Goal: Task Accomplishment & Management: Manage account settings

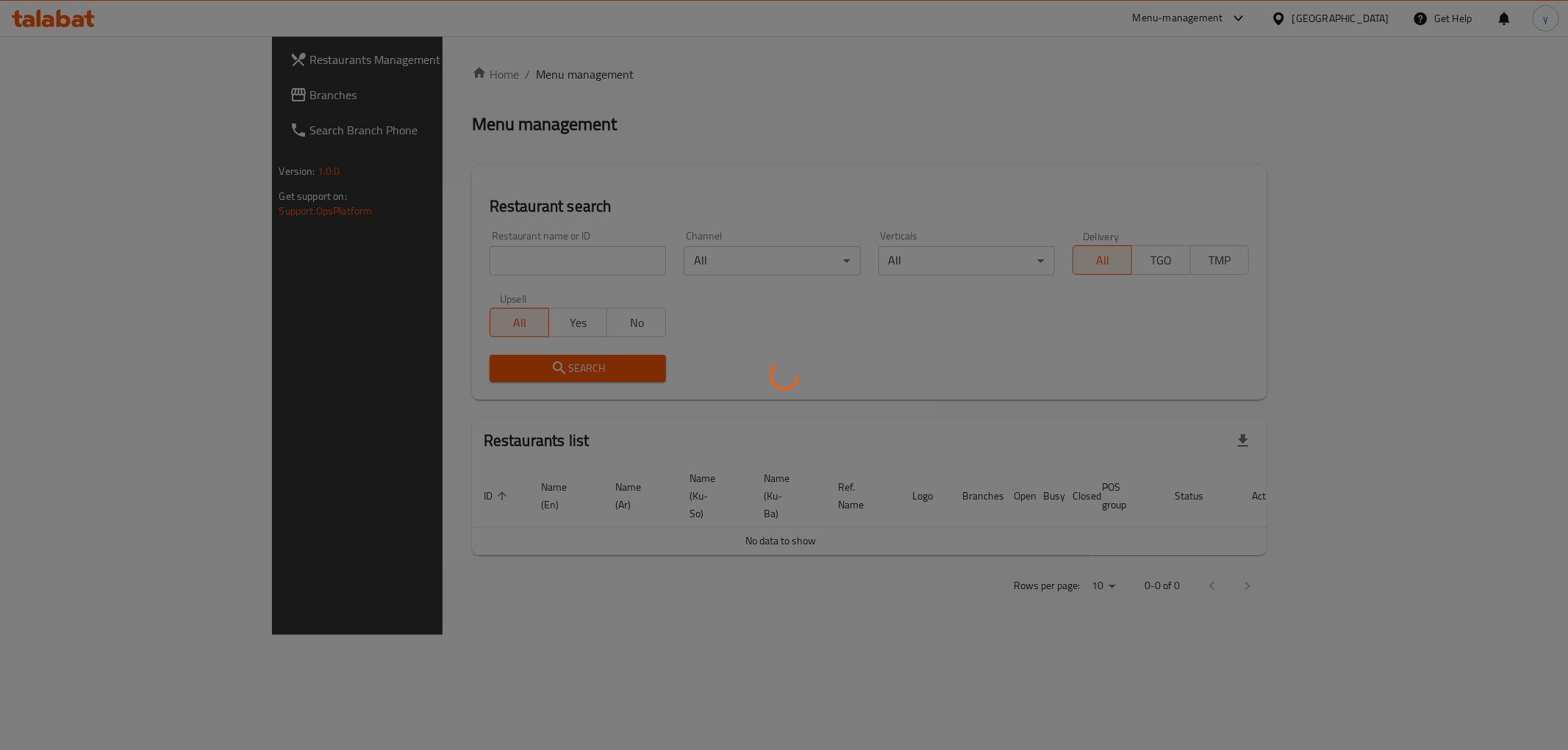
click at [386, 261] on div at bounding box center [784, 375] width 1568 height 750
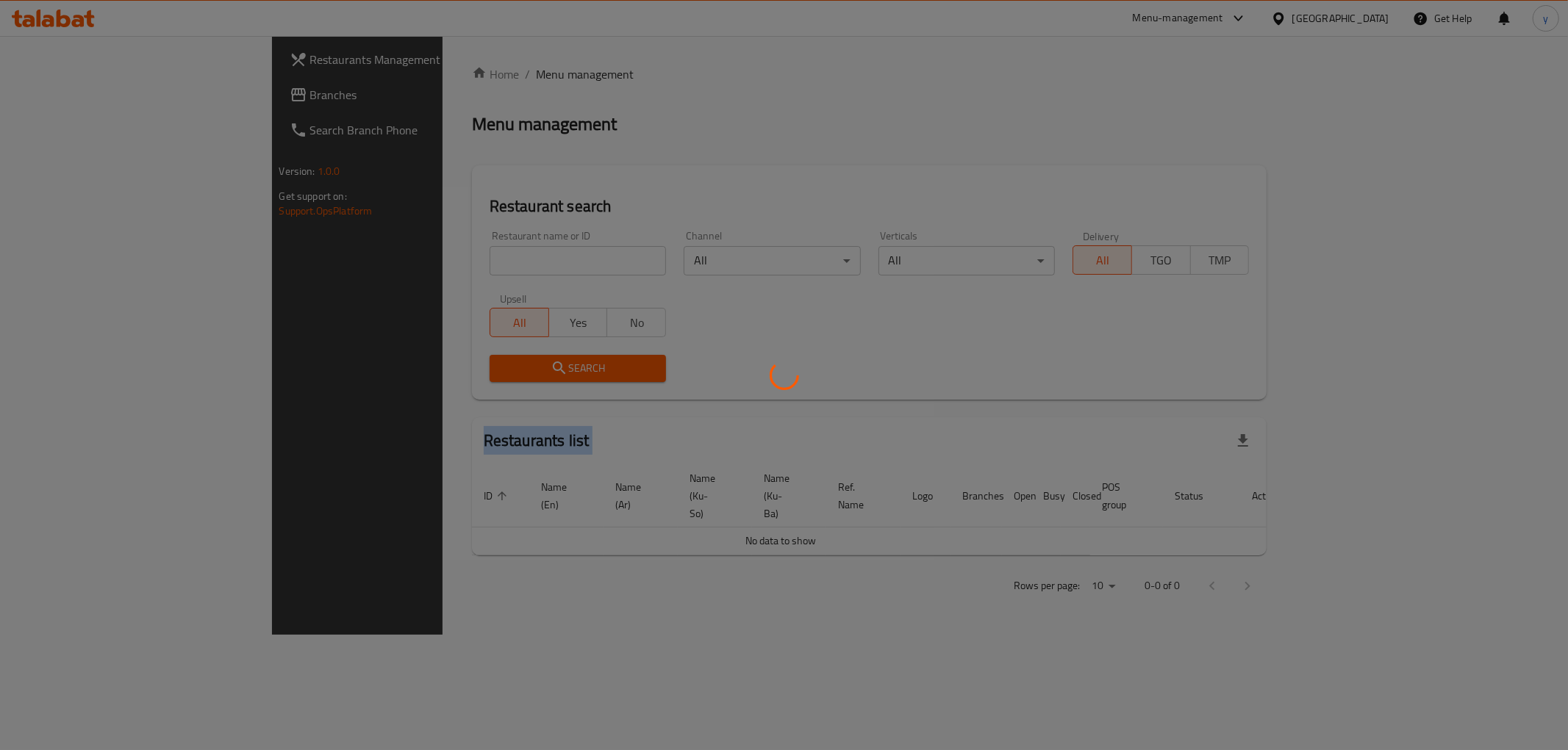
click at [386, 261] on div at bounding box center [784, 375] width 1568 height 750
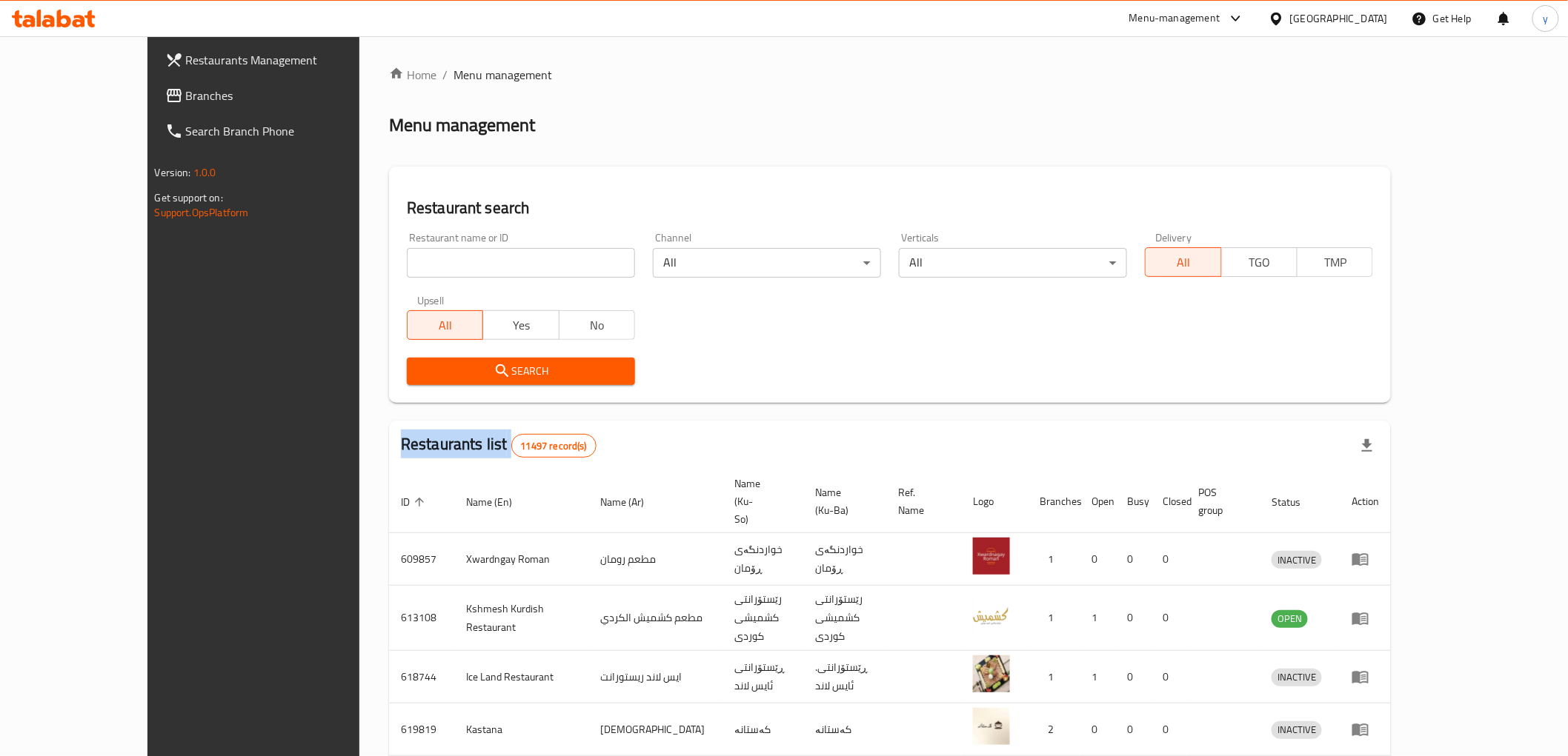
click at [389, 263] on div at bounding box center [784, 378] width 1568 height 756
click at [407, 261] on input "search" at bounding box center [521, 263] width 228 height 30
click at [171, 82] on link "Branches" at bounding box center [281, 95] width 256 height 36
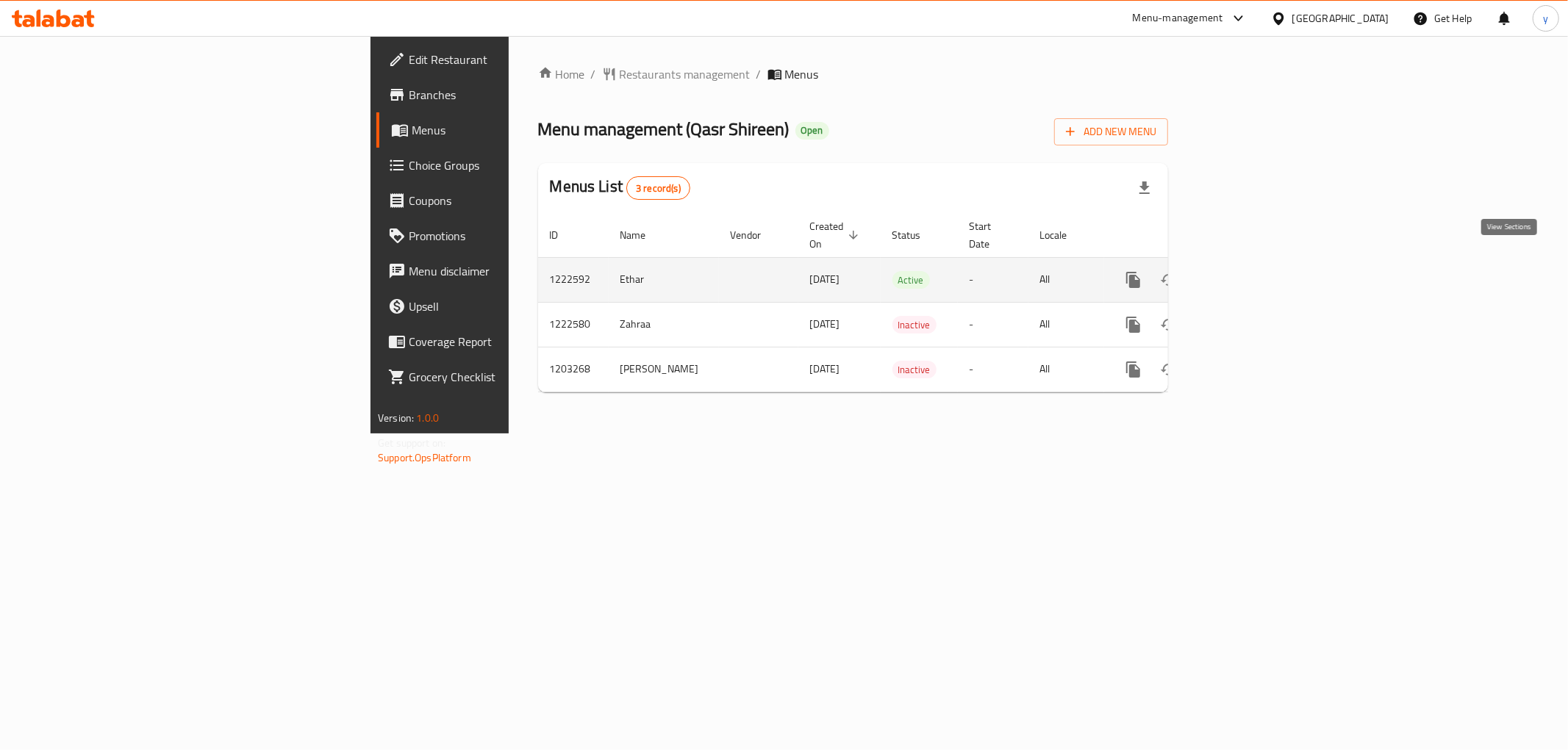
click at [1257, 262] on link "enhanced table" at bounding box center [1239, 279] width 36 height 36
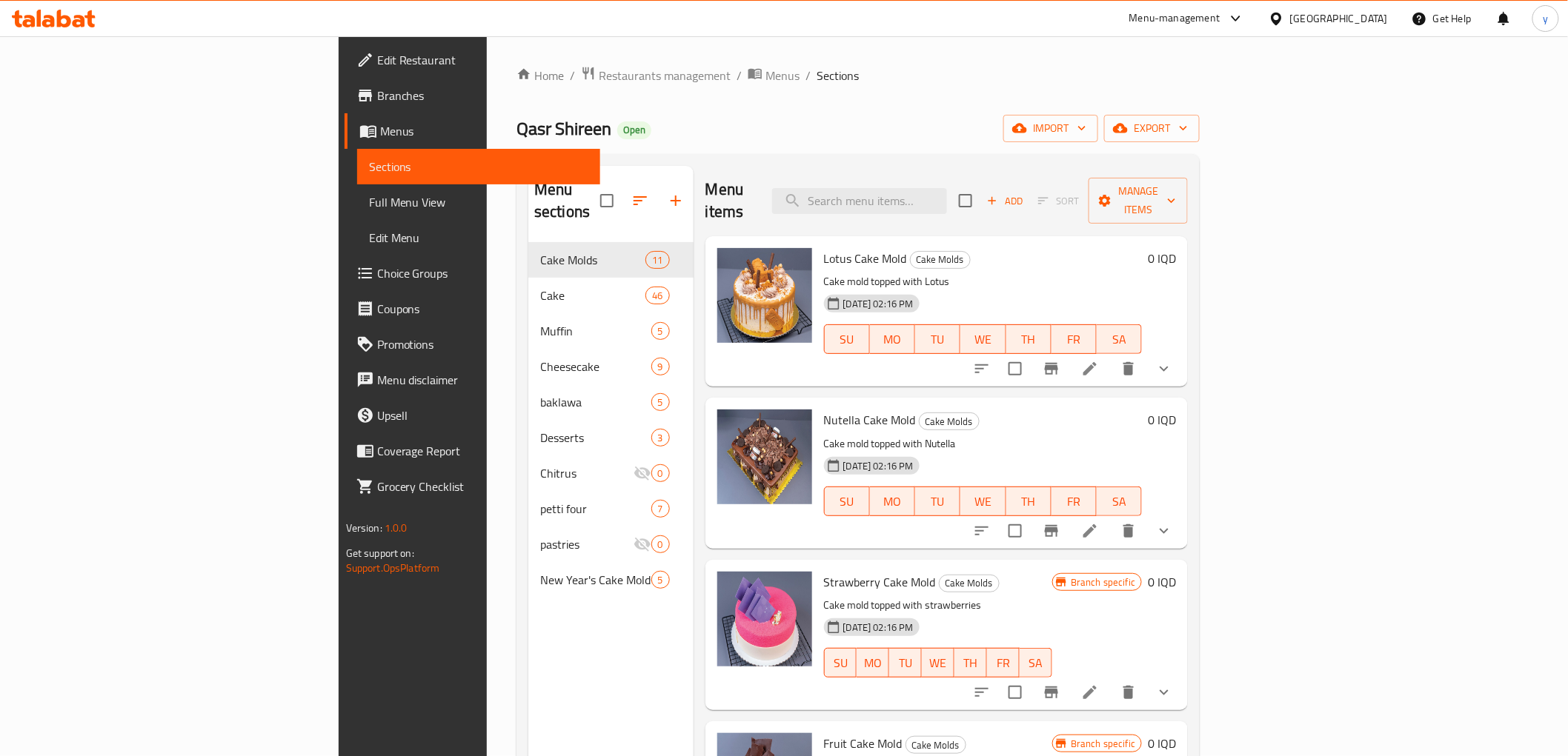
click at [988, 203] on div "Menu items Add Sort Manage items" at bounding box center [947, 201] width 483 height 70
click at [947, 188] on input "search" at bounding box center [859, 201] width 175 height 26
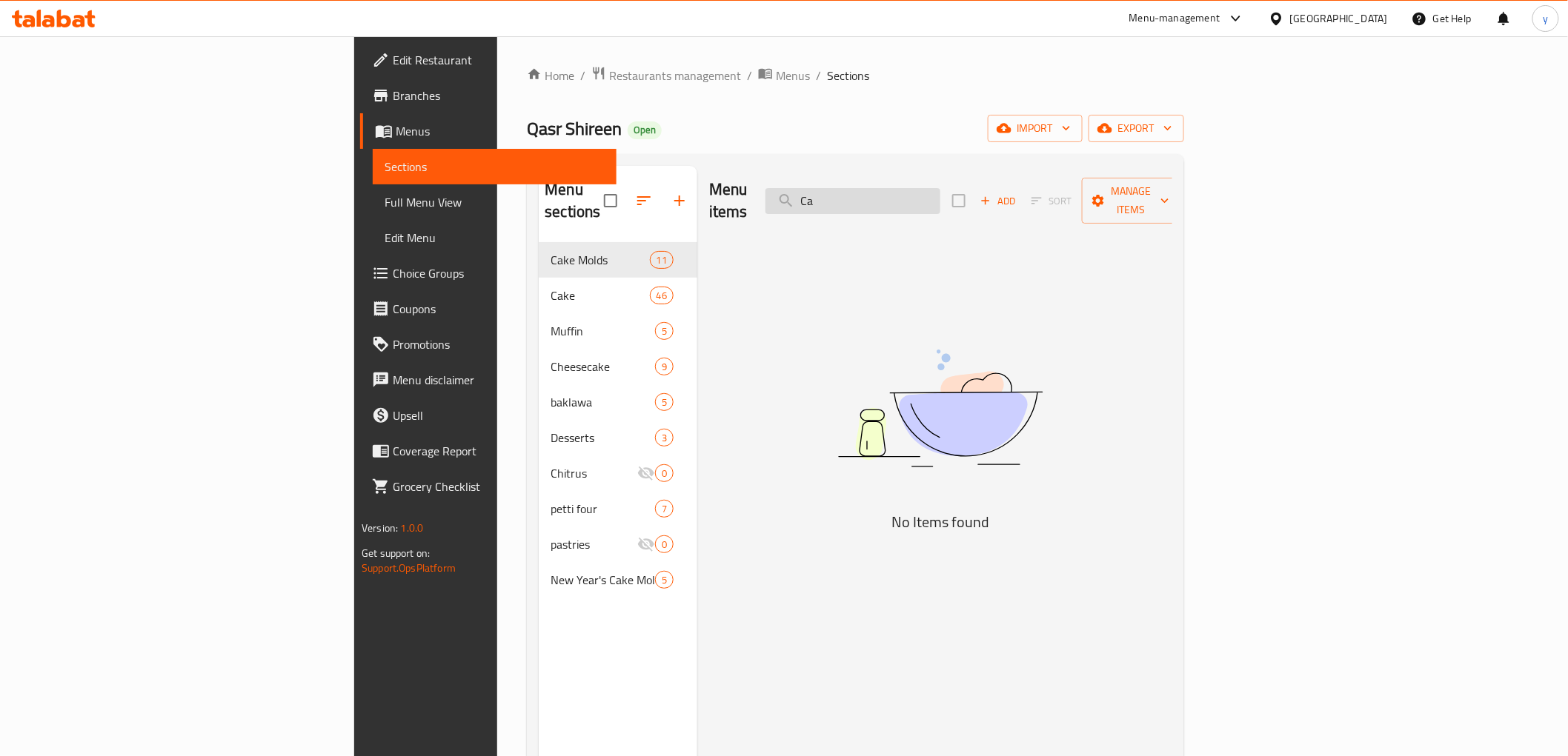
type input "C"
type input "J"
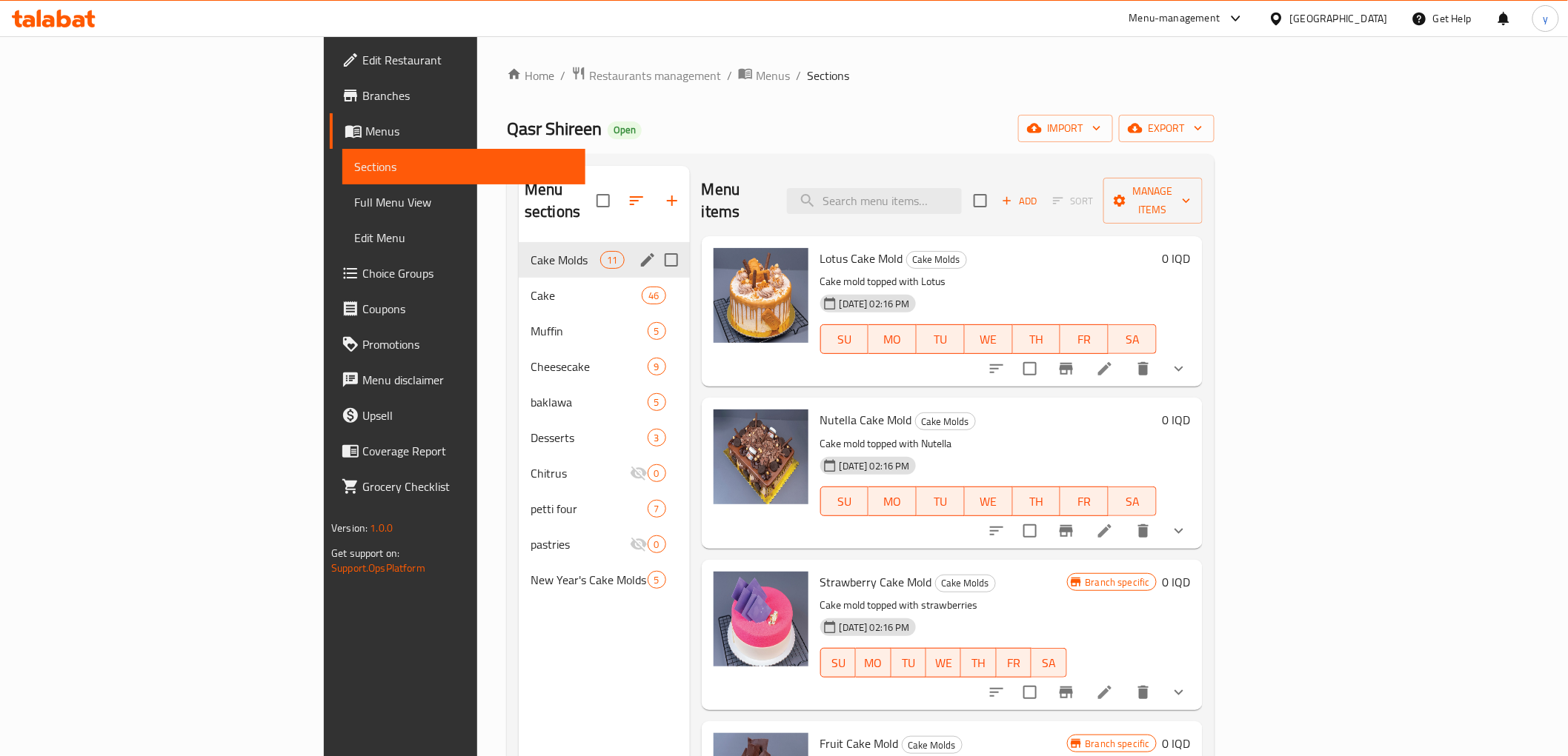
click at [519, 242] on div "Cake Molds 11" at bounding box center [604, 259] width 171 height 36
click at [519, 253] on div "Cake Molds 11" at bounding box center [604, 259] width 171 height 36
click at [531, 287] on span "Cake" at bounding box center [565, 295] width 69 height 18
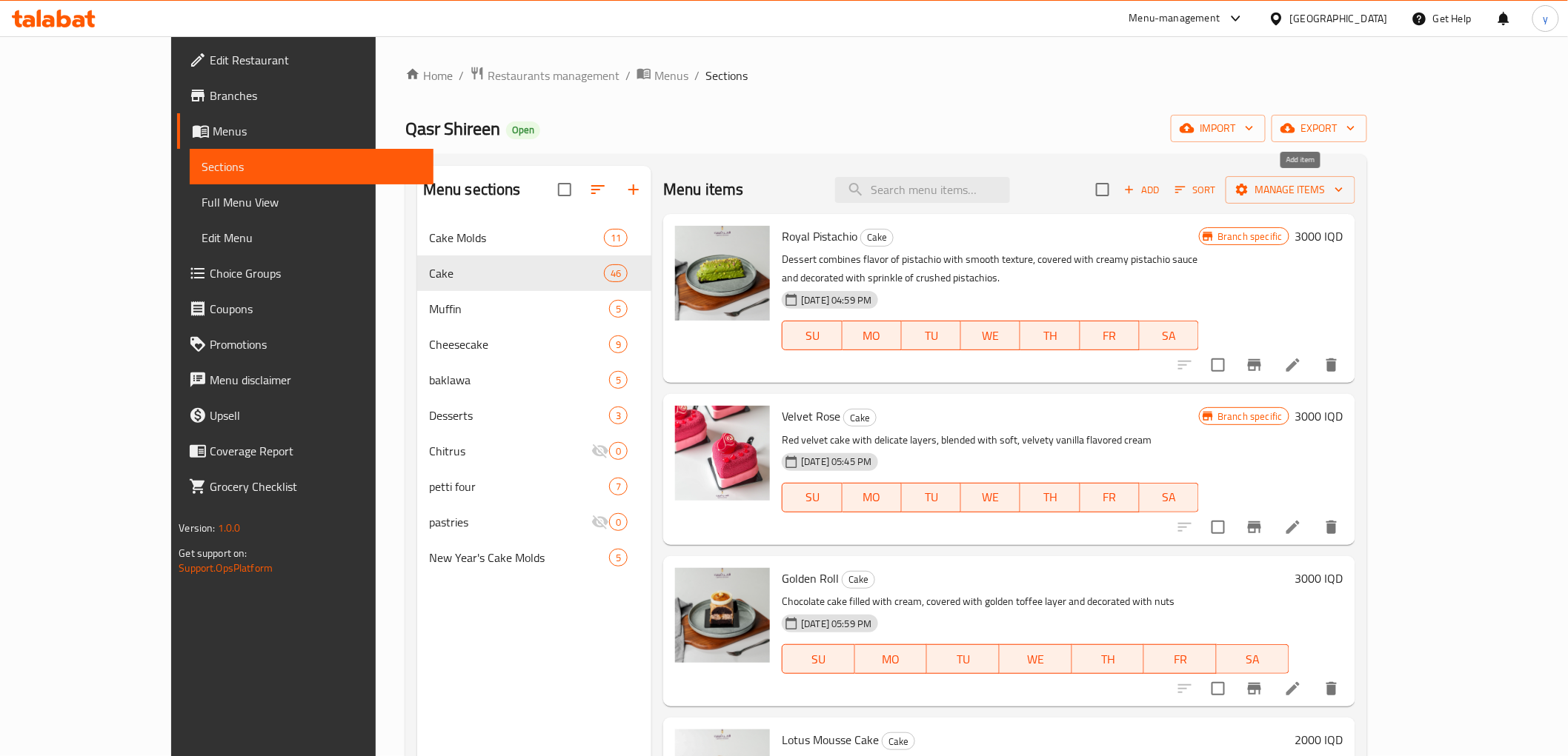
click at [1162, 182] on span "Add" at bounding box center [1141, 190] width 40 height 17
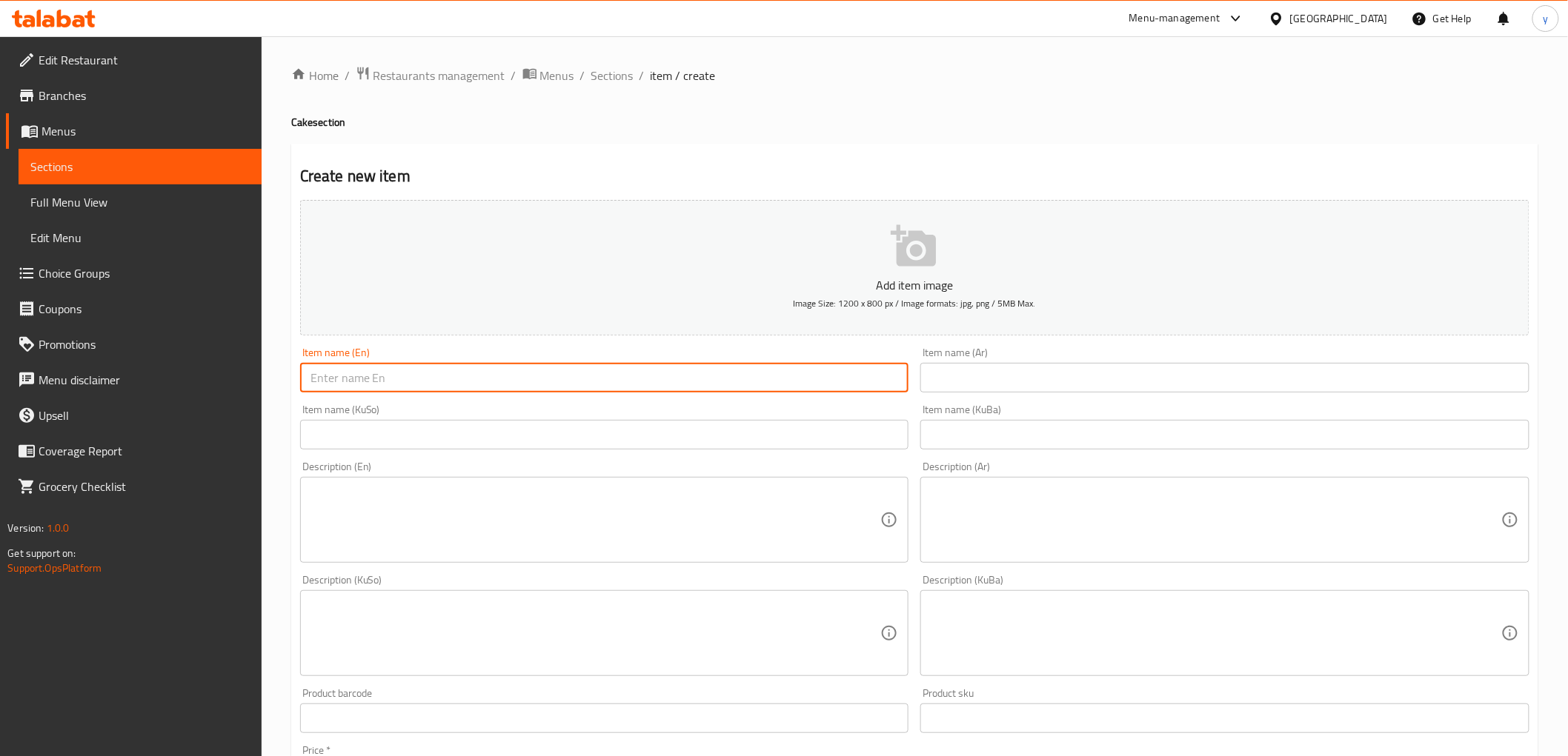
click at [833, 371] on input "text" at bounding box center [605, 378] width 609 height 30
click at [956, 353] on div "Item name (Ar) Item name (Ar)" at bounding box center [1225, 369] width 609 height 45
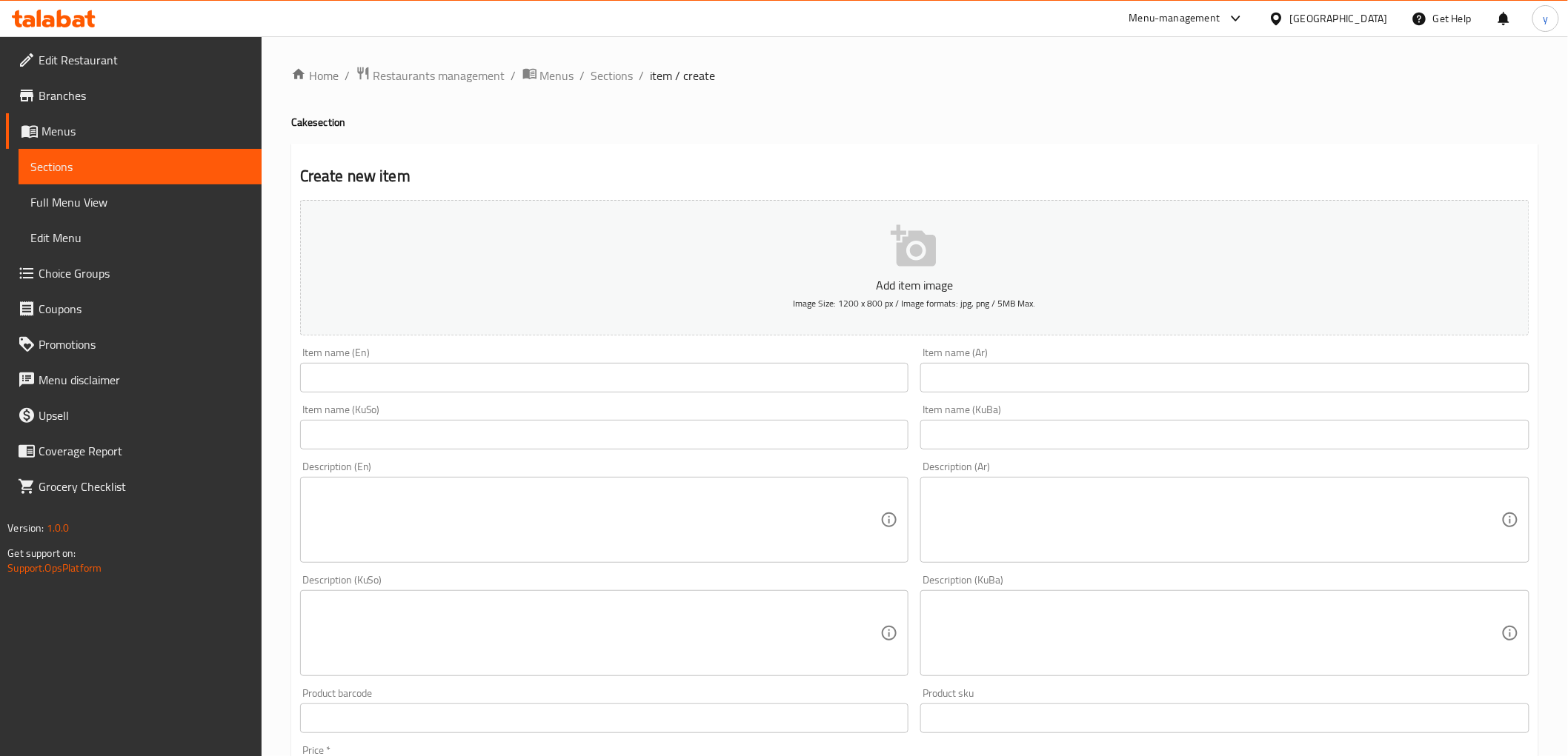
click at [970, 361] on div "Item name (Ar) Item name (Ar)" at bounding box center [1225, 369] width 609 height 45
click at [977, 377] on input "text" at bounding box center [1225, 378] width 609 height 30
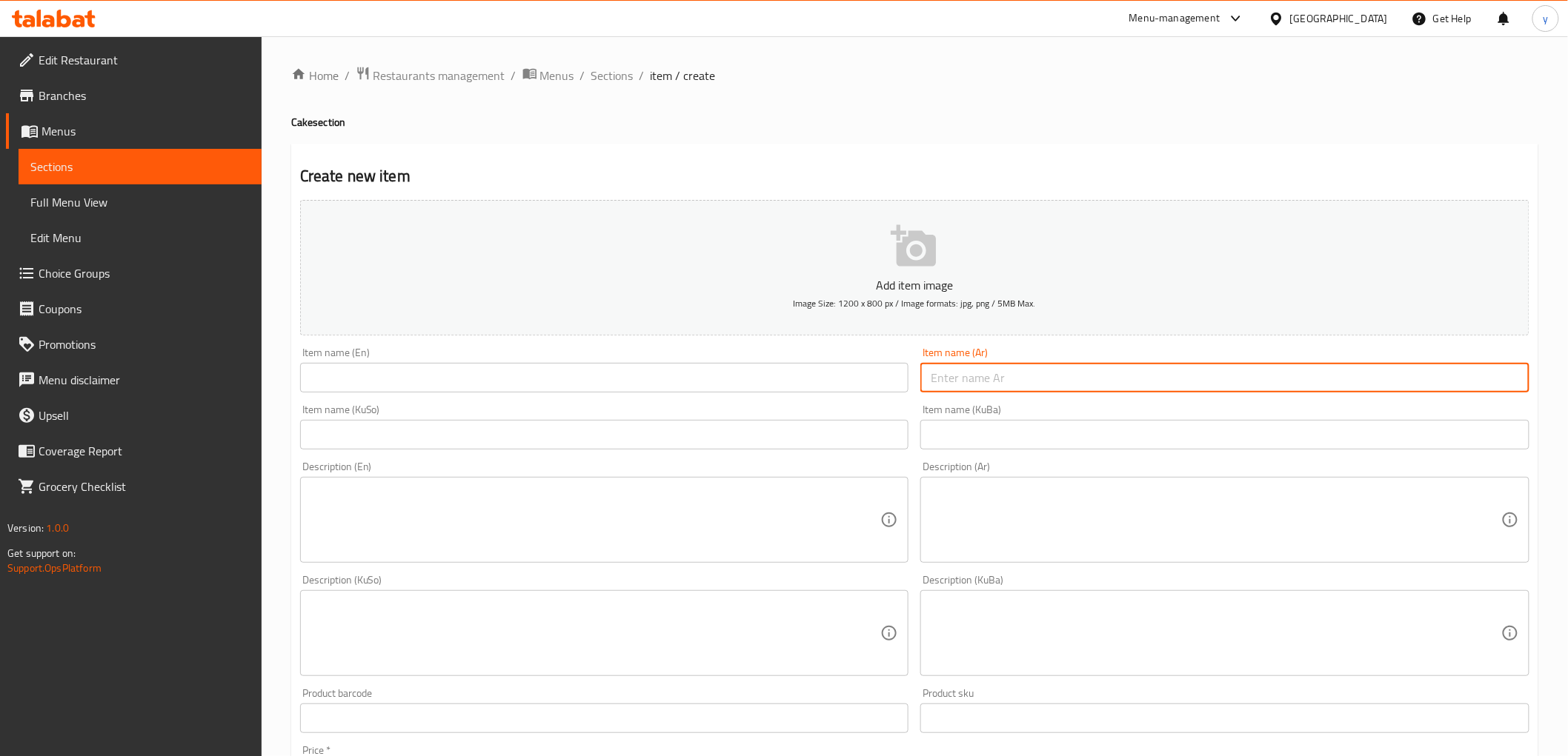
paste input "جار كيك موز"
type input "جار كيك موز"
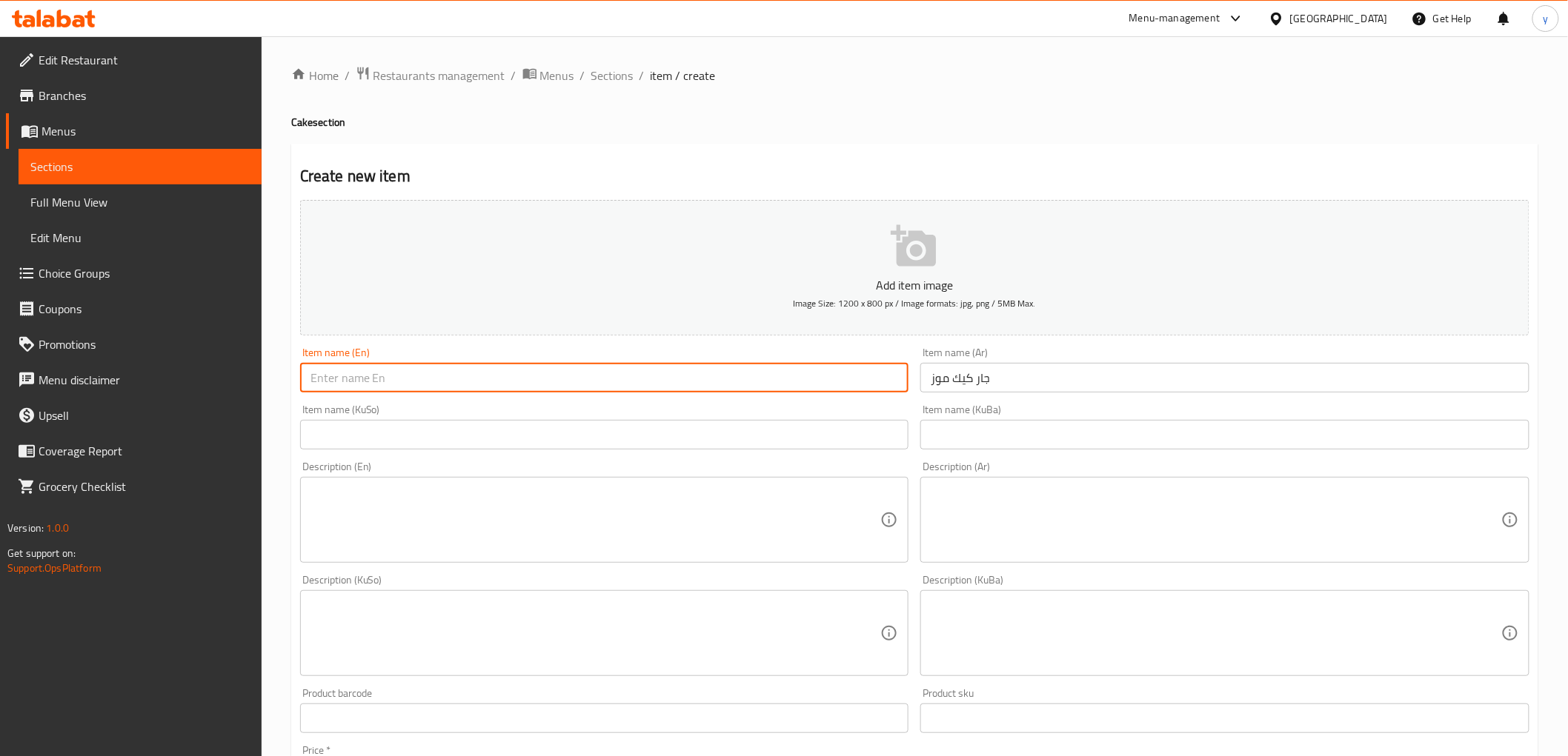
click at [815, 382] on input "text" at bounding box center [605, 378] width 609 height 30
type input "Banana Cake Jar"
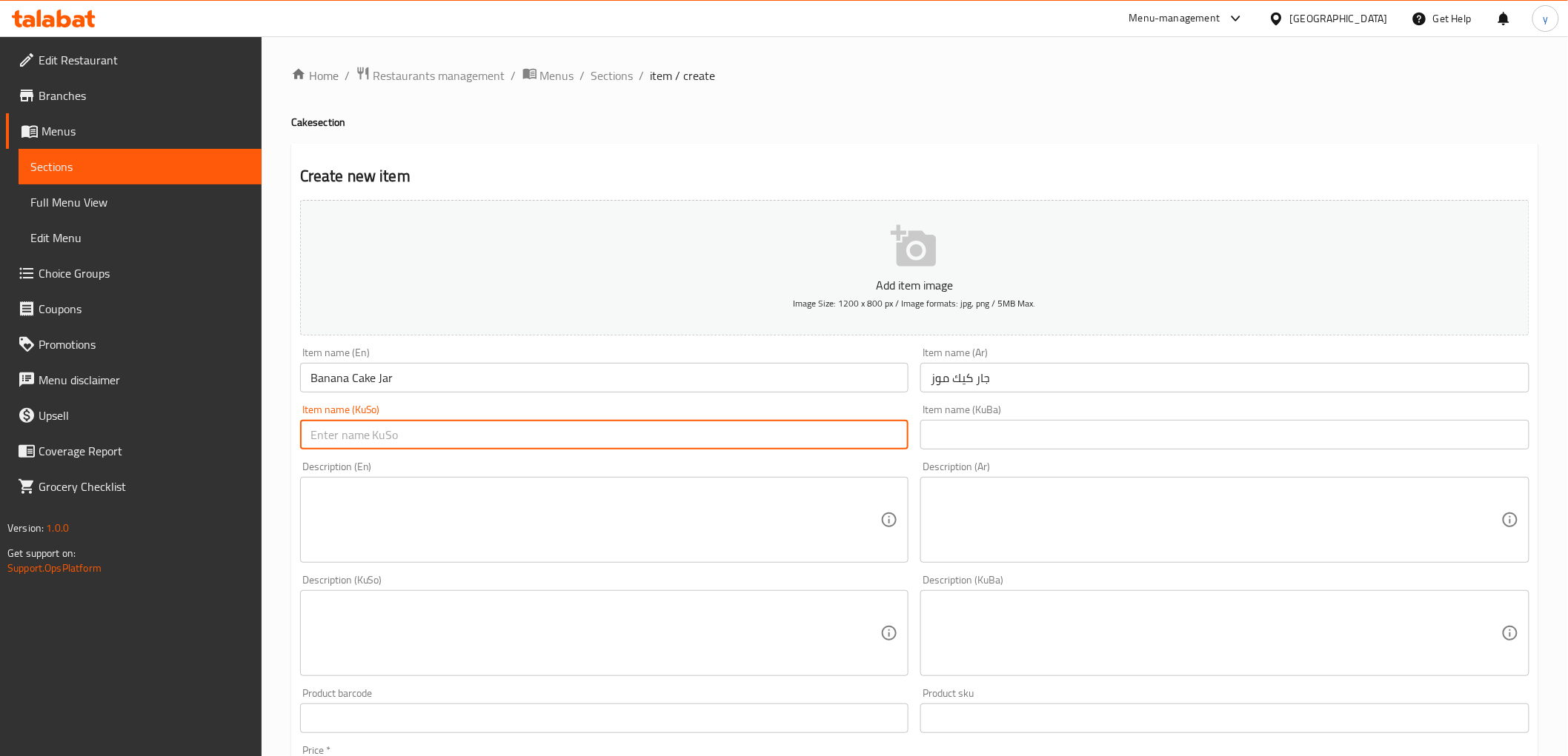
drag, startPoint x: 816, startPoint y: 382, endPoint x: 842, endPoint y: 445, distance: 68.2
click at [838, 445] on input "text" at bounding box center [605, 435] width 609 height 30
click at [850, 439] on input "text" at bounding box center [605, 435] width 609 height 30
type input "جار کێکی مۆز"
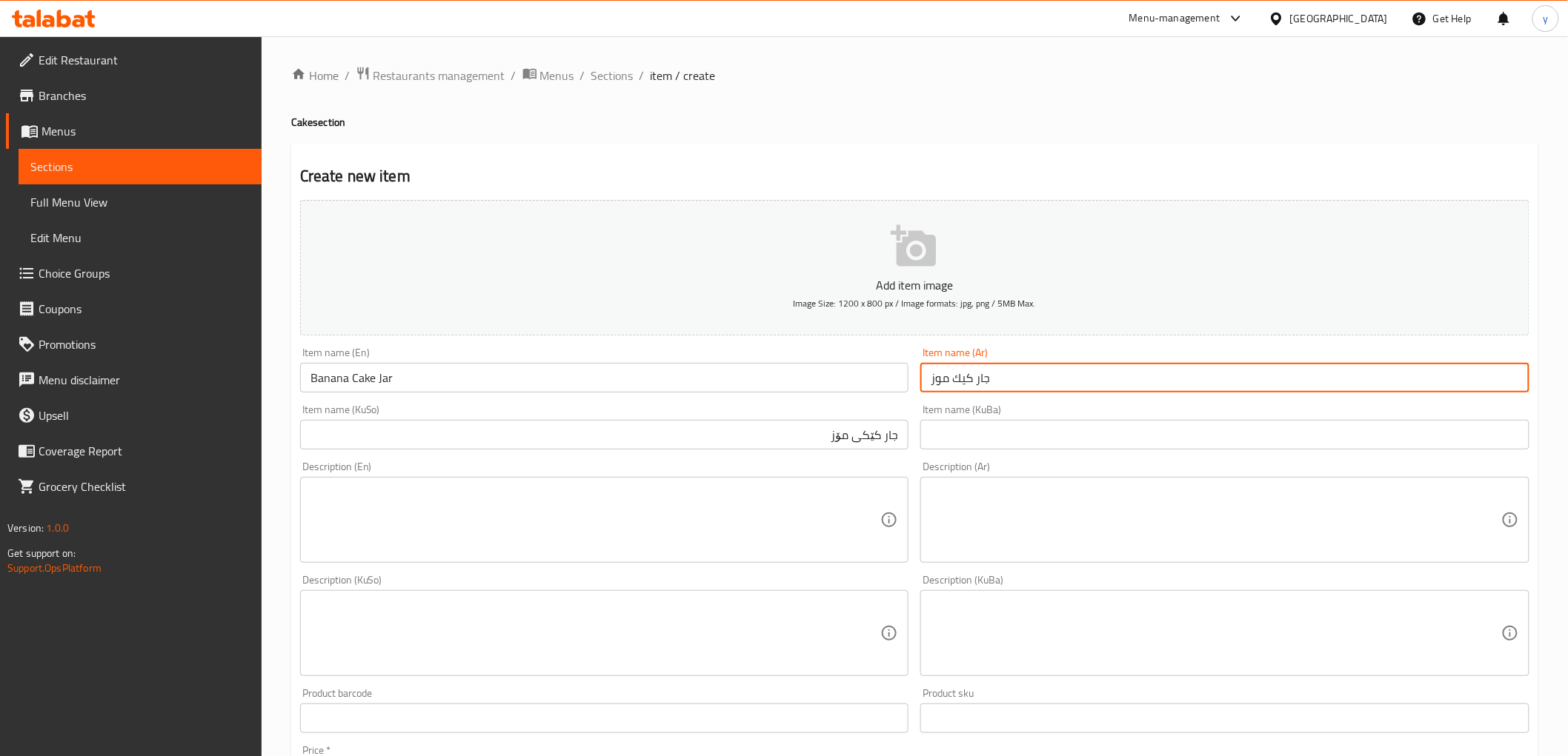
drag, startPoint x: 973, startPoint y: 379, endPoint x: 995, endPoint y: 380, distance: 22.0
click at [995, 380] on input "جار كيك موز" at bounding box center [1225, 378] width 609 height 30
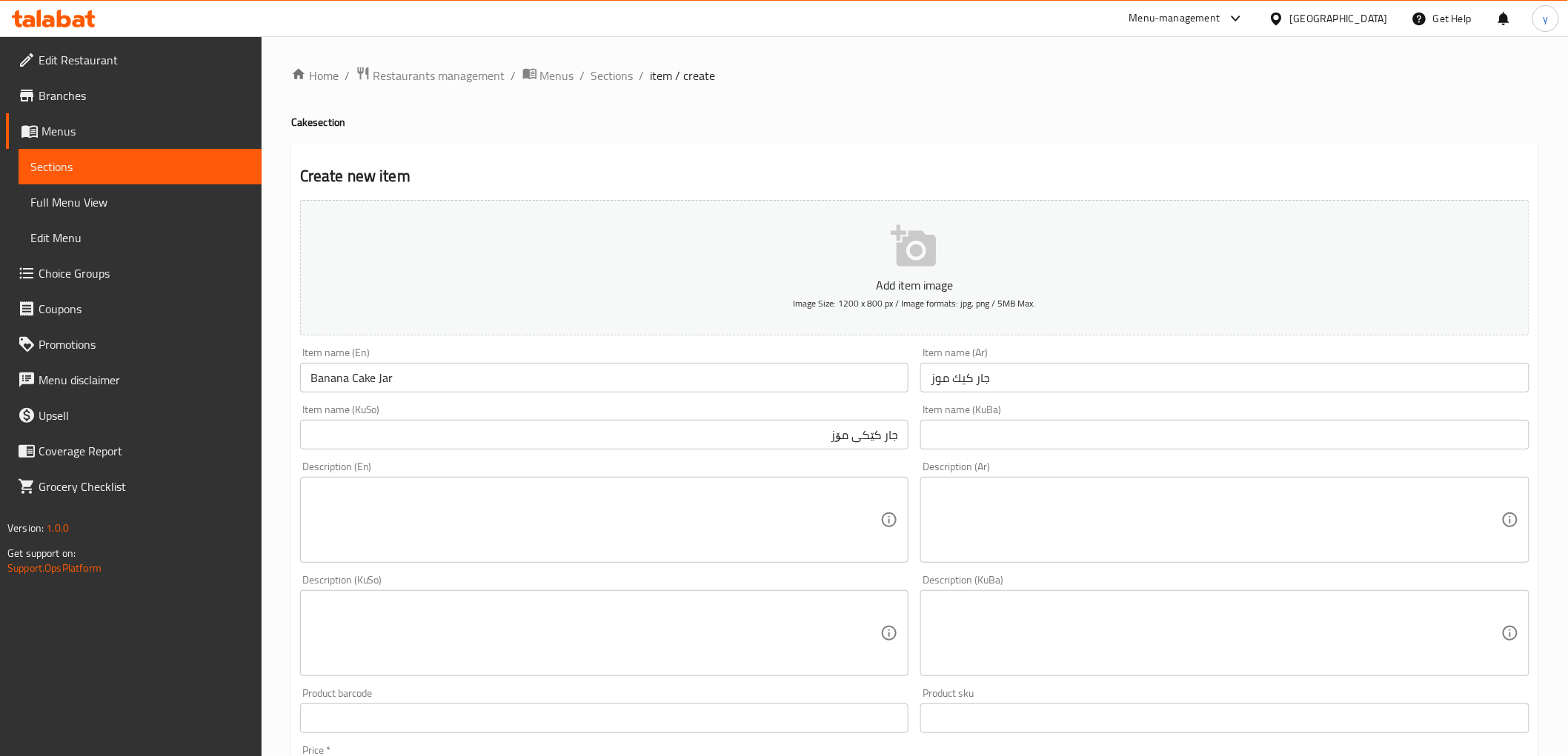
click at [788, 479] on div "Description (En)" at bounding box center [605, 520] width 609 height 86
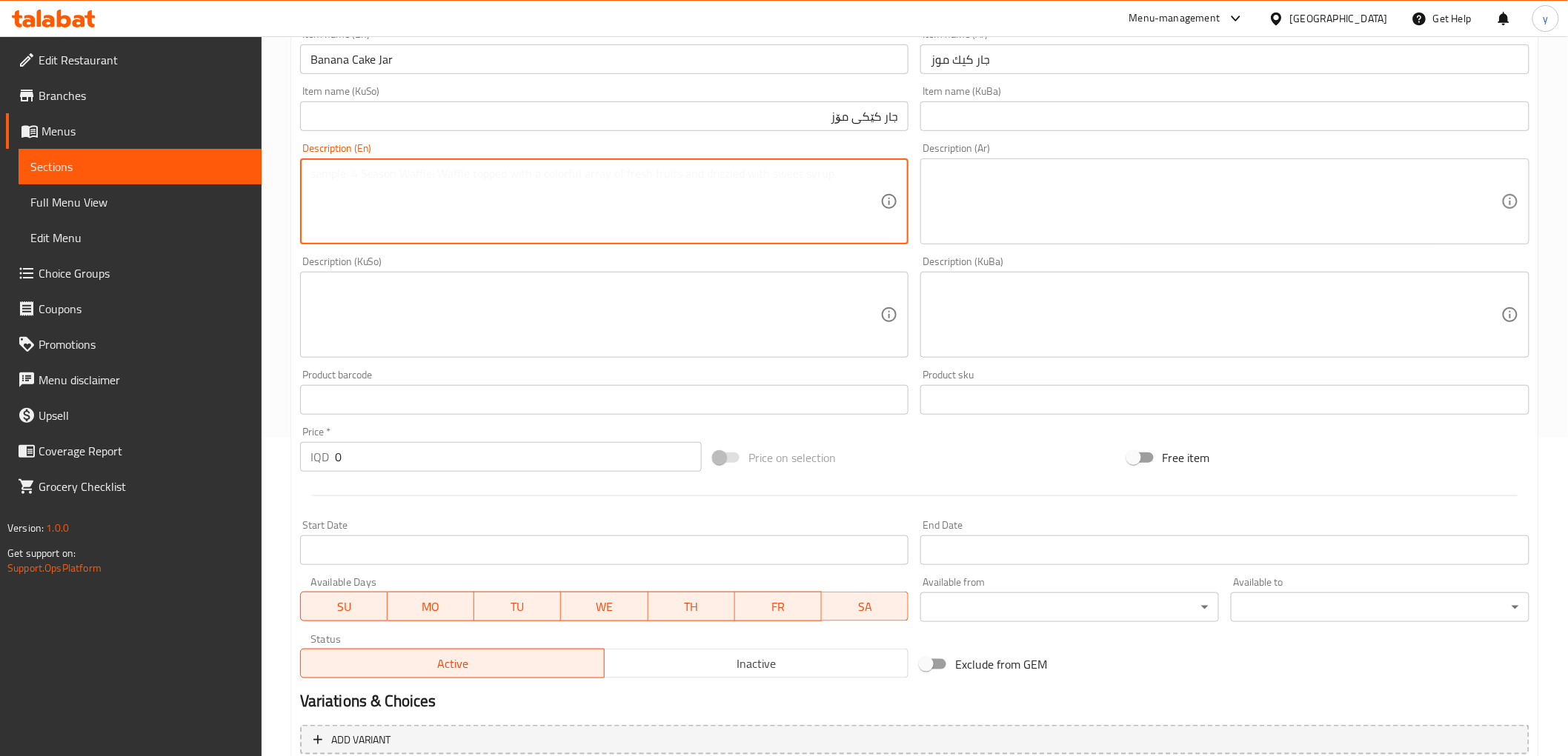
scroll to position [458, 0]
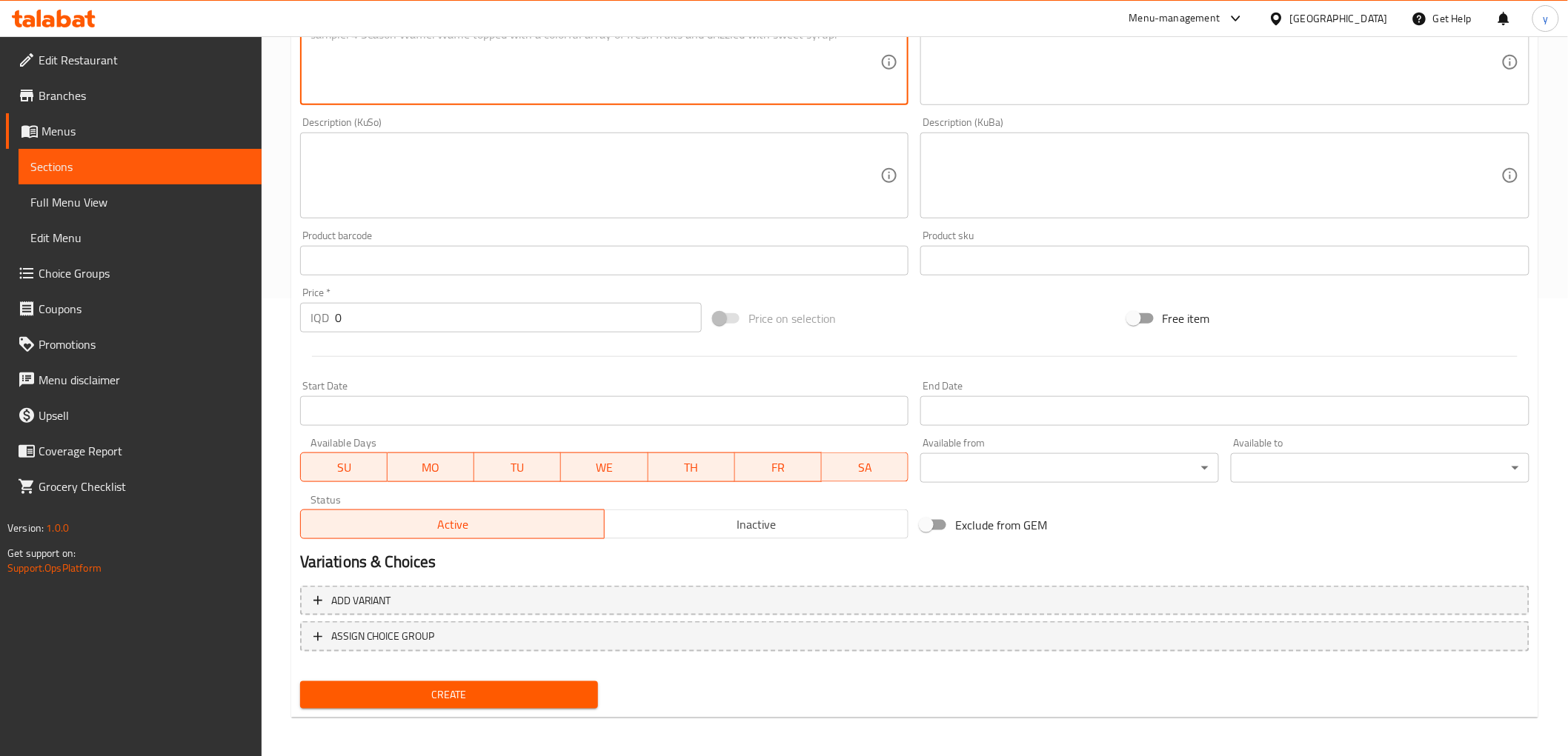
click at [348, 331] on div "Price   * IQD 0 Price *" at bounding box center [501, 310] width 414 height 57
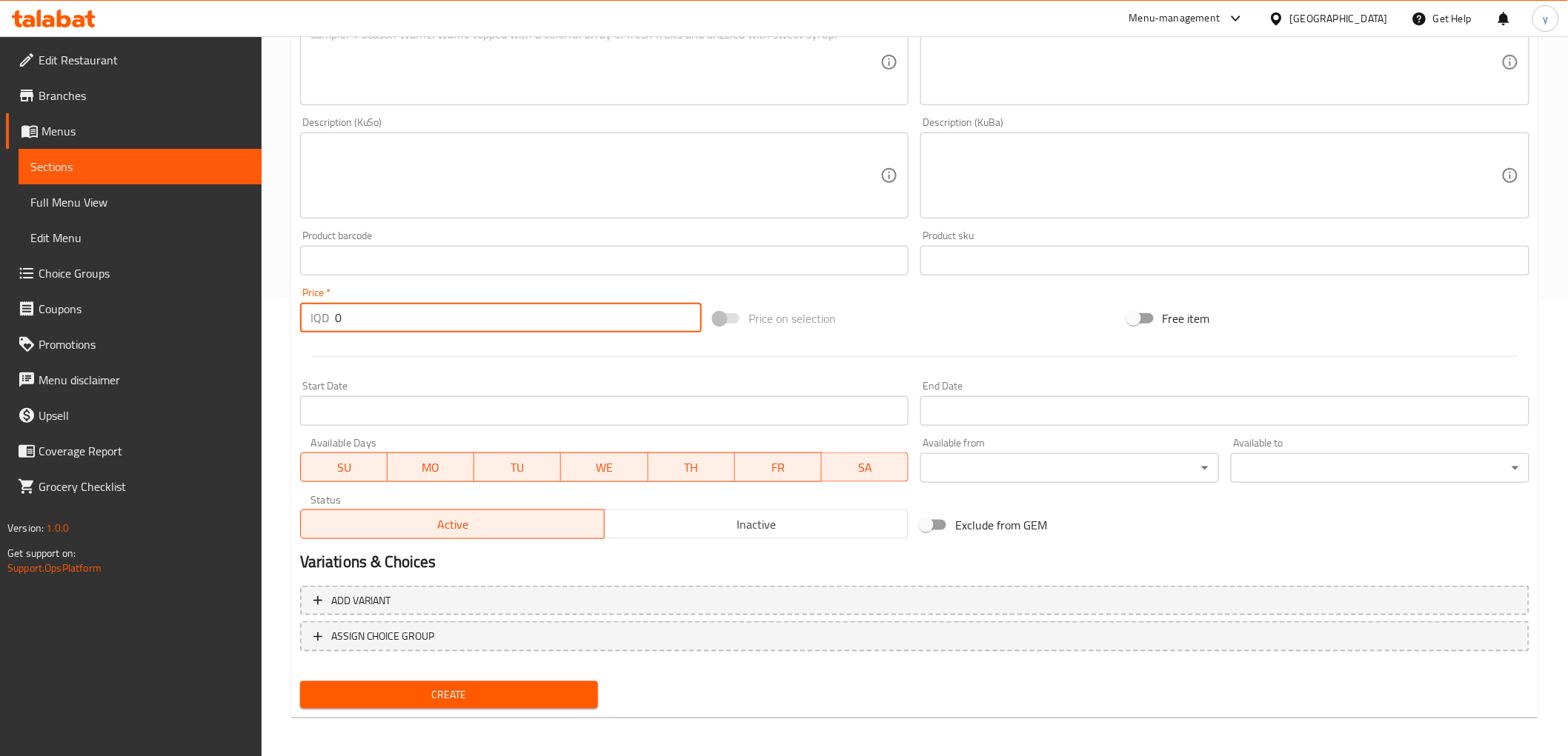
drag, startPoint x: 348, startPoint y: 317, endPoint x: 337, endPoint y: 331, distance: 17.8
click at [337, 331] on input "0" at bounding box center [518, 318] width 367 height 30
paste input "400"
type input "4000"
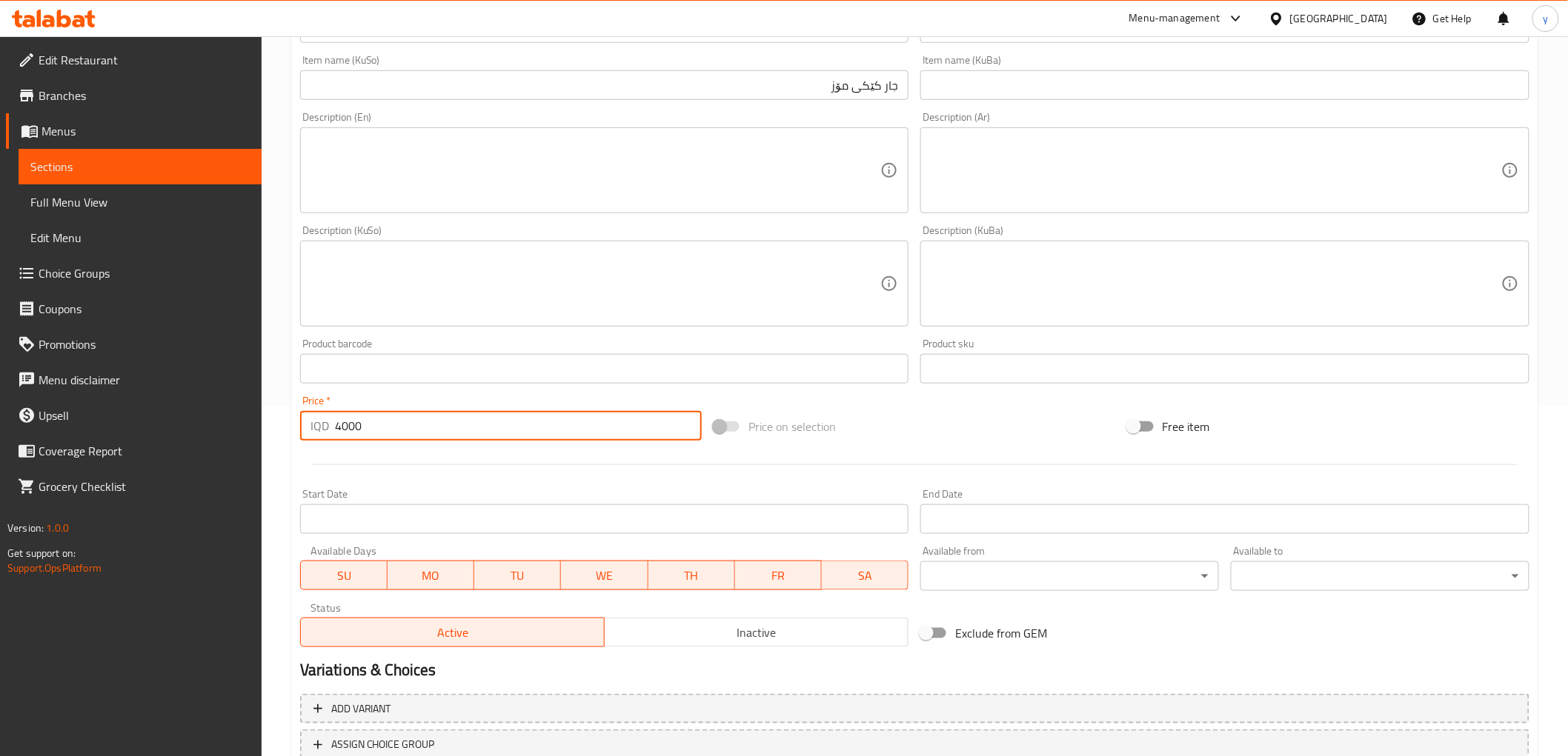
scroll to position [294, 0]
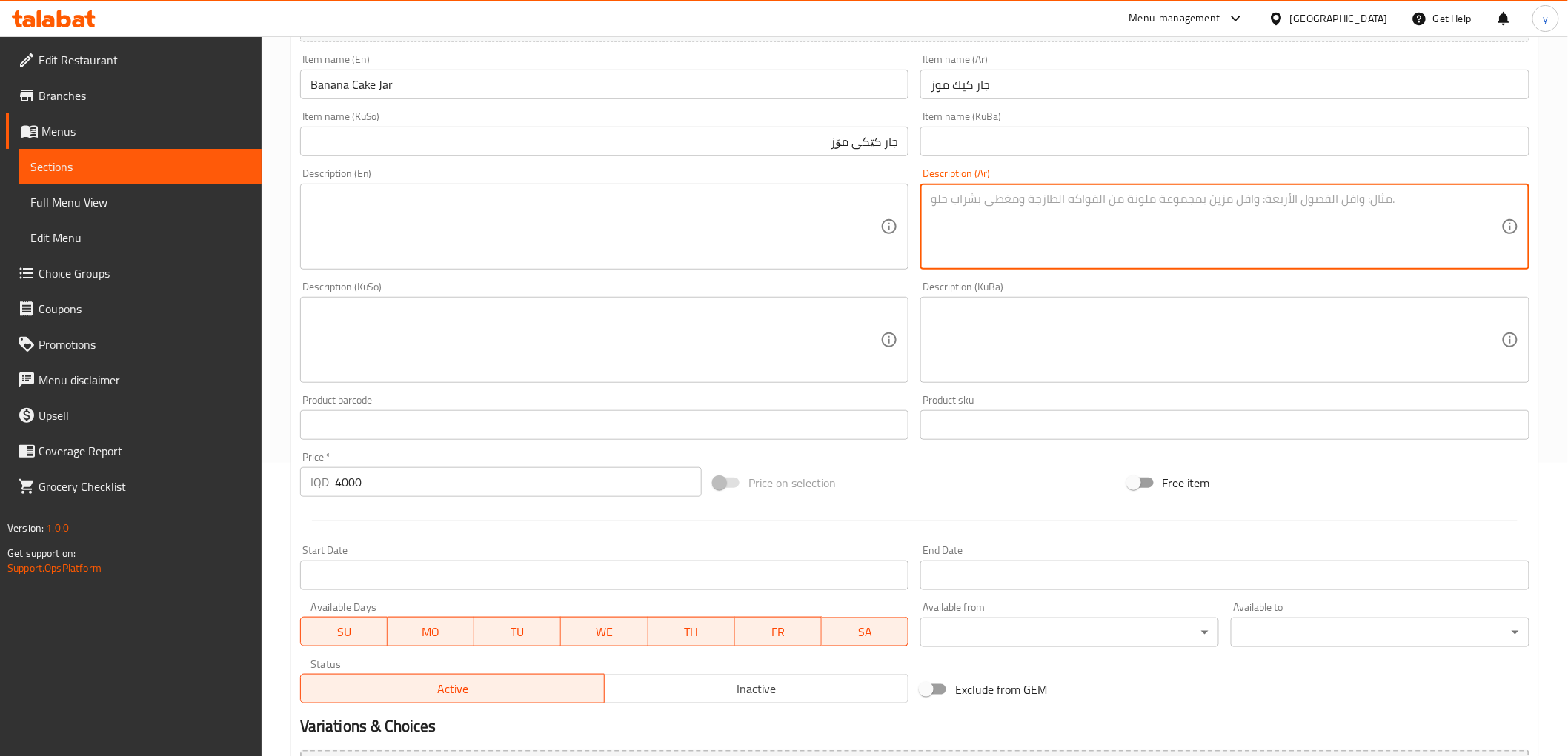
click at [1002, 212] on textarea at bounding box center [1216, 227] width 571 height 70
click at [665, 234] on textarea at bounding box center [596, 227] width 571 height 70
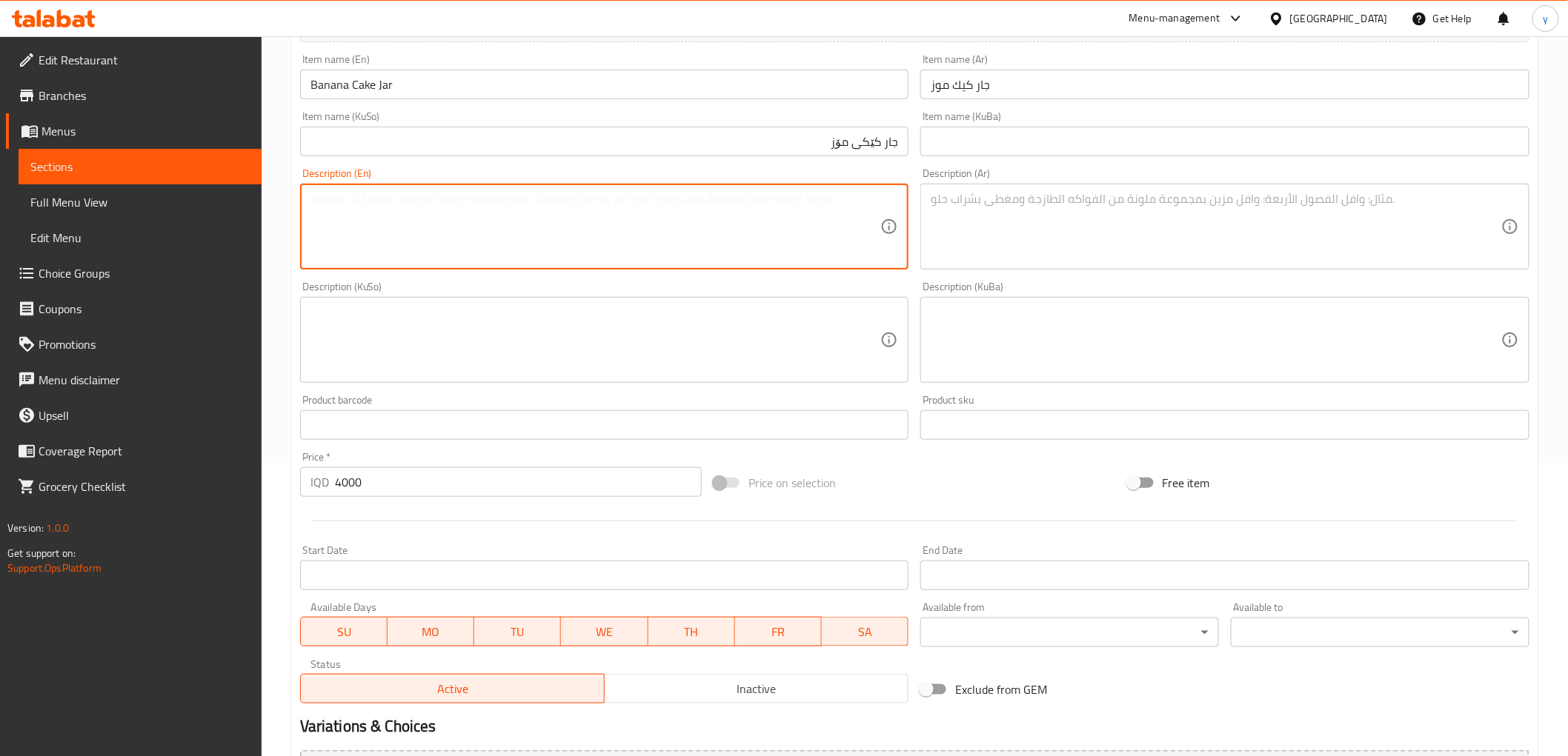
paste textarea "كيك شوكولاتة محشو بكريمة"
type textarea "كيك شوكولاتة محشو بكريمة"
click at [1121, 225] on textarea at bounding box center [1216, 227] width 571 height 70
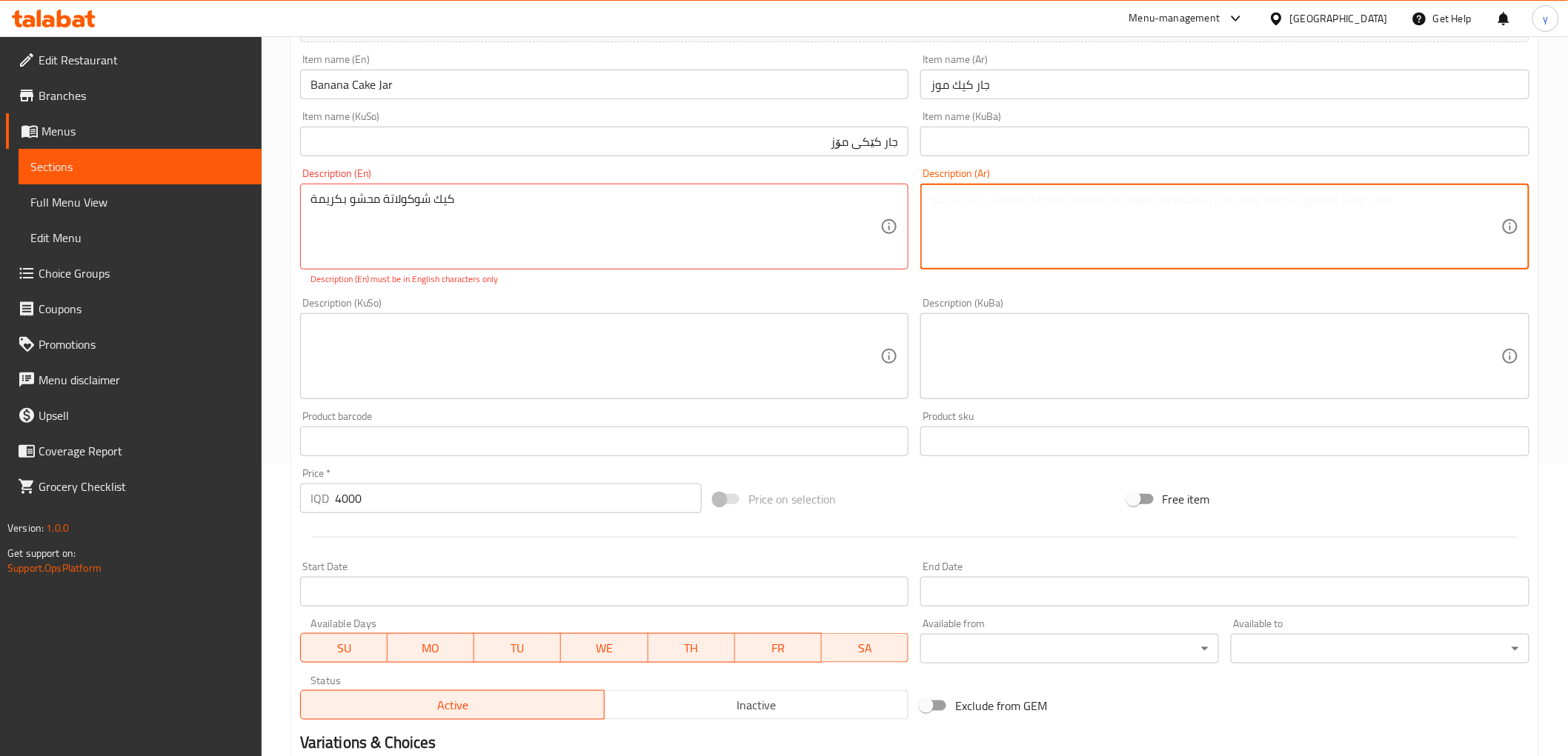
paste textarea "كيك شوكولاتة محشو بكريمة"
type textarea "كيك شوكولاتة محشو بكريمة"
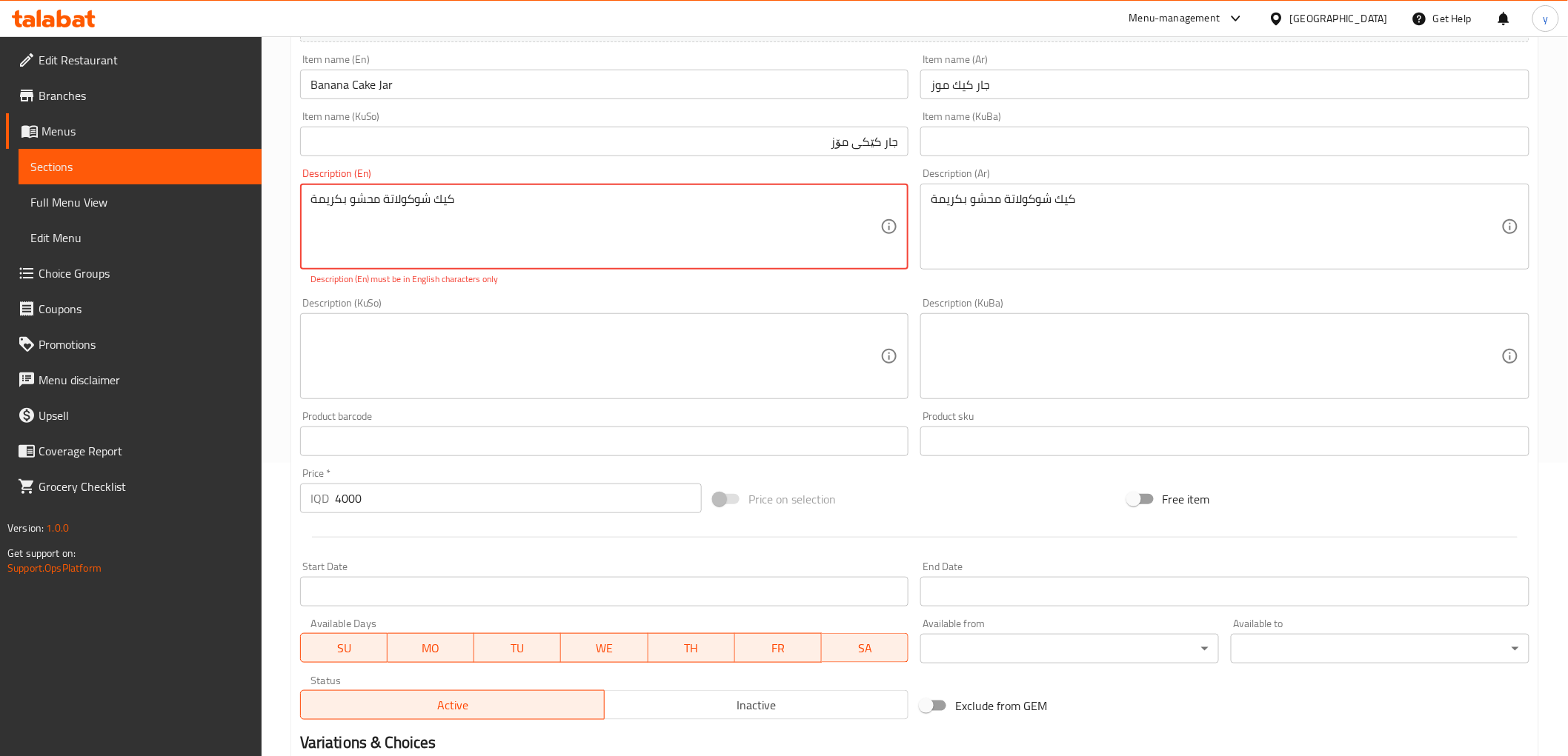
click at [808, 235] on textarea "كيك شوكولاتة محشو بكريمة" at bounding box center [596, 227] width 571 height 70
paste textarea "Chocolate cake stuffed with cream"
click at [529, 334] on textarea at bounding box center [596, 356] width 571 height 70
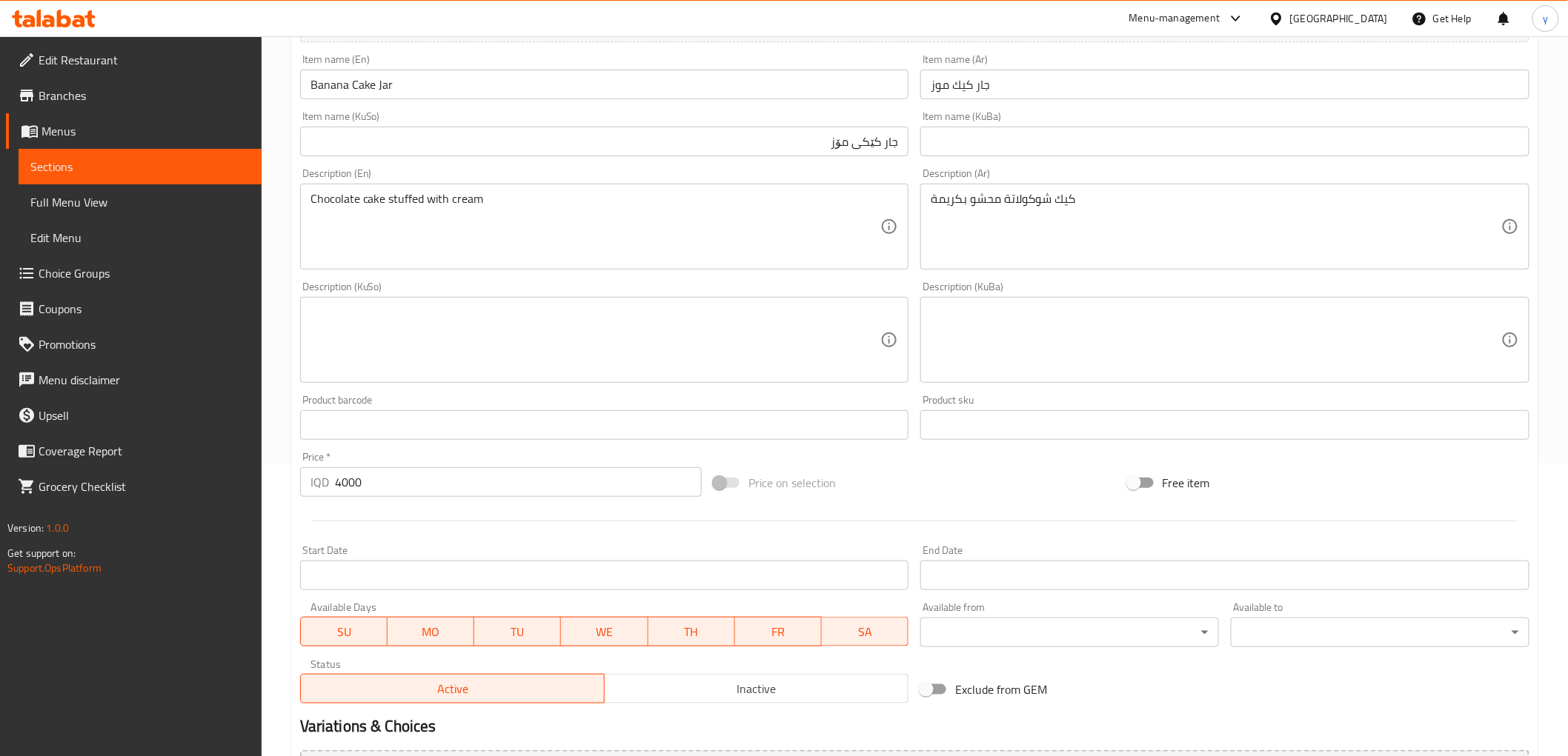
click at [305, 208] on div "Chocolate cake stuffed with cream Description (En)" at bounding box center [605, 226] width 609 height 86
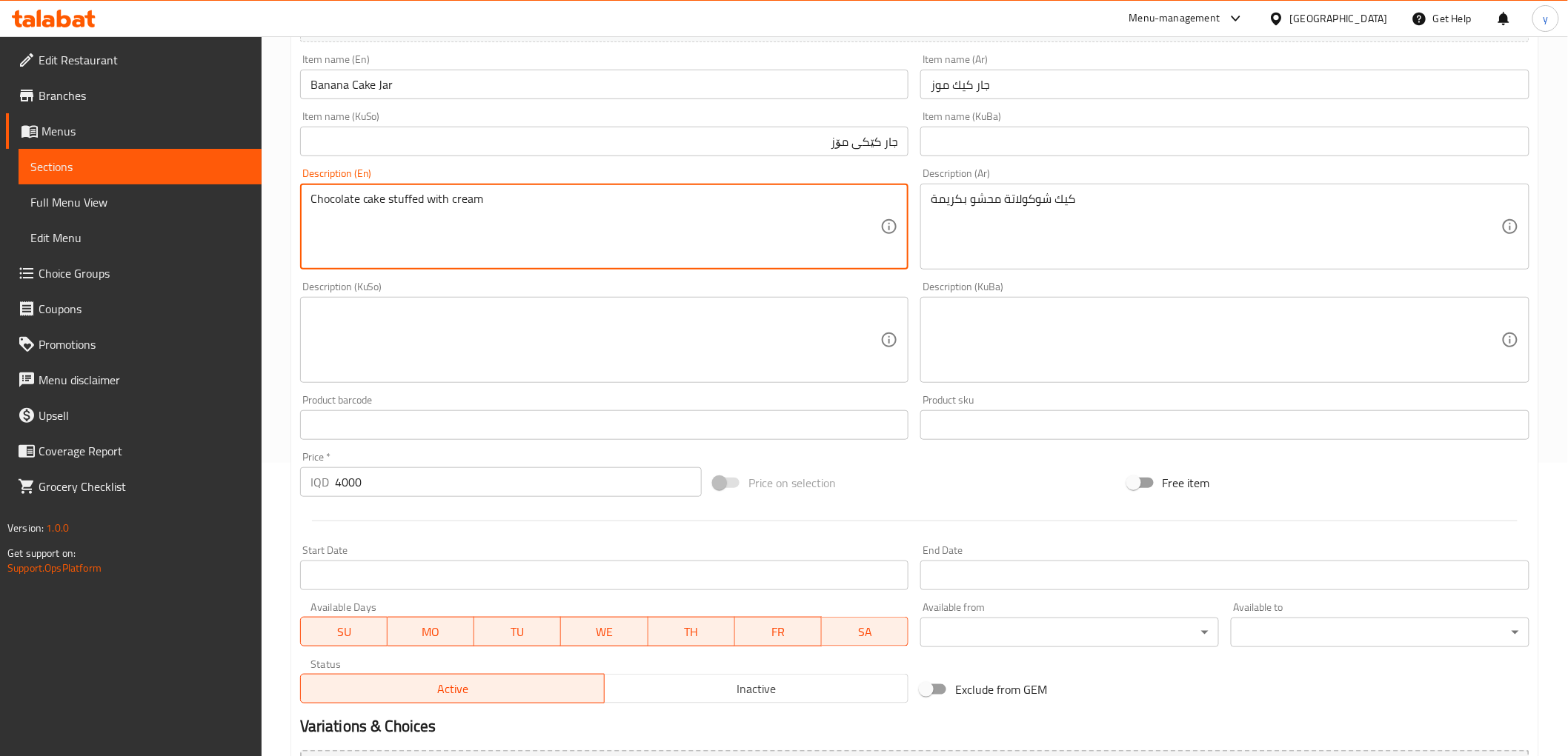
drag, startPoint x: 313, startPoint y: 204, endPoint x: 296, endPoint y: 208, distance: 17.5
click at [296, 208] on div "Description (En) Chocolate cake stuffed with cream Description (En)" at bounding box center [605, 219] width 621 height 114
type textarea "Chocolate cake stuffed with cream"
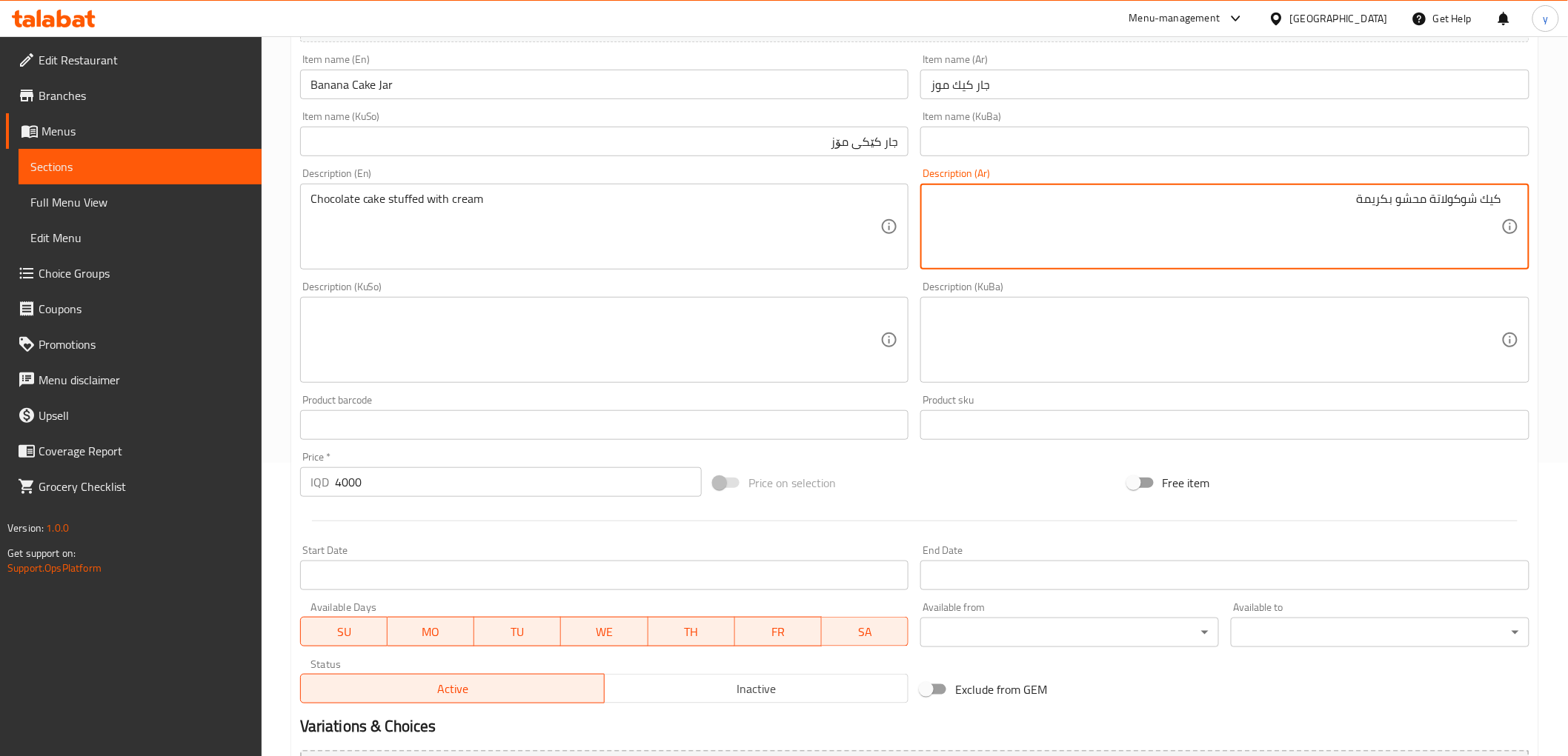
drag, startPoint x: 1501, startPoint y: 203, endPoint x: 1549, endPoint y: 200, distance: 48.1
click at [1549, 200] on div "Home / Restaurants management / Menus / Sections / item / create Cake section C…" at bounding box center [914, 333] width 1307 height 1181
click at [1303, 215] on textarea "كيك شوكولاتة محشو بكريمة" at bounding box center [1216, 227] width 571 height 70
click at [1273, 227] on textarea "كيك شوكولاتة محشو بكريمة" at bounding box center [1216, 227] width 571 height 70
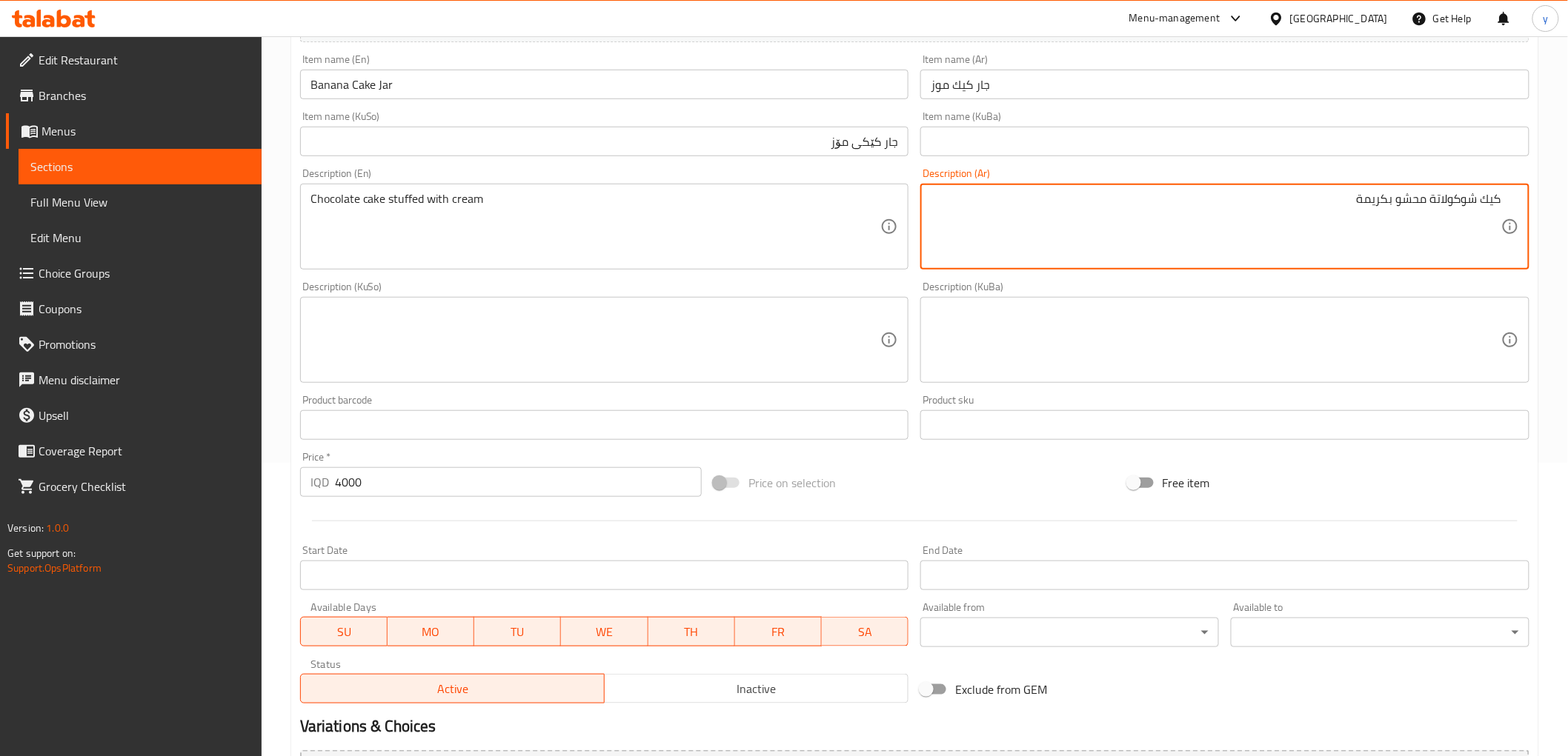
click at [1273, 227] on textarea "كيك شوكولاتة محشو بكريمة" at bounding box center [1216, 227] width 571 height 70
type textarea "كيك شوكولاتة محشو بكريمة"
click at [880, 248] on div "Chocolate cake stuffed with cream Description (En)" at bounding box center [605, 226] width 609 height 86
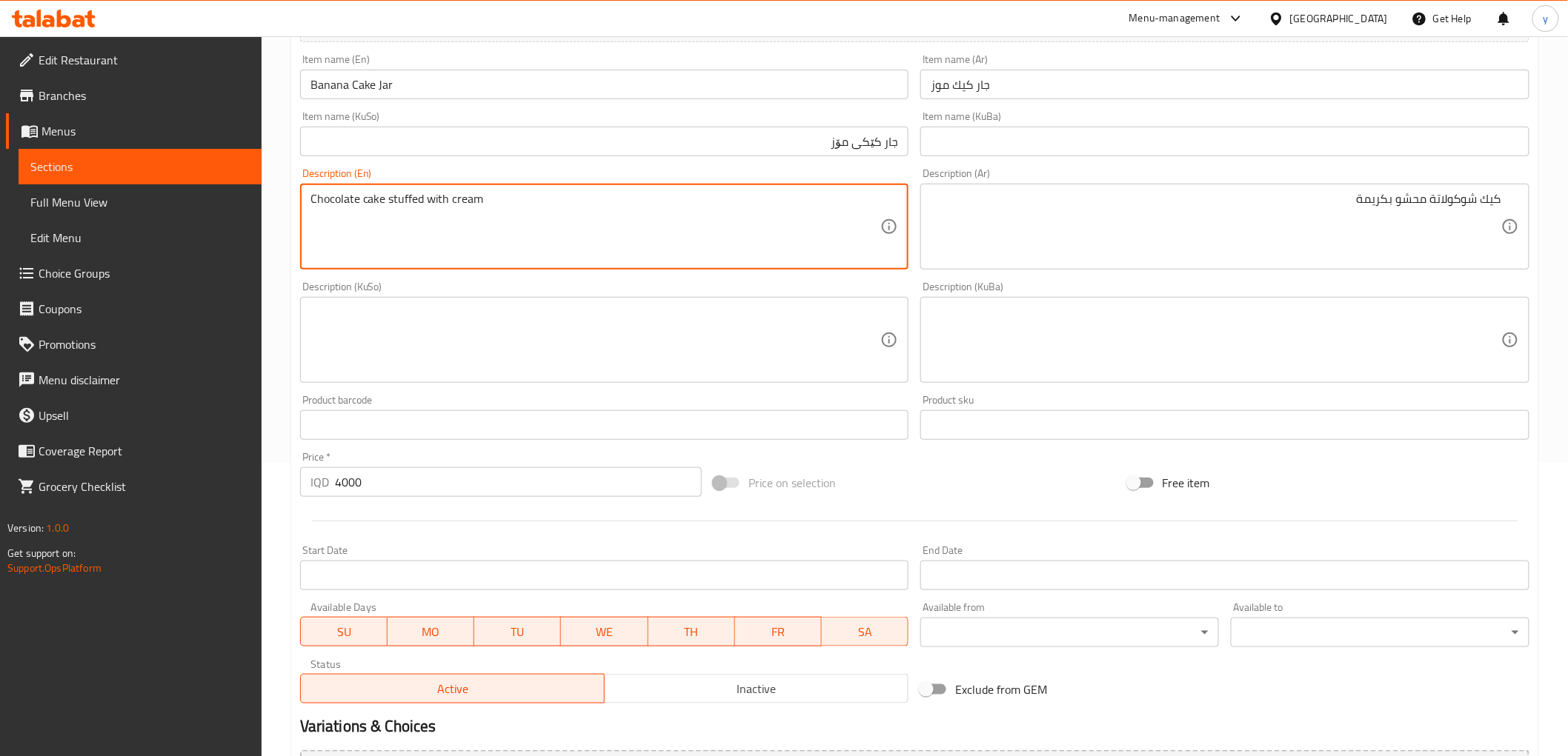
click at [796, 232] on textarea "Chocolate cake stuffed with cream" at bounding box center [596, 227] width 571 height 70
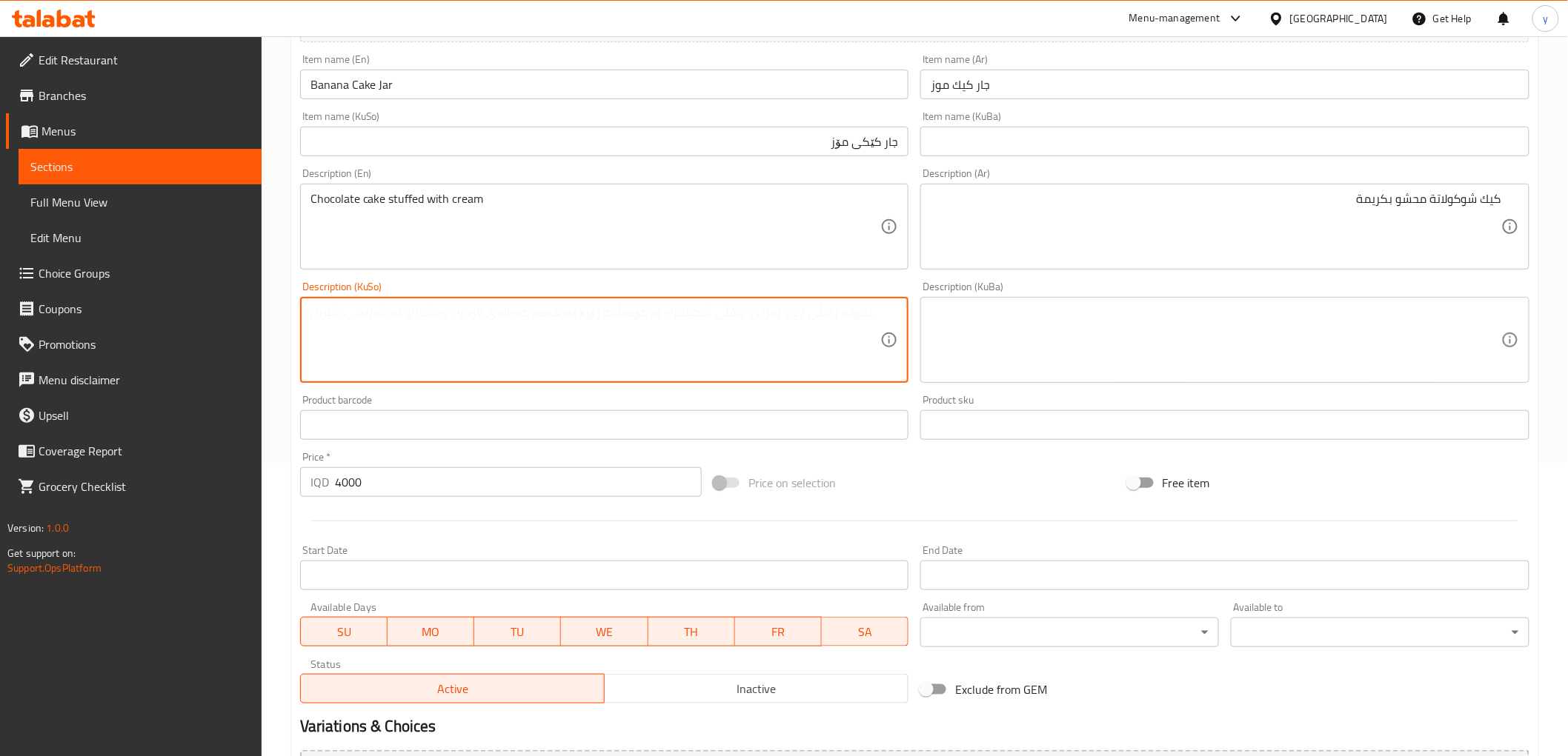
click at [719, 320] on textarea at bounding box center [596, 341] width 571 height 70
click at [812, 358] on textarea "کێکی جوکولاتە مەحشی بە کرێم" at bounding box center [596, 341] width 571 height 70
type textarea "کێکی جوکولاتە مەحشی بە کرێم"
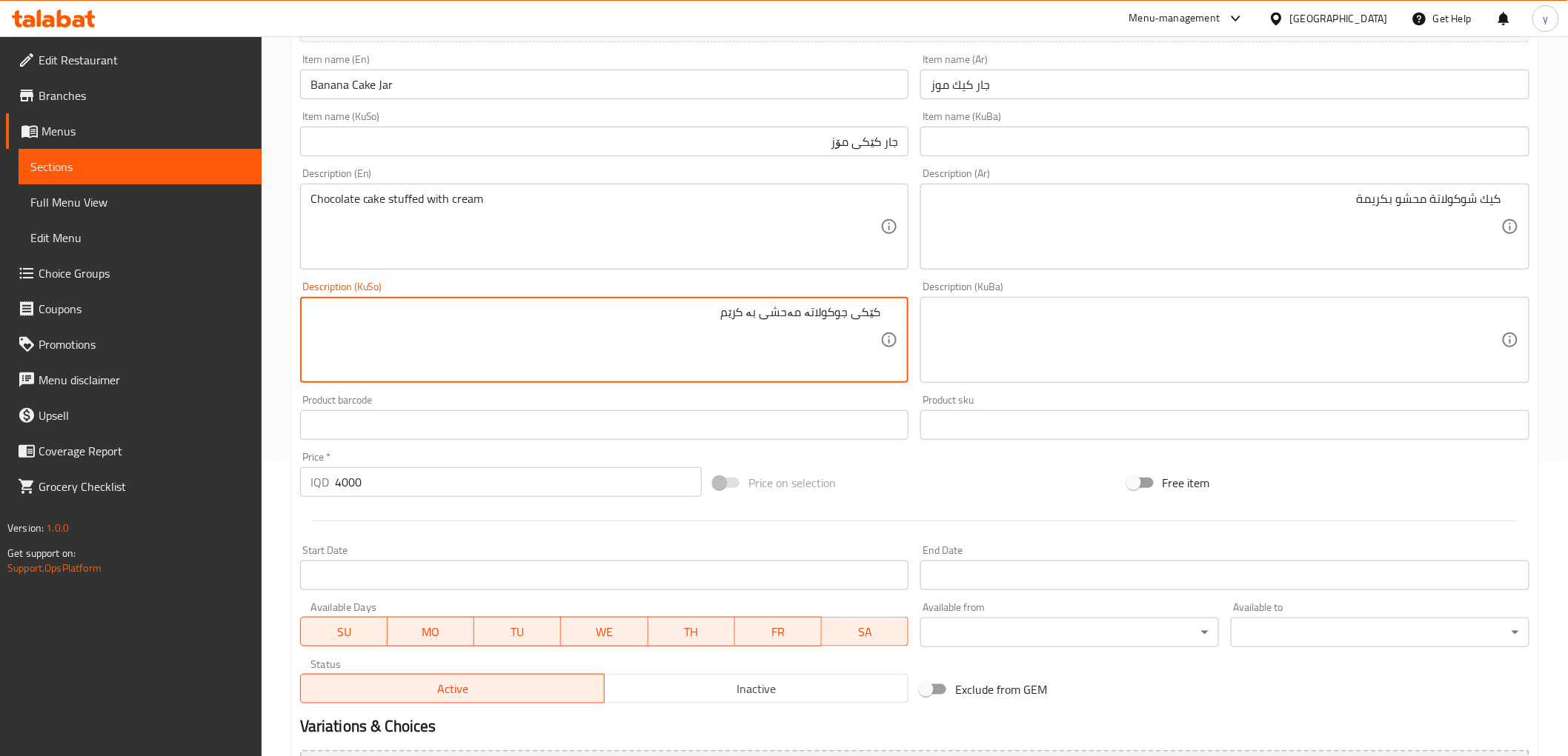
click at [935, 345] on textarea at bounding box center [1216, 341] width 571 height 70
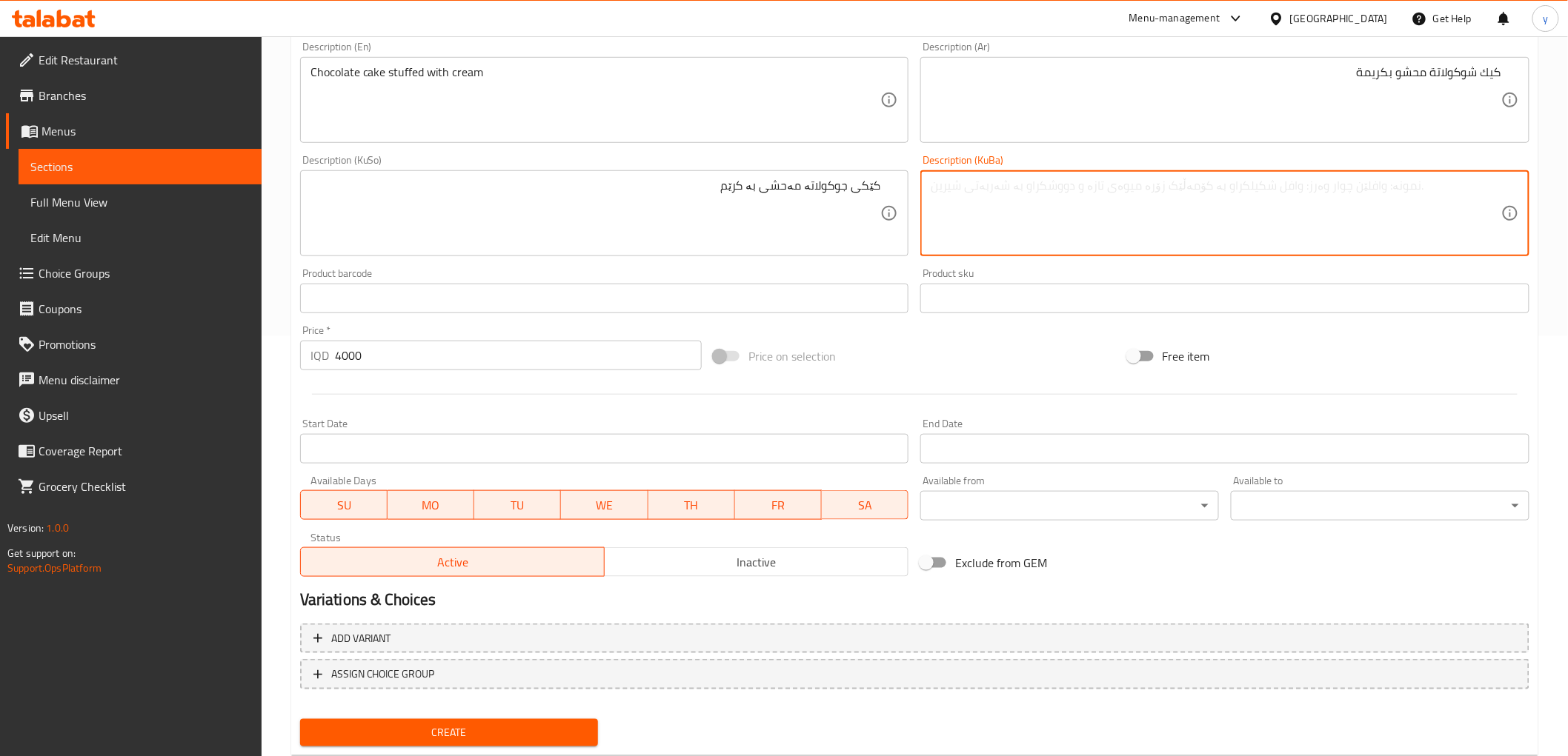
scroll to position [458, 0]
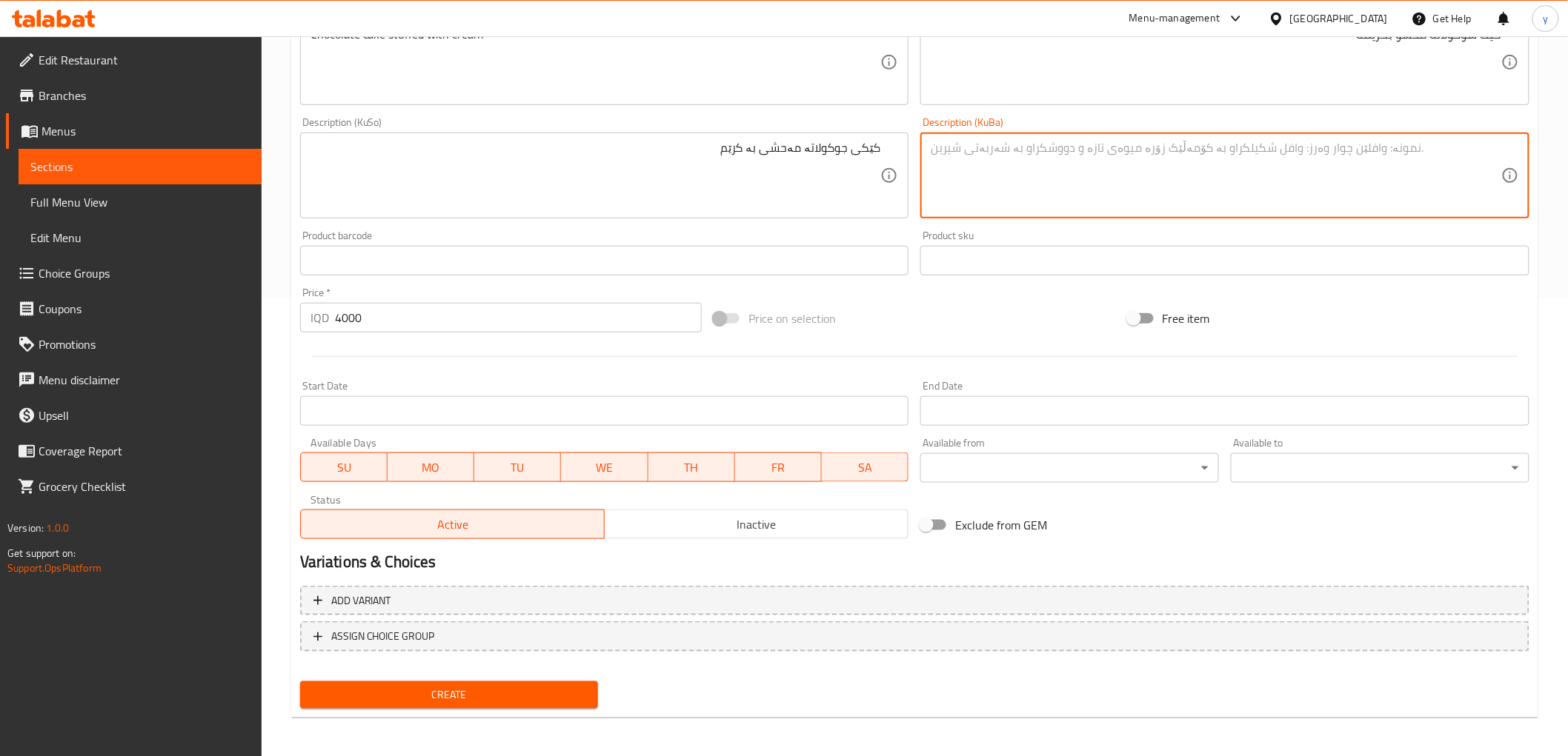
click at [497, 690] on span "Create" at bounding box center [450, 695] width 275 height 18
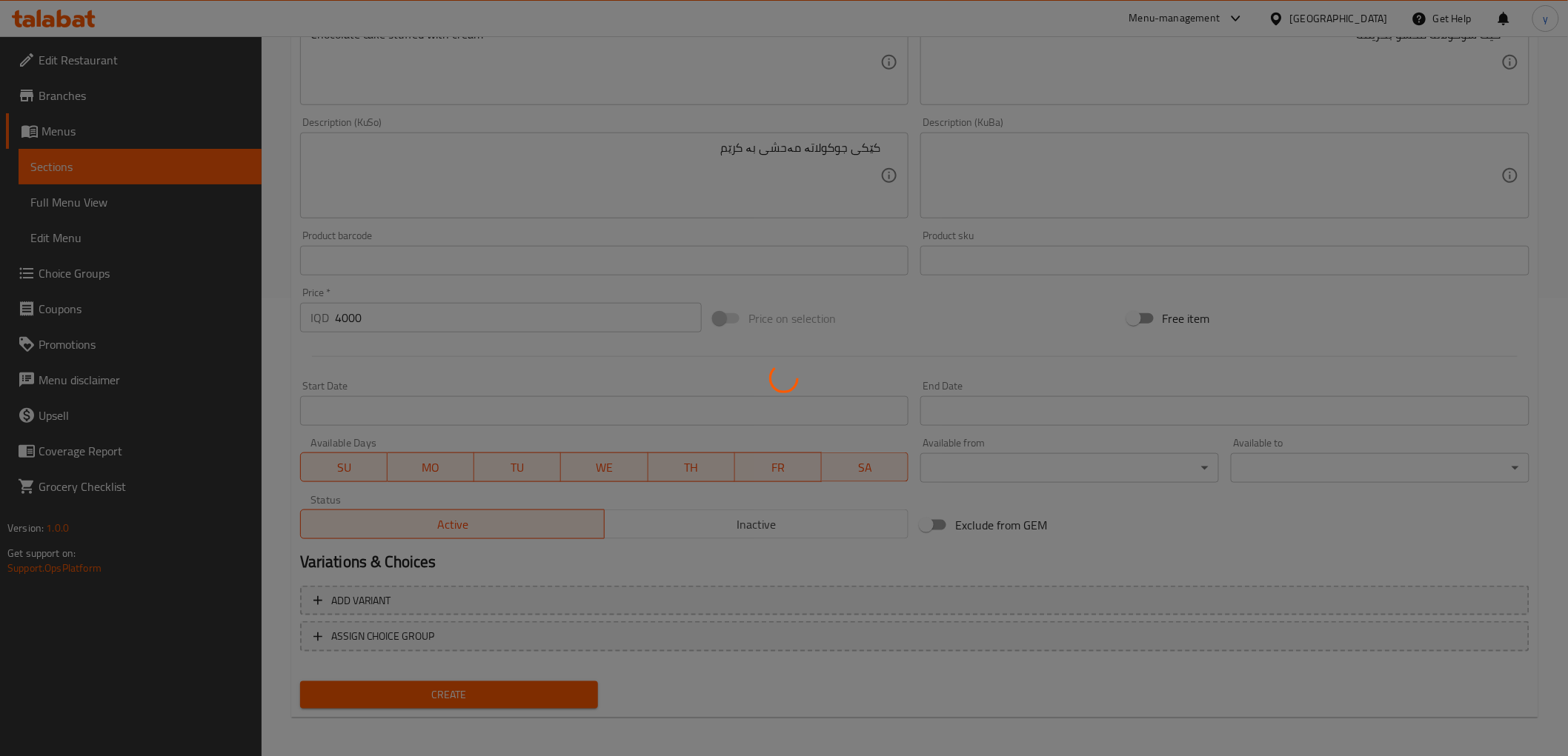
type input "0"
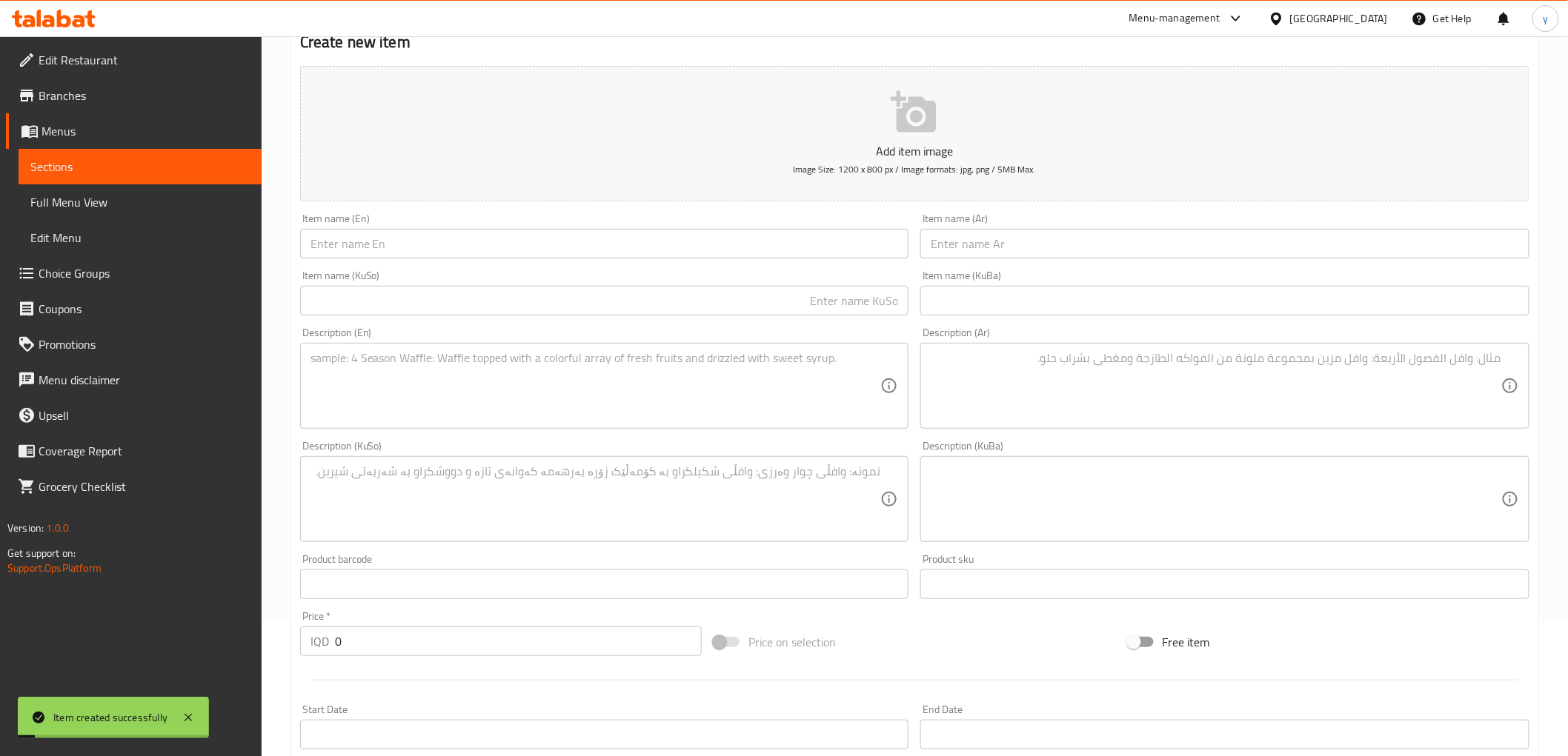
scroll to position [129, 0]
click at [987, 249] on input "text" at bounding box center [1225, 249] width 609 height 30
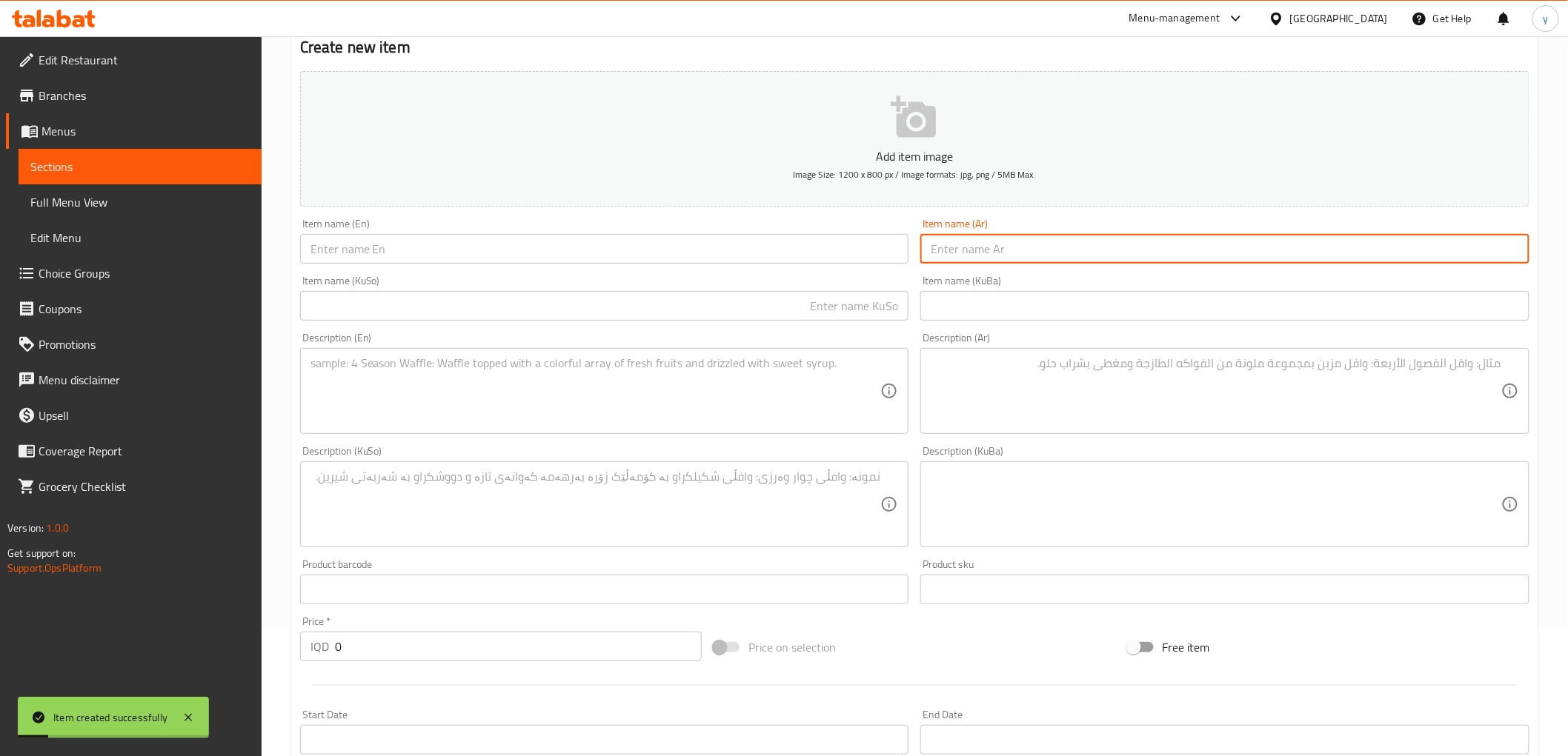
paste input "جار كيك بيستاشيو"
type input "جار كيك بيستاشيو"
click at [791, 254] on input "text" at bounding box center [605, 249] width 609 height 30
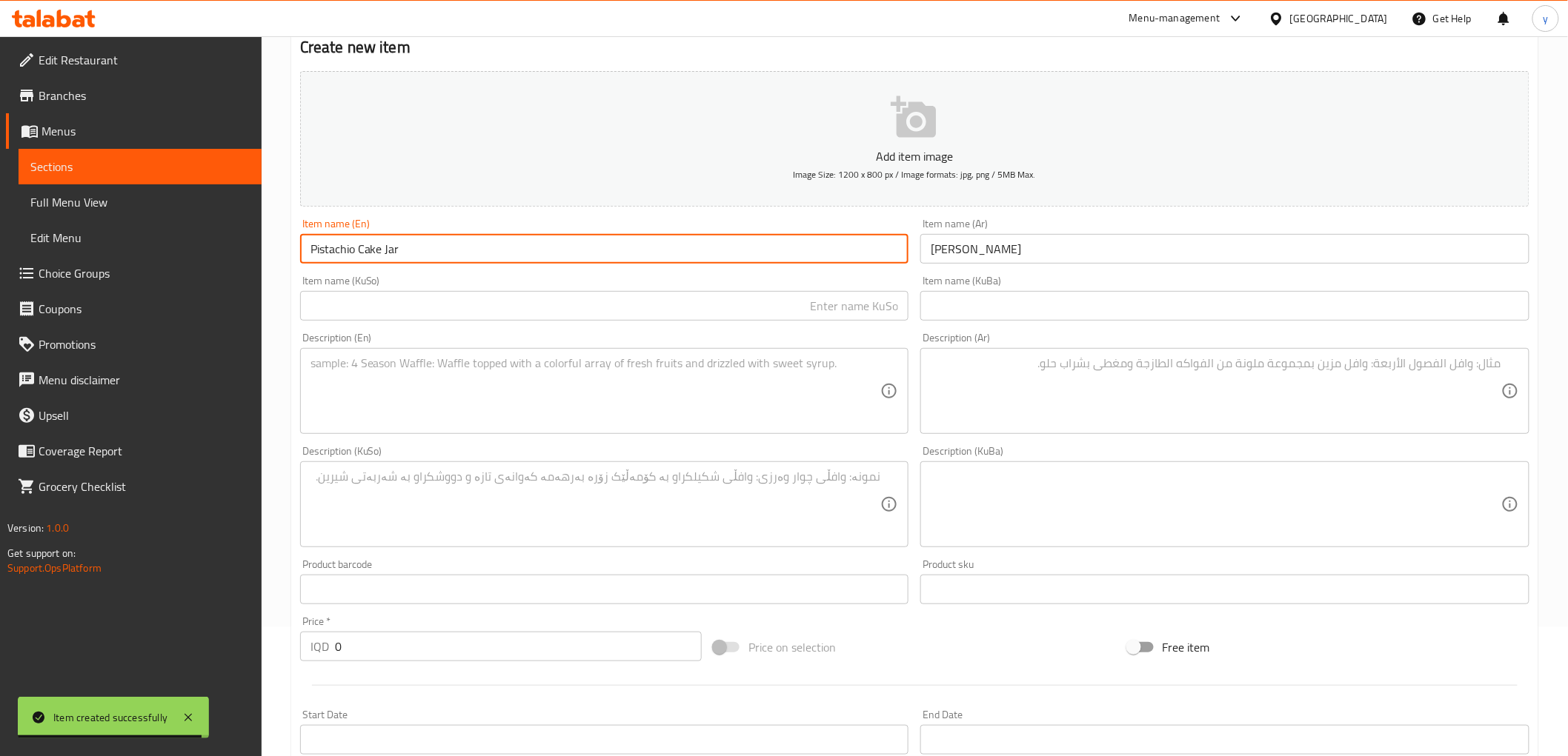
type input "Pistachio Cake Jar"
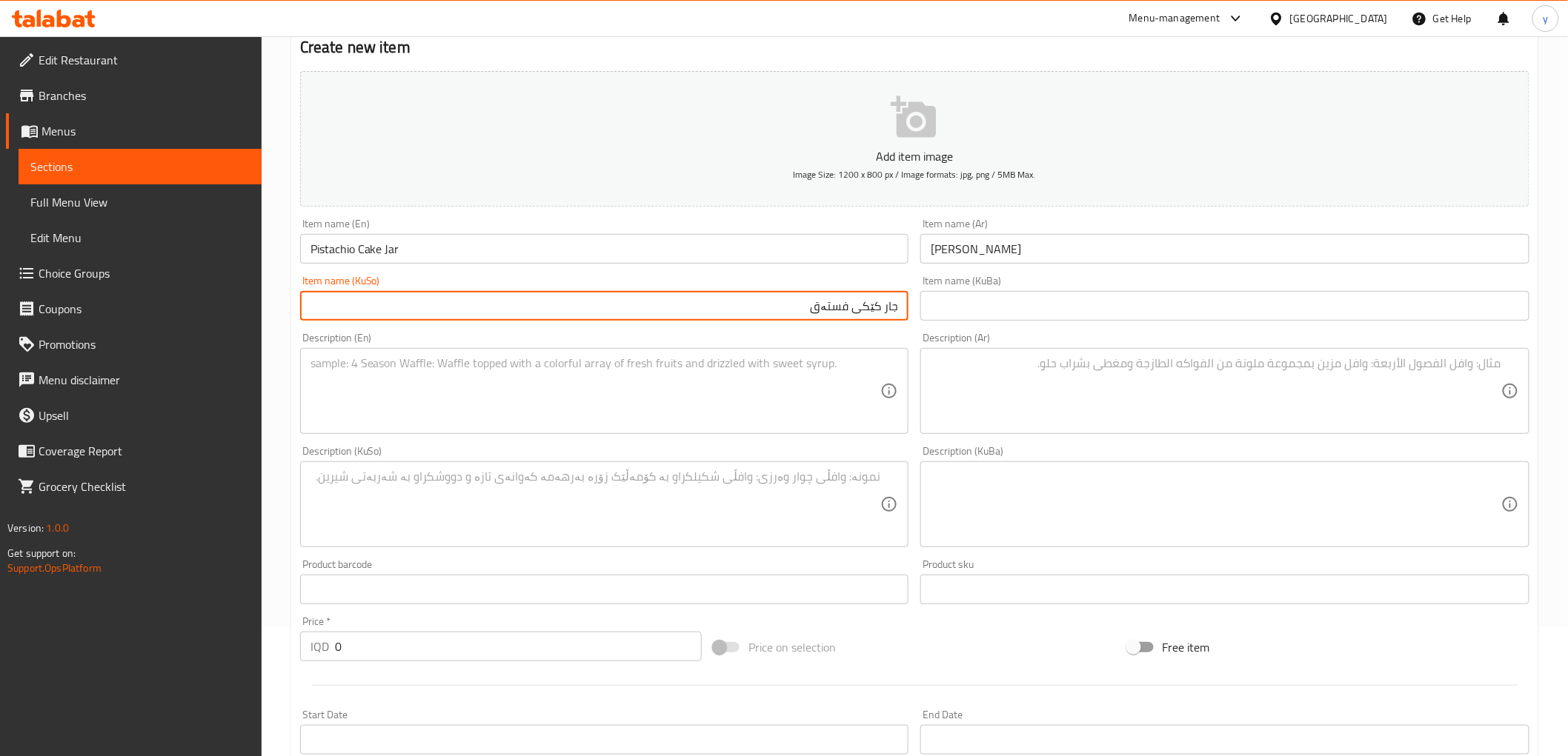
type input "جار کێکی فستەق"
click at [721, 381] on textarea at bounding box center [596, 391] width 571 height 70
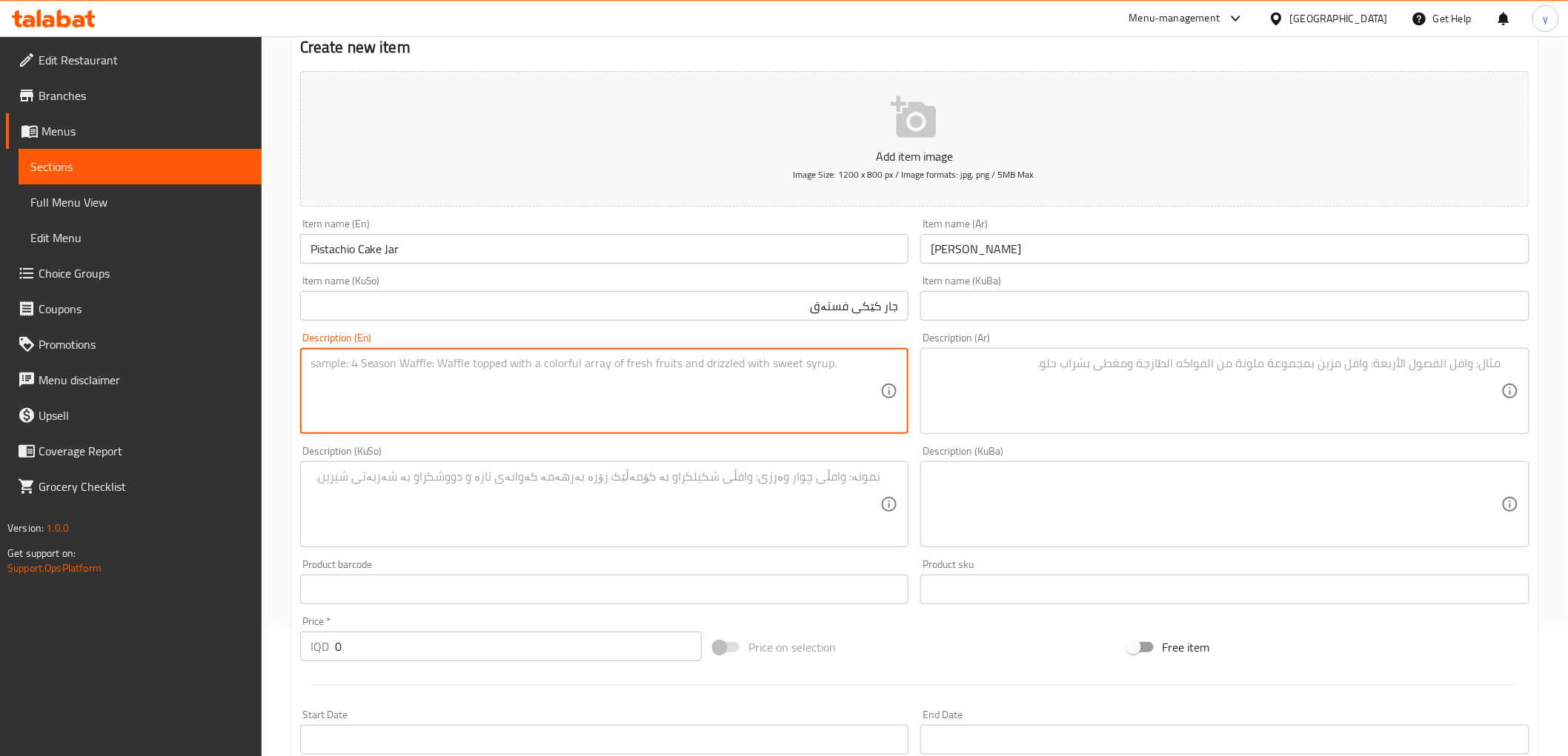
paste textarea "Chocolate cake stuffed with cream"
type textarea "Chocolate cake stuffed with cream"
click at [1031, 380] on textarea at bounding box center [1216, 391] width 571 height 70
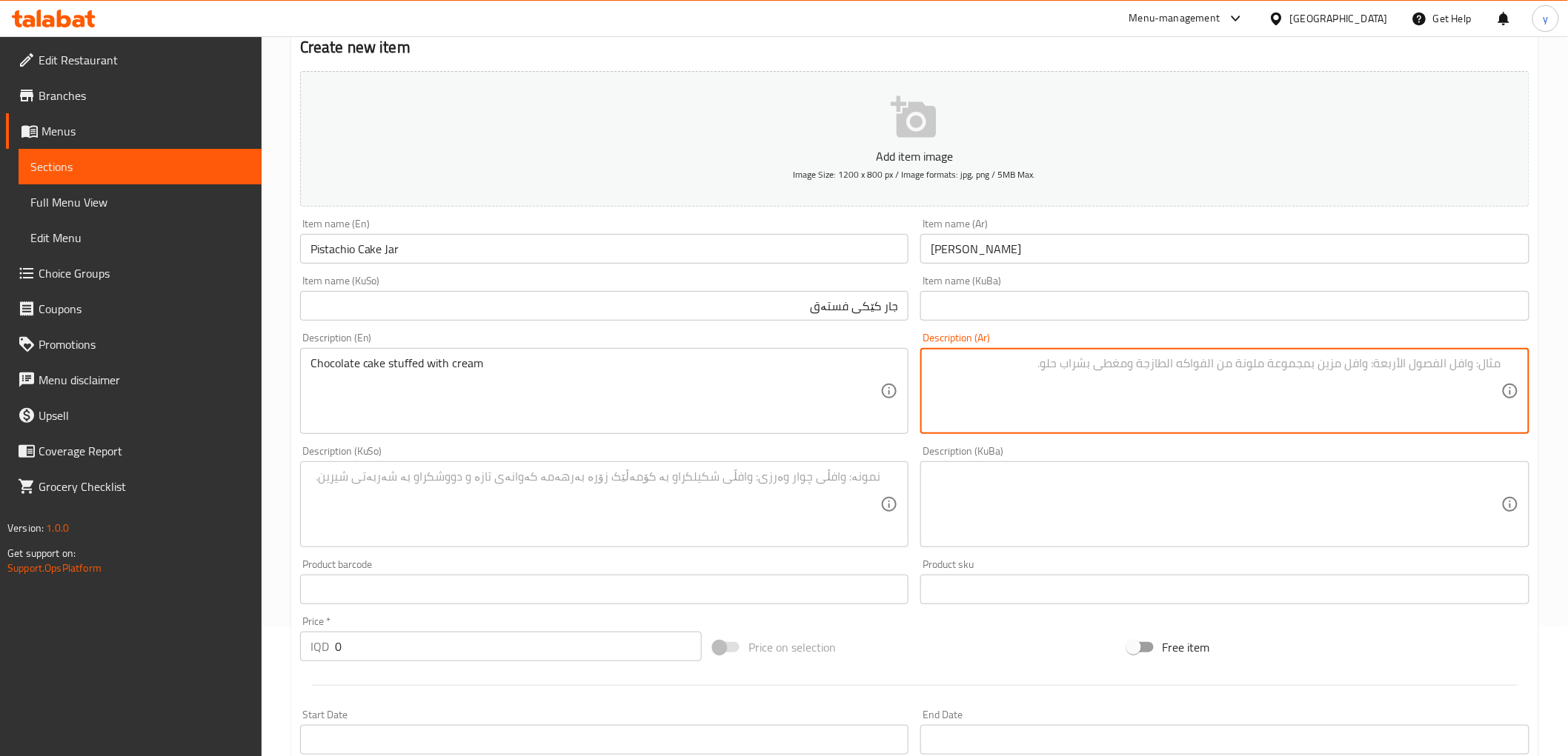
paste textarea "كيك شوكولاتة محشو بكريمة"
type textarea "كيك شوكولاتة محشو بكريمة"
click at [838, 491] on textarea at bounding box center [596, 505] width 571 height 70
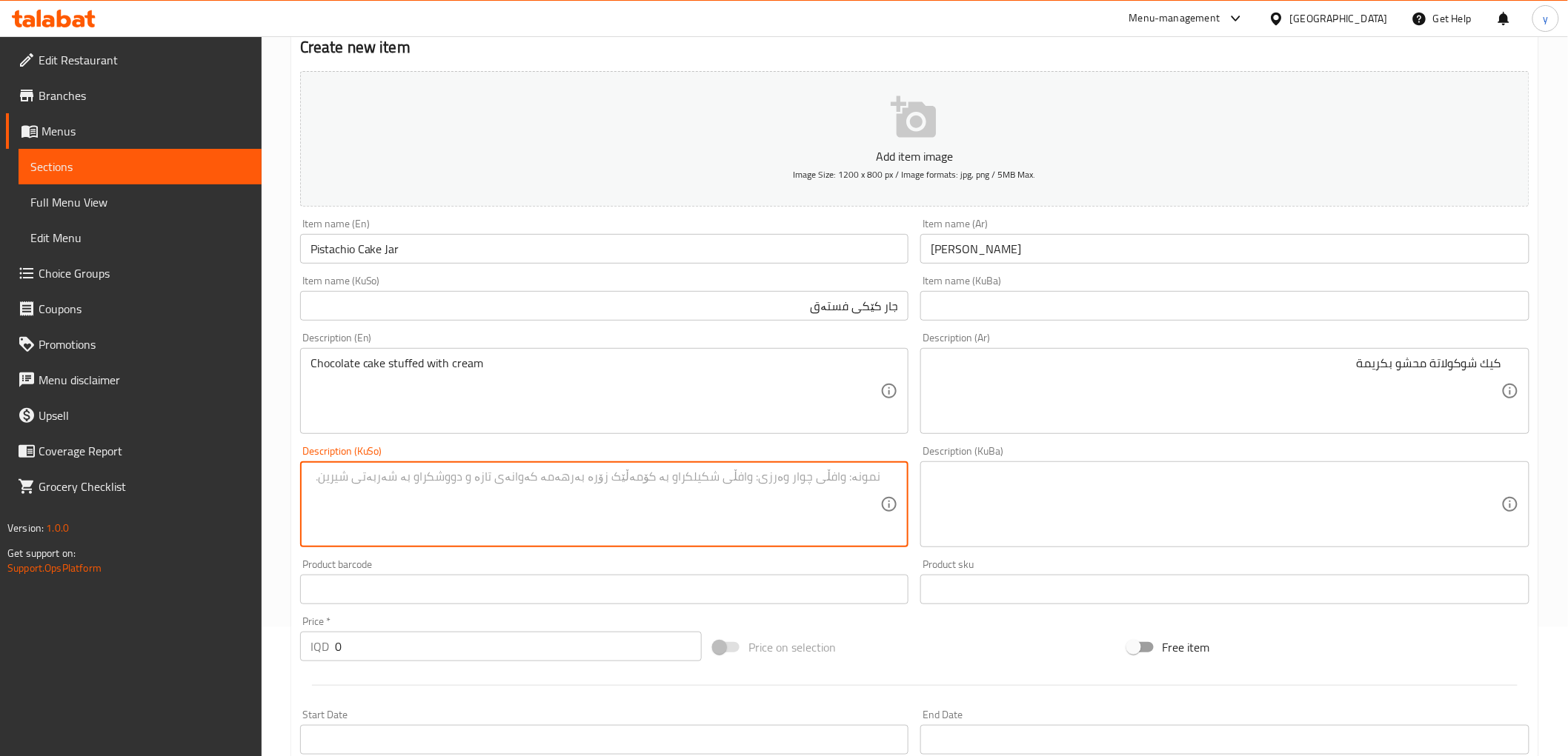
paste textarea "Chocolate cake stuffed with cream"
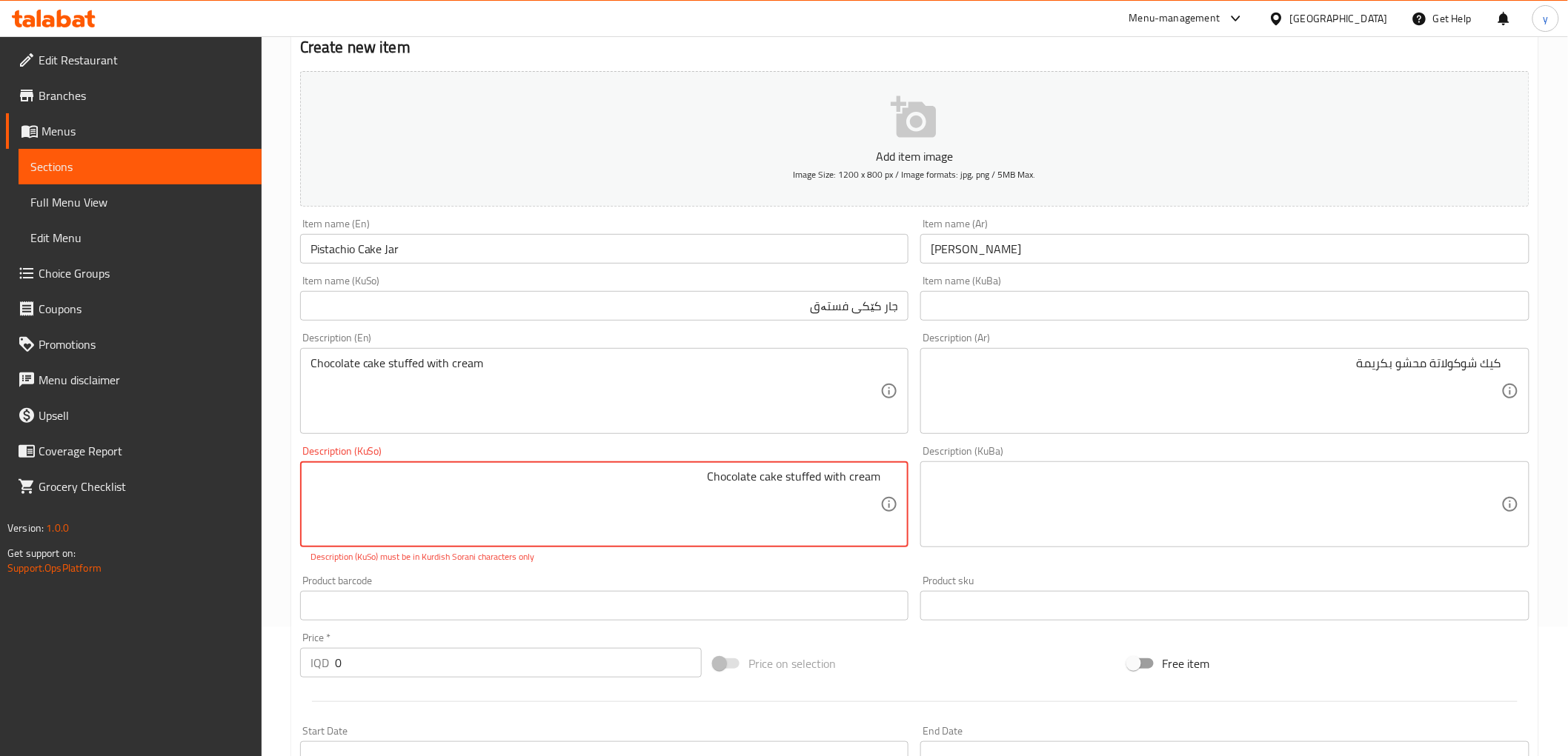
click at [767, 490] on textarea "Chocolate cake stuffed with cream" at bounding box center [596, 505] width 571 height 70
paste textarea "کێکی جوکولاتە مەحشی بە کرێم"
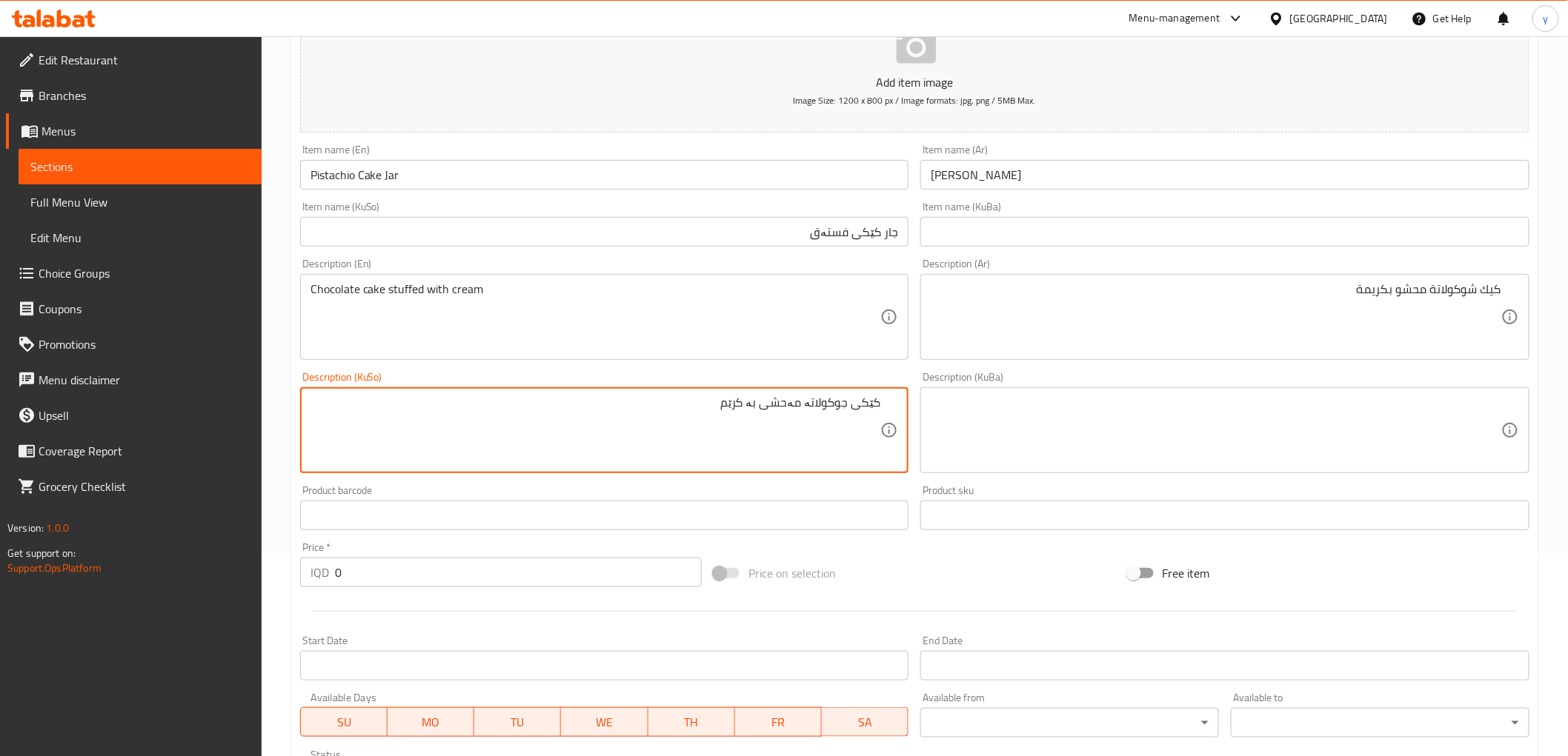
scroll to position [294, 0]
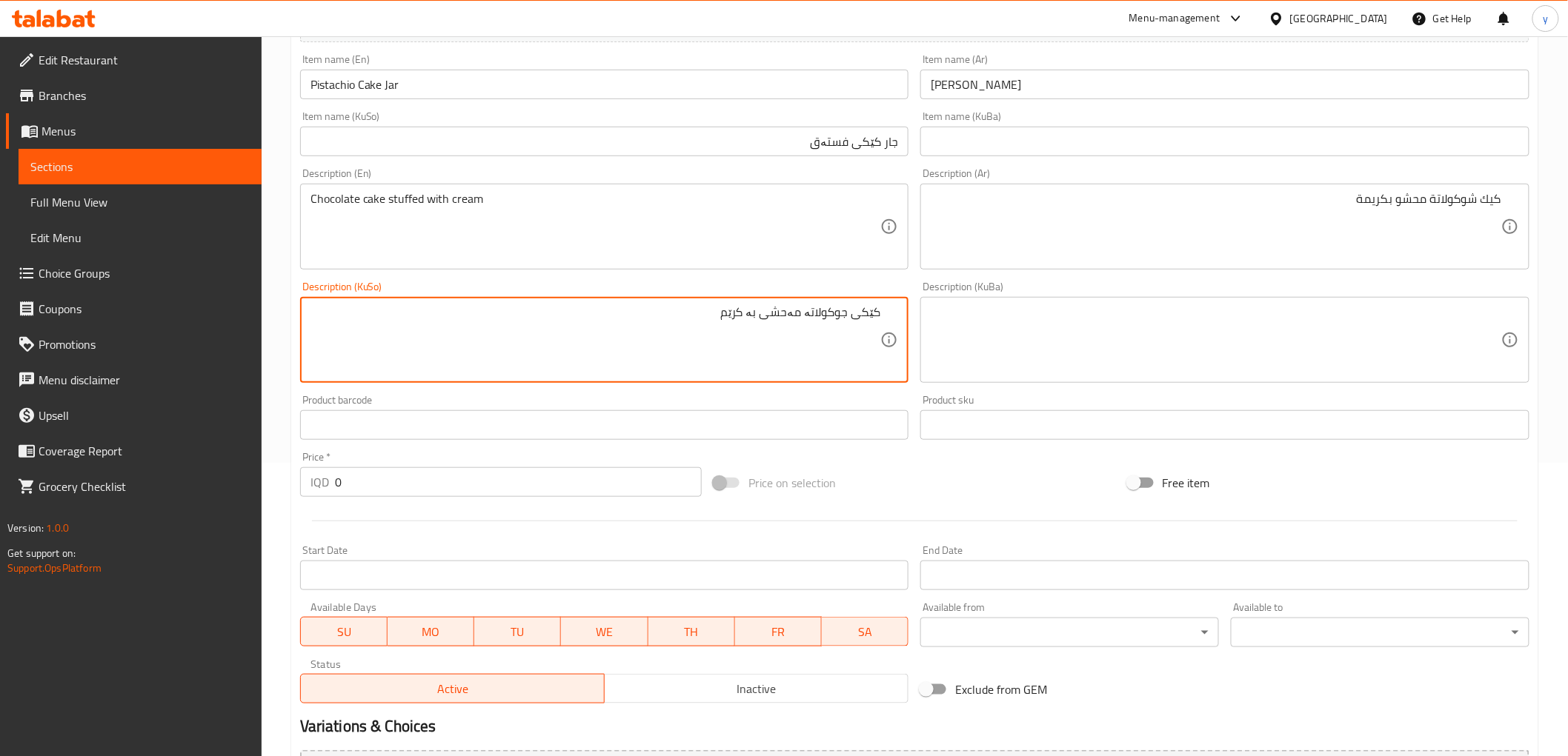
type textarea "کێکی جوکولاتە مەحشی بە کرێم"
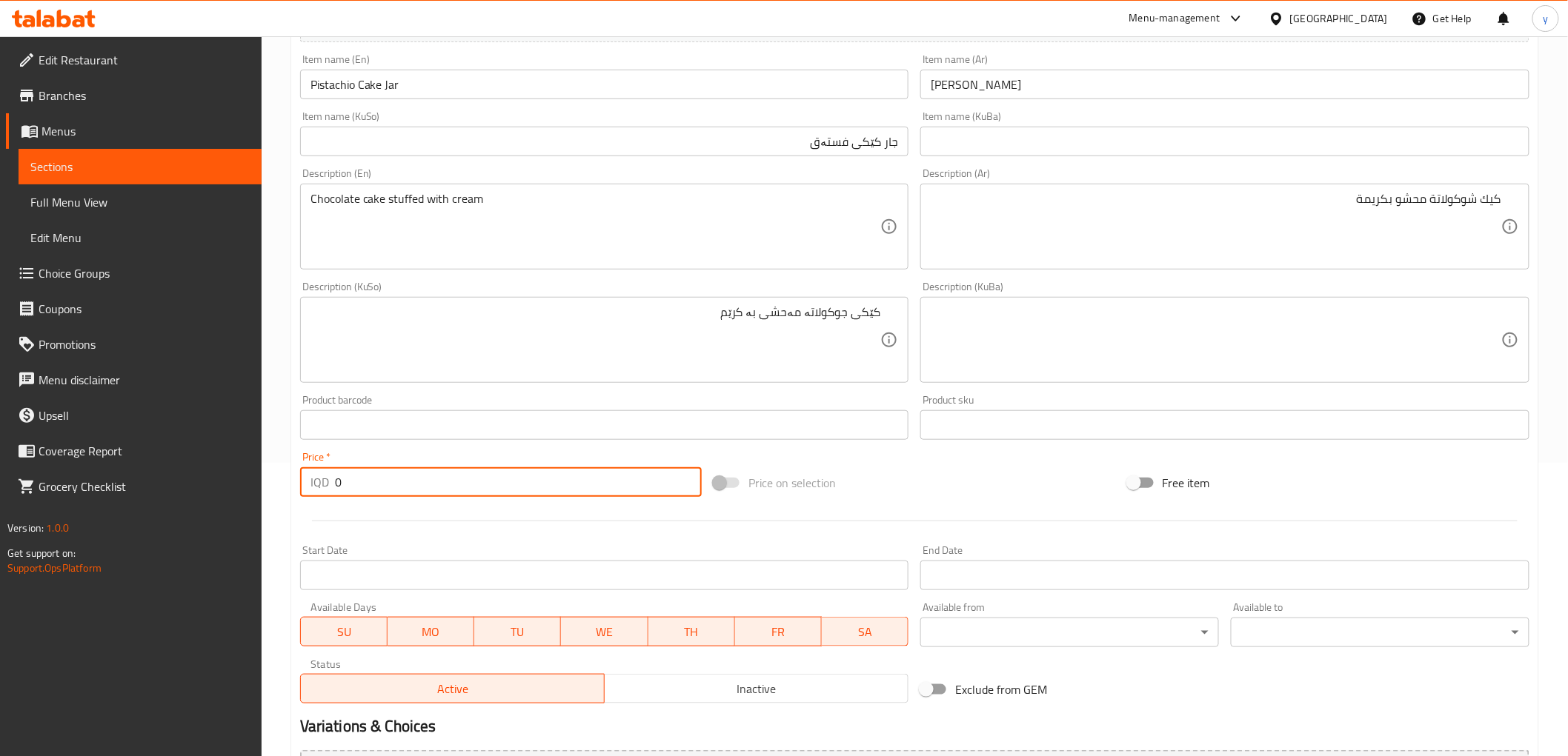
click at [276, 486] on div "Home / Restaurants management / Menus / Sections / item / create Cake section C…" at bounding box center [914, 333] width 1307 height 1181
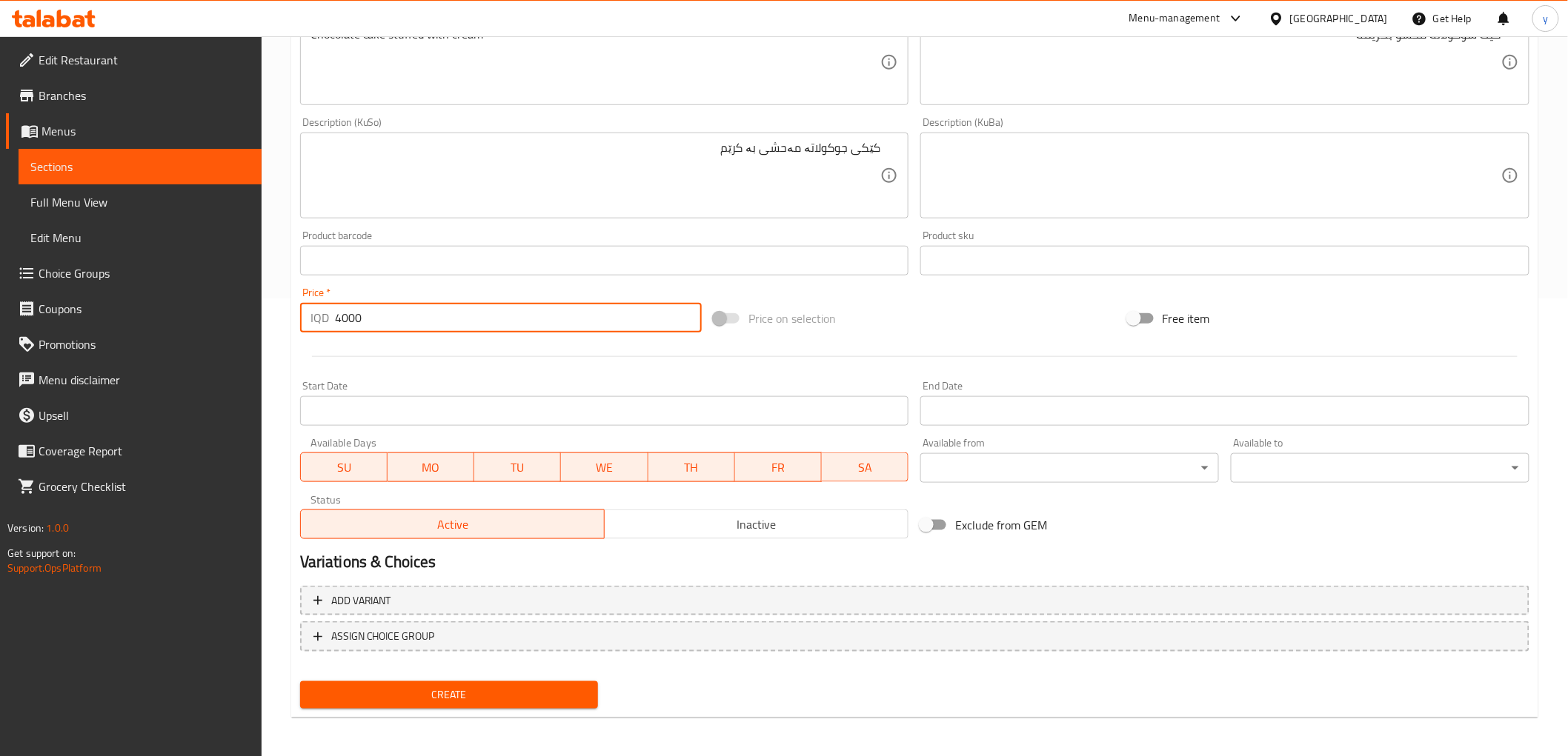
type input "4000"
click at [465, 681] on button "Create" at bounding box center [449, 695] width 298 height 28
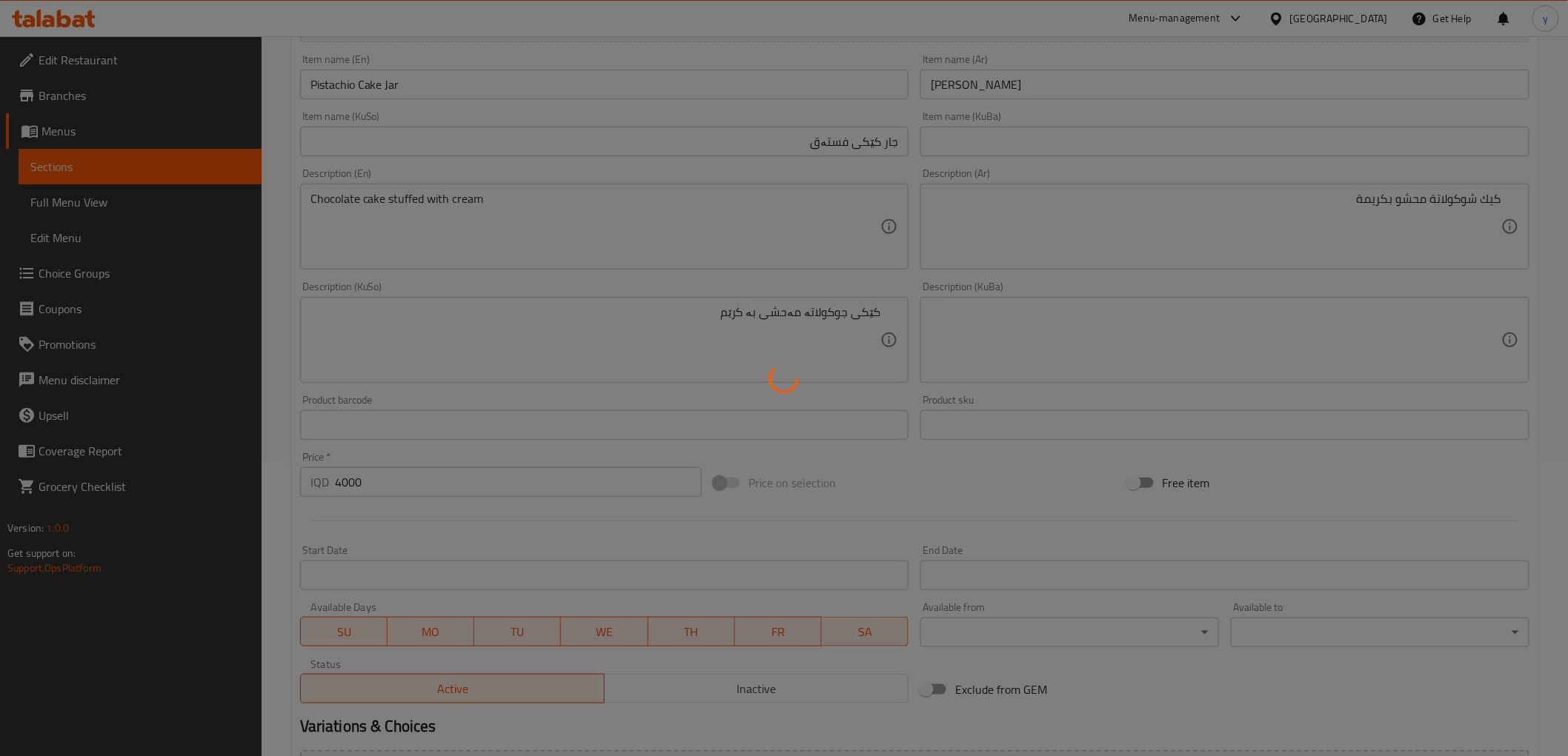
type input "0"
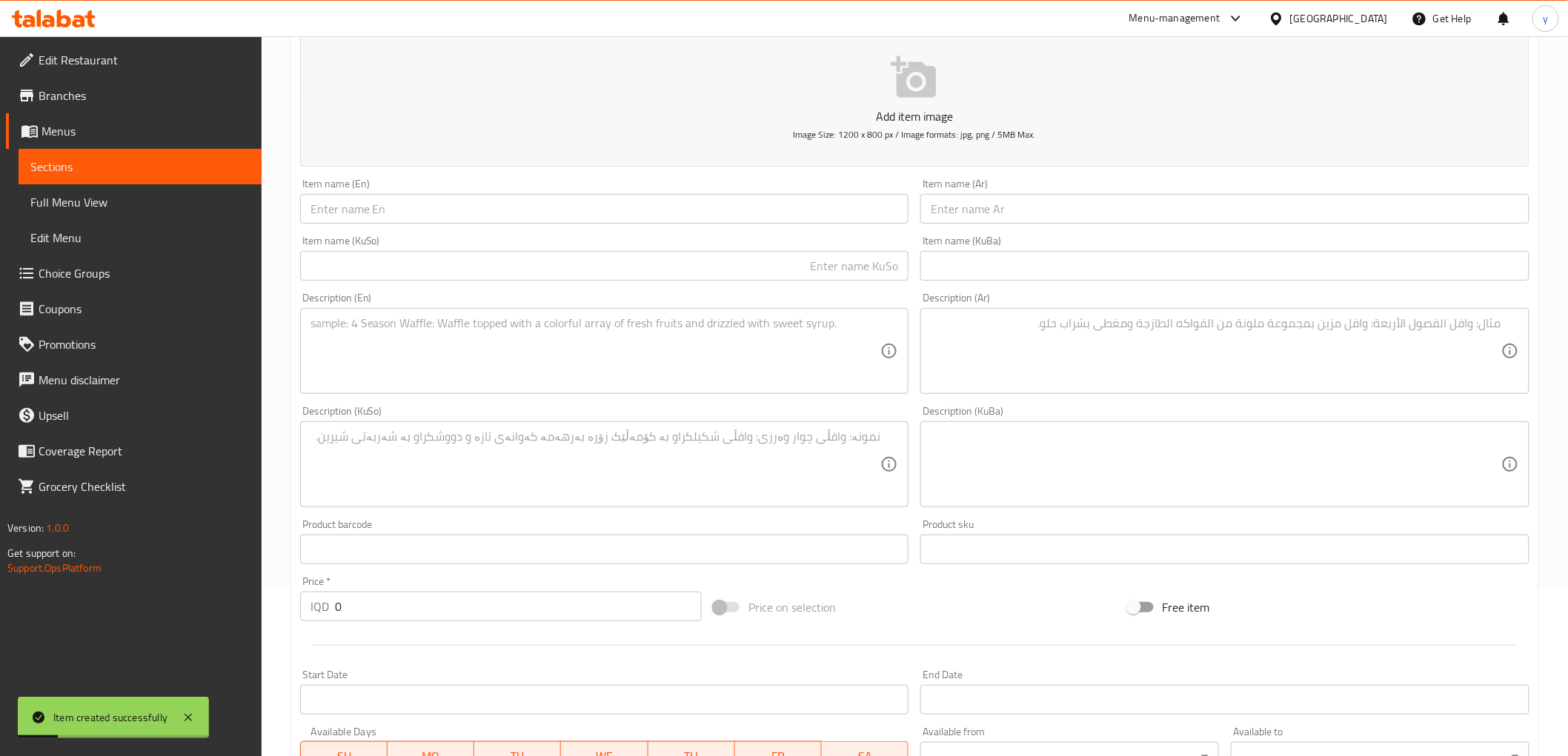
scroll to position [129, 0]
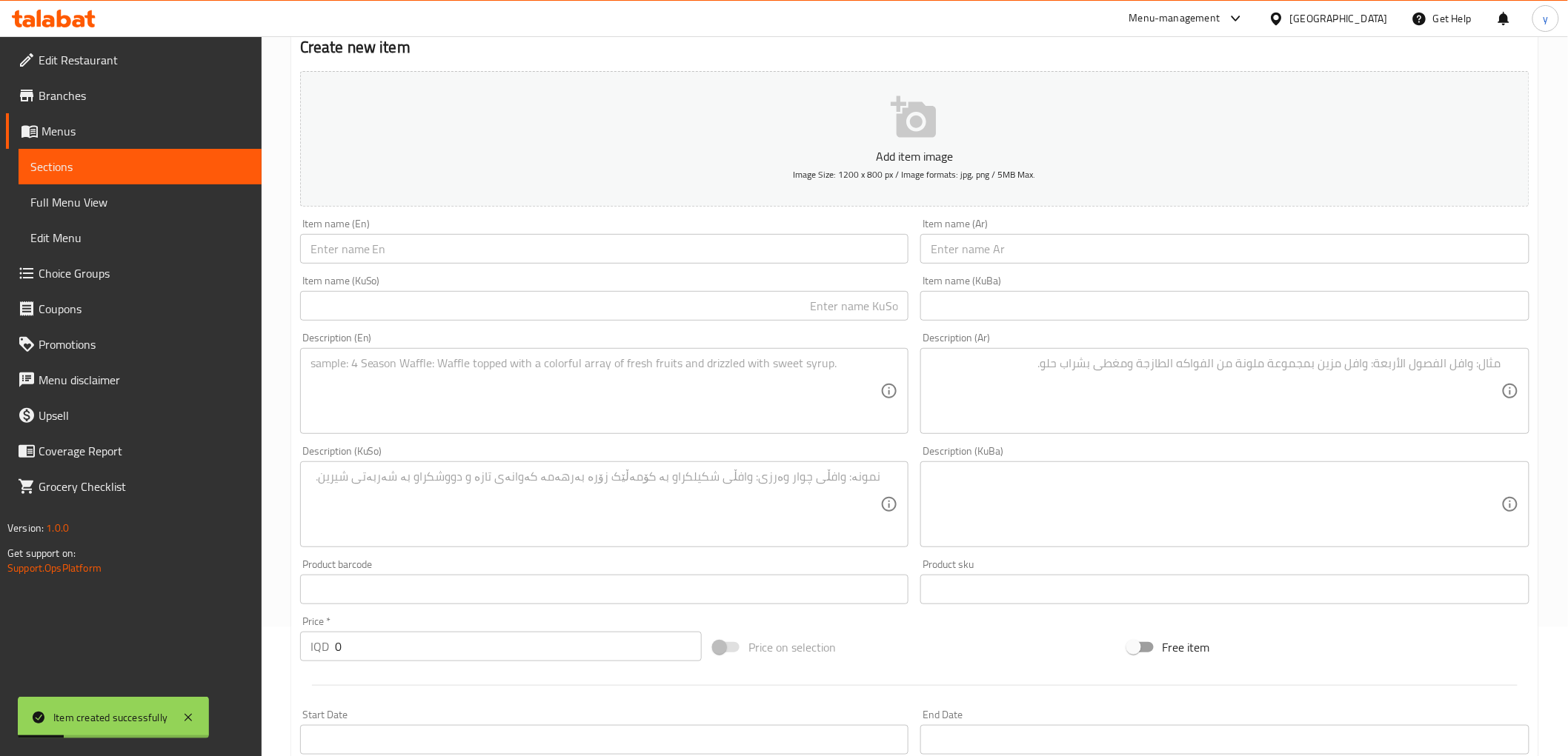
drag, startPoint x: 997, startPoint y: 257, endPoint x: 906, endPoint y: 264, distance: 91.3
click at [997, 257] on input "text" at bounding box center [1225, 249] width 609 height 30
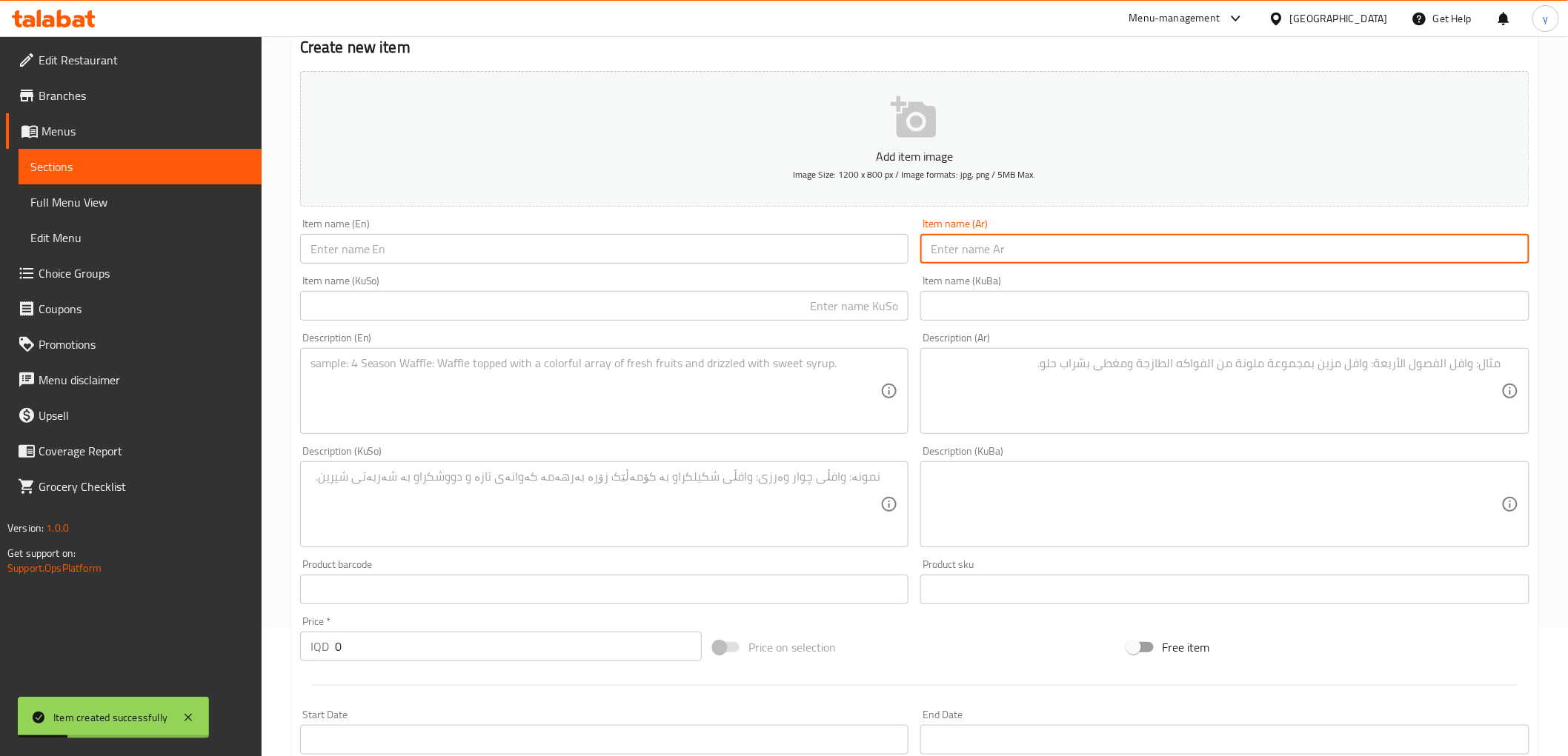
paste input "جار كيك نوتيلا"
type input "جار كيك نوتيلا"
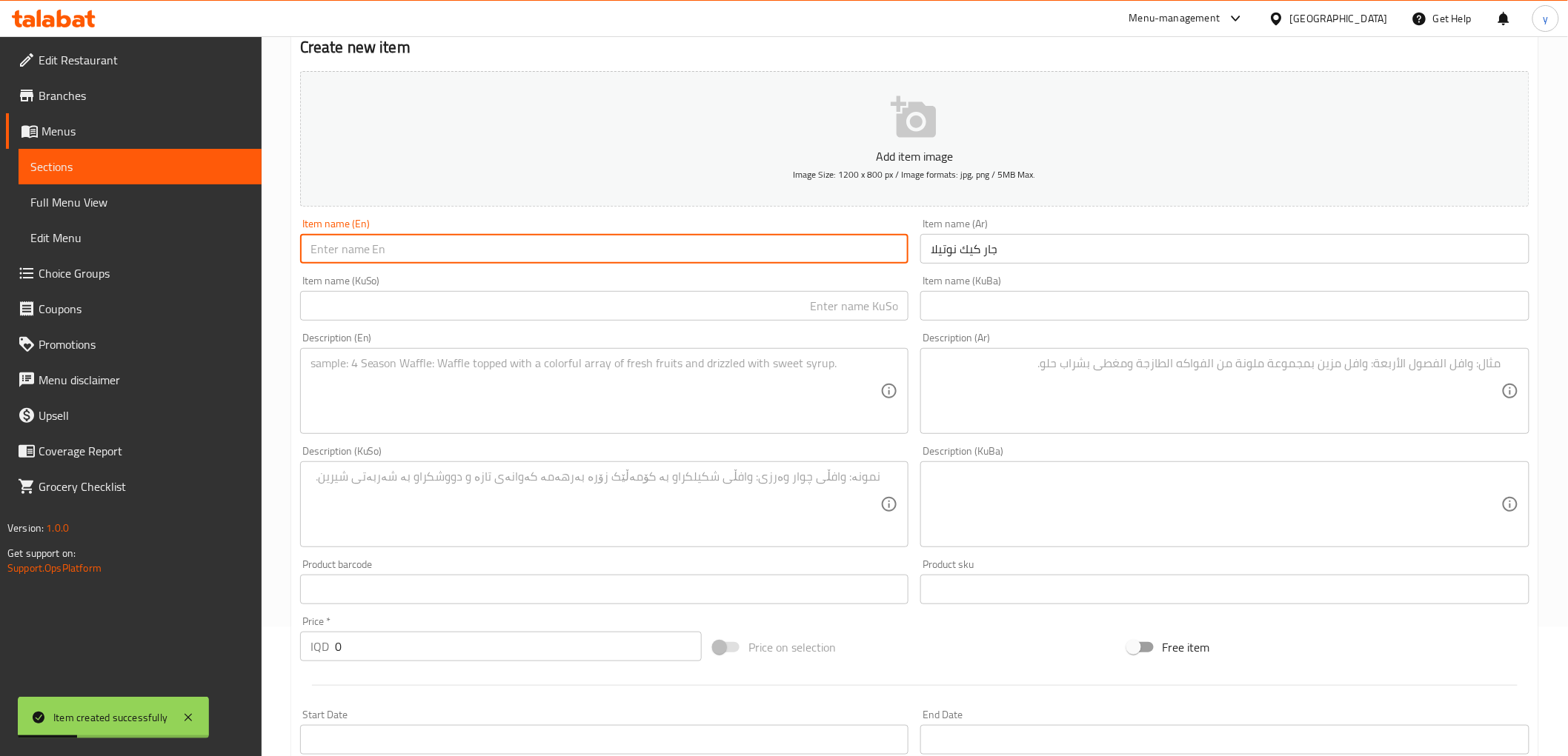
click at [826, 255] on input "text" at bounding box center [605, 249] width 609 height 30
type input "Nutella Cake Jar"
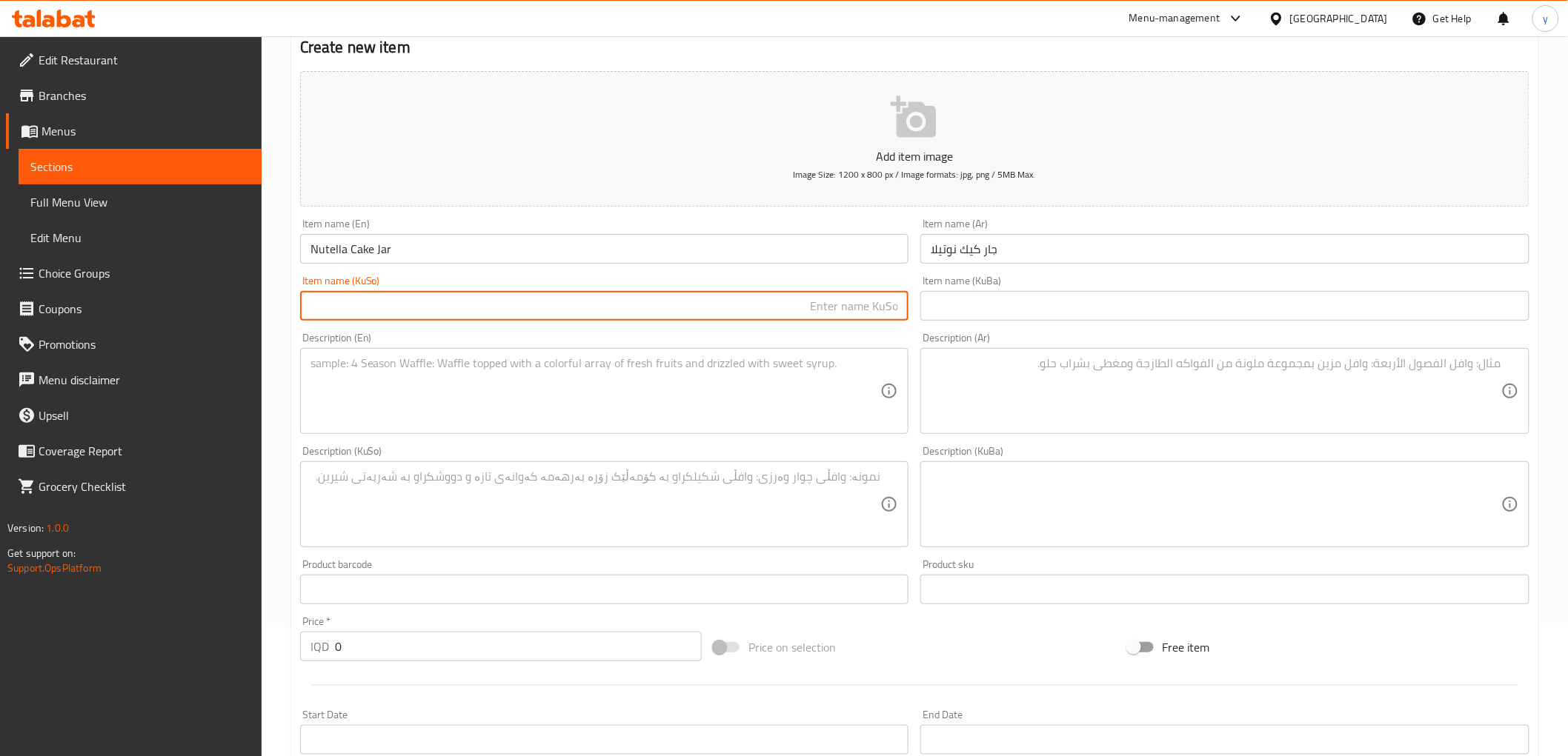
drag, startPoint x: 805, startPoint y: 263, endPoint x: 803, endPoint y: 272, distance: 9.2
click at [805, 263] on input "Nutella Cake Jar" at bounding box center [605, 249] width 609 height 30
click at [811, 301] on input "text" at bounding box center [605, 306] width 609 height 30
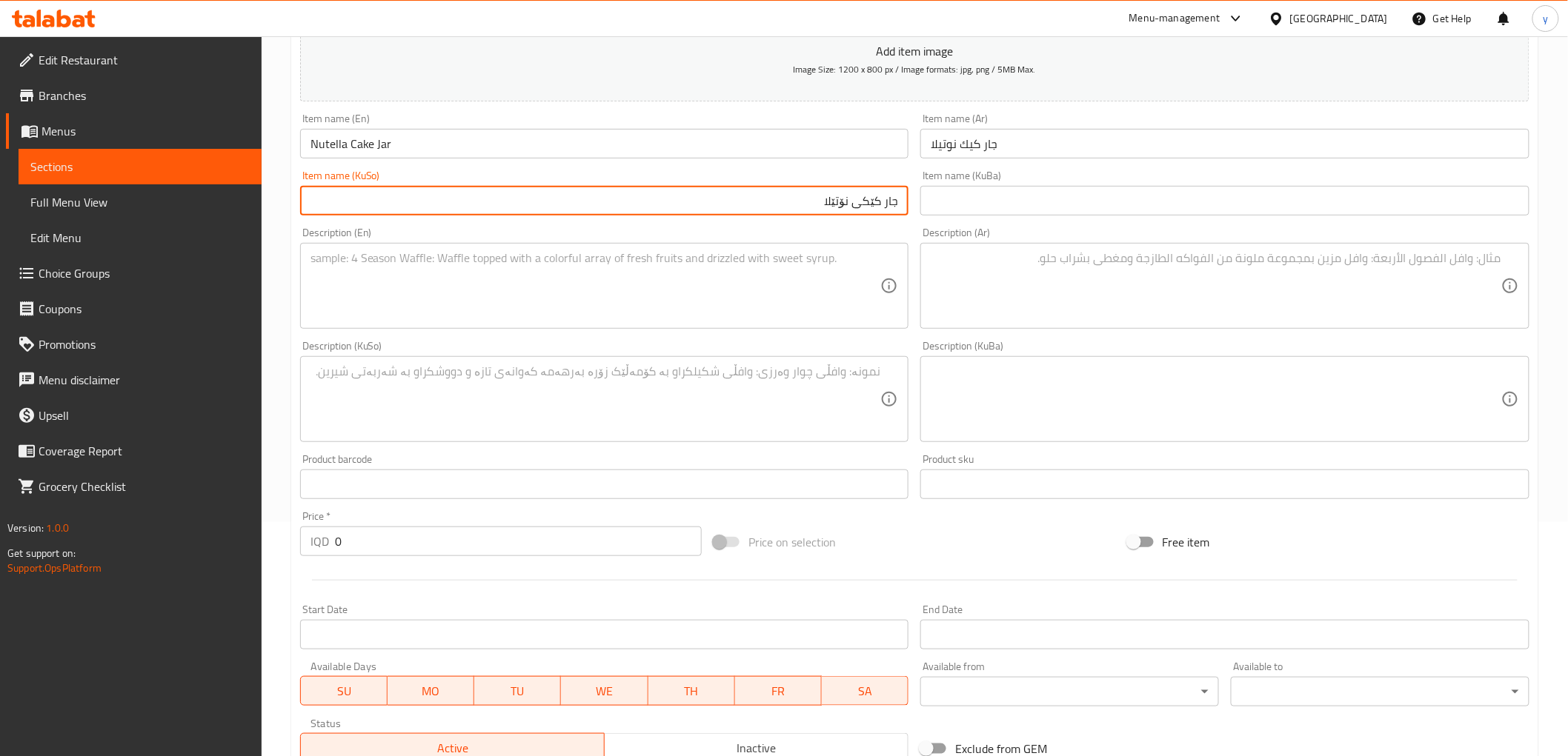
scroll to position [294, 0]
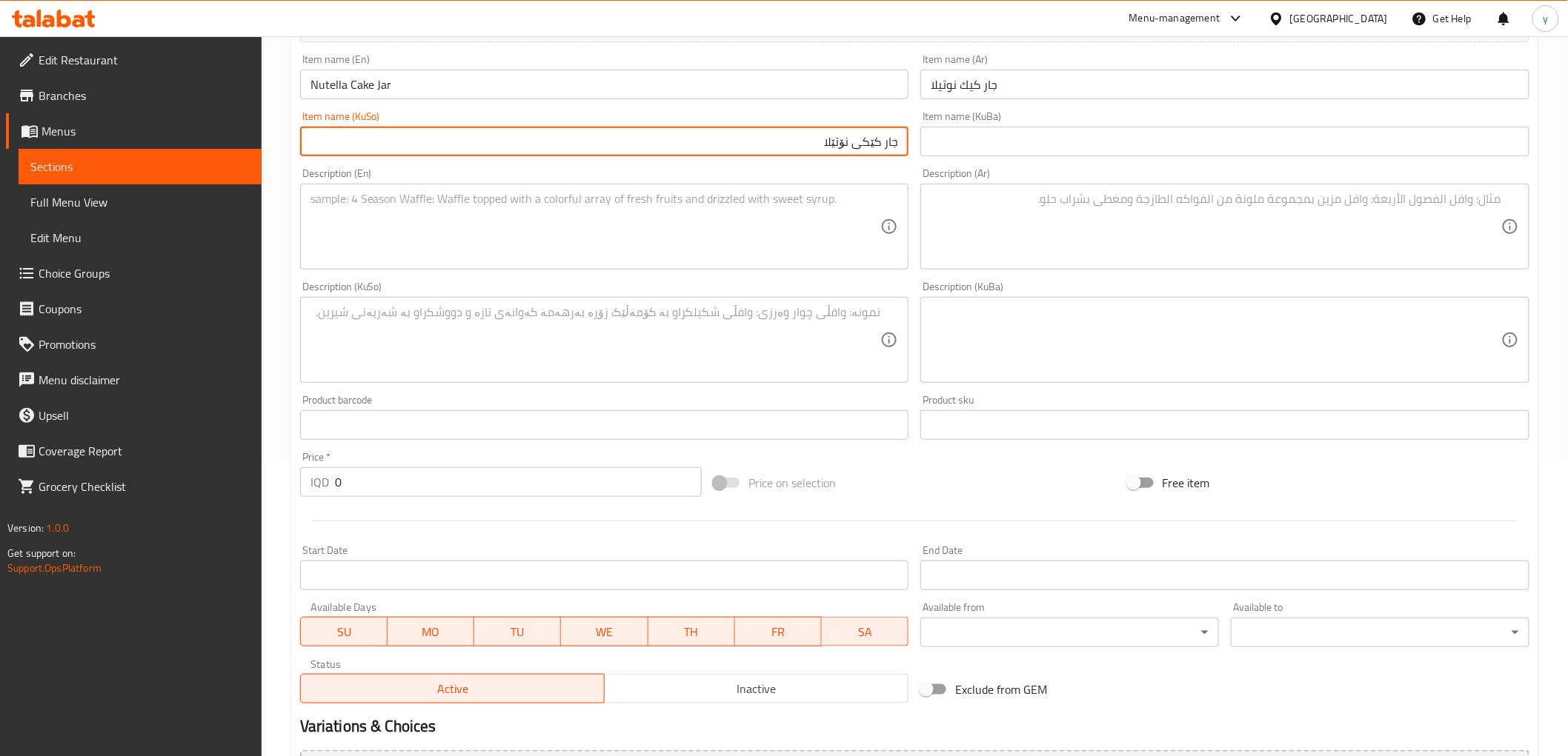
type input "جار کێکی نۆتێلا"
click at [677, 208] on textarea at bounding box center [596, 227] width 571 height 70
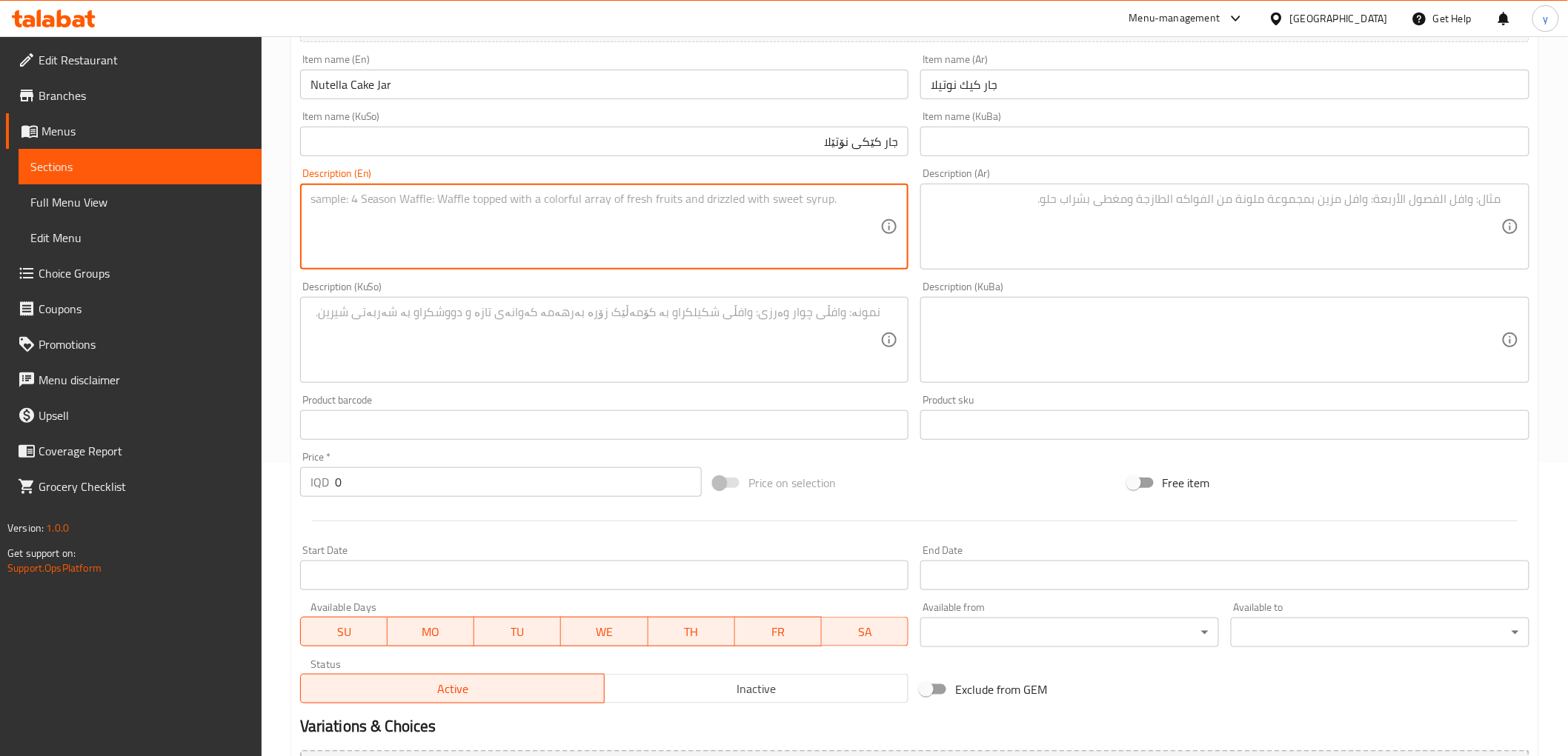
paste textarea "Chocolate cake stuffed with cream"
type textarea "Chocolate cake stuffed with cream"
click at [1002, 282] on div "Description (KuBa) Description (KuBa)" at bounding box center [1225, 332] width 609 height 102
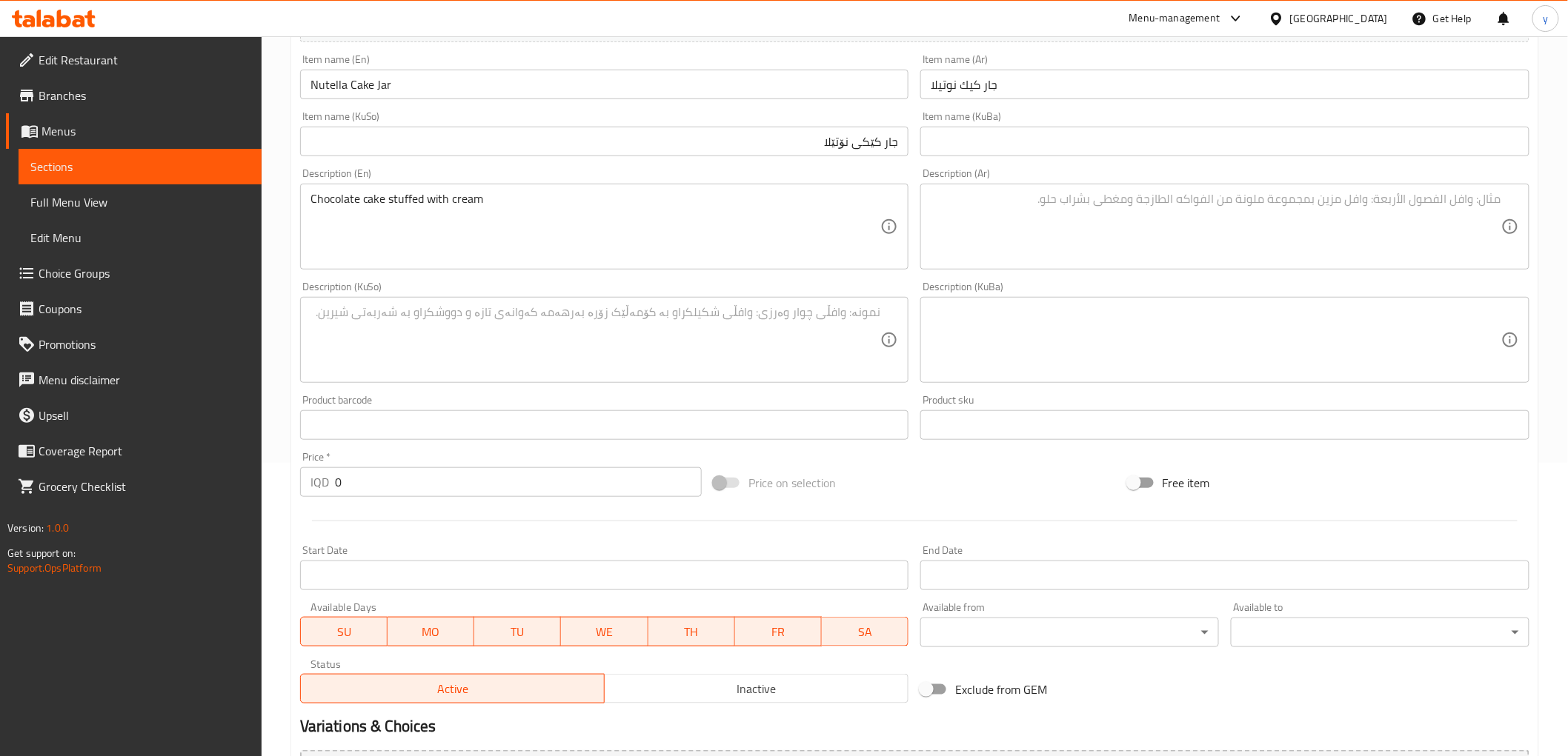
click at [1047, 232] on textarea at bounding box center [1216, 227] width 571 height 70
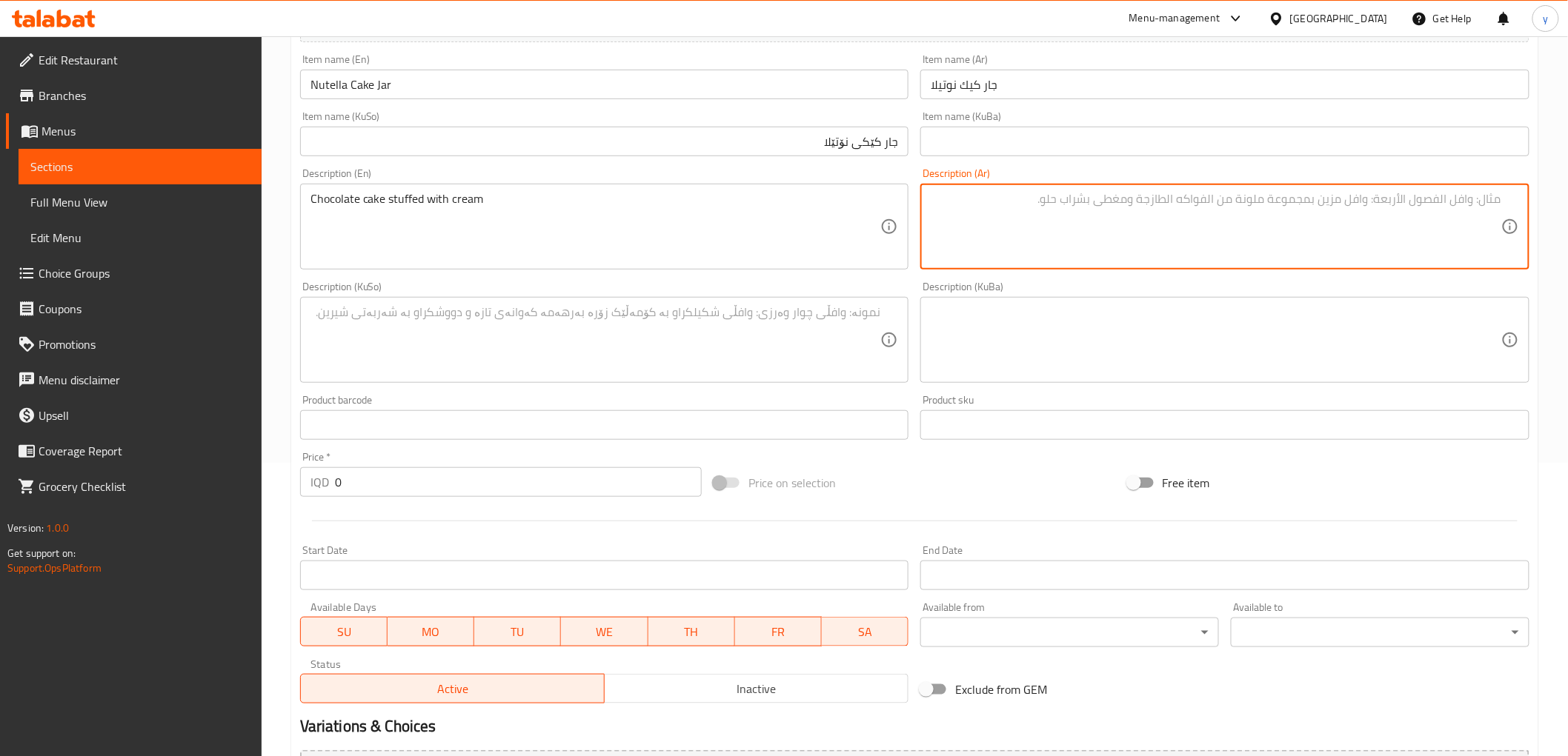
paste textarea "کێکی جوکولاتە مەحشی بە کرێم"
type textarea "کێکی جوکولاتە مەحشی بە کرێم"
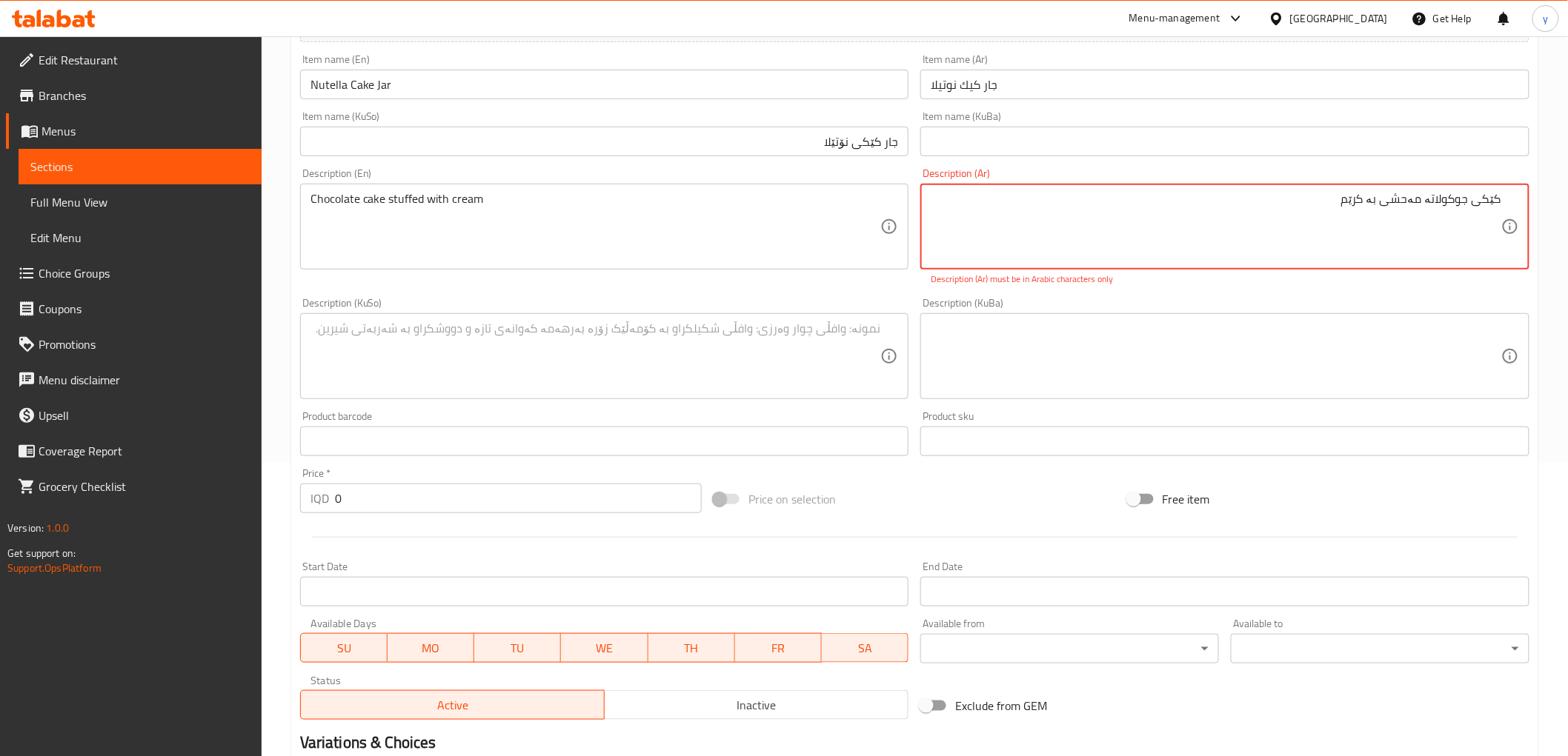
drag, startPoint x: 1020, startPoint y: 221, endPoint x: 1580, endPoint y: 239, distance: 560.3
click at [1568, 239] on html "​ Menu-management Iraq Get Help y Edit Restaurant Branches Menus Sections Full …" at bounding box center [784, 84] width 1568 height 756
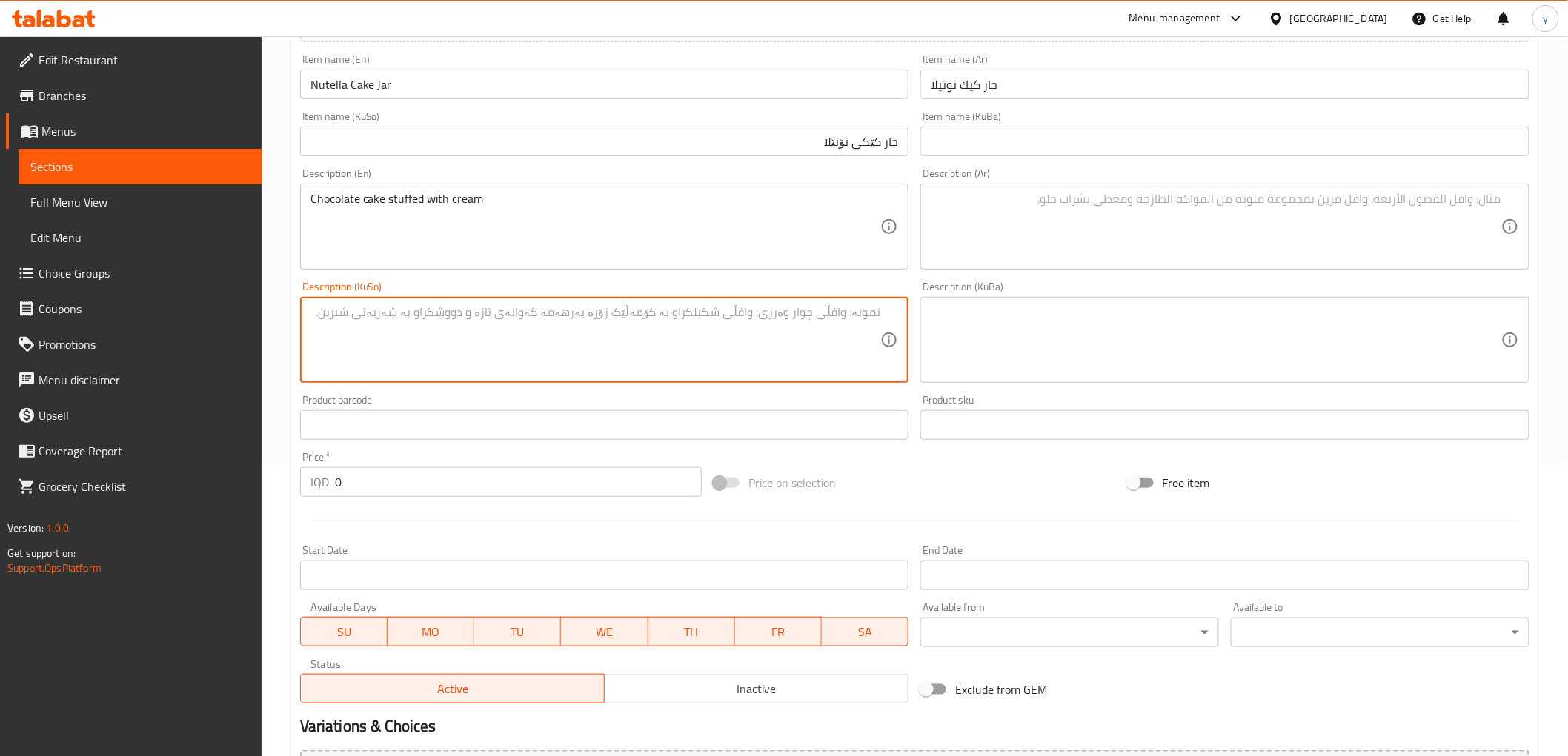
click at [333, 361] on textarea at bounding box center [596, 341] width 571 height 70
paste textarea "کێکی جوکولاتە مەحشی بە کرێم"
type textarea "کێکی جوکولاتە مەحشی بە کرێم"
click at [1028, 240] on textarea at bounding box center [1216, 227] width 571 height 70
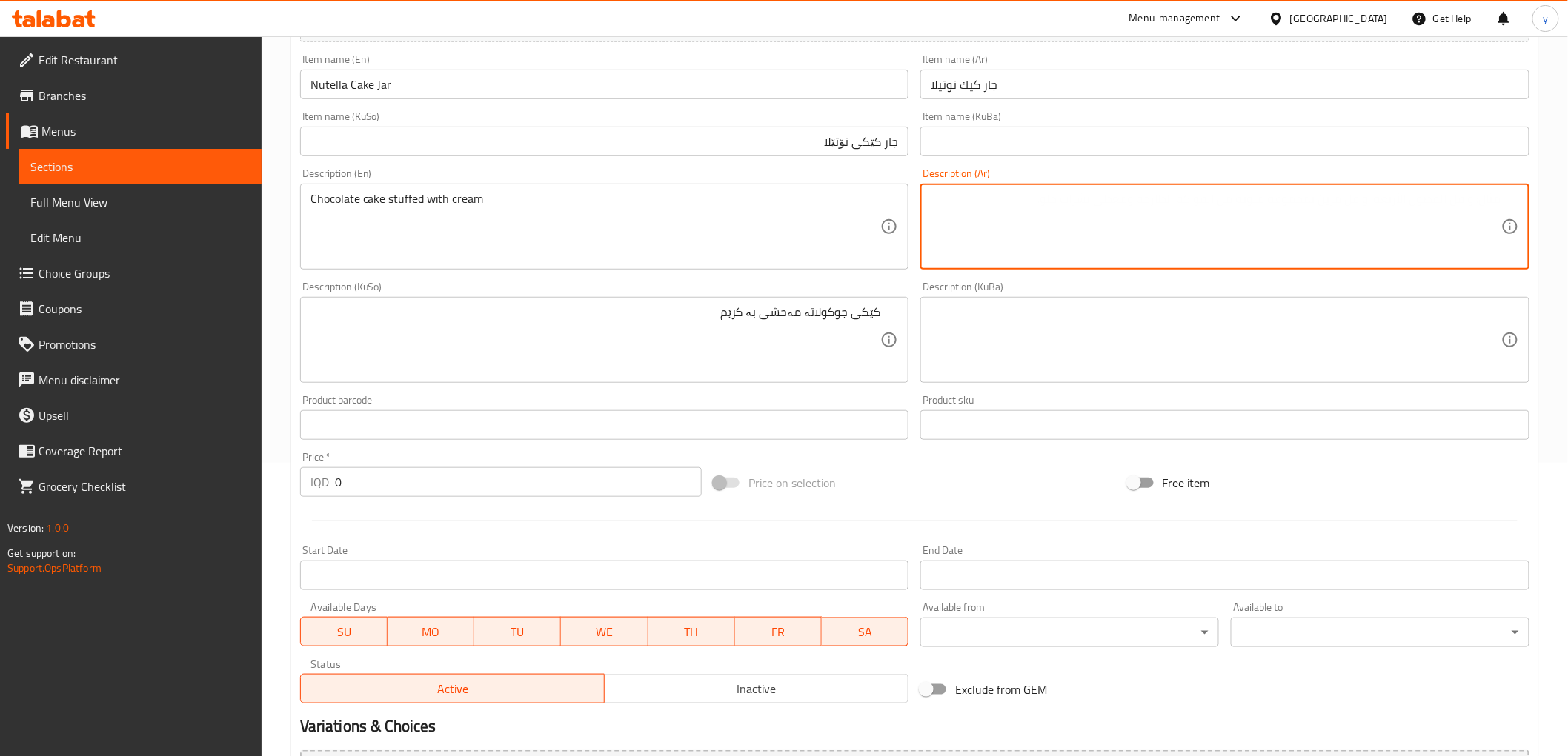
paste textarea "كيك شوكولاتة محشو بكريمة"
type textarea "كيك شوكولاتة محشو بكريمة"
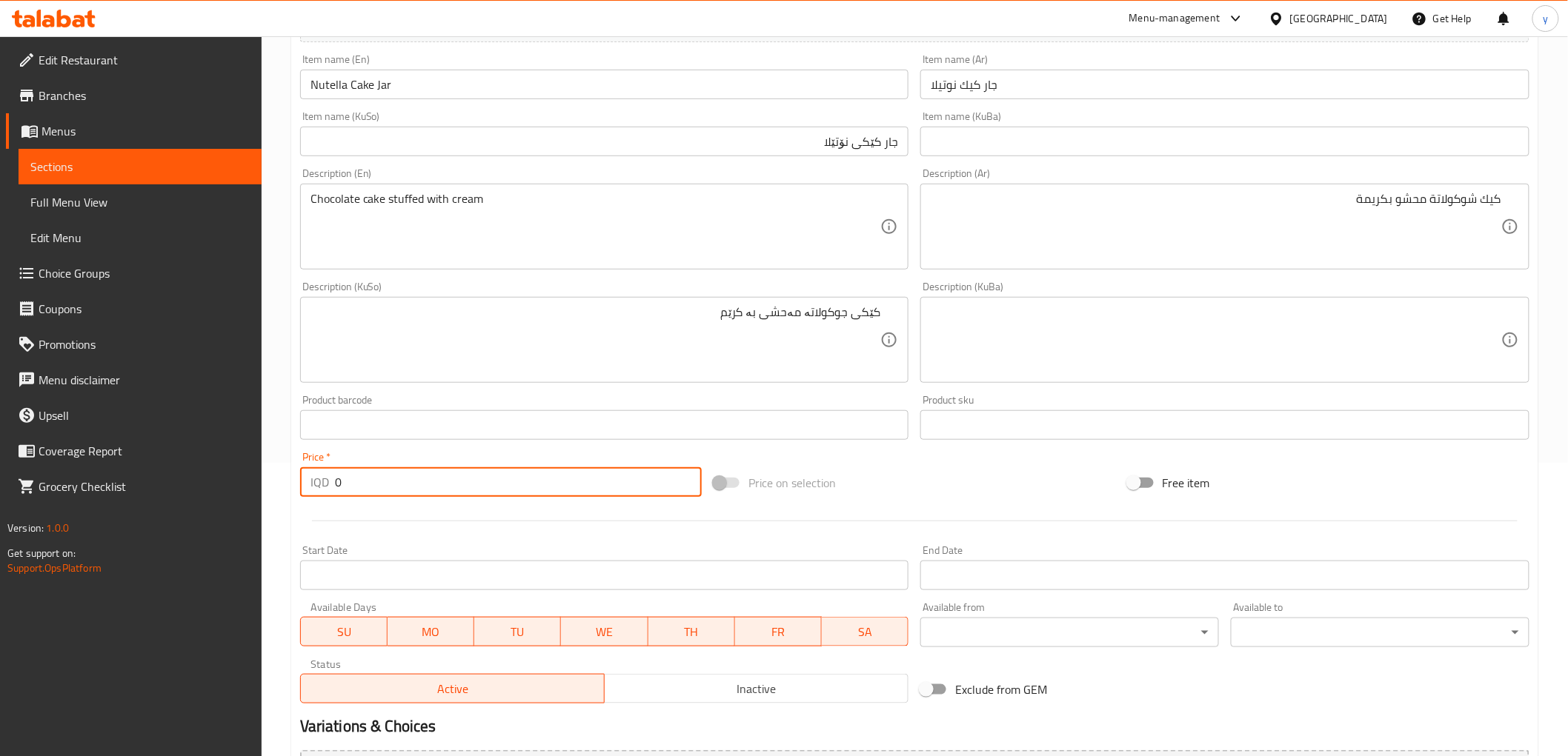
drag, startPoint x: 364, startPoint y: 474, endPoint x: 320, endPoint y: 476, distance: 44.0
click at [322, 474] on div "IQD 0 Price *" at bounding box center [501, 482] width 402 height 30
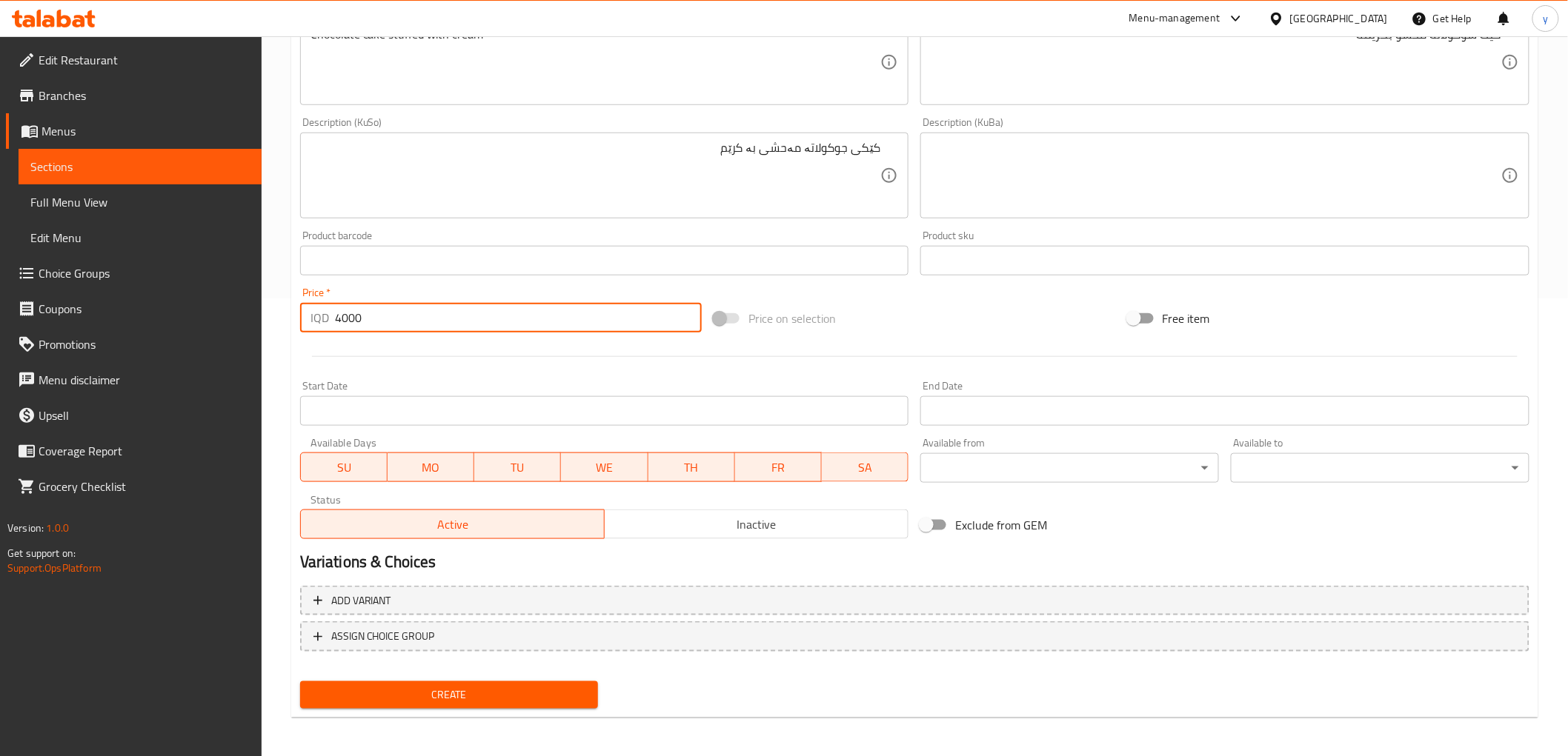
type input "4000"
click at [487, 681] on button "Create" at bounding box center [449, 695] width 298 height 28
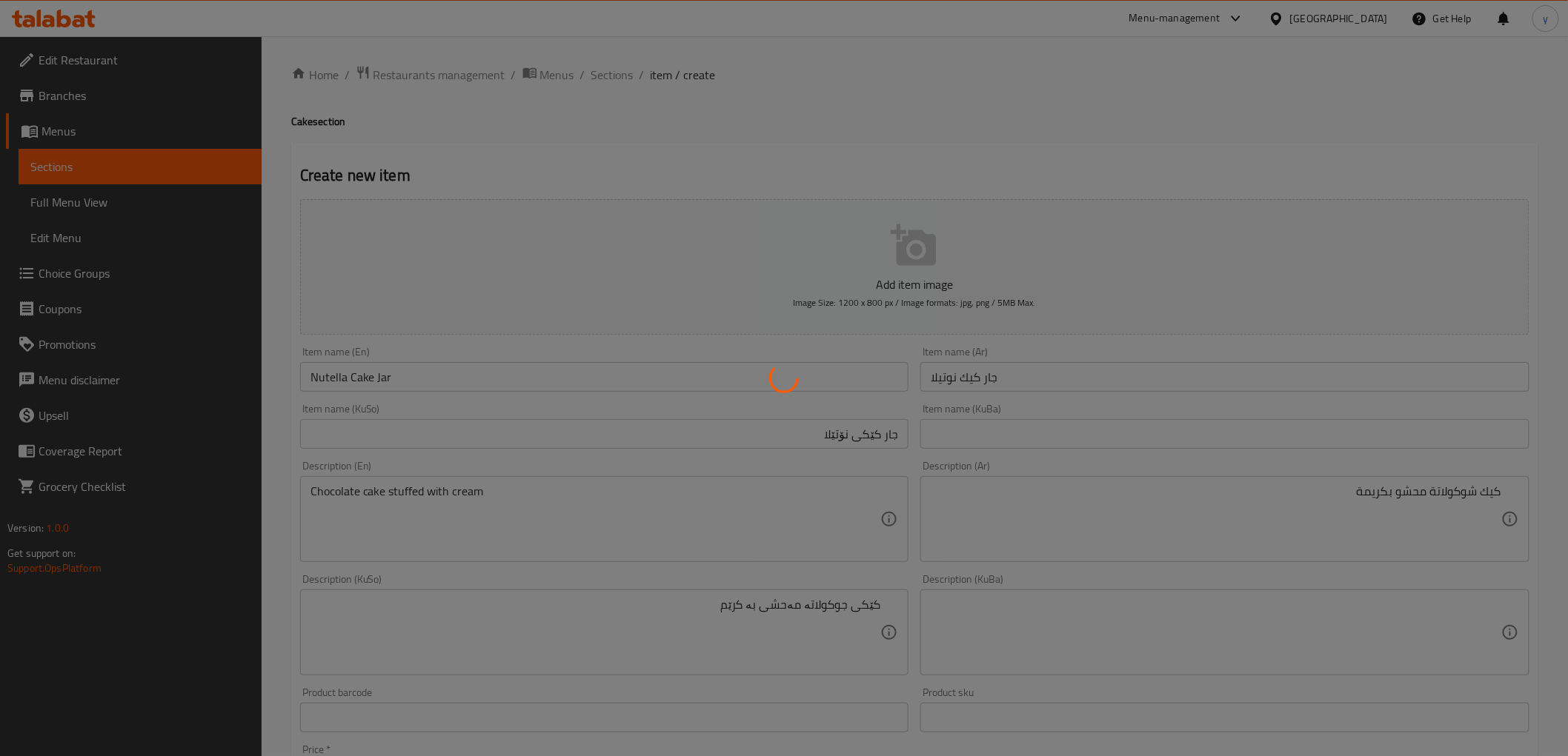
scroll to position [0, 0]
type input "0"
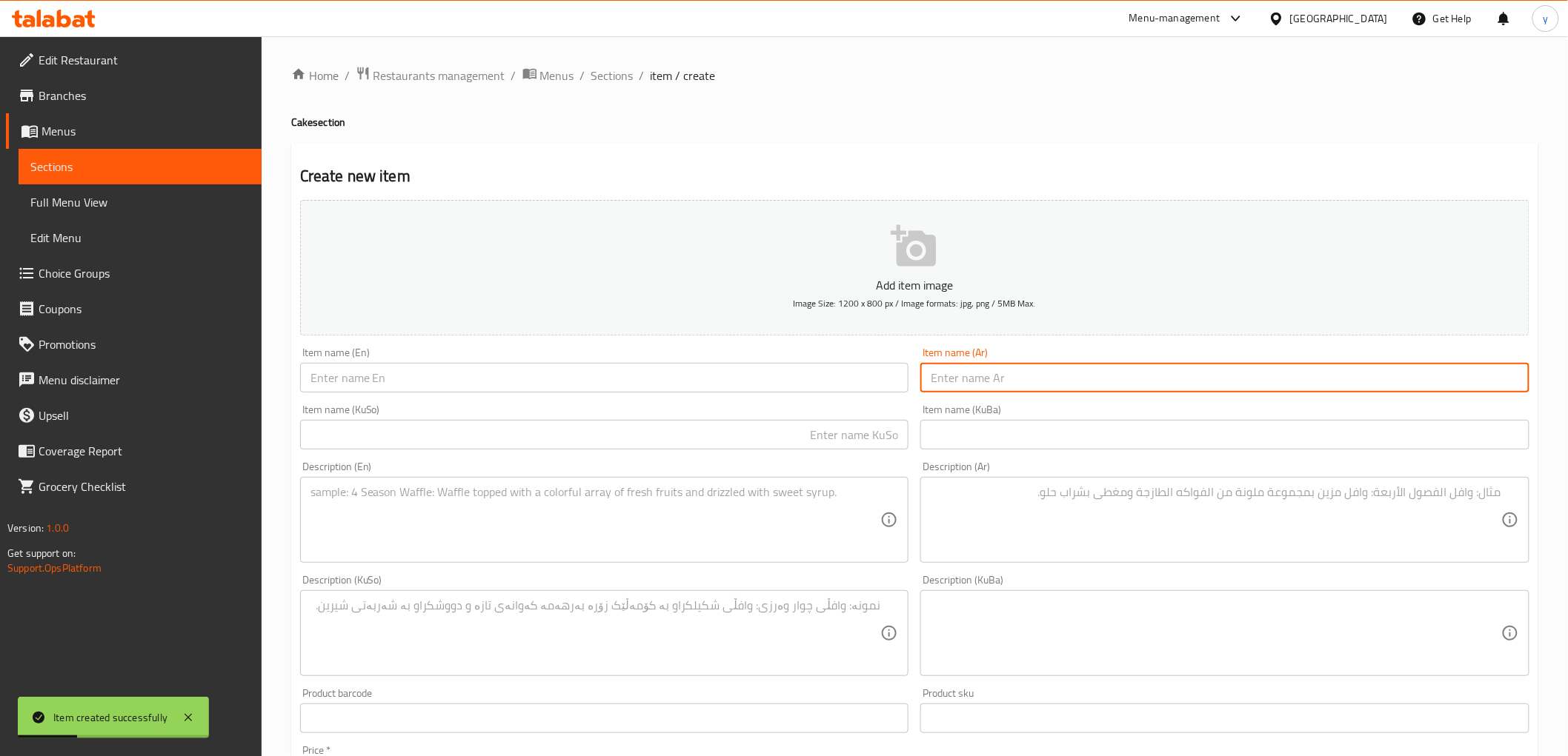
click at [975, 380] on input "text" at bounding box center [1225, 378] width 609 height 30
paste input "جار كيك ريد فيلفت"
click at [830, 366] on input "text" at bounding box center [605, 378] width 609 height 30
click at [981, 383] on input "جار كيك ريد فيلفت" at bounding box center [1225, 378] width 609 height 30
click at [1221, 368] on input "جار كيك ريد فيلفت" at bounding box center [1225, 378] width 609 height 30
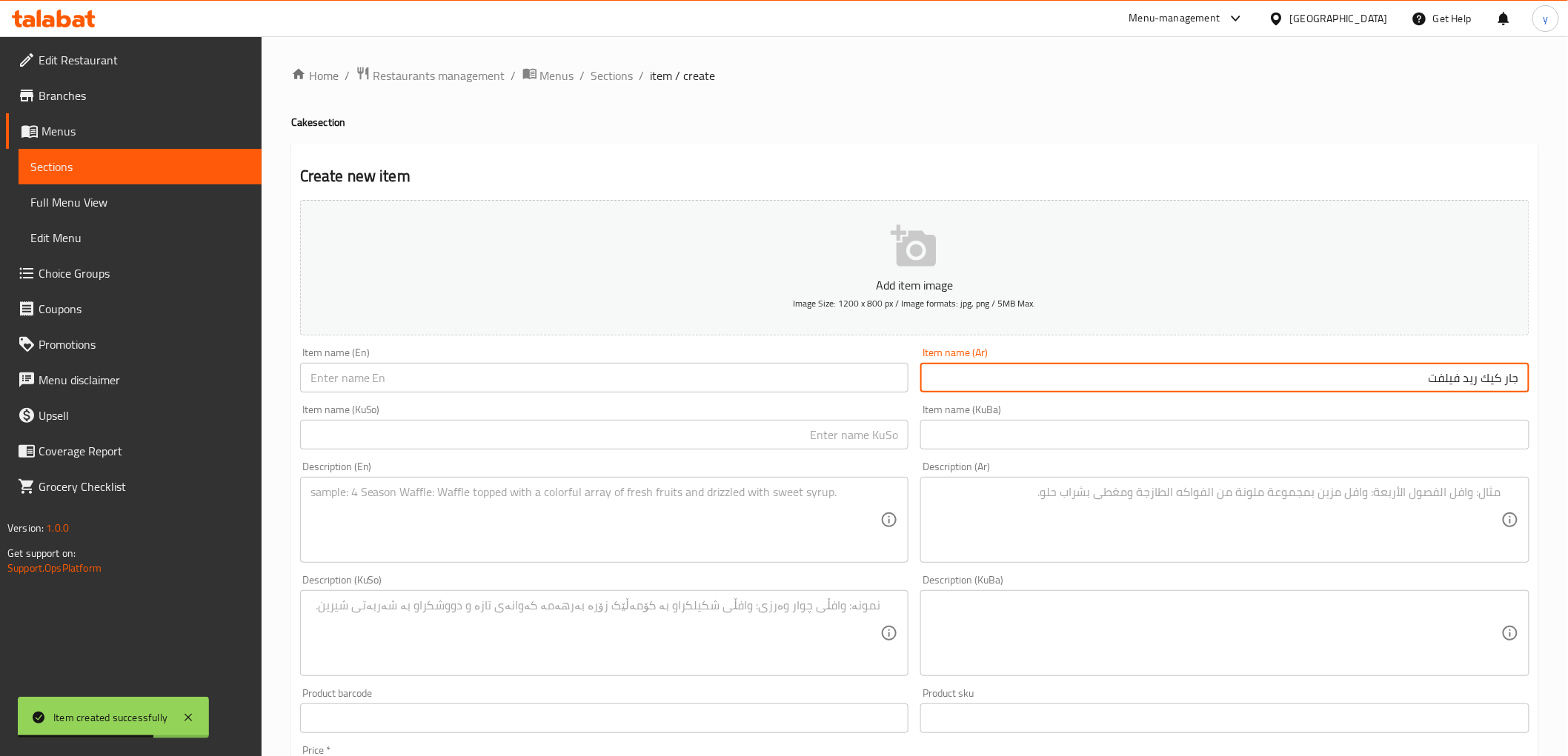
click at [1221, 368] on input "جار كيك ريد فيلفت" at bounding box center [1225, 378] width 609 height 30
type input "جار كيك ريد فيلفت"
click at [1546, 372] on div "Home / Restaurants management / Menus / Sections / item / create Cake section C…" at bounding box center [914, 626] width 1307 height 1181
click at [1517, 390] on input "جار كيك ريد فيلفت" at bounding box center [1225, 378] width 609 height 30
click at [669, 383] on input "text" at bounding box center [605, 378] width 609 height 30
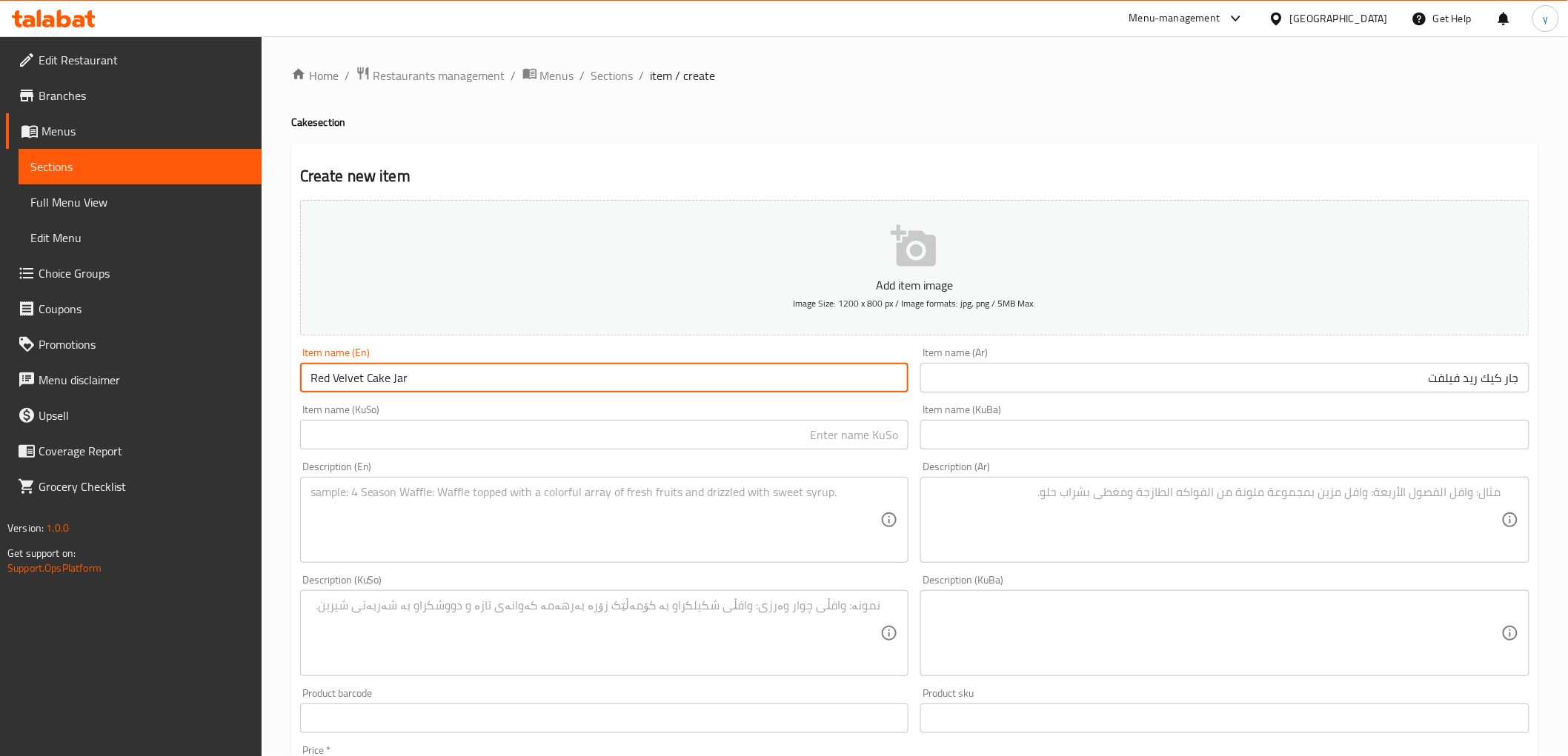
type input "Red Velvet Cake Jar"
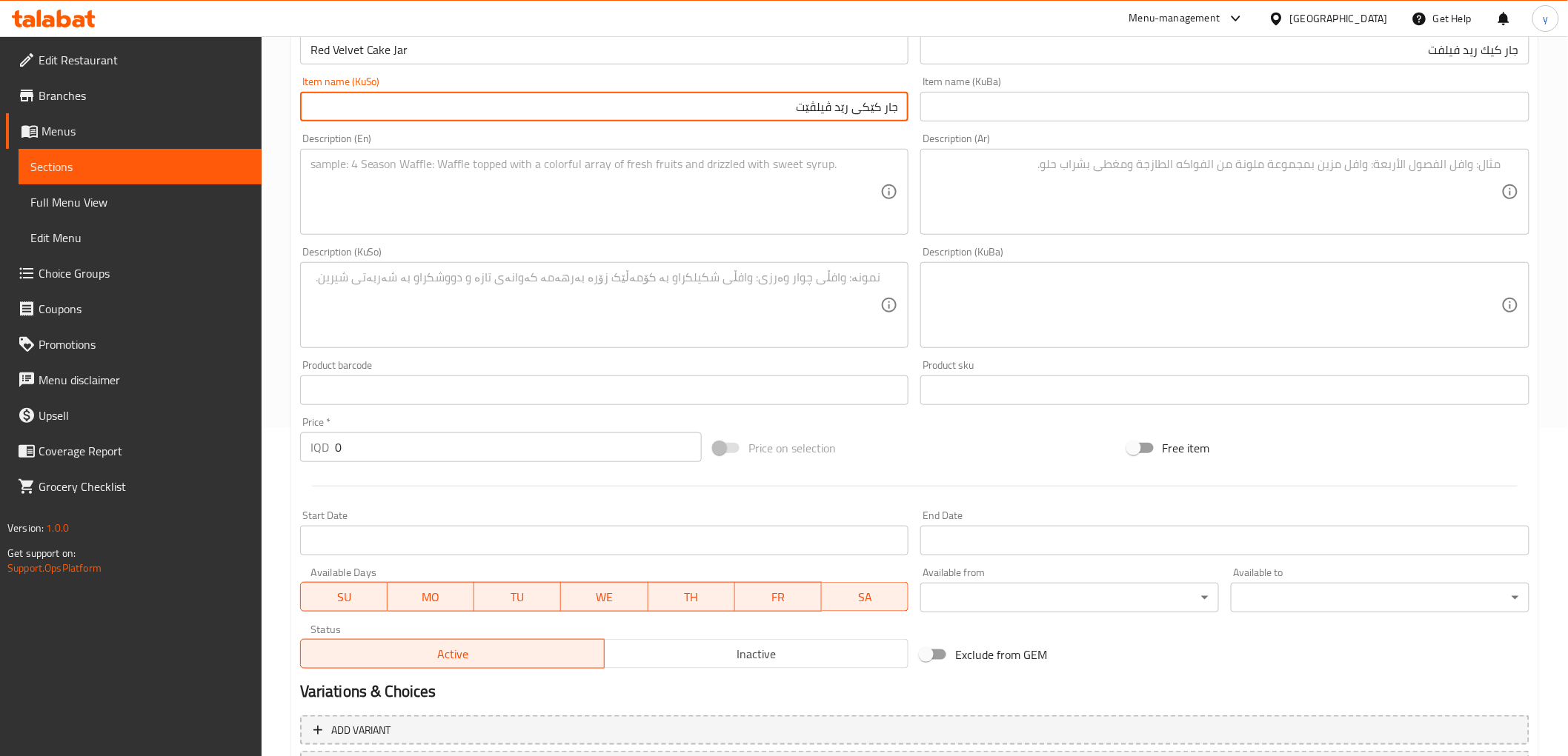
scroll to position [329, 0]
type input "جار کێکی رێد ڤیلڤێت"
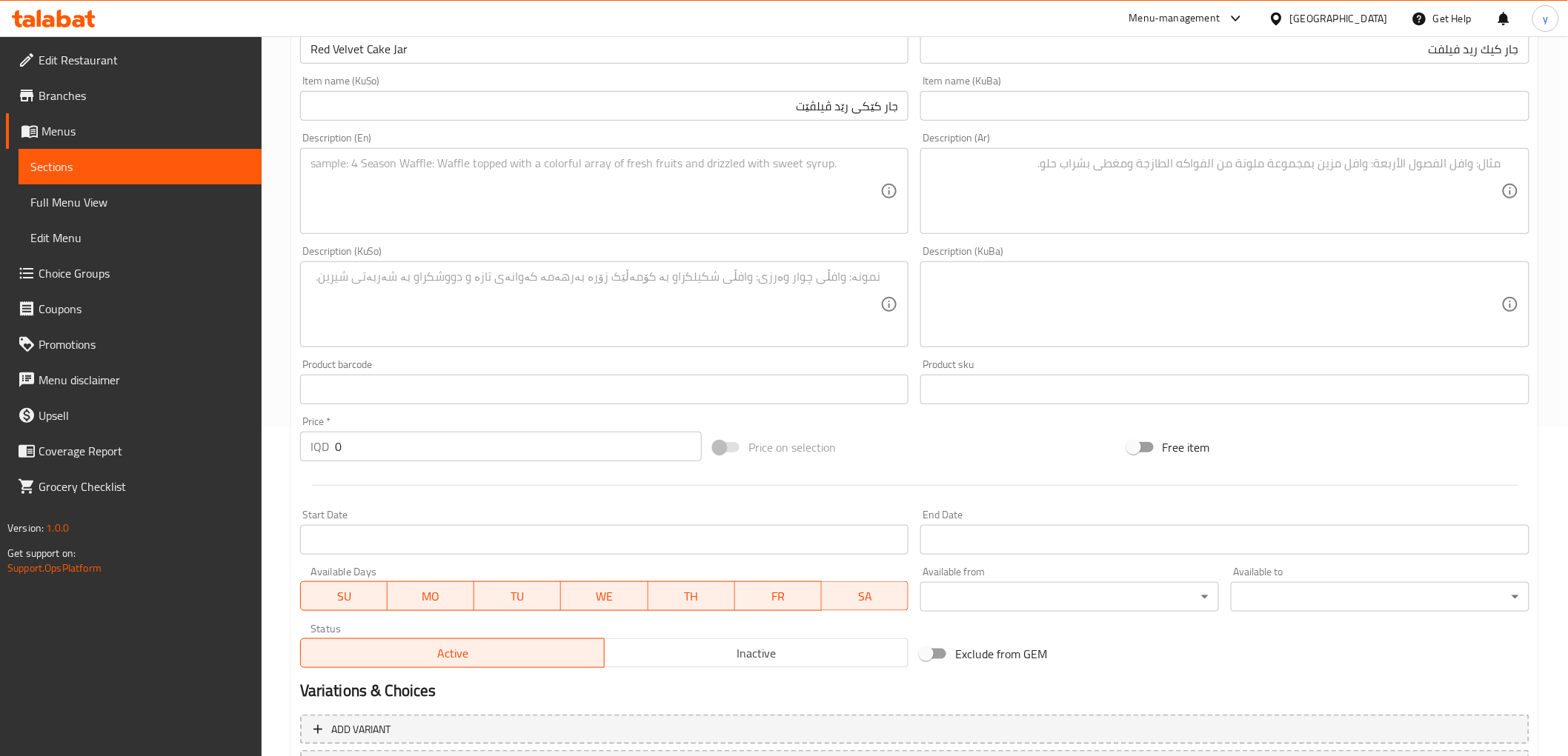
drag, startPoint x: 515, startPoint y: 234, endPoint x: 521, endPoint y: 220, distance: 15.2
click at [515, 231] on div "Description (En) Description (En)" at bounding box center [605, 183] width 621 height 114
click at [595, 210] on textarea at bounding box center [596, 191] width 571 height 70
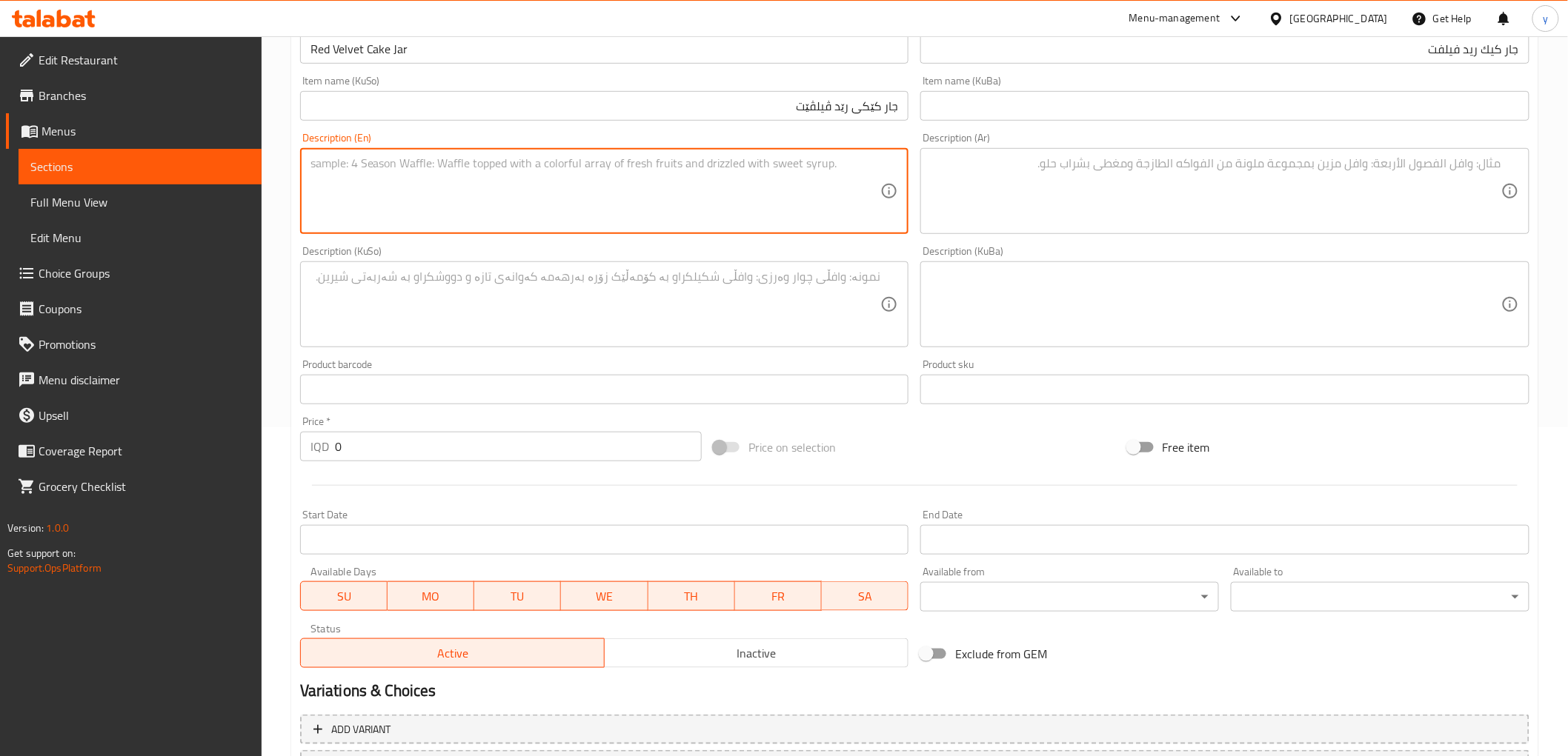
paste textarea "Chocolate cake stuffed with cream"
type textarea "Chocolate cake stuffed with cream"
click at [1018, 257] on div "Description (KuBa) Description (KuBa)" at bounding box center [1225, 296] width 609 height 102
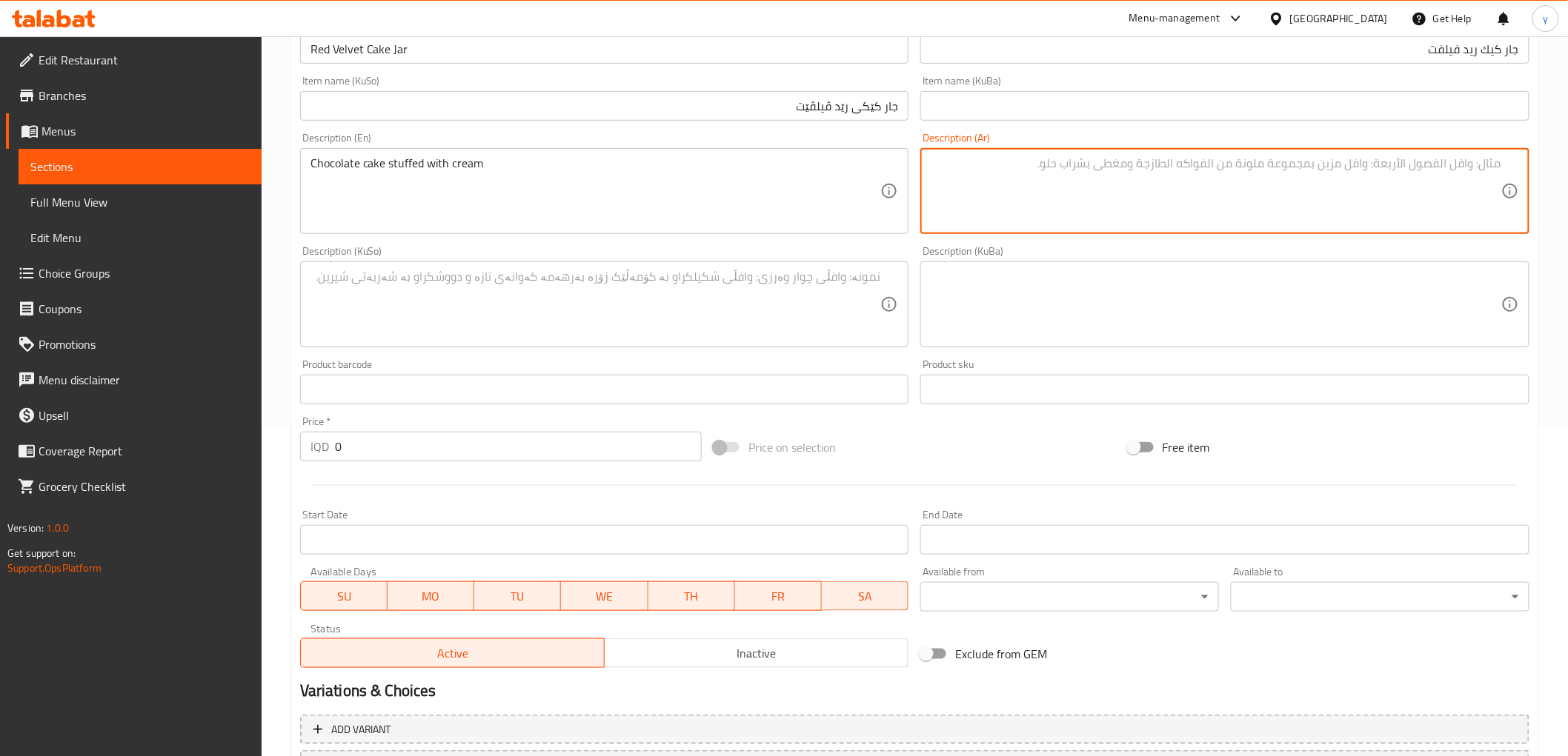
click at [1043, 201] on textarea at bounding box center [1216, 191] width 571 height 70
paste textarea "كيك شوكولاتة محشو بكريمة"
type textarea "كيك شوكولاتة محشو بكريمة"
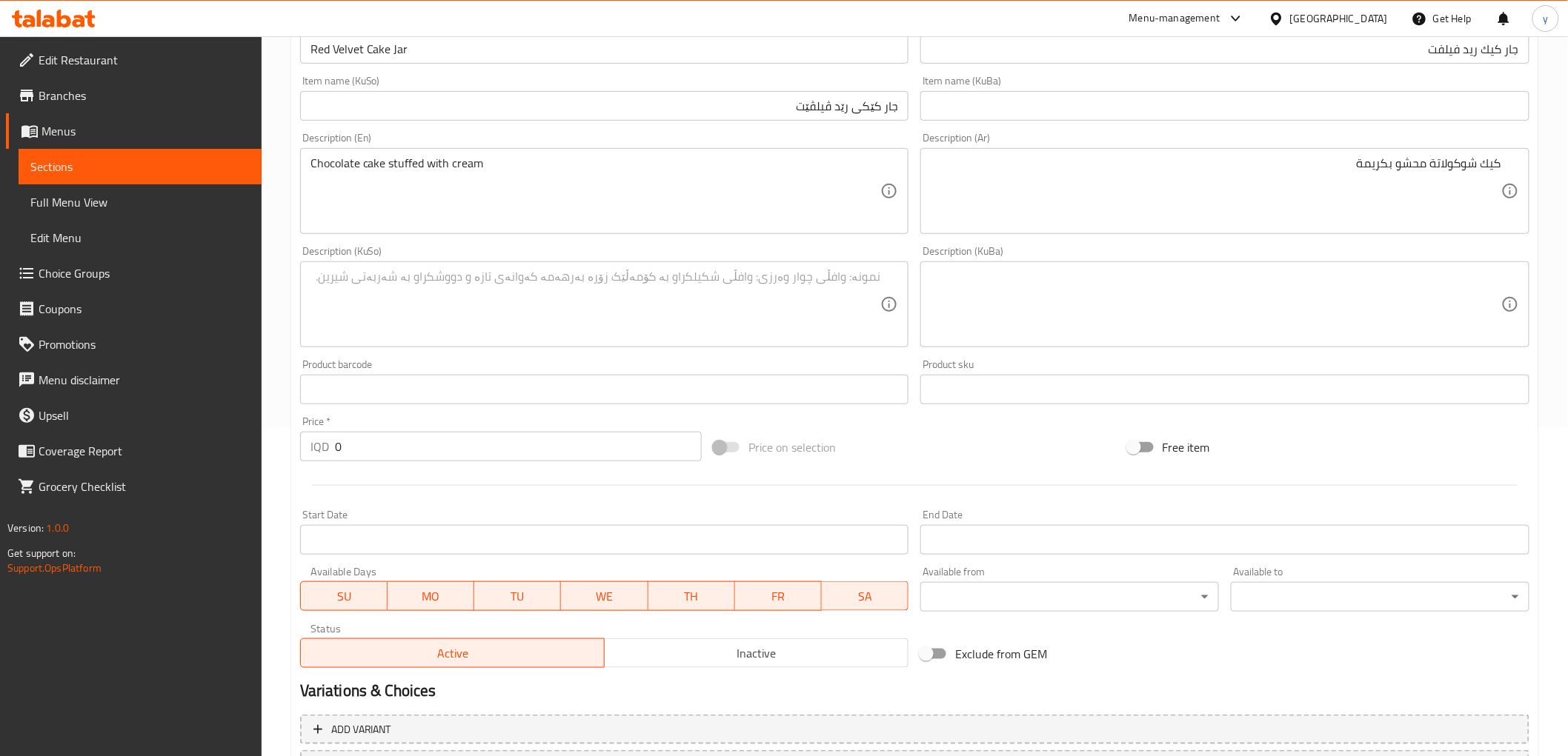
click at [789, 364] on div "Product barcode Product barcode" at bounding box center [605, 381] width 609 height 45
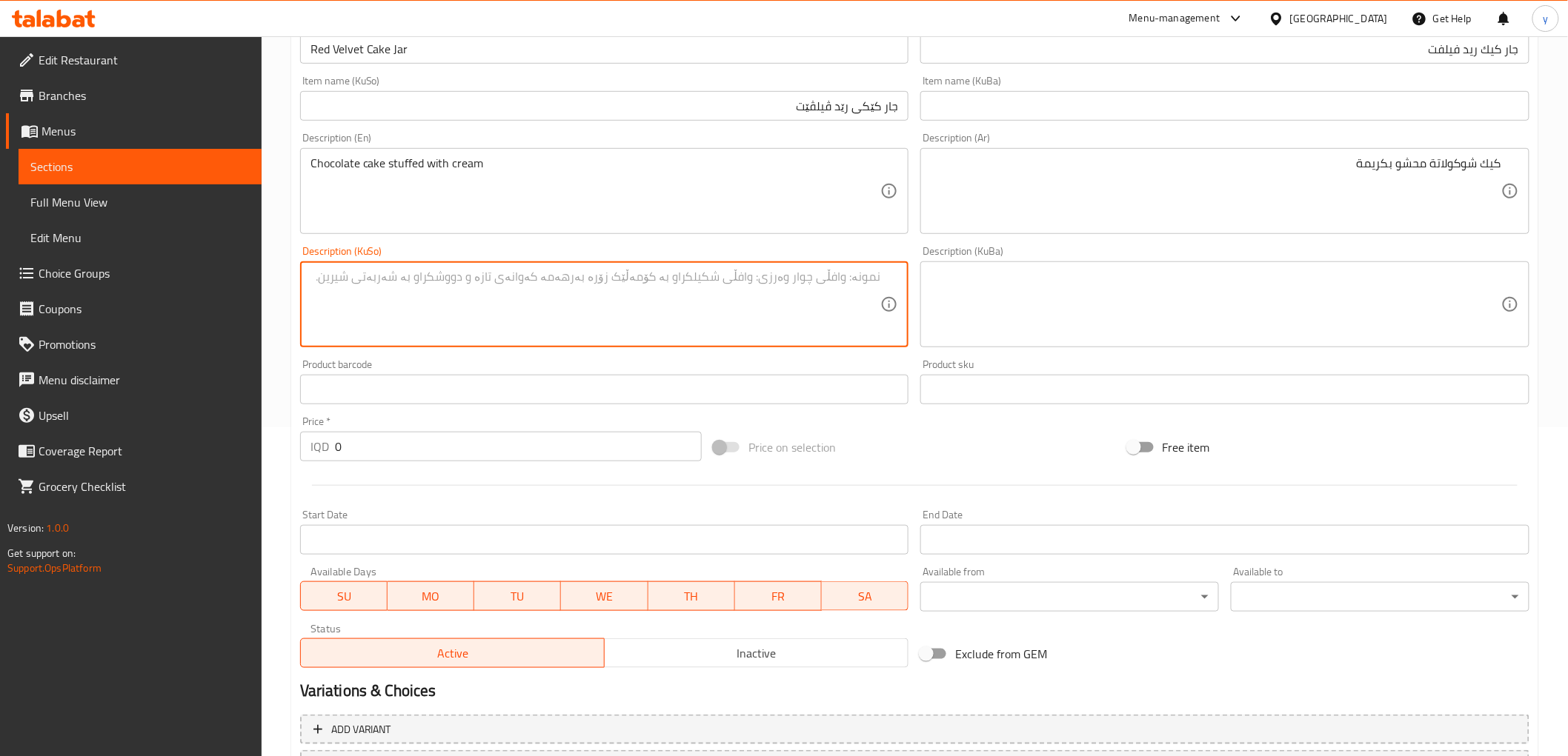
drag, startPoint x: 736, startPoint y: 276, endPoint x: 605, endPoint y: 302, distance: 133.6
click at [735, 276] on textarea at bounding box center [596, 305] width 571 height 70
paste textarea "کێکی جوکولاتە مەحشی بە کرێم"
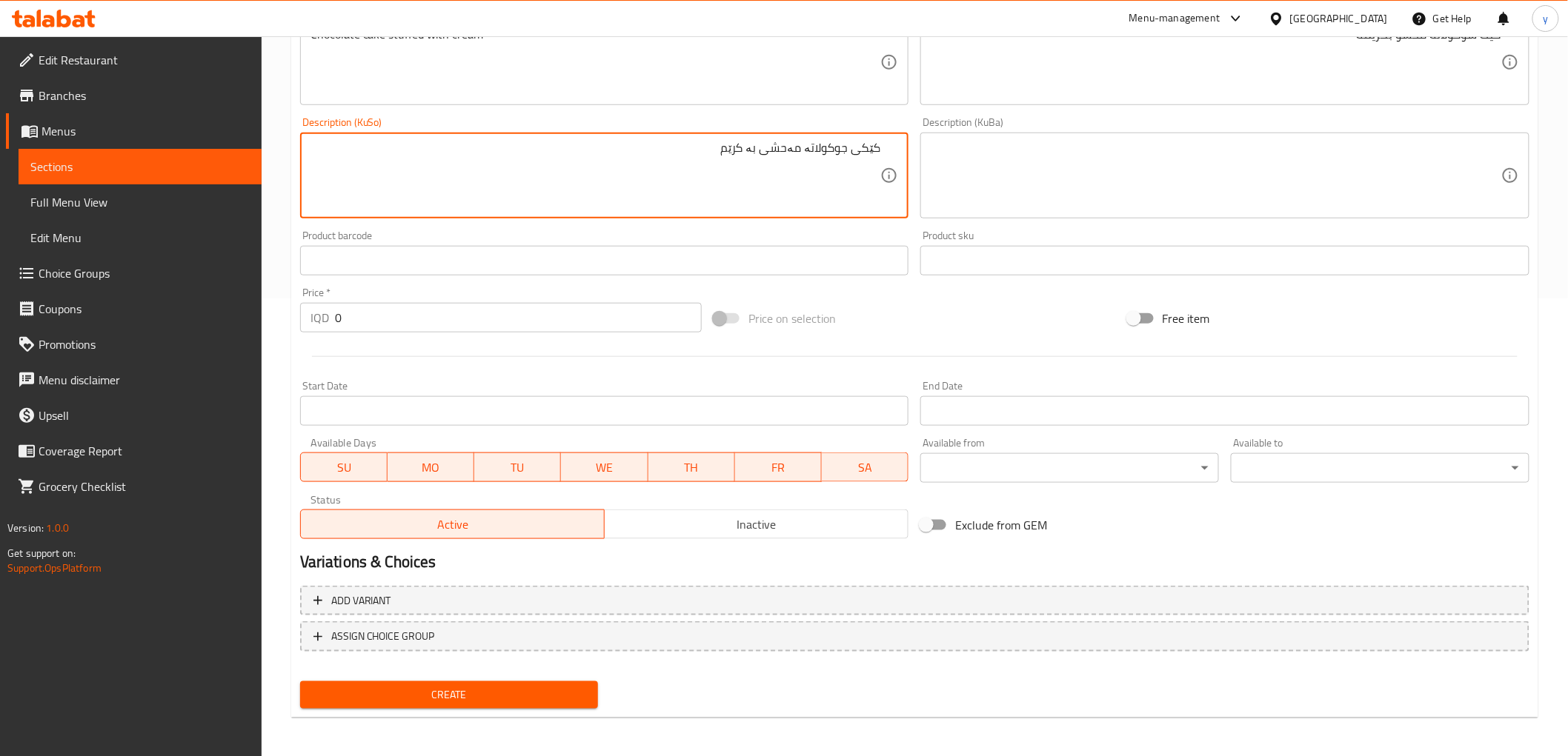
type textarea "کێکی جوکولاتە مەحشی بە کرێم"
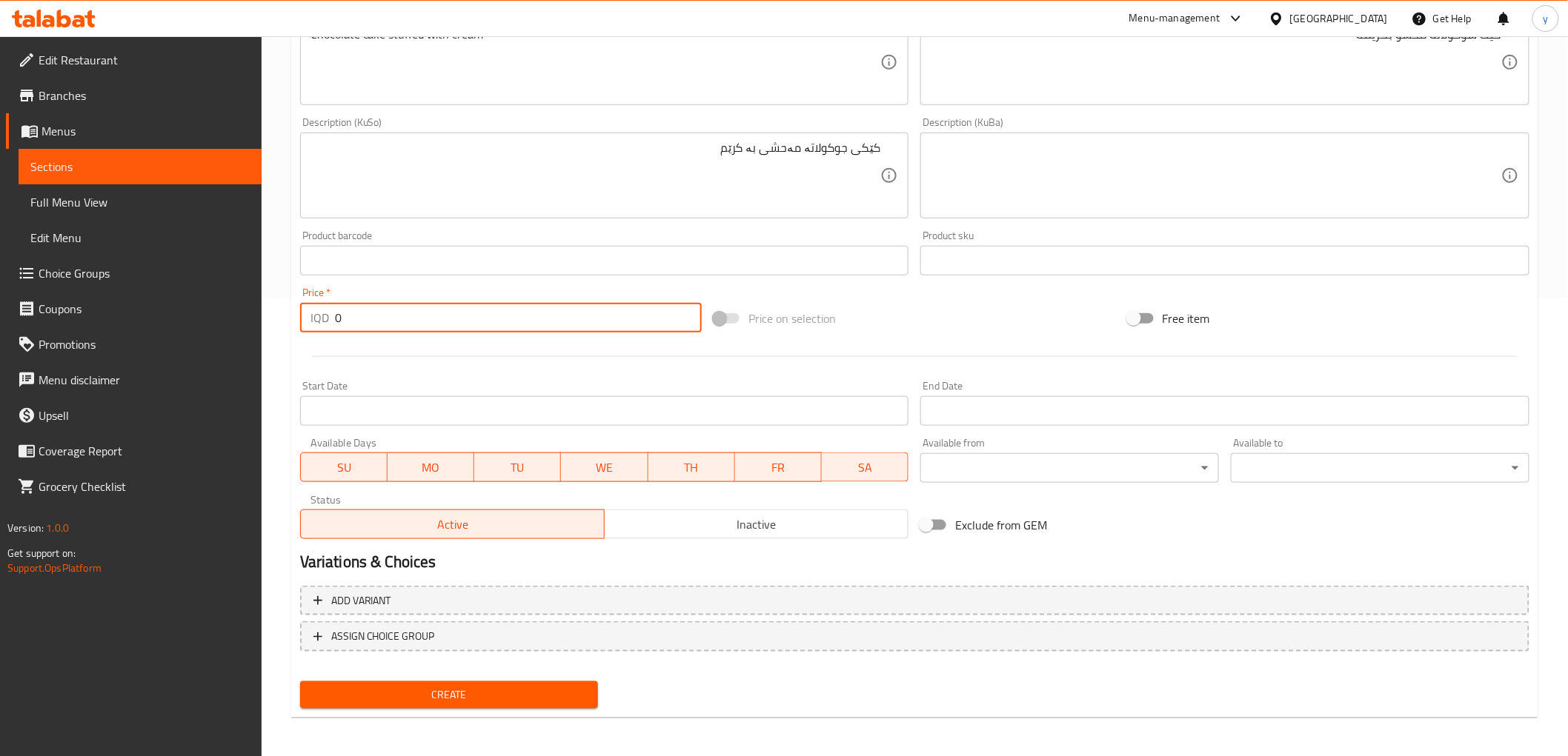
drag, startPoint x: 350, startPoint y: 314, endPoint x: 320, endPoint y: 317, distance: 30.1
click at [321, 317] on div "IQD 0 Price *" at bounding box center [501, 318] width 402 height 30
type input "4000"
click at [510, 686] on span "Create" at bounding box center [450, 695] width 275 height 18
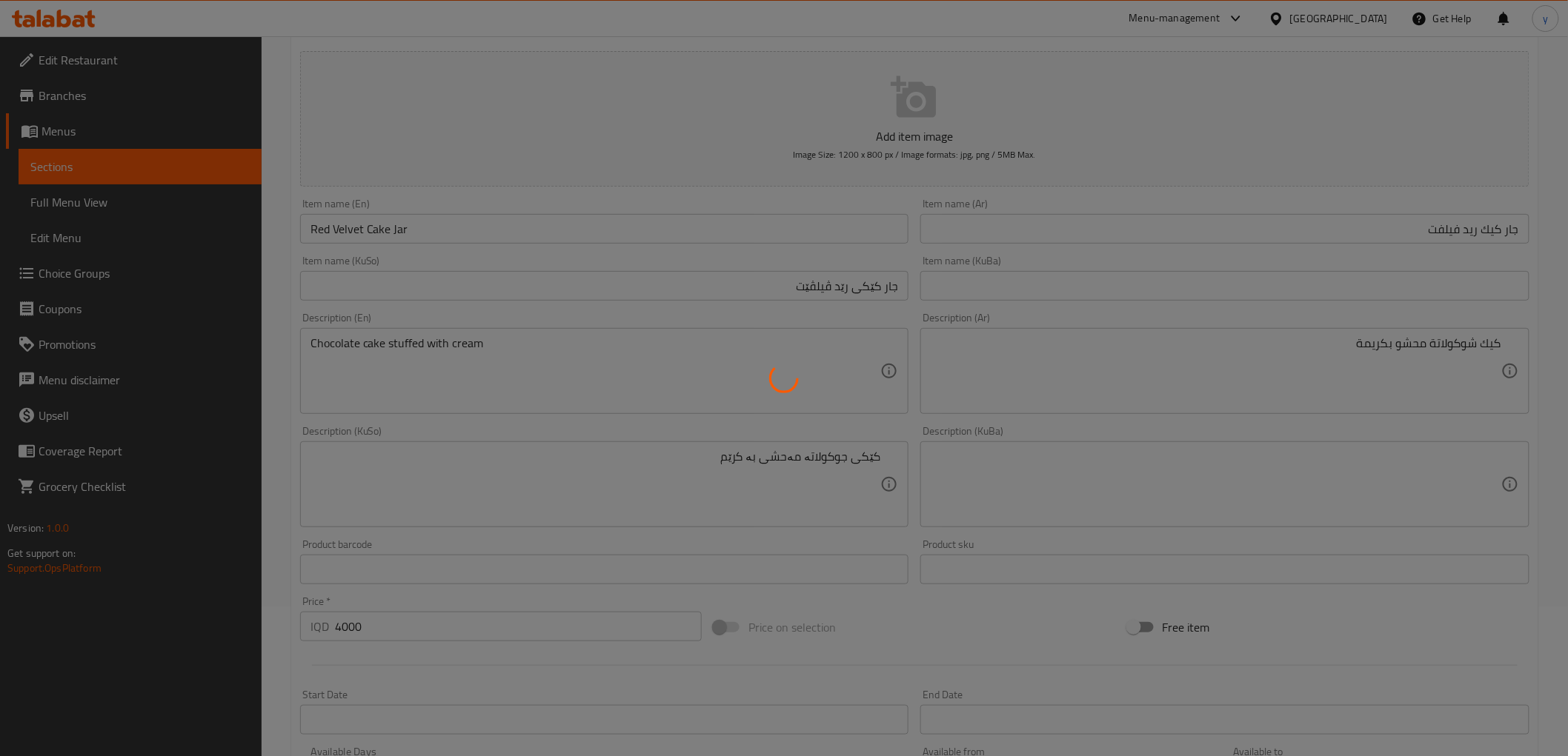
scroll to position [129, 0]
type input "0"
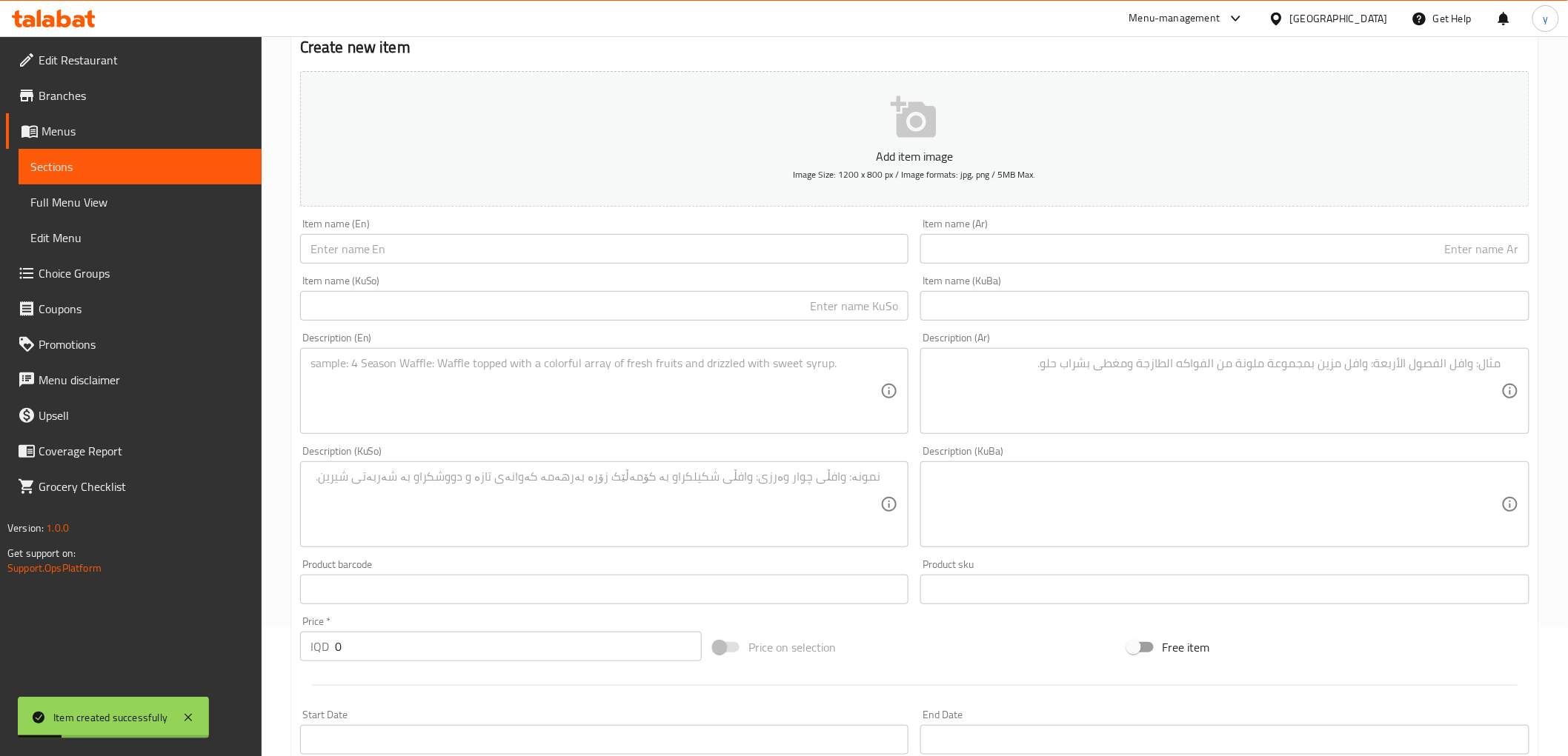
click at [951, 227] on div "Item name (Ar) Item name (Ar)" at bounding box center [1225, 241] width 609 height 45
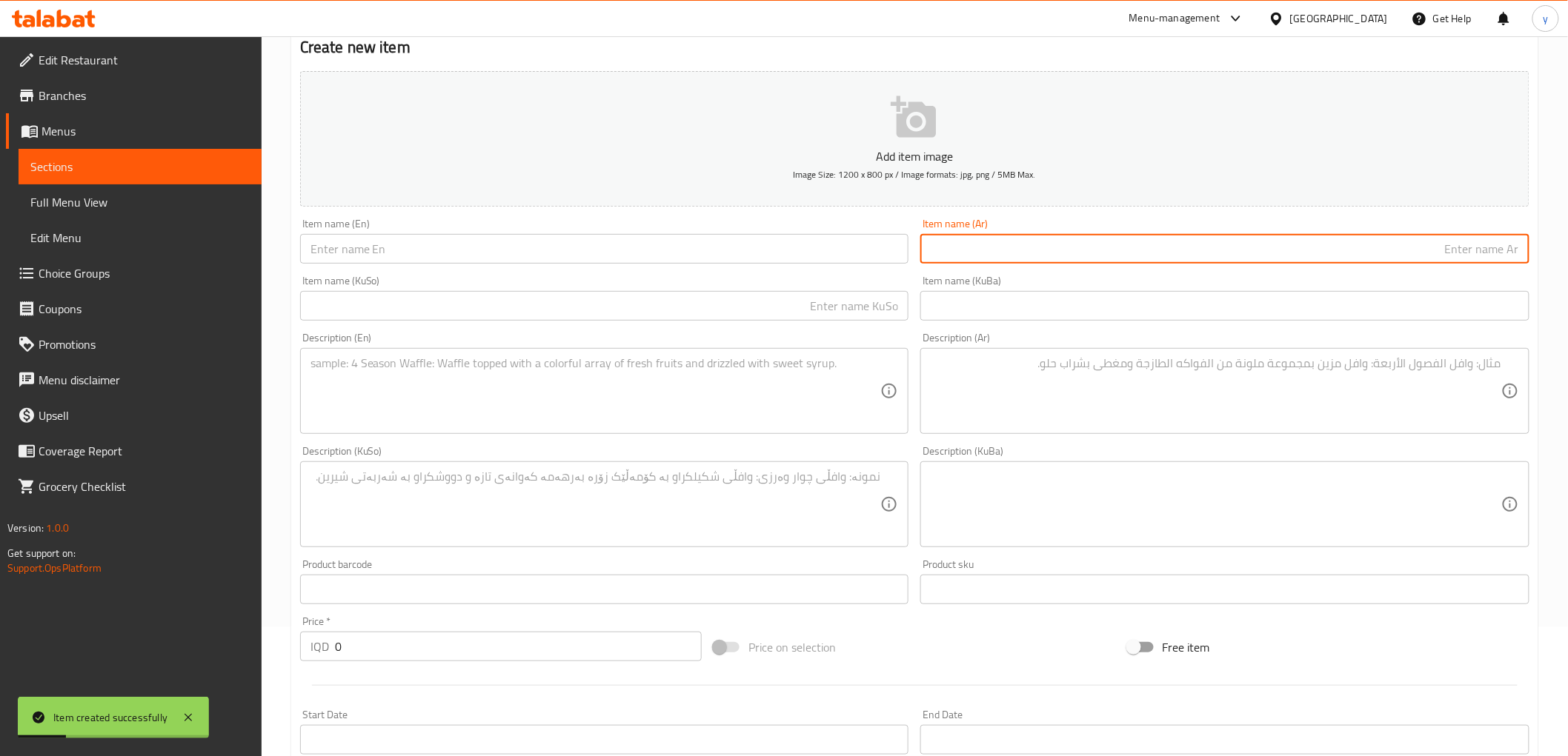
click at [966, 242] on input "text" at bounding box center [1225, 249] width 609 height 30
paste input "جار كيك مانجا"
click at [1515, 246] on input "جار كيك مانجا" at bounding box center [1225, 249] width 609 height 30
click at [1517, 246] on input "جار كيك مانجا" at bounding box center [1225, 249] width 609 height 30
click at [1431, 249] on input "جار كيك مانجا" at bounding box center [1225, 249] width 609 height 30
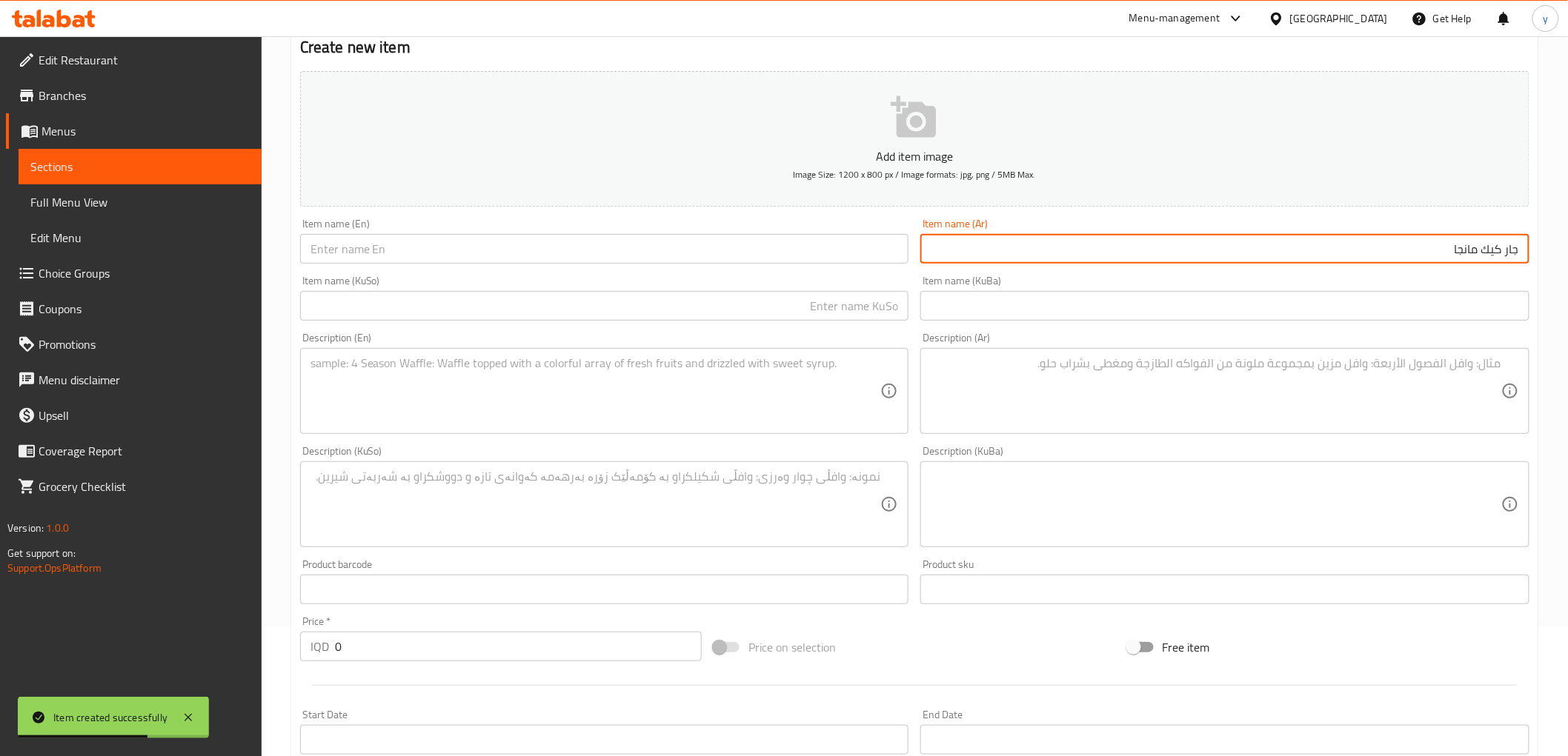
type input "جار كيك مانجا"
click at [698, 252] on input "text" at bounding box center [605, 249] width 609 height 30
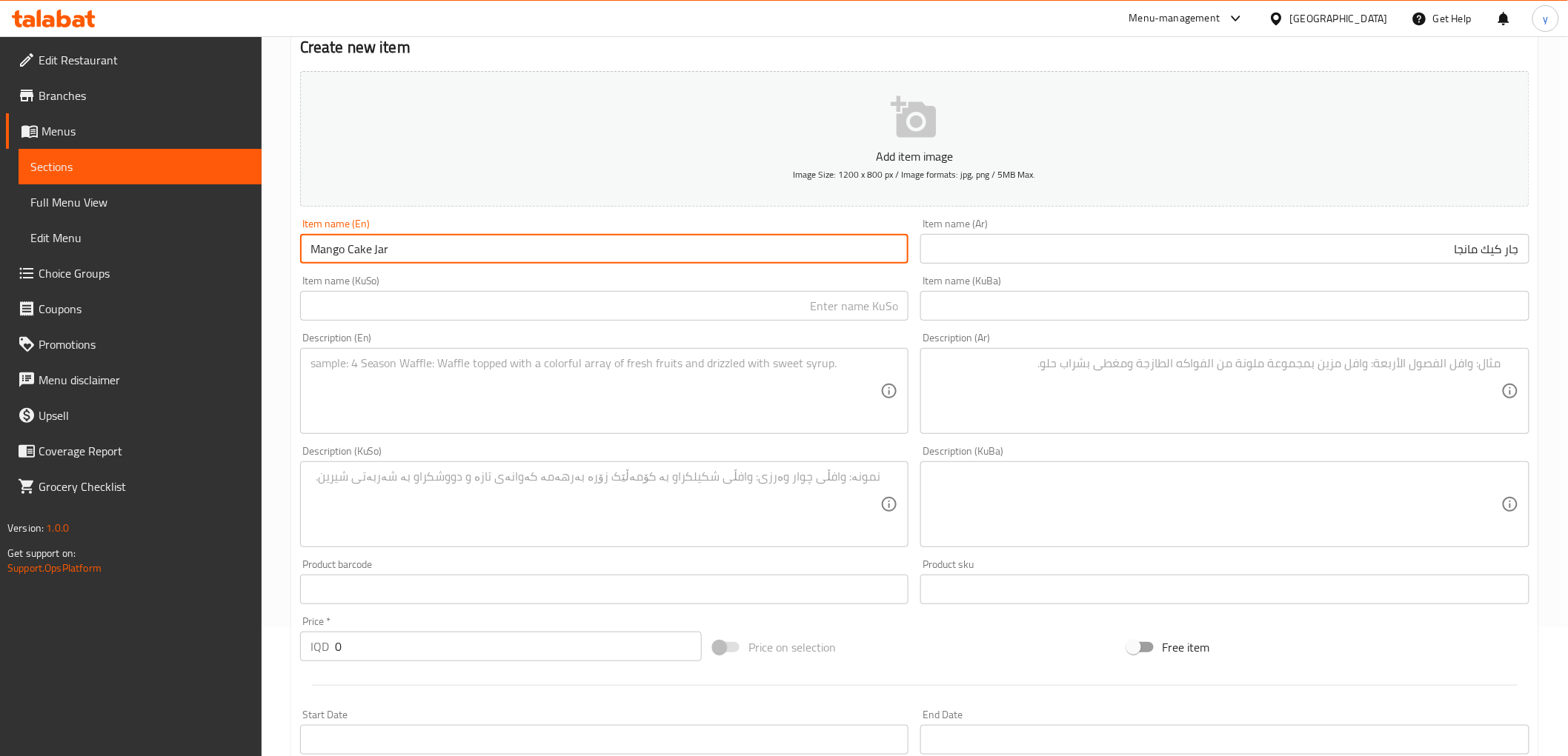
type input "Mango Cake Jar"
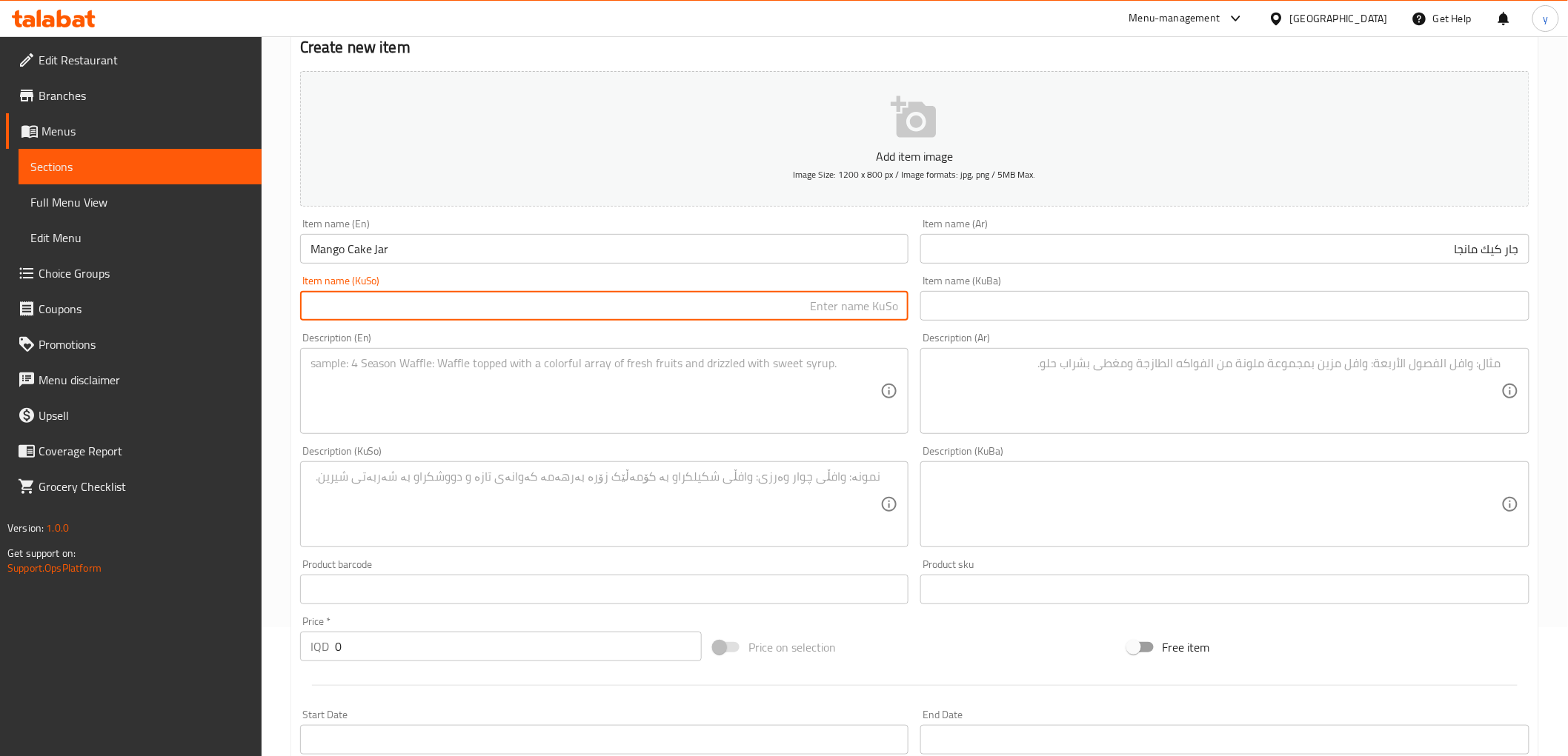
drag, startPoint x: 707, startPoint y: 249, endPoint x: 790, endPoint y: 305, distance: 100.1
click at [790, 305] on input "text" at bounding box center [605, 306] width 609 height 30
click at [893, 309] on input "جار کێکی مانگۆ" at bounding box center [605, 306] width 609 height 30
type input "جار کێکی مانگۆ"
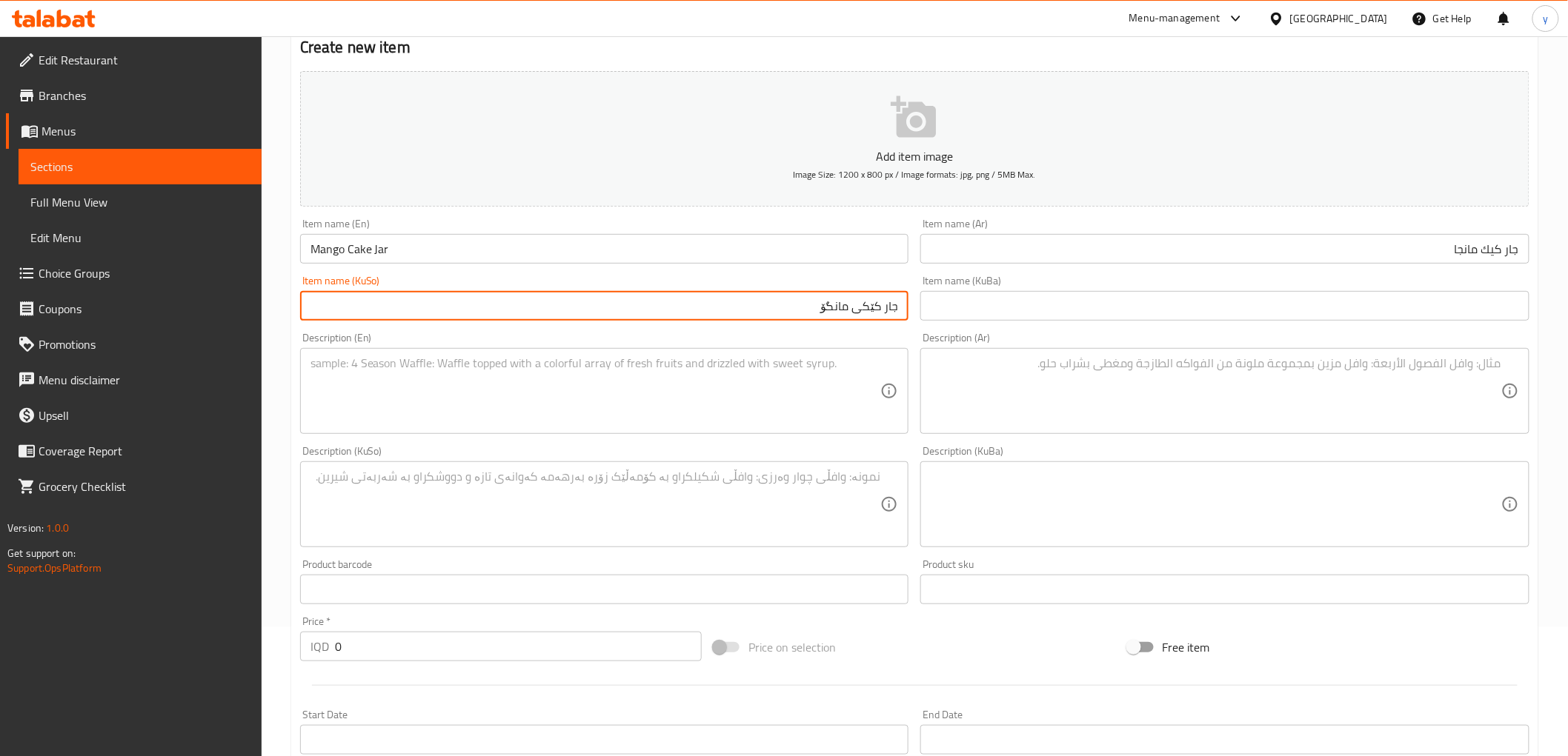
click at [910, 319] on div "Item name (KuSo) جار کێکی مانگۆ Item name (KuSo)" at bounding box center [605, 298] width 621 height 57
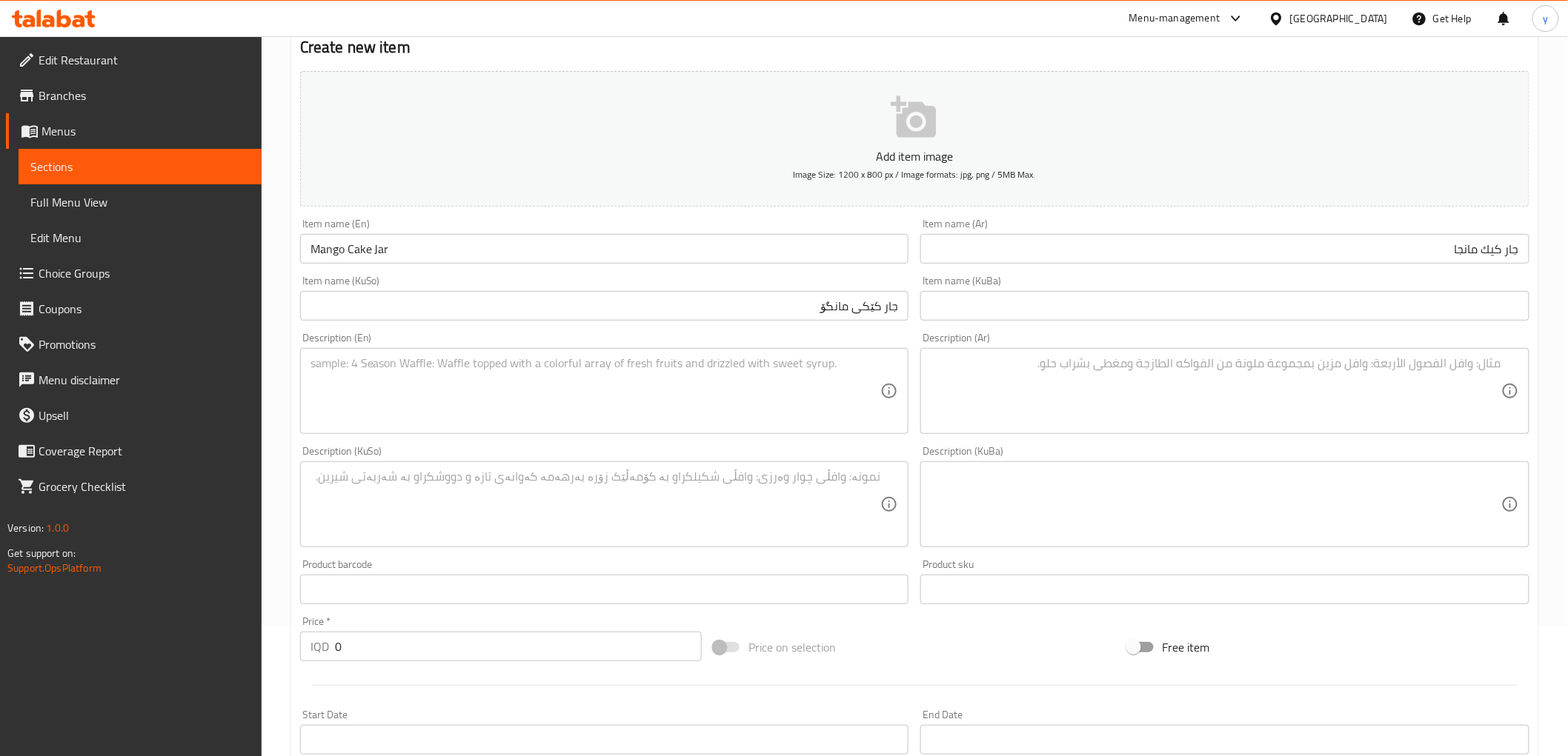
click at [794, 418] on textarea at bounding box center [596, 391] width 571 height 70
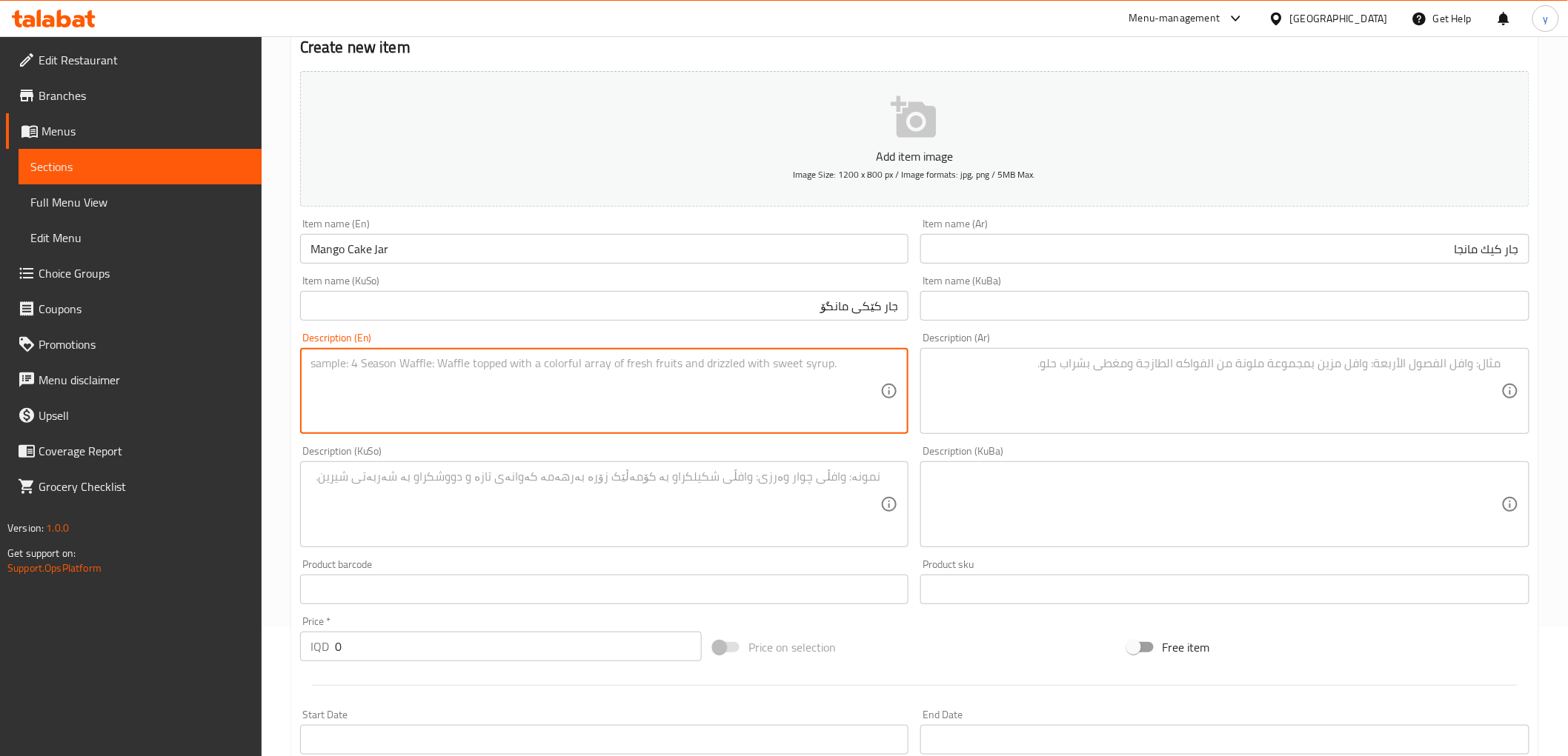
paste textarea "Chocolate cake stuffed with cream"
type textarea "Chocolate cake stuffed with cream"
click at [971, 407] on textarea at bounding box center [1216, 391] width 571 height 70
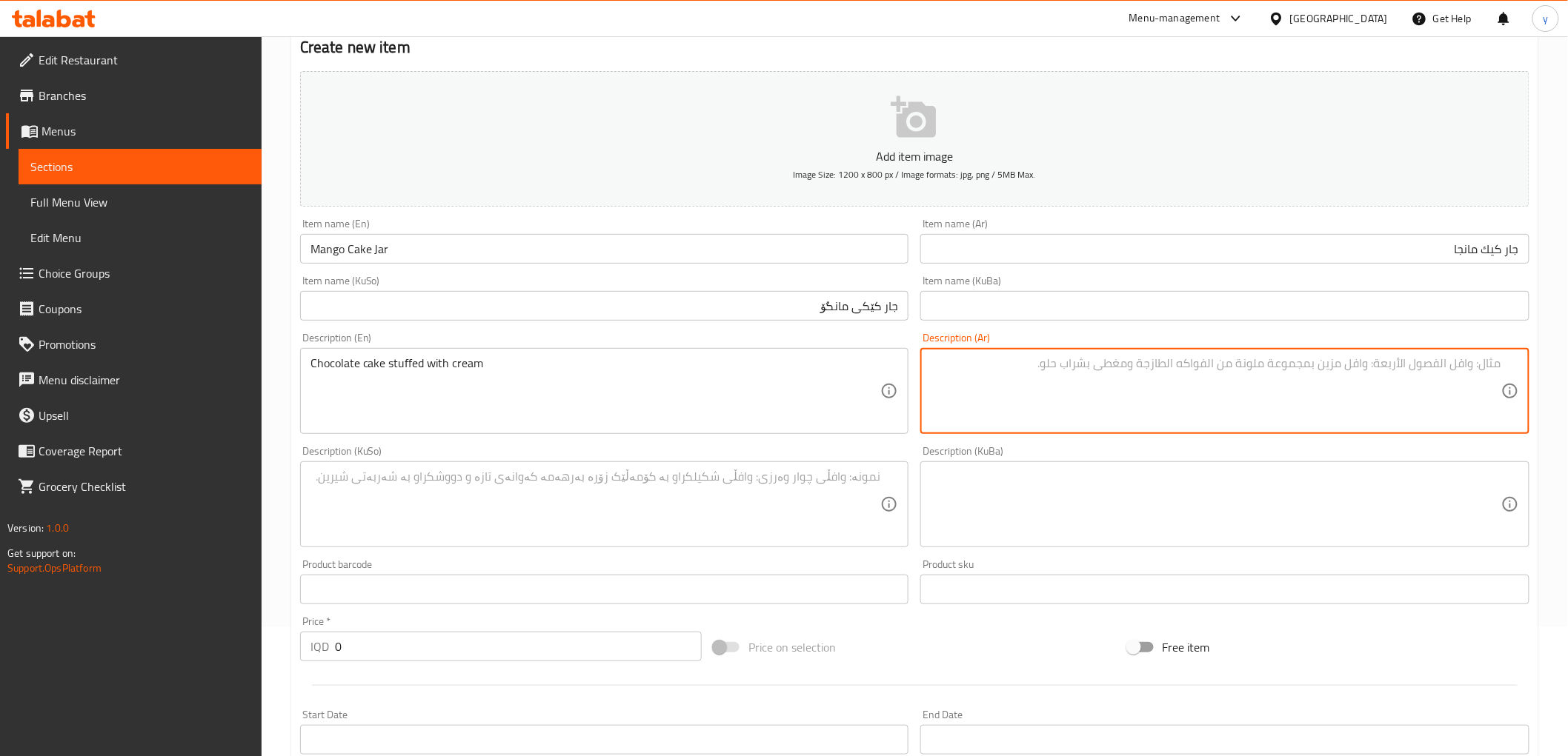
paste textarea "كيك شوكولاتة محشو بكريمة"
type textarea "كيك شوكولاتة محشو بكريمة"
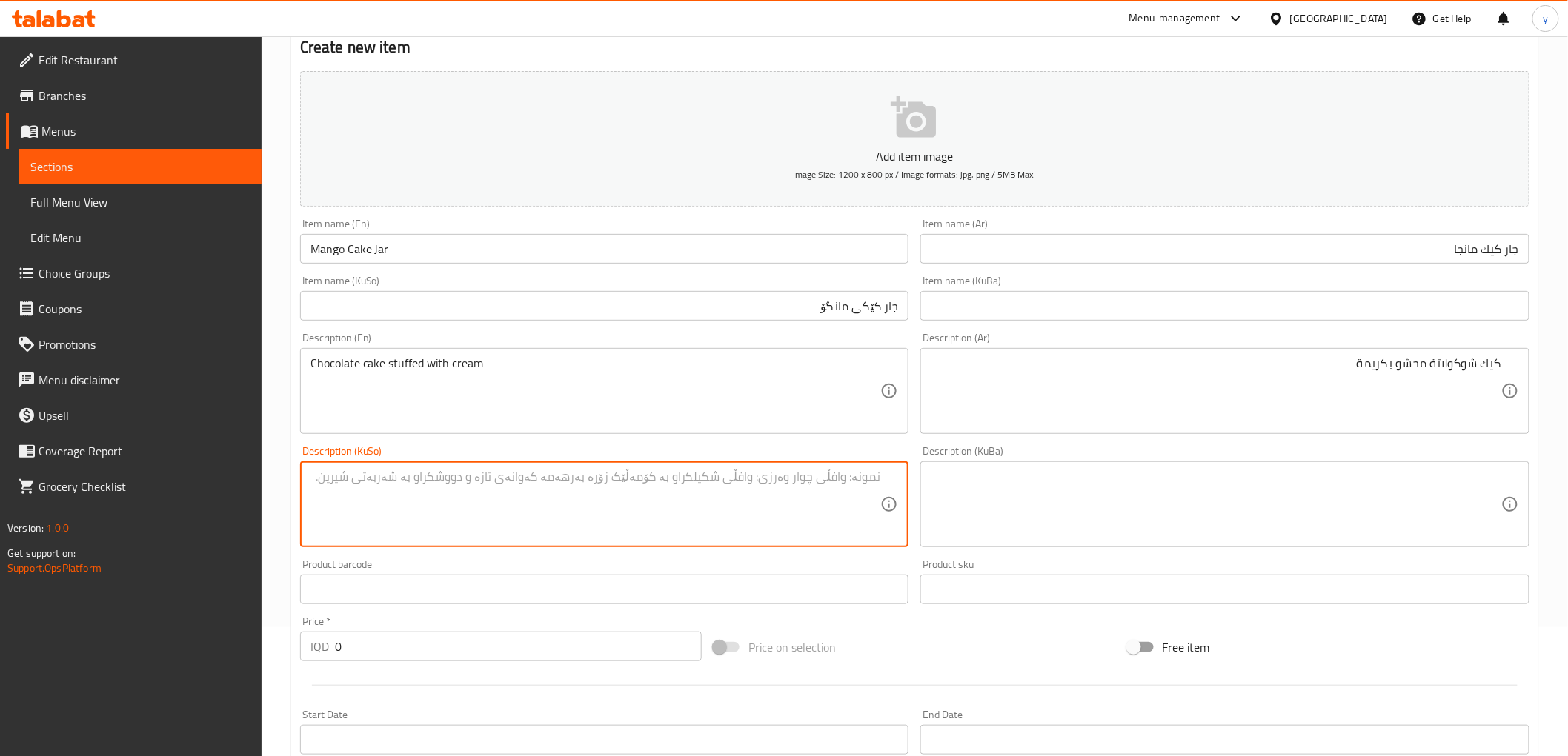
drag, startPoint x: 795, startPoint y: 515, endPoint x: 625, endPoint y: 506, distance: 170.2
click at [783, 515] on textarea at bounding box center [596, 505] width 571 height 70
paste textarea "کێکی جوکولاتە مەحشی بە کرێم"
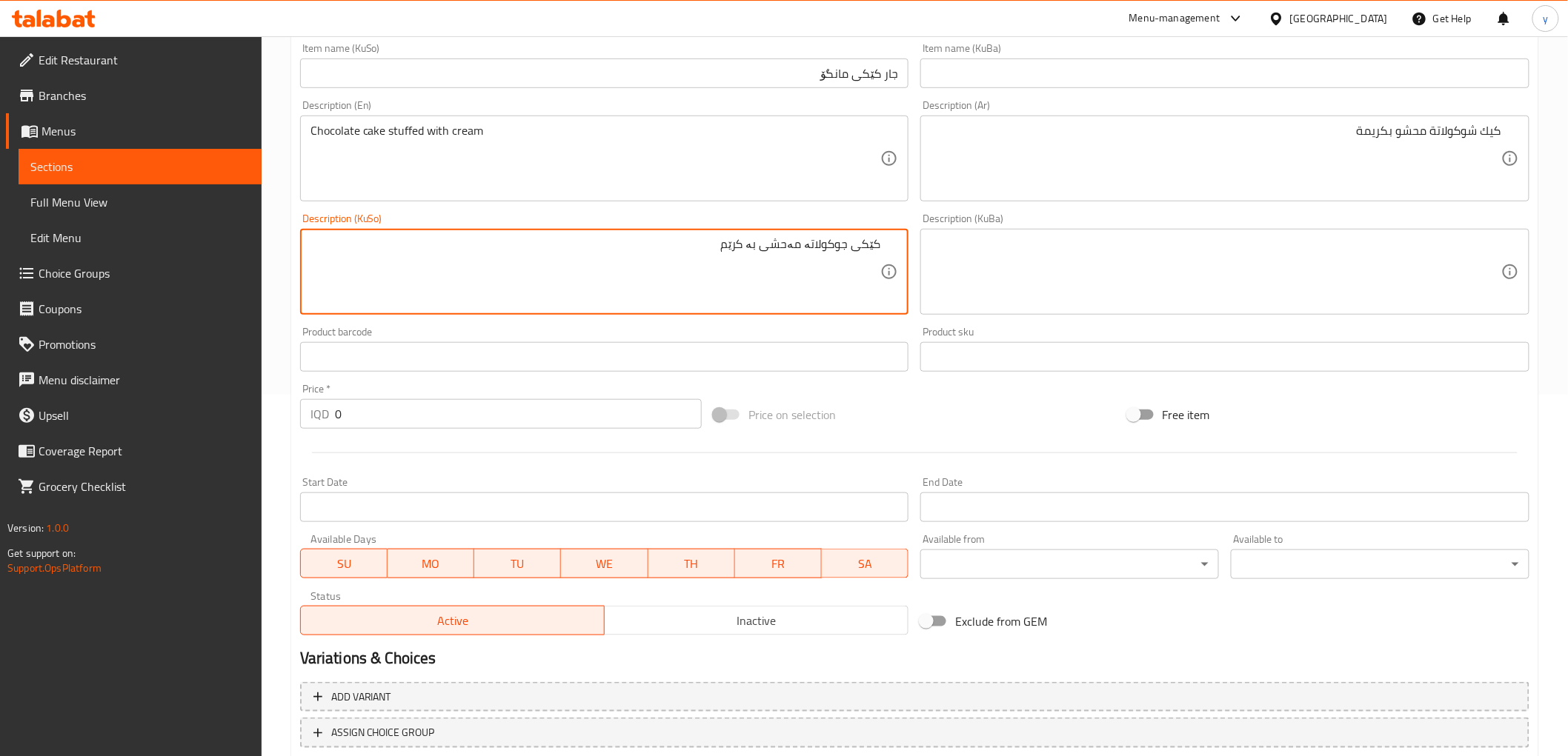
scroll to position [458, 0]
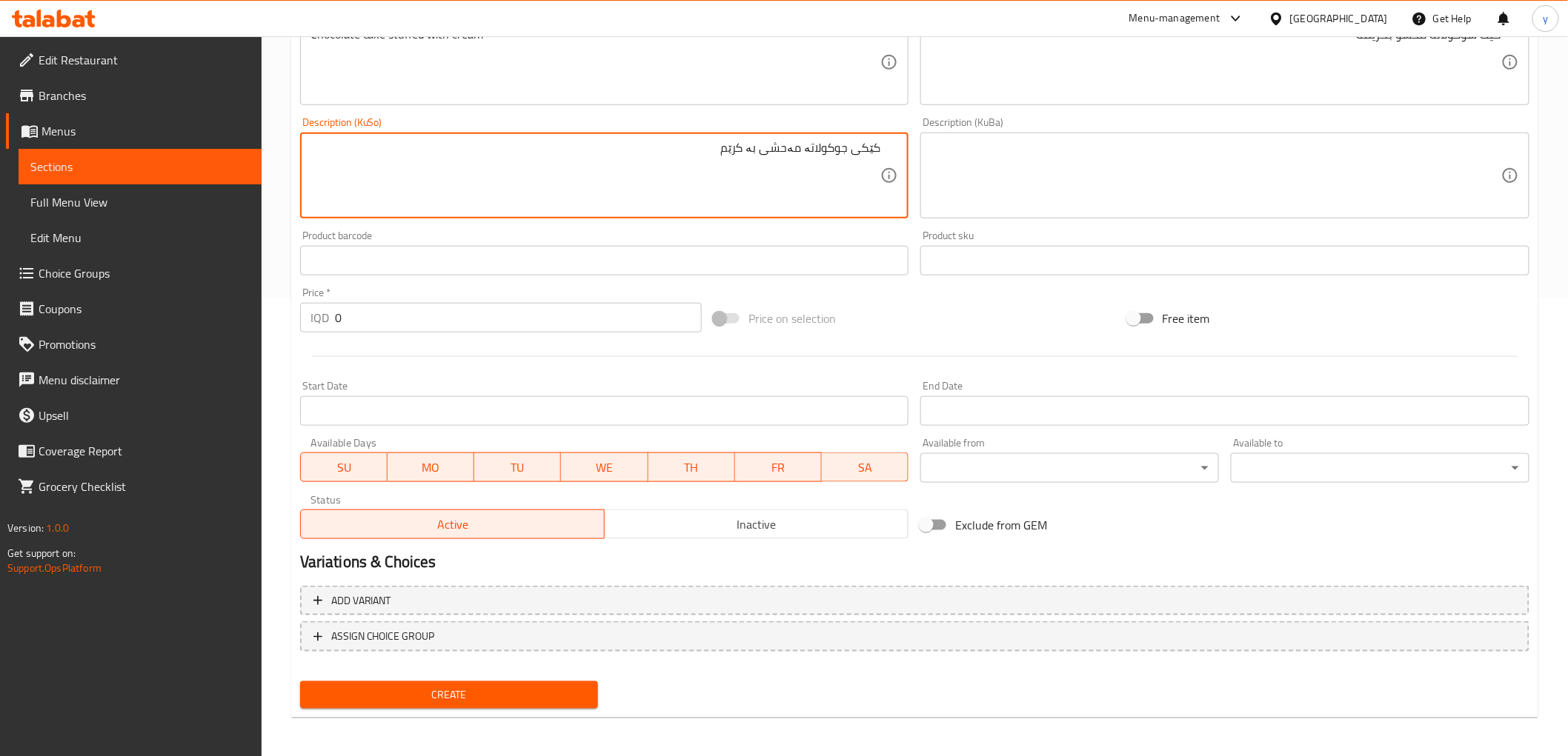
type textarea "کێکی جوکولاتە مەحشی بە کرێم"
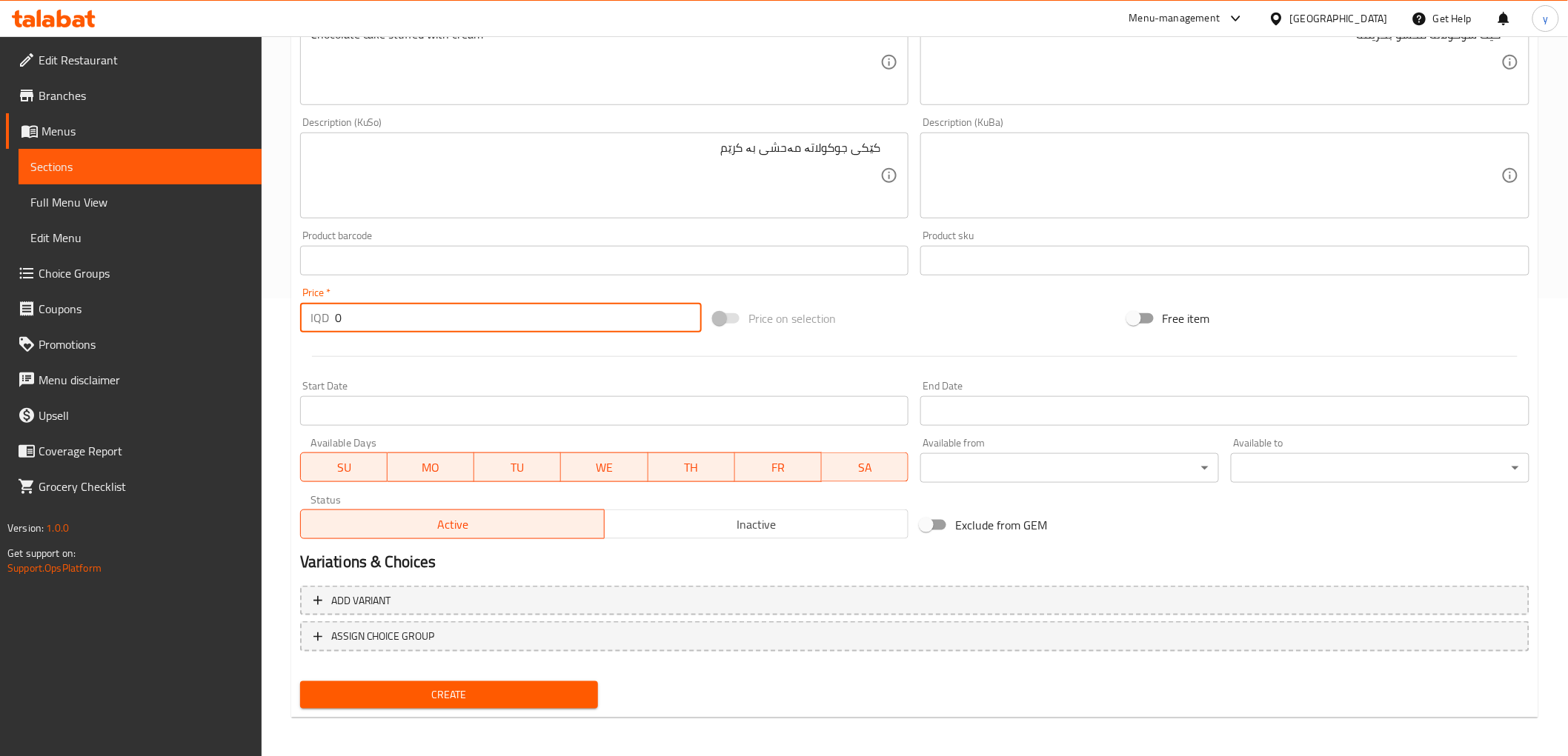
drag, startPoint x: 344, startPoint y: 320, endPoint x: 293, endPoint y: 336, distance: 53.5
click at [293, 327] on div "Create new item Add item image Image Size: 1200 x 800 px / Image formats: jpg, …" at bounding box center [914, 202] width 1247 height 1033
type input "4000"
click at [482, 686] on span "Create" at bounding box center [450, 695] width 275 height 18
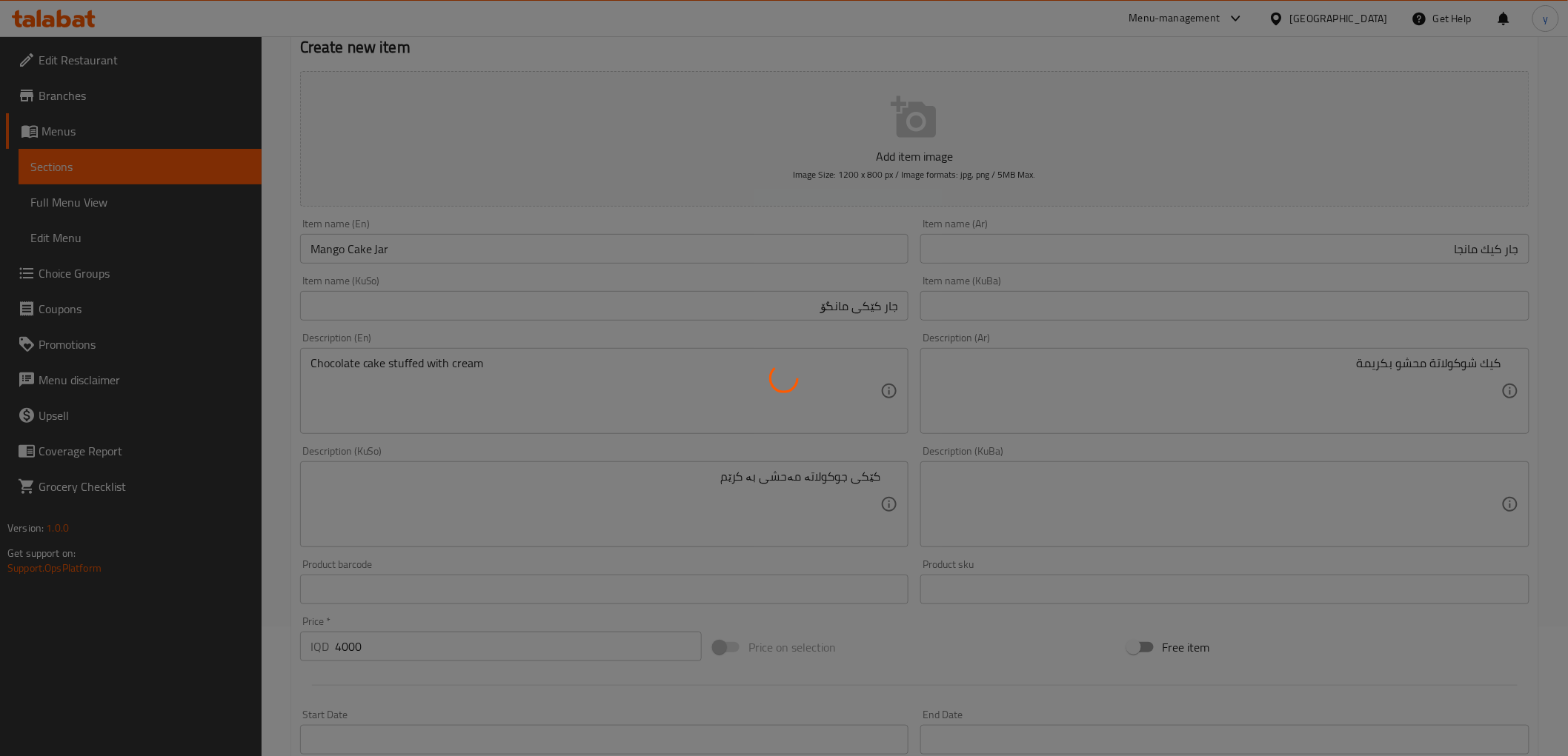
type input "0"
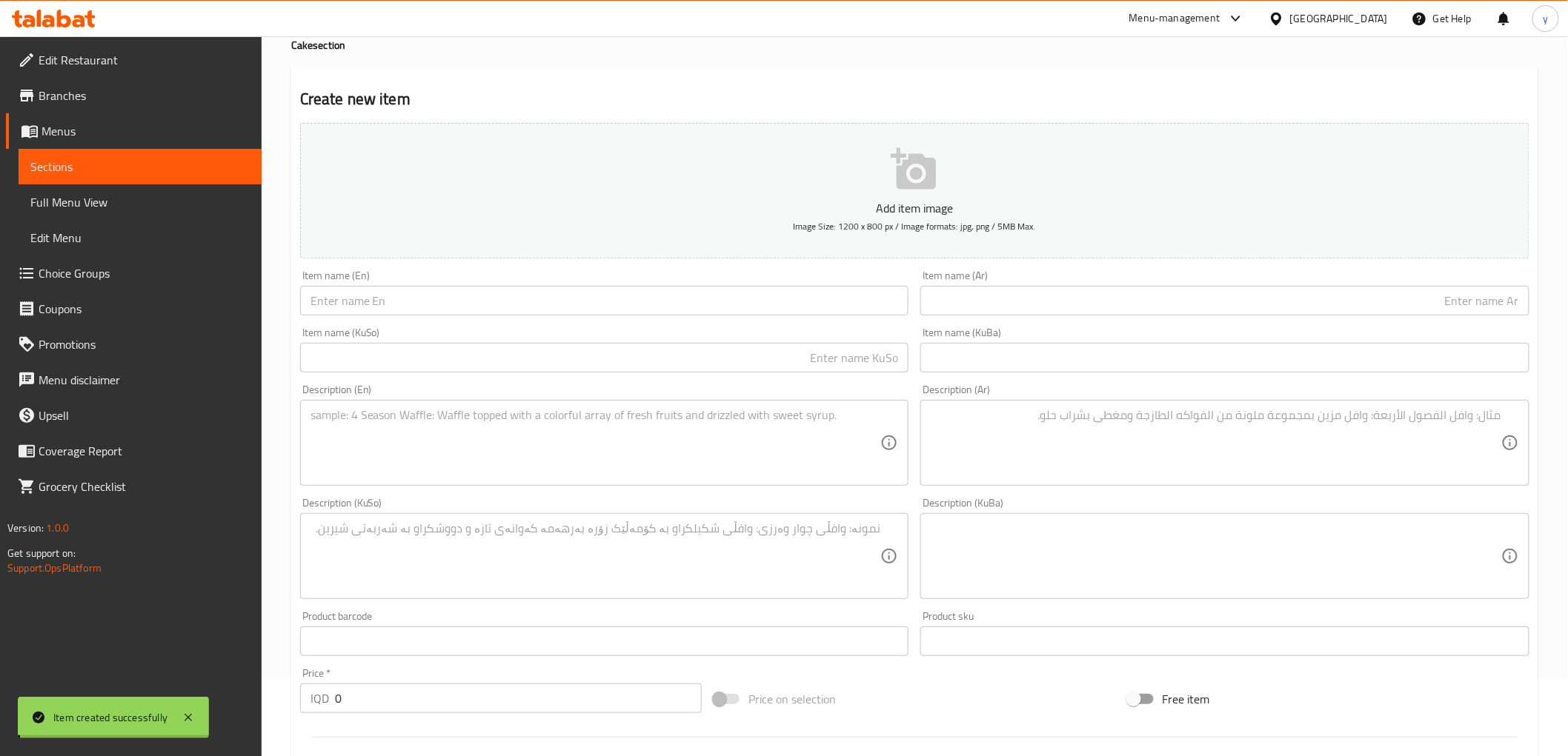
scroll to position [0, 0]
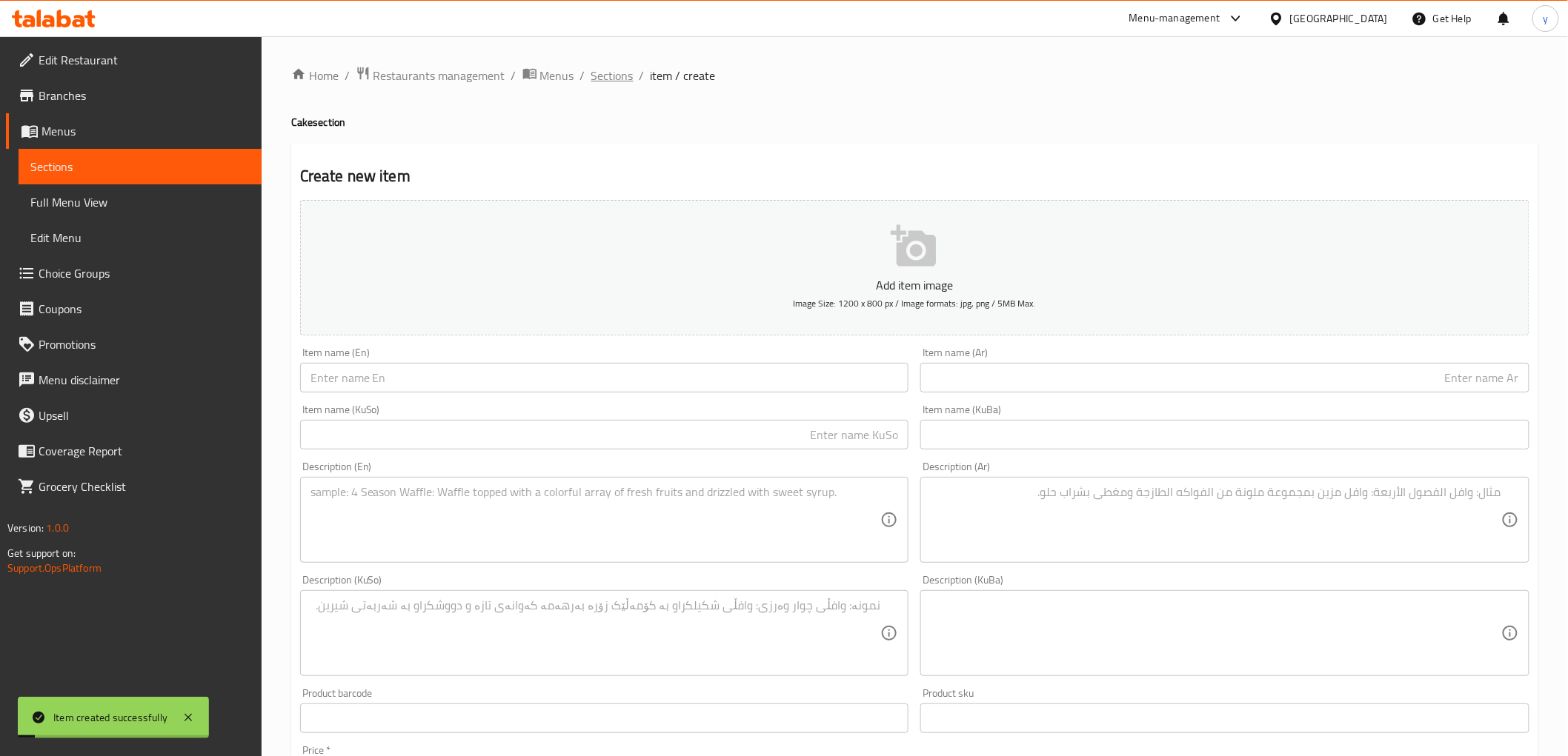
click at [622, 84] on span "Sections" at bounding box center [612, 75] width 42 height 18
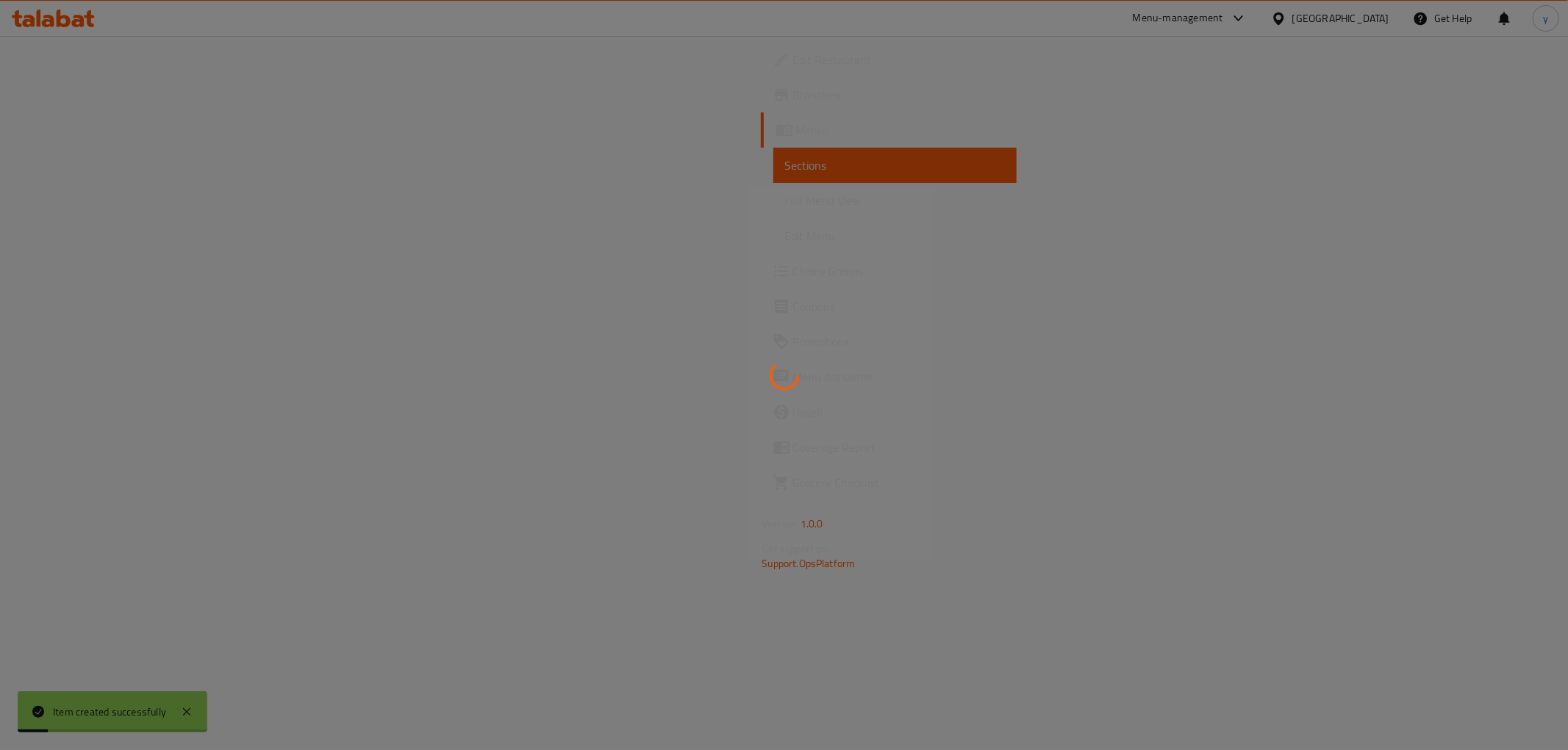
click at [236, 203] on div at bounding box center [784, 375] width 1568 height 750
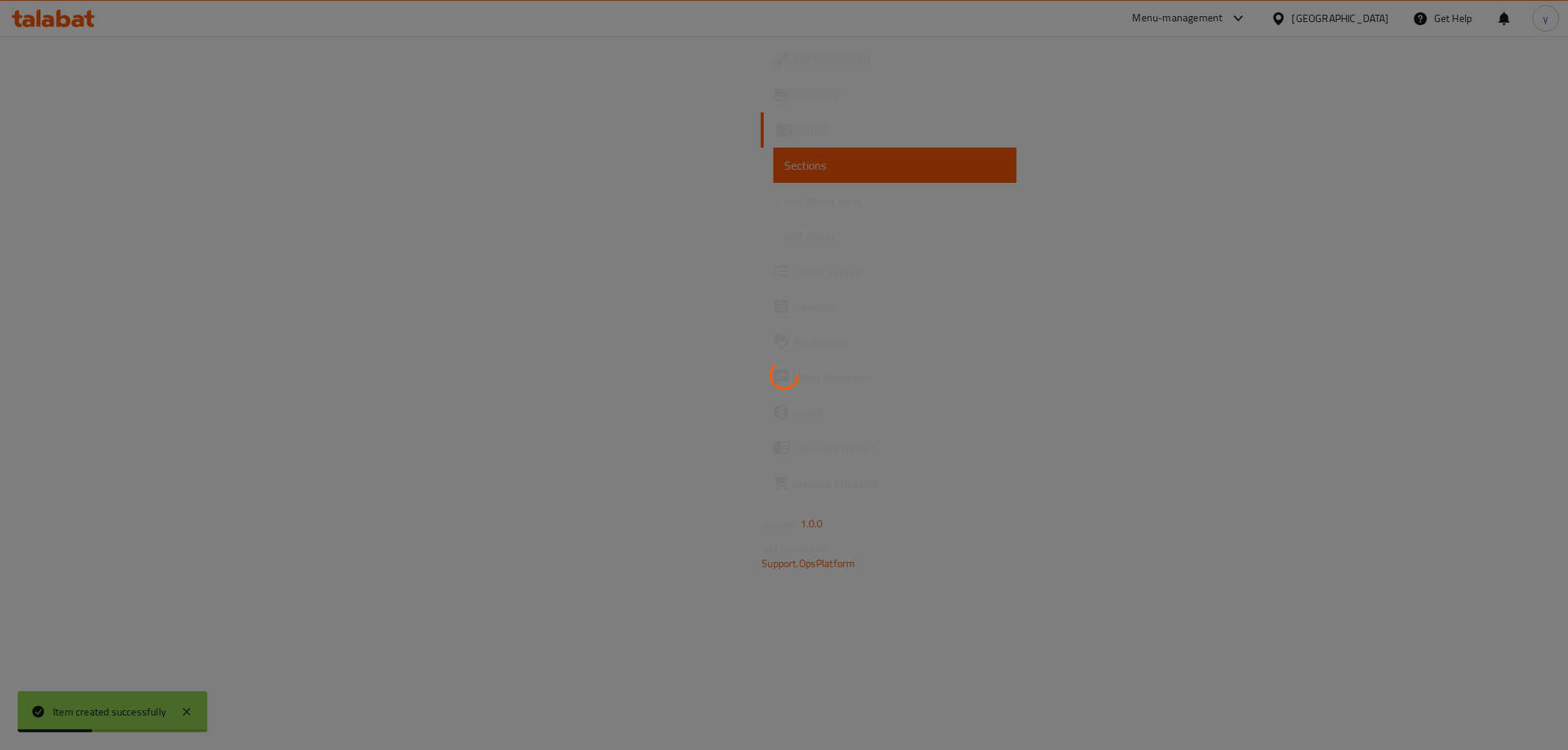
click at [236, 203] on div at bounding box center [784, 375] width 1568 height 750
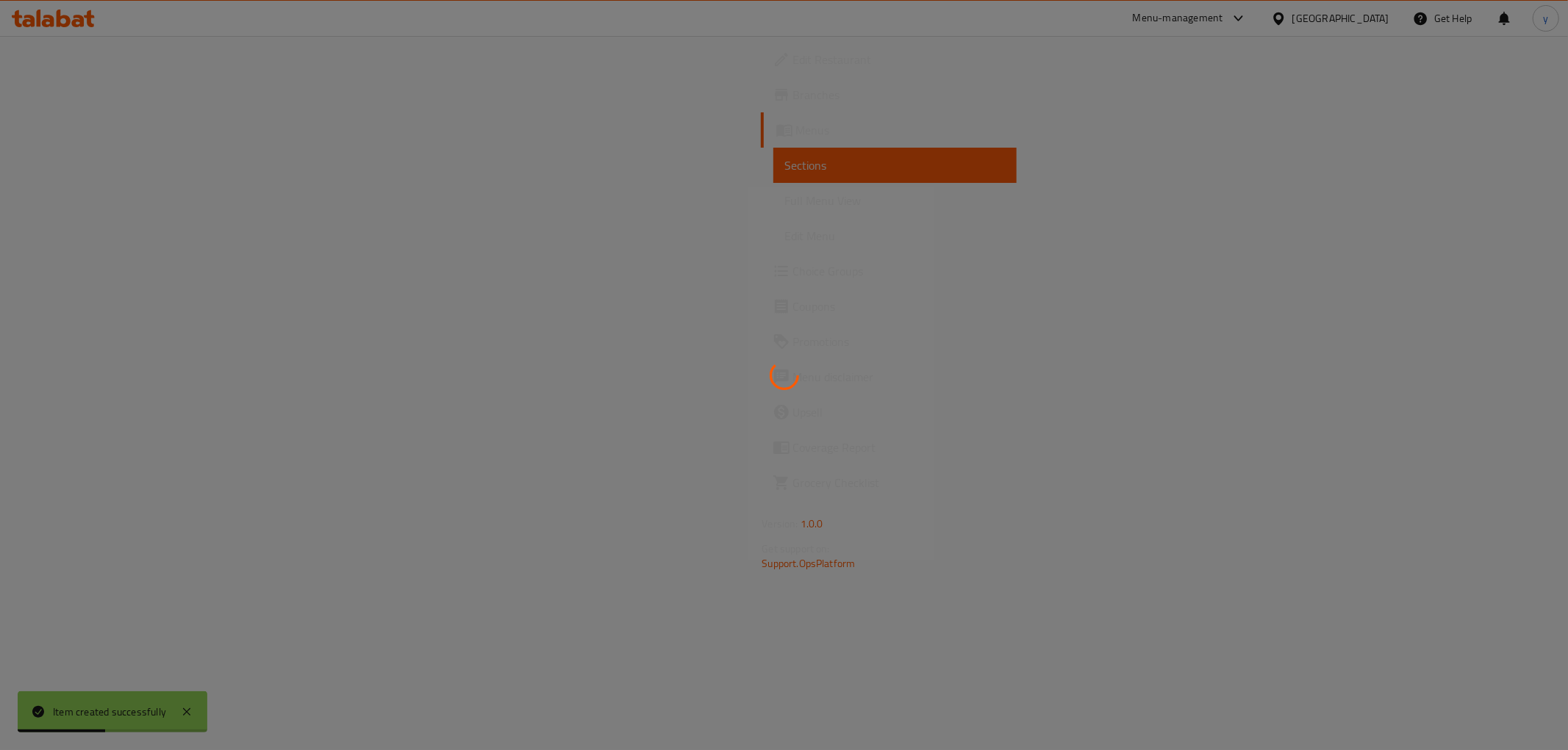
click at [236, 203] on div at bounding box center [784, 375] width 1568 height 750
click at [238, 199] on div at bounding box center [784, 375] width 1568 height 750
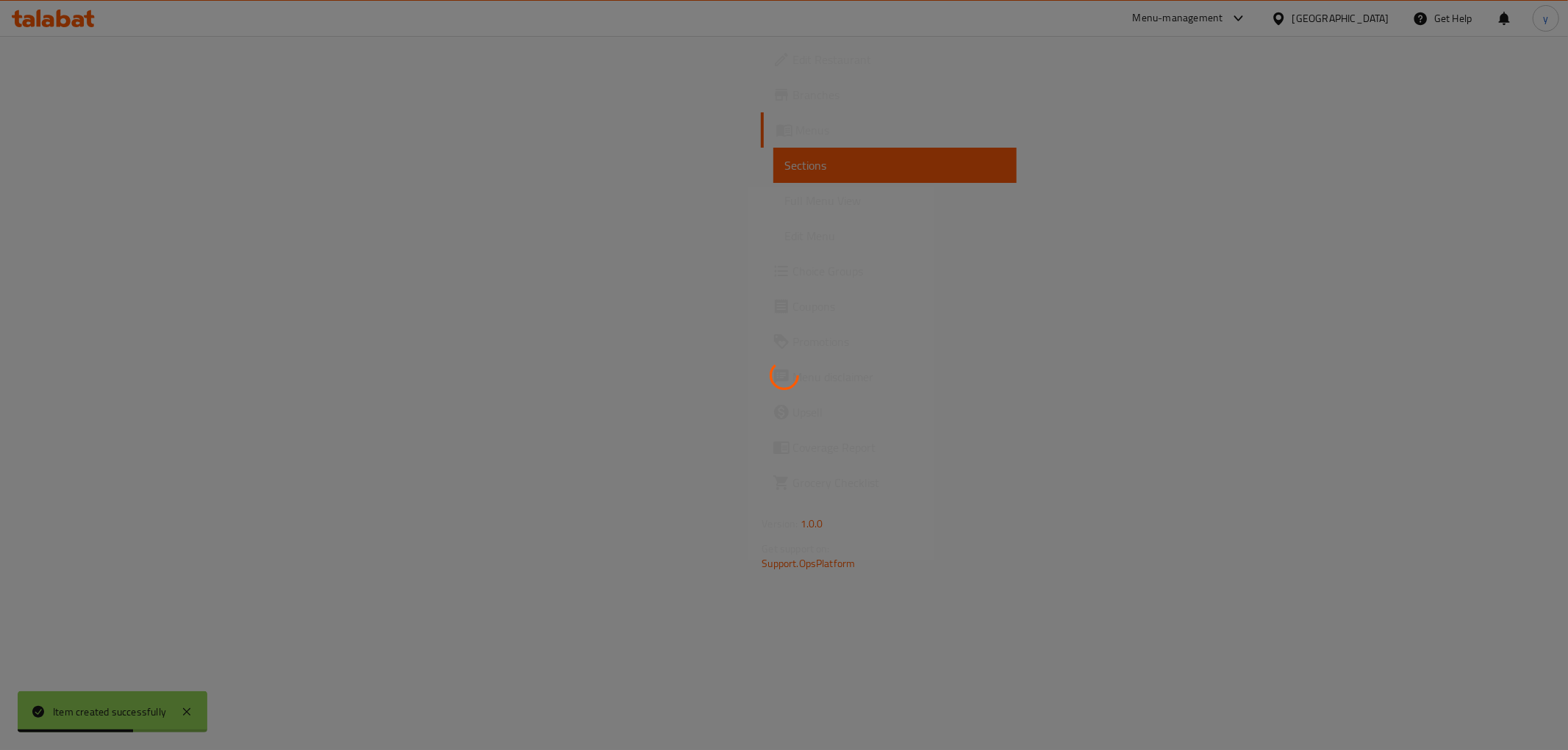
click at [238, 199] on div at bounding box center [784, 375] width 1568 height 750
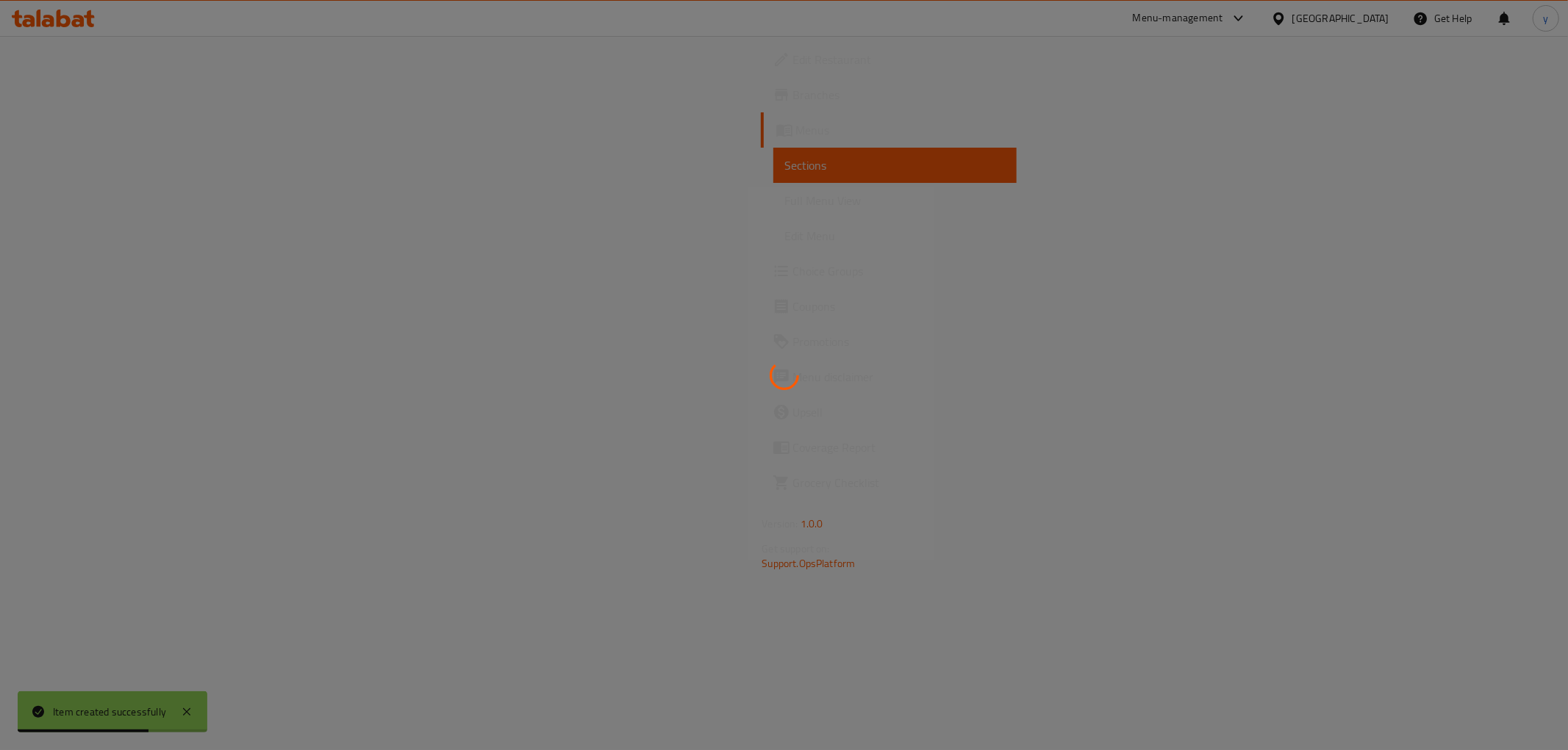
click at [238, 199] on div at bounding box center [784, 375] width 1568 height 750
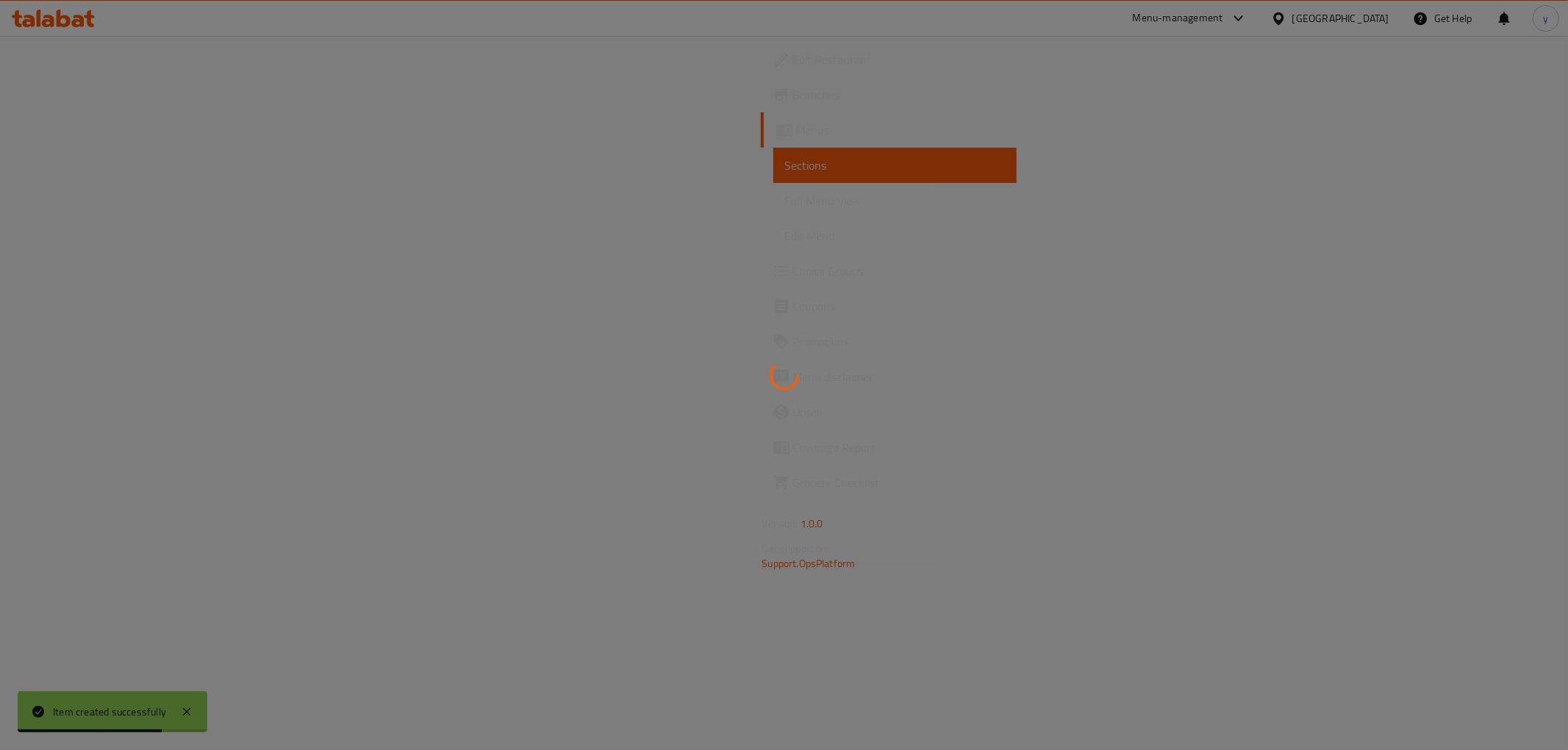
click at [238, 199] on div at bounding box center [784, 375] width 1568 height 750
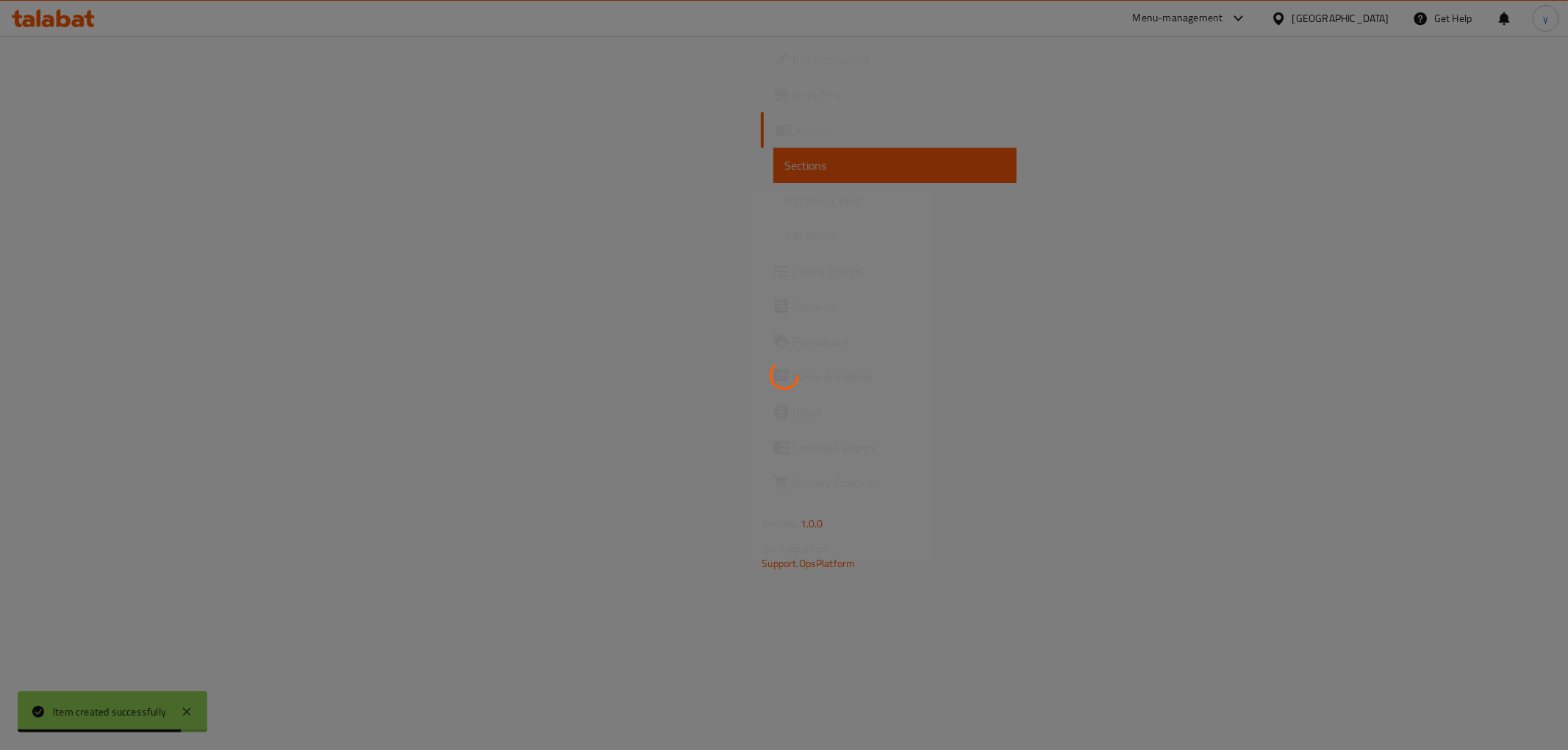
click at [238, 199] on div at bounding box center [784, 375] width 1568 height 750
click at [785, 199] on span "Full Menu View" at bounding box center [895, 200] width 220 height 17
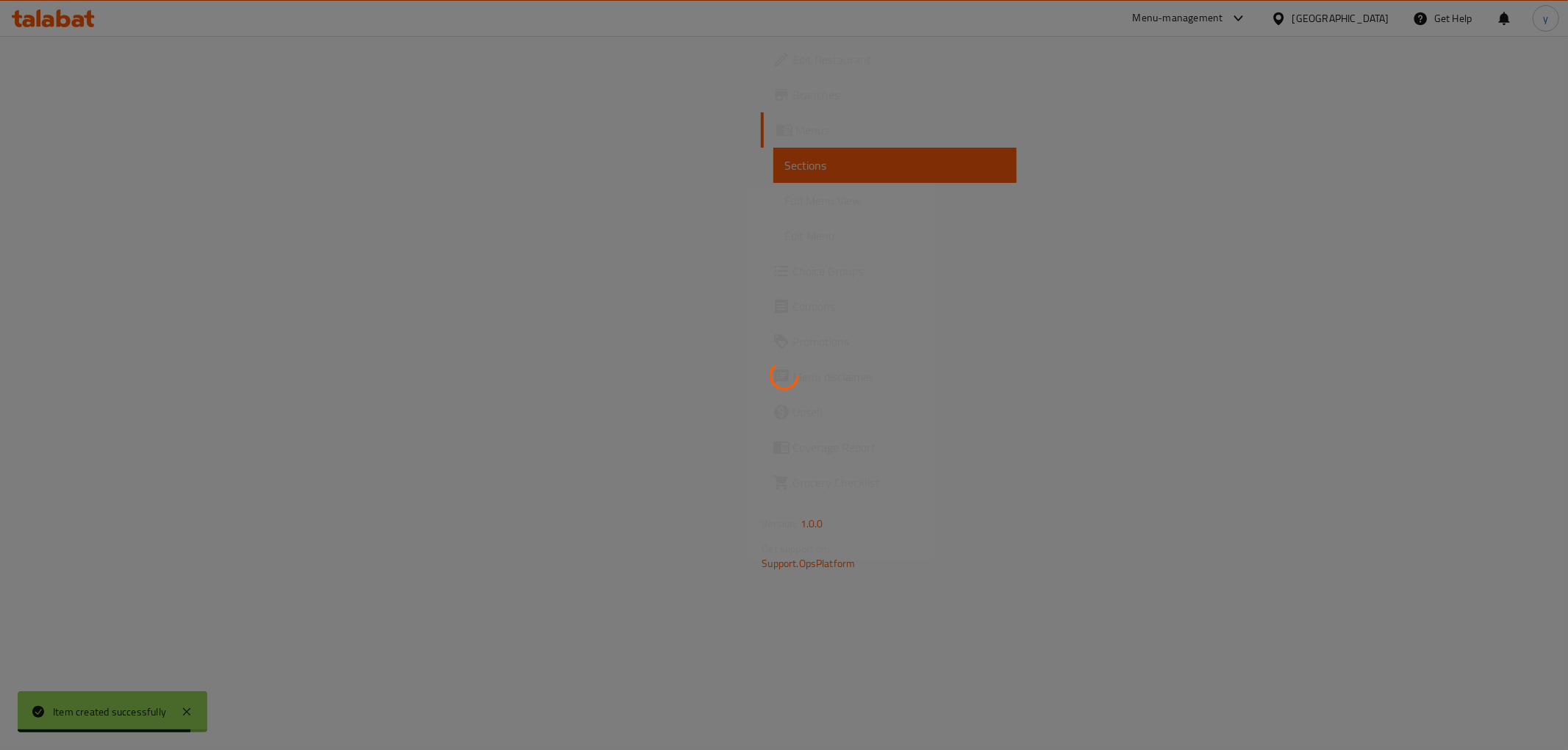
click at [785, 199] on span "Full Menu View" at bounding box center [895, 200] width 220 height 17
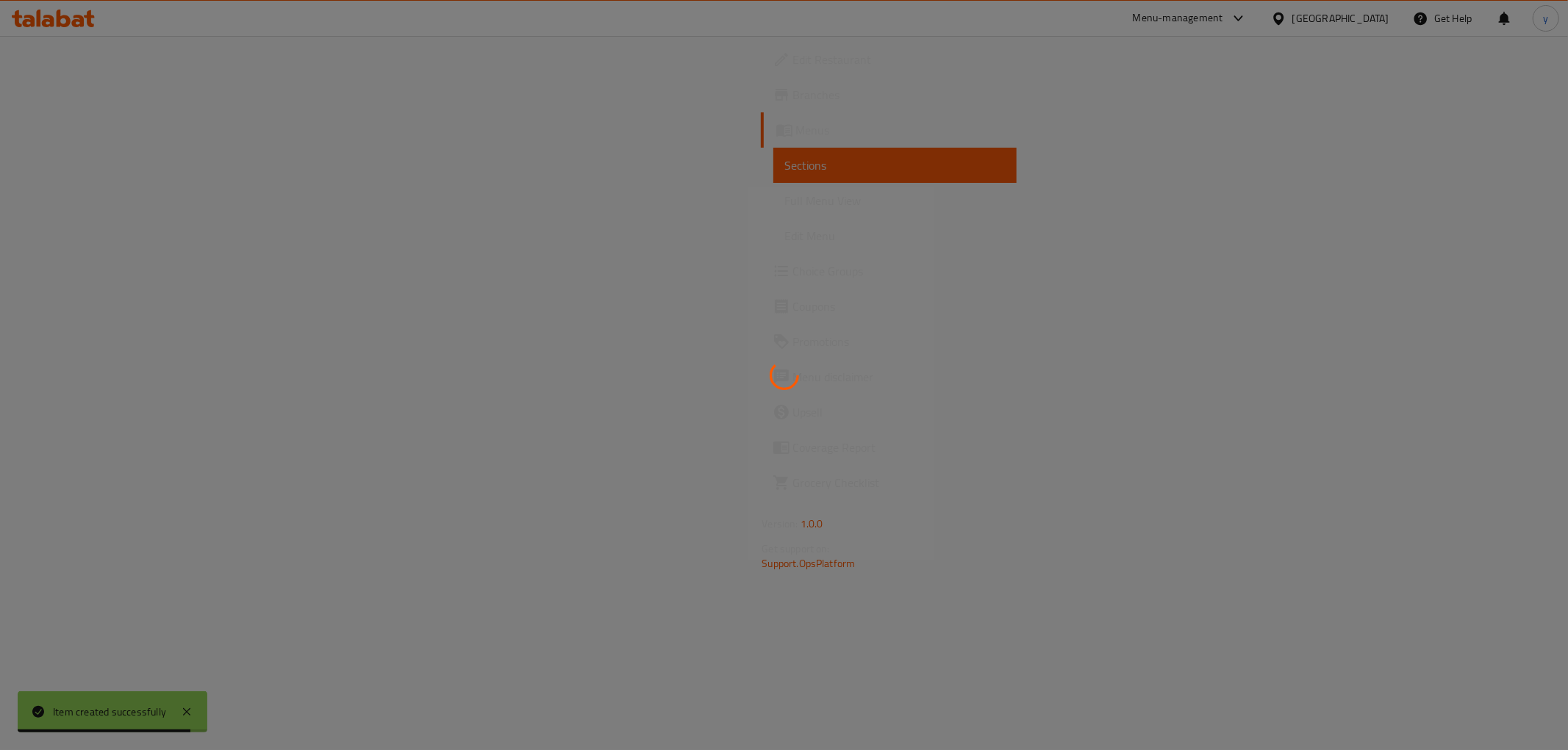
click at [785, 199] on span "Full Menu View" at bounding box center [895, 200] width 220 height 17
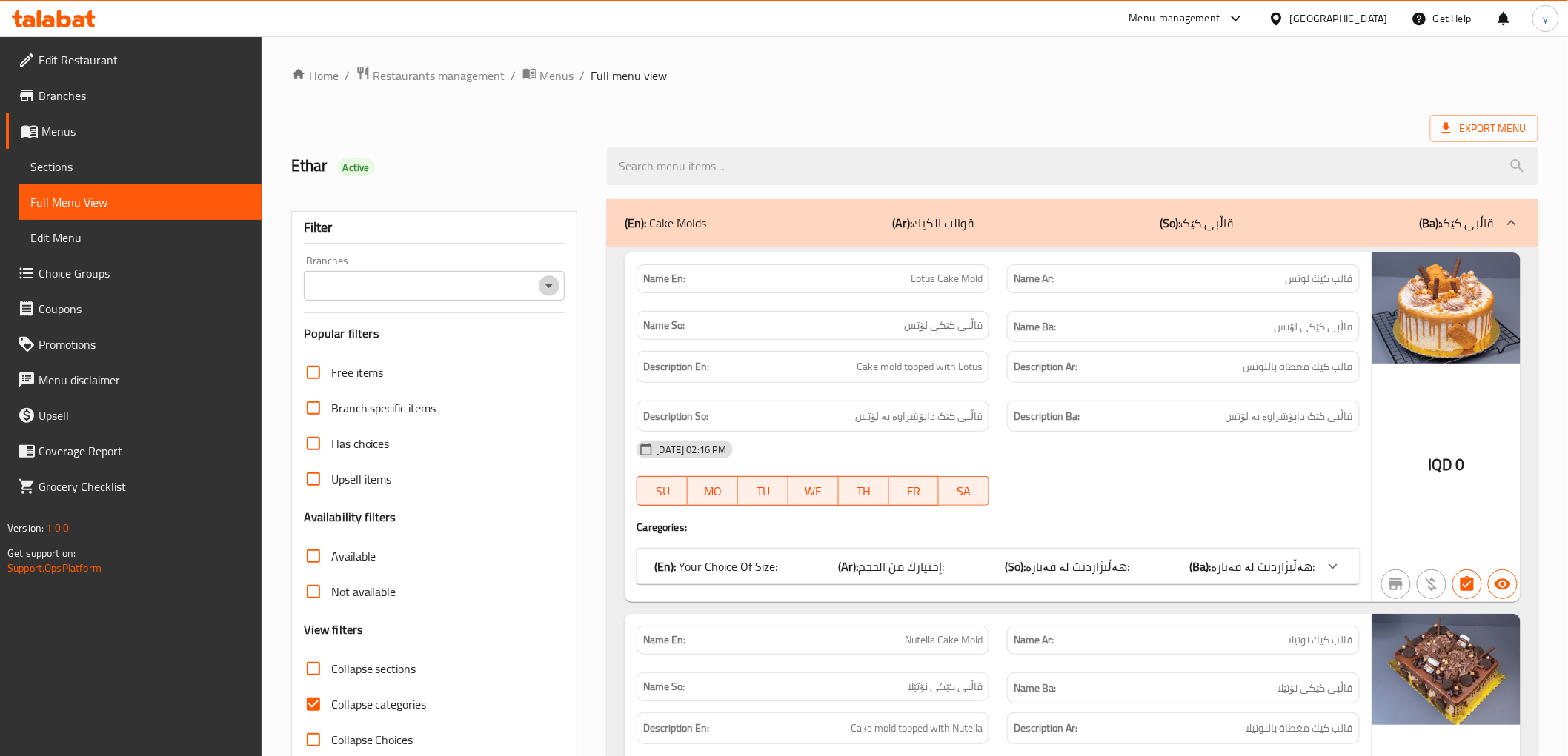
click at [547, 292] on icon "Open" at bounding box center [549, 285] width 18 height 18
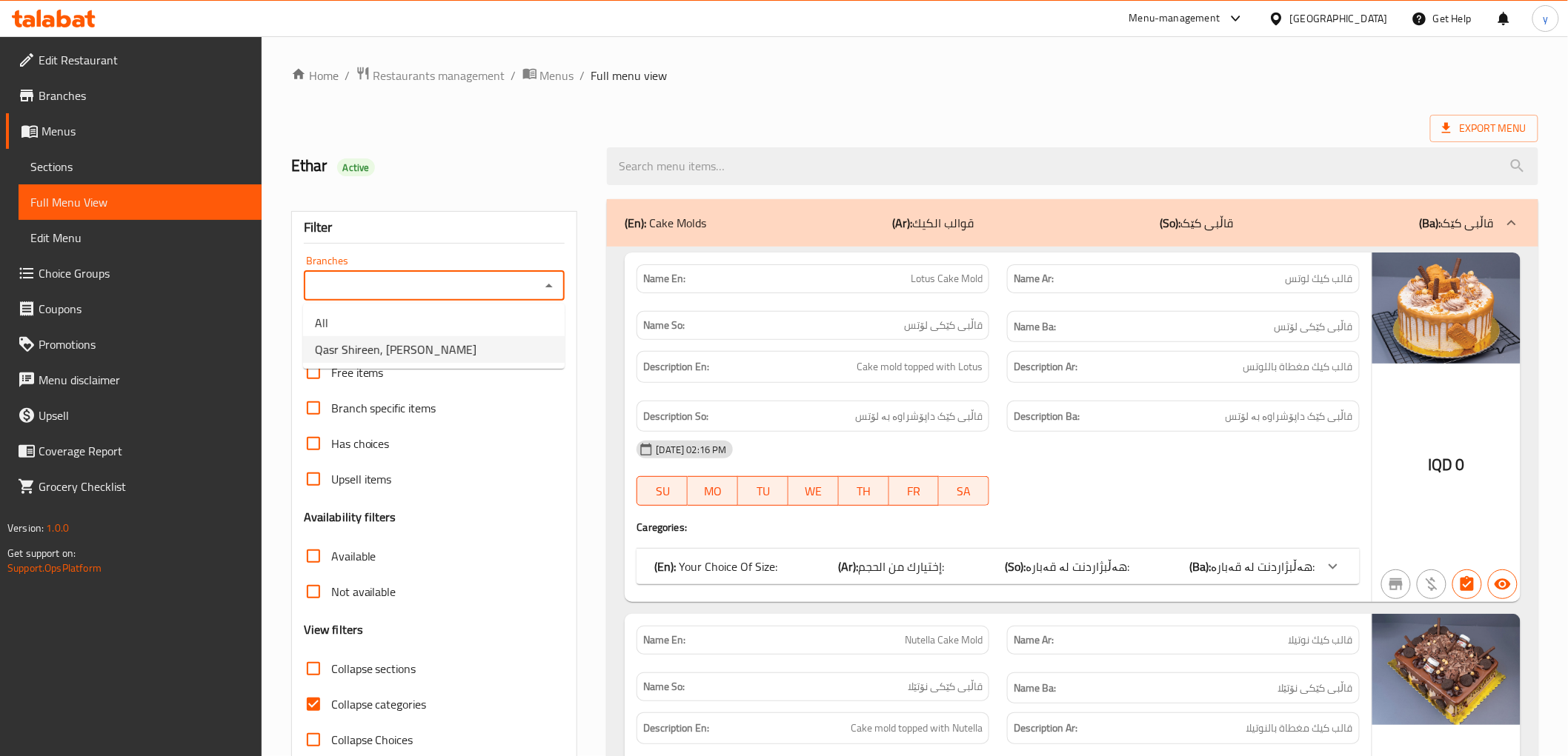
click at [472, 343] on li "Qasr Shireen, Al Fursi Aljazaer" at bounding box center [433, 349] width 261 height 27
type input "Qasr Shireen, Al Fursi Aljazaer"
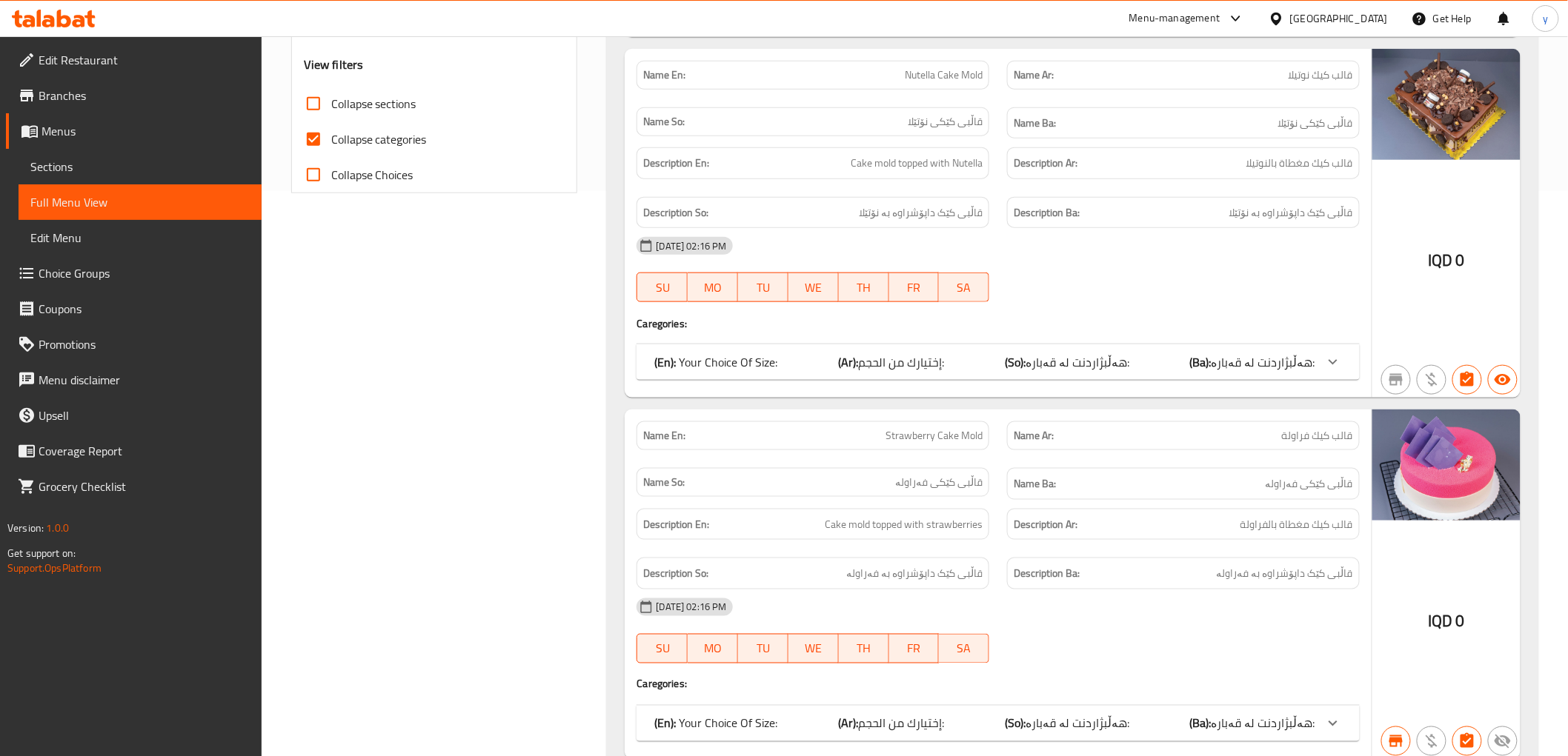
scroll to position [526, 0]
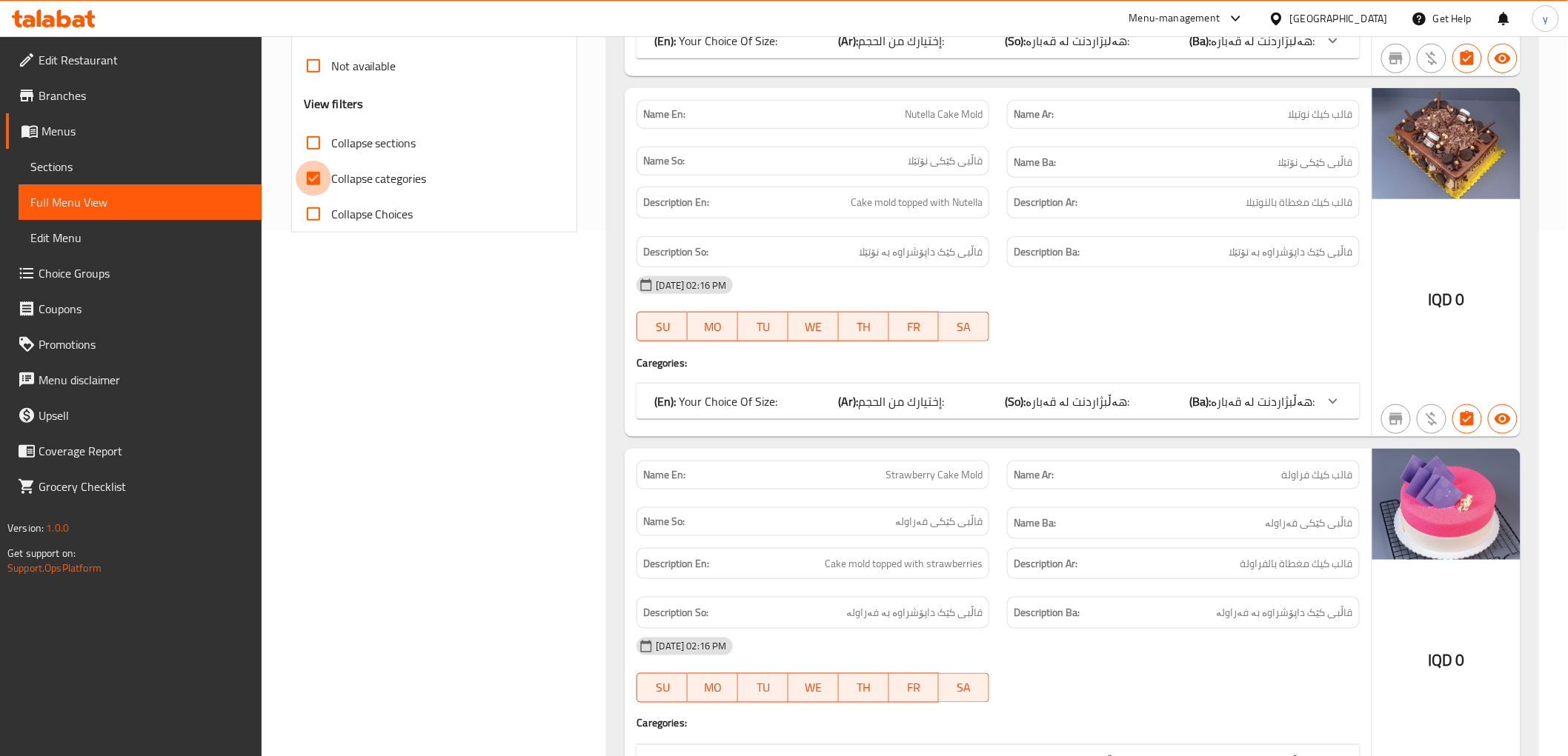
click at [313, 175] on input "Collapse categories" at bounding box center [313, 178] width 36 height 36
checkbox input "false"
click at [309, 129] on input "Collapse sections" at bounding box center [313, 143] width 36 height 36
checkbox input "true"
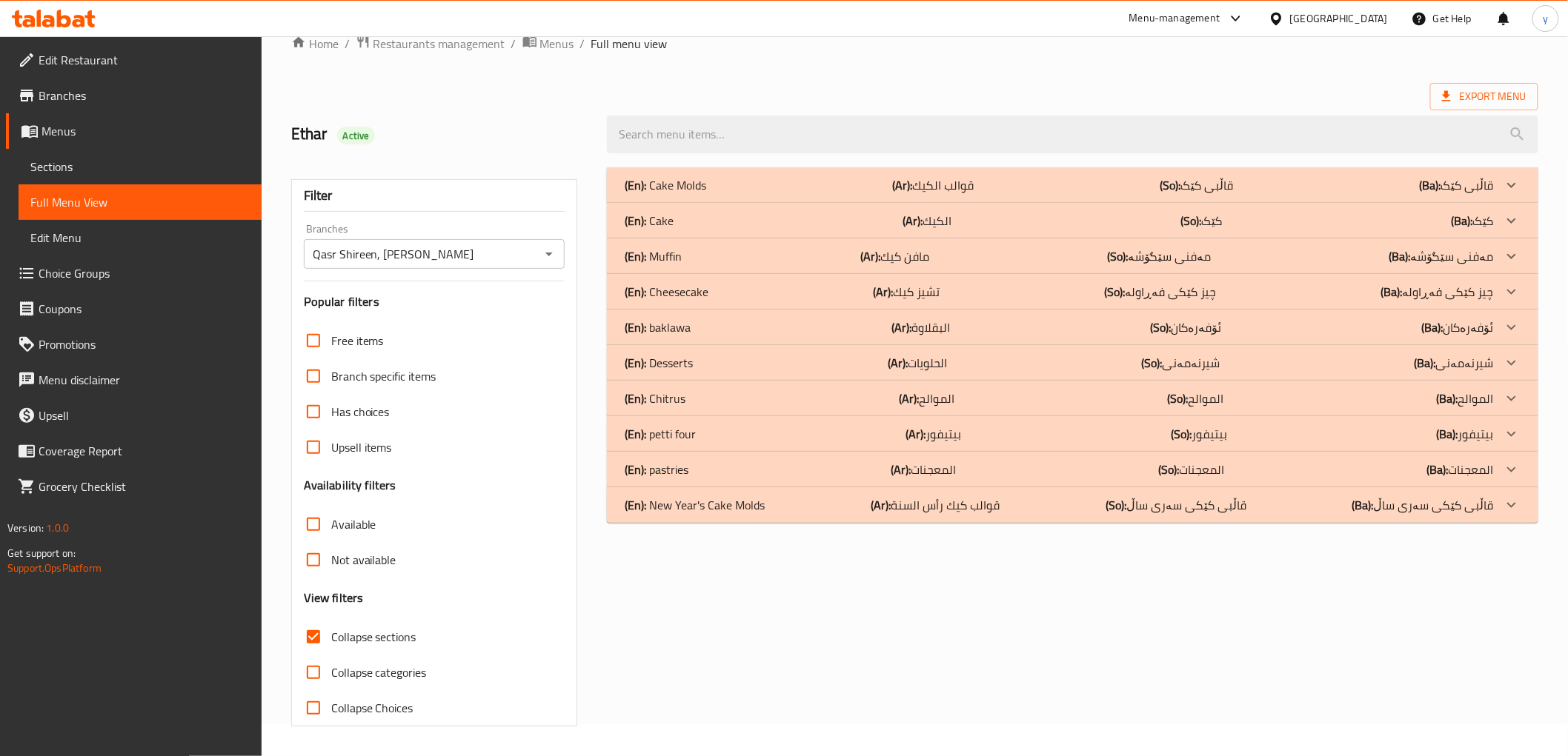
scroll to position [13, 0]
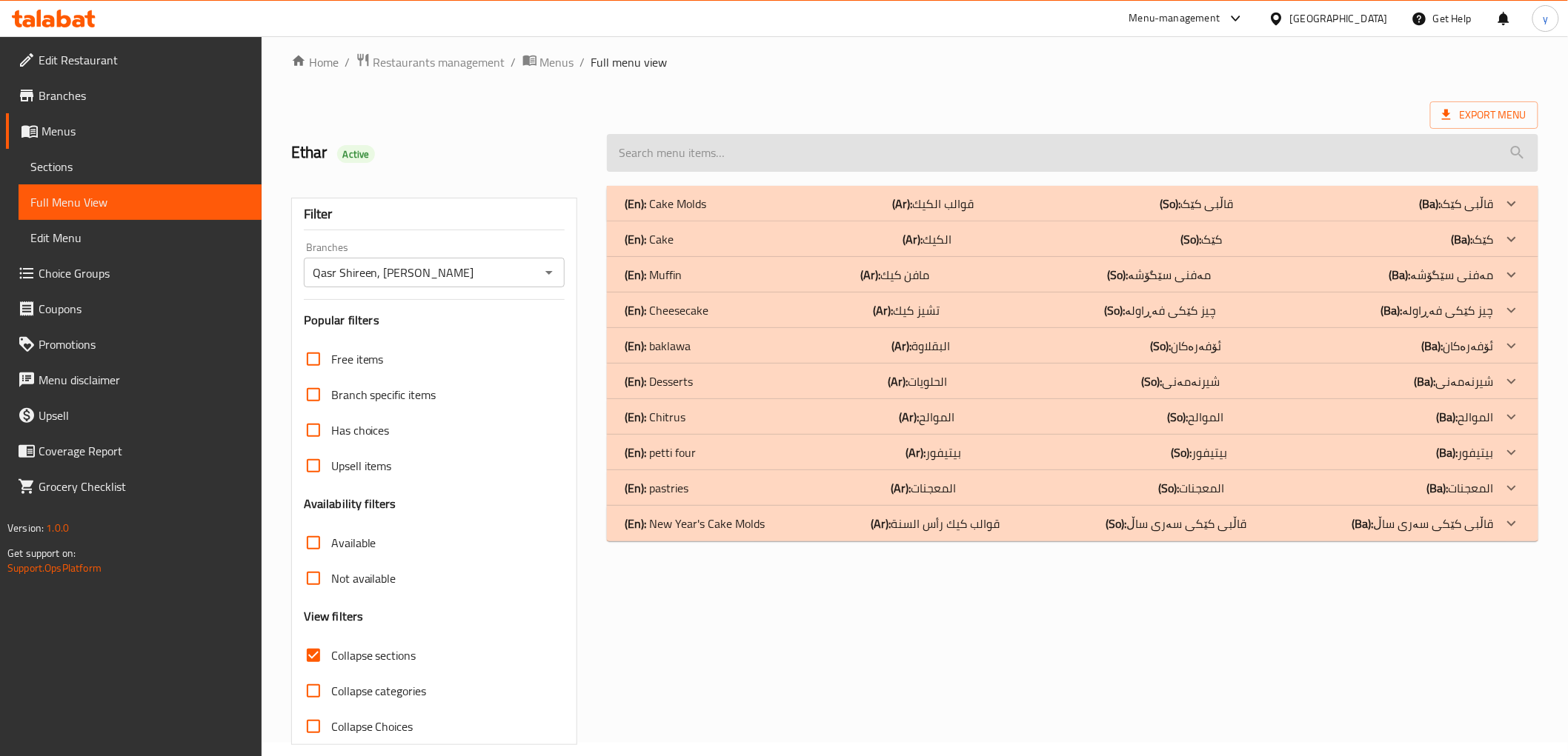
click at [887, 160] on input "search" at bounding box center [1072, 152] width 931 height 38
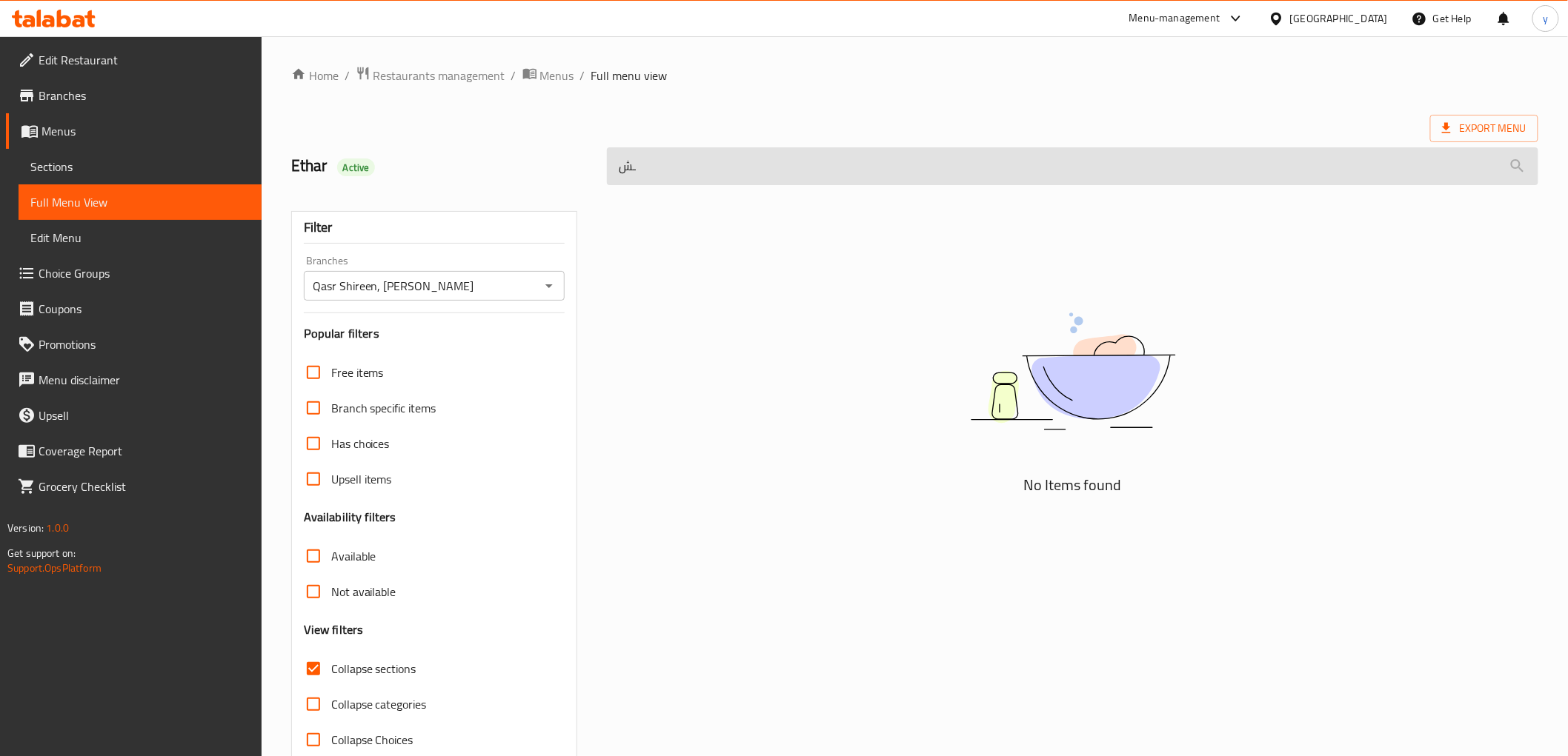
type input "ـ"
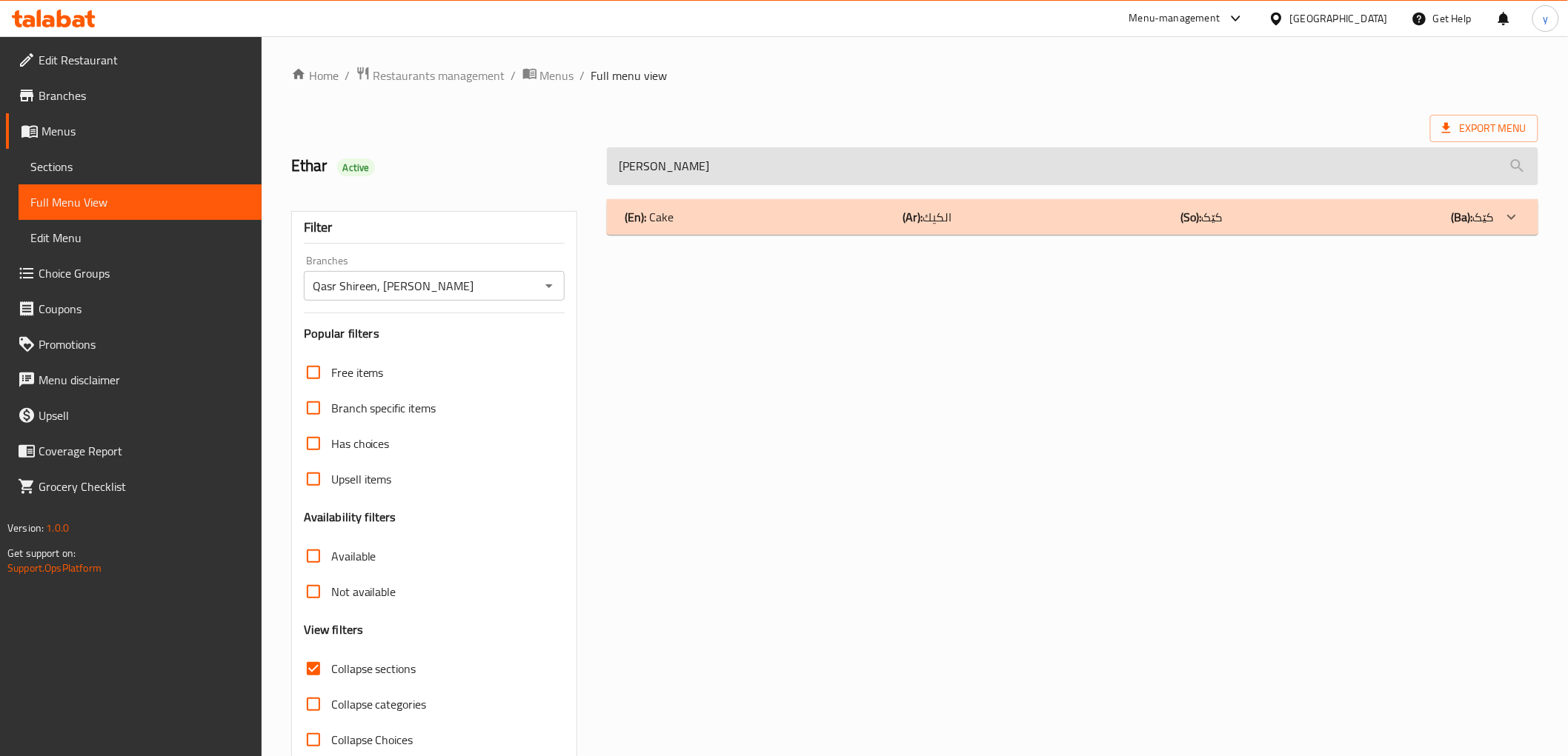
type input "J"
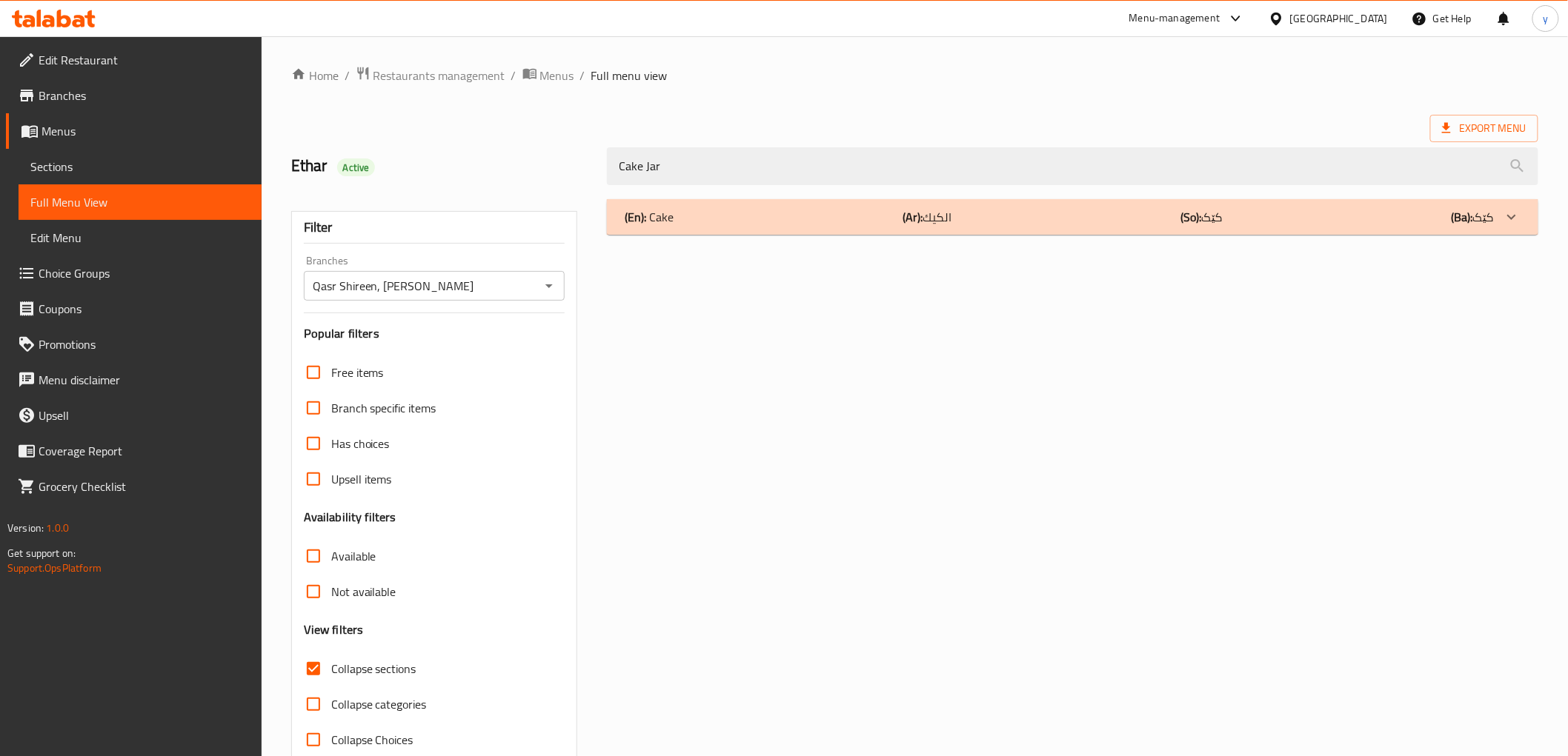
type input "Cake Jar"
drag, startPoint x: 945, startPoint y: 208, endPoint x: 975, endPoint y: 217, distance: 31.3
click at [946, 208] on p "(Ar): الكيك" at bounding box center [927, 216] width 49 height 18
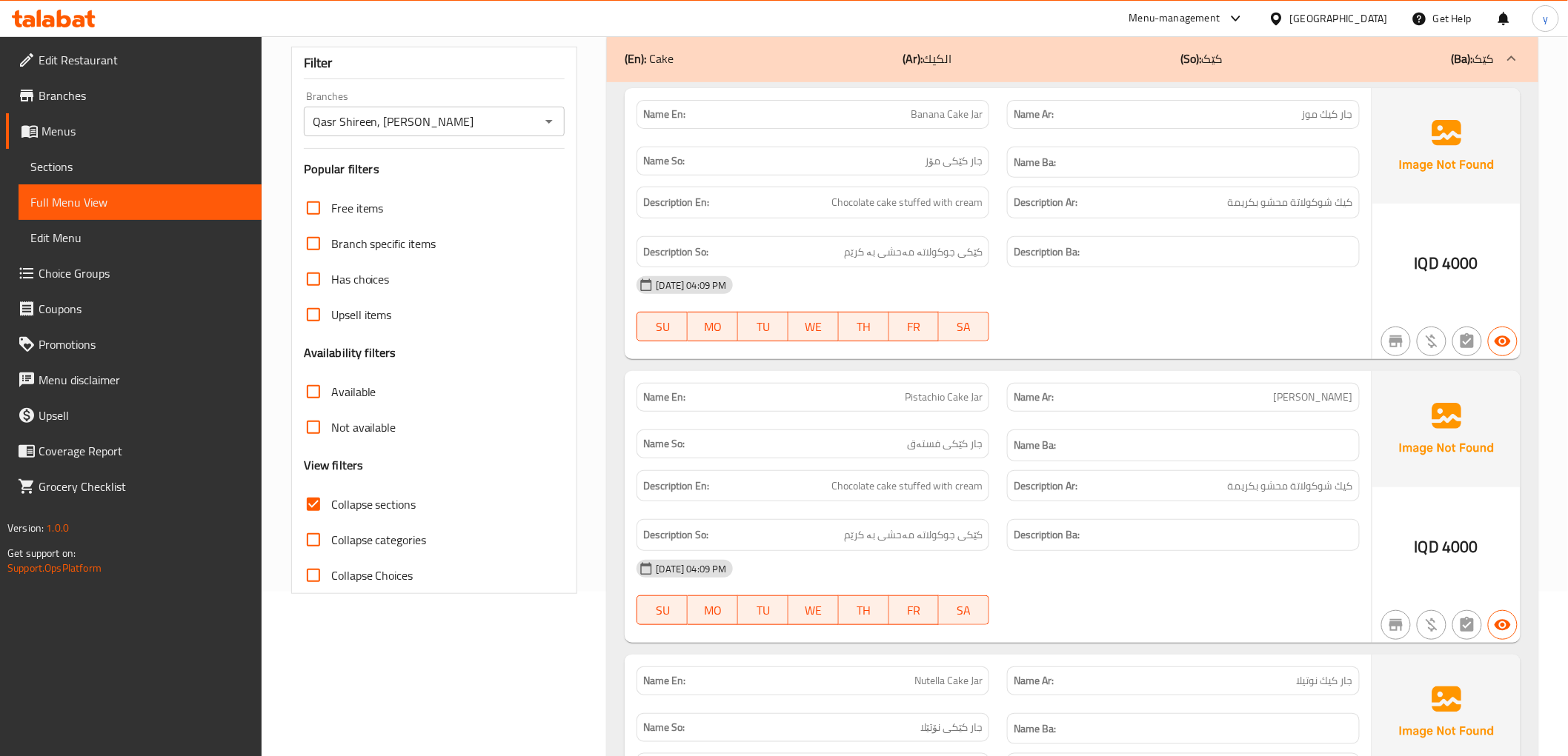
scroll to position [329, 0]
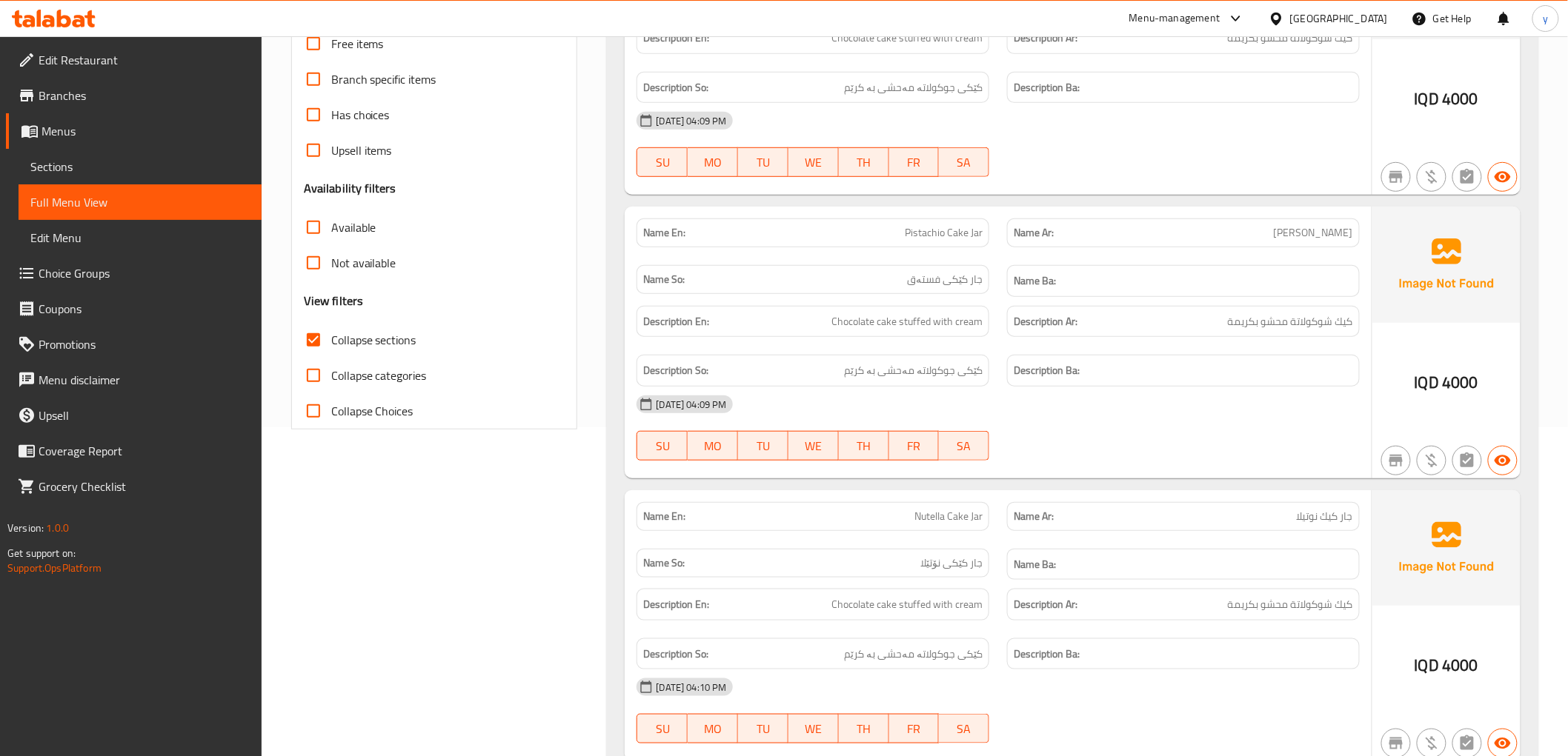
click at [173, 178] on link "Sections" at bounding box center [139, 166] width 243 height 36
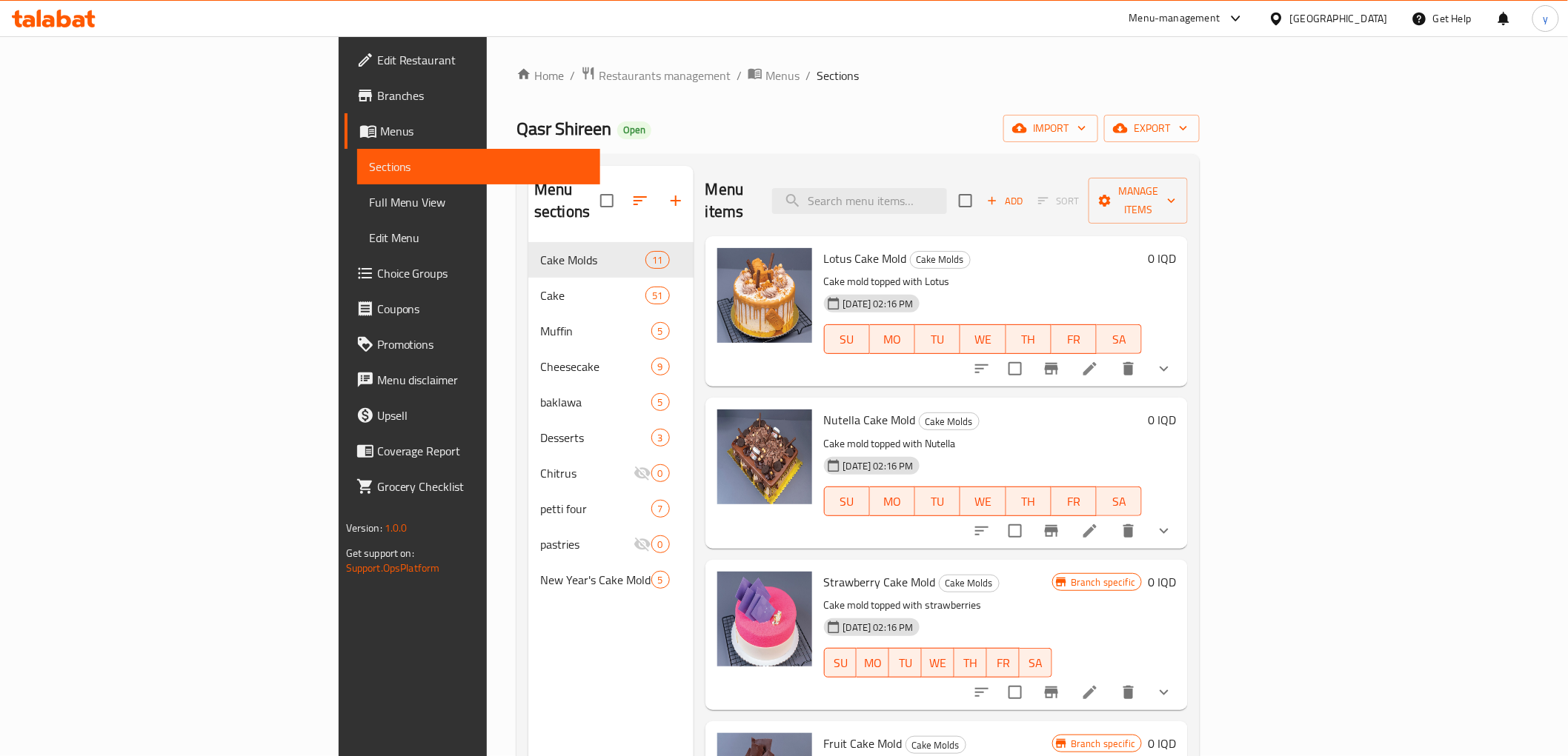
click at [994, 205] on div "Menu items Add Sort Manage items" at bounding box center [947, 201] width 483 height 70
click at [947, 200] on input "search" at bounding box center [859, 201] width 175 height 26
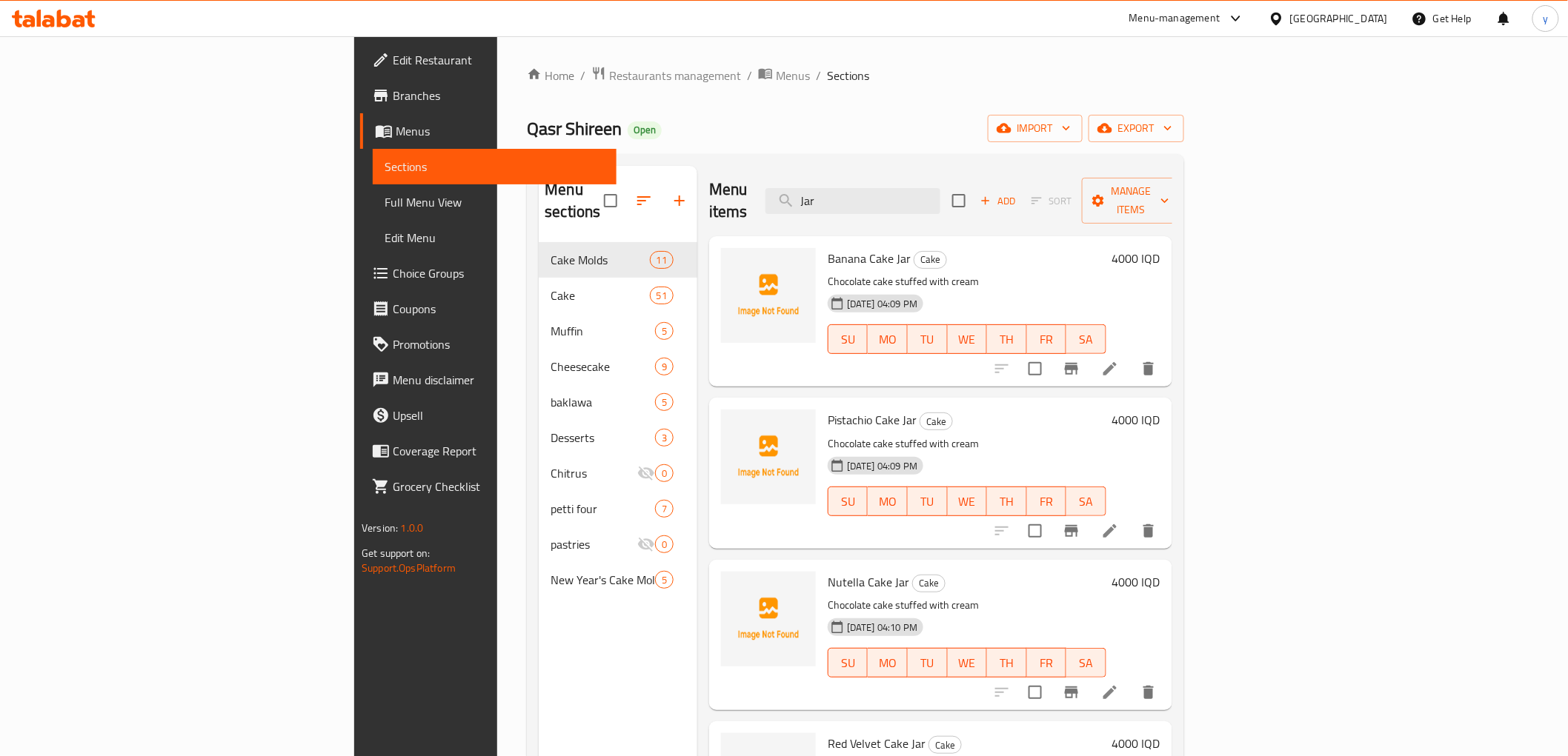
type input "Jar"
click at [1166, 362] on div at bounding box center [1075, 368] width 182 height 36
click at [1119, 360] on icon at bounding box center [1109, 368] width 18 height 18
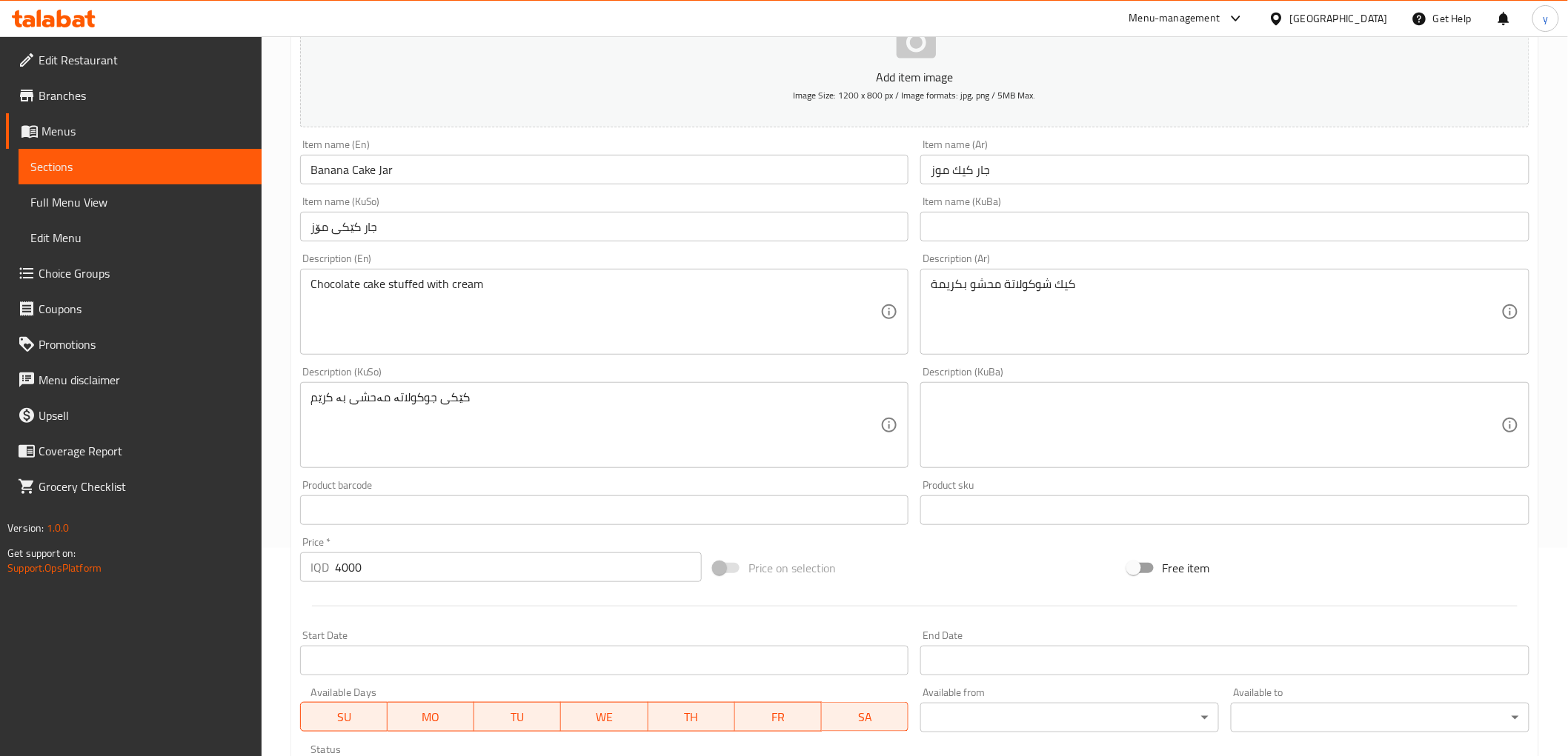
scroll to position [329, 0]
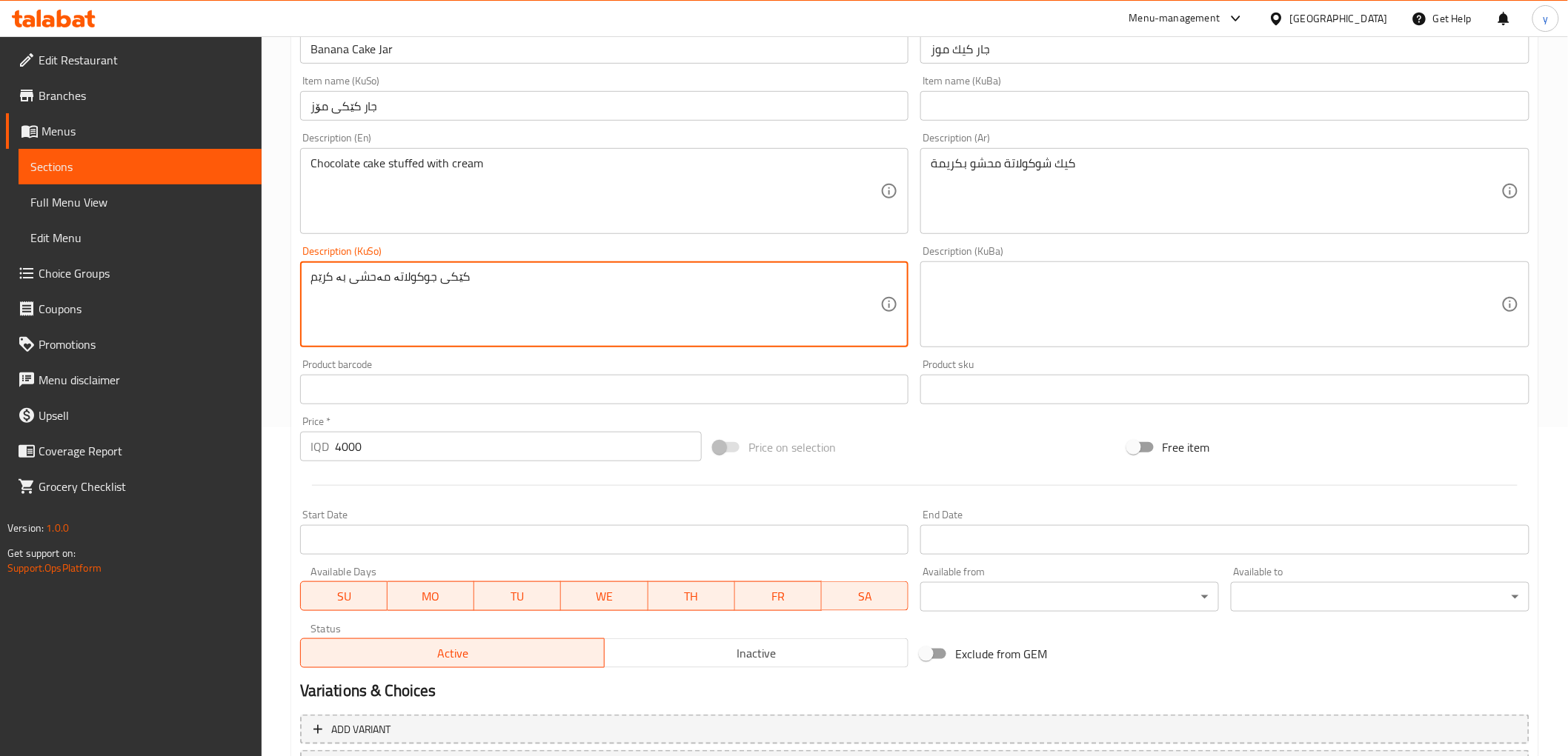
click at [426, 282] on textarea "کێکی جوکولاتە مەحشی بە کرێم" at bounding box center [596, 305] width 571 height 70
click at [427, 279] on textarea "کێکی جوکولاتە مەحشی بە کرێم" at bounding box center [596, 305] width 571 height 70
click at [427, 279] on textarea "کێکی چوکولاتە مەحشی بە کرێم" at bounding box center [596, 305] width 571 height 70
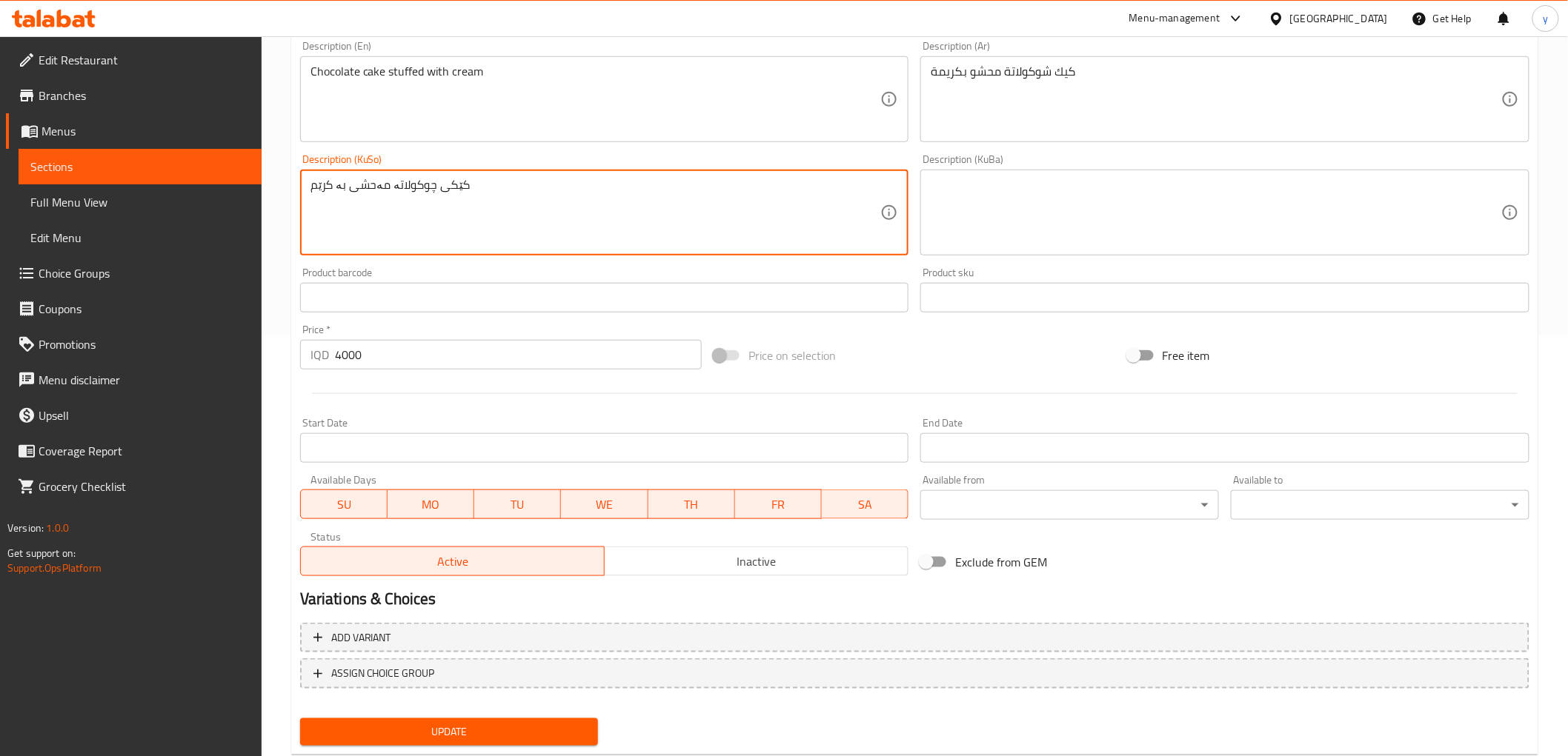
scroll to position [458, 0]
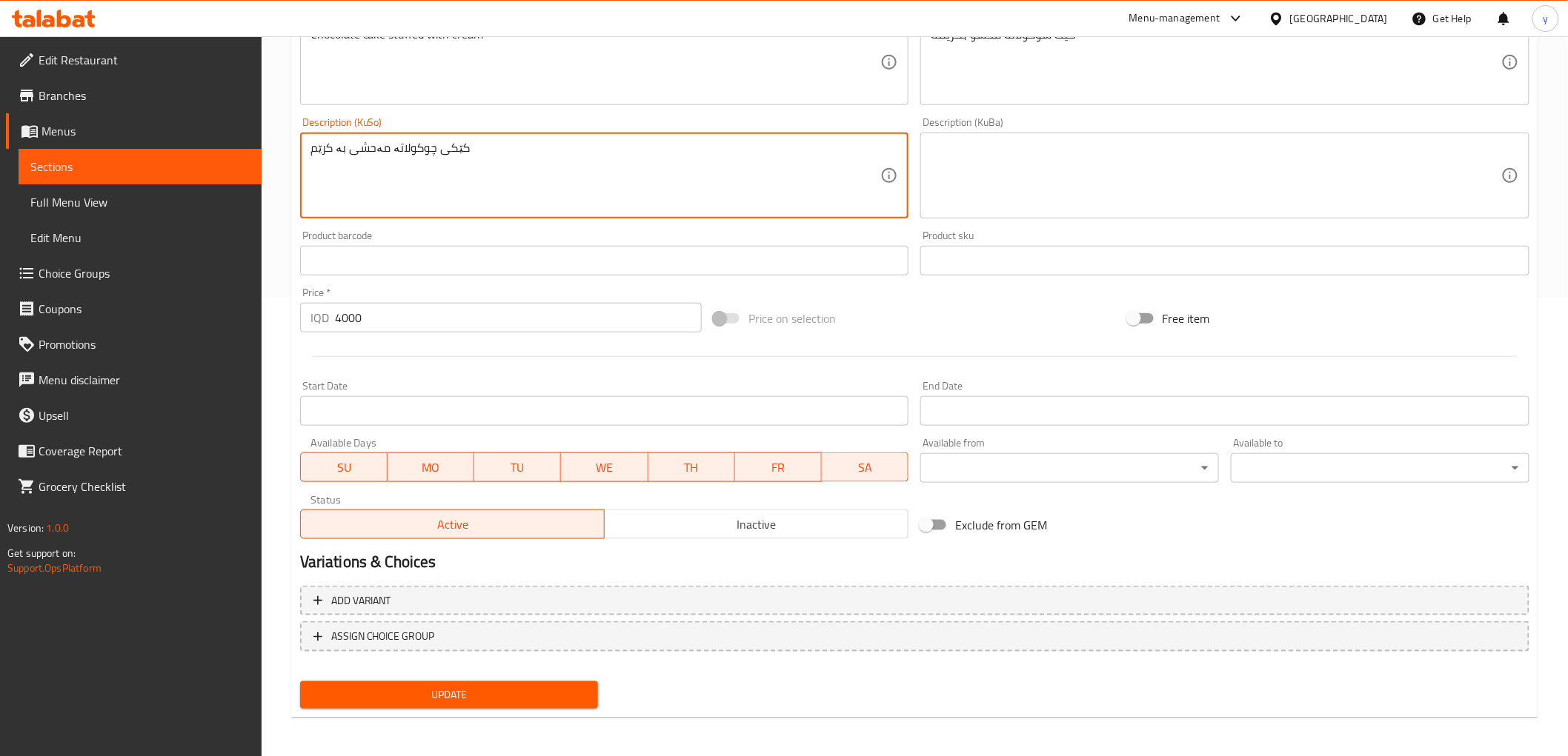
type textarea "کێکی چوکولاتە مەحشی بە کرێم"
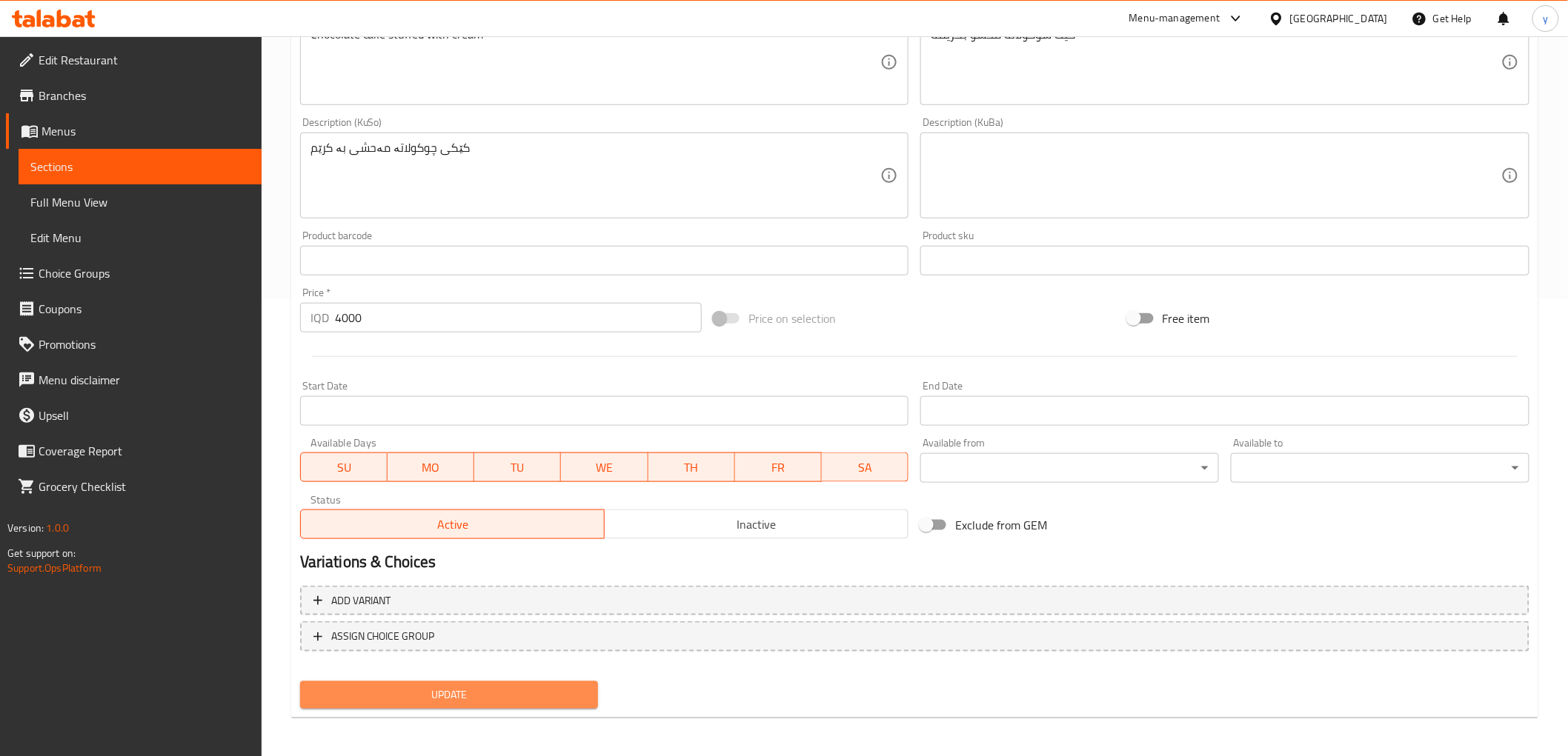
click at [407, 686] on span "Update" at bounding box center [450, 695] width 275 height 18
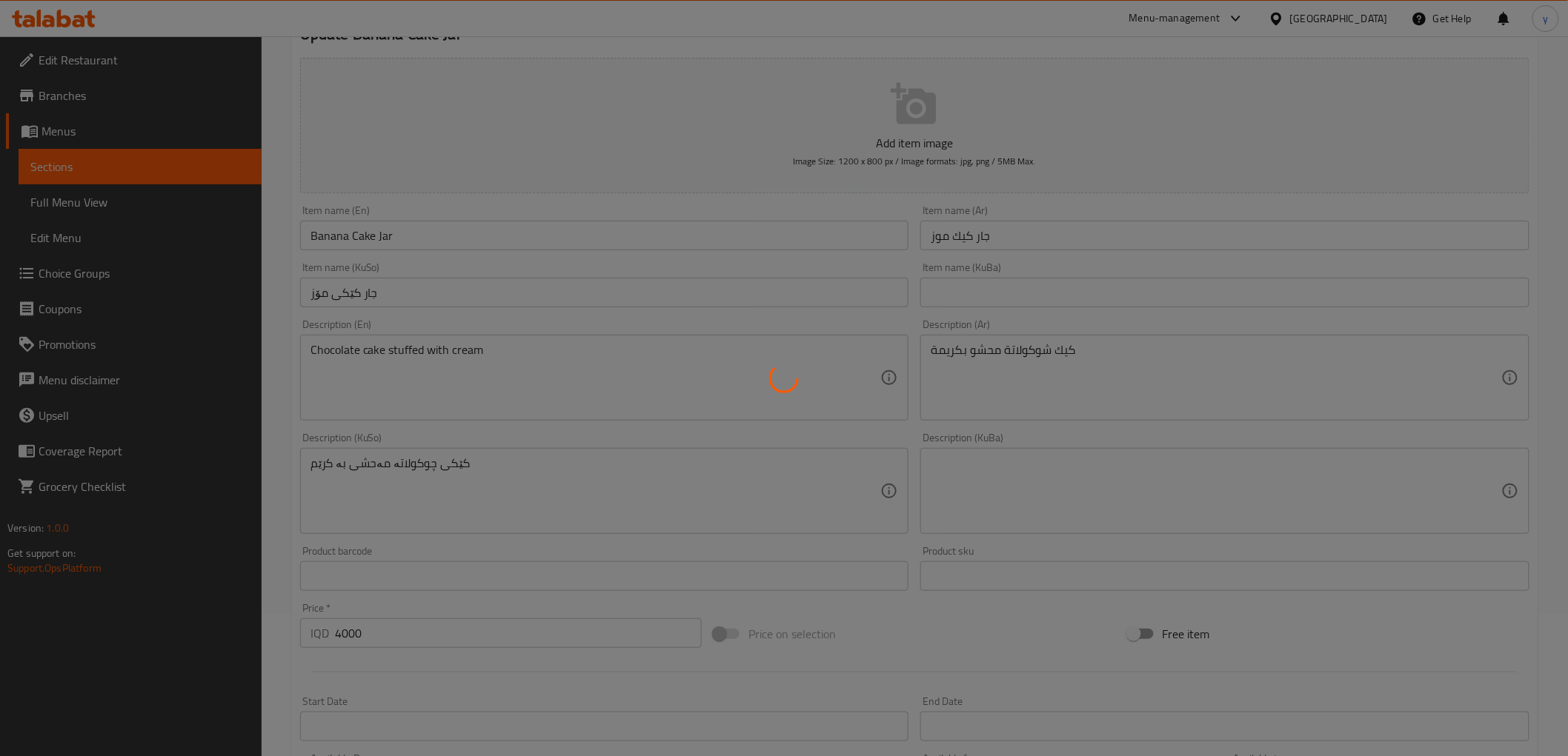
scroll to position [0, 0]
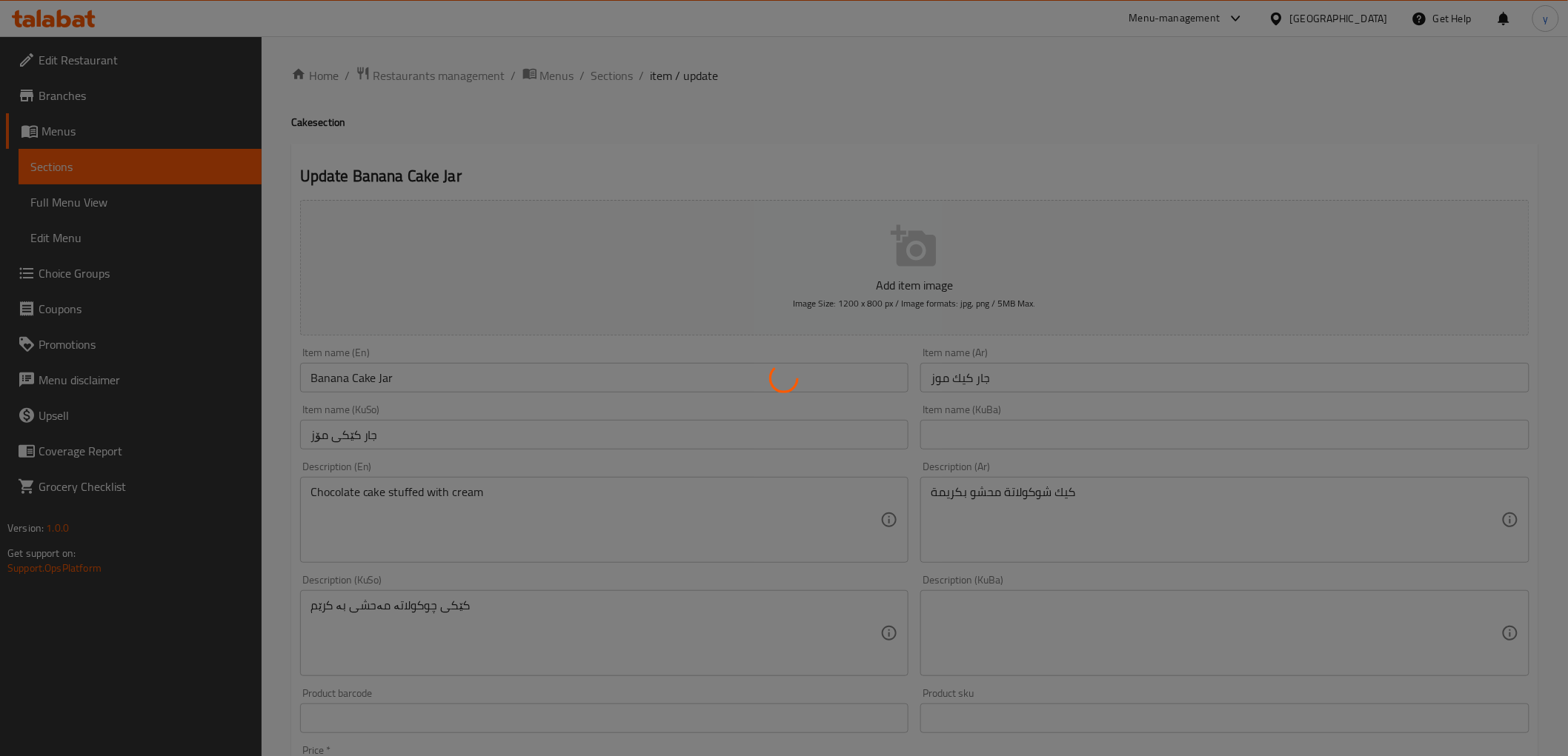
click at [598, 77] on div at bounding box center [784, 378] width 1568 height 756
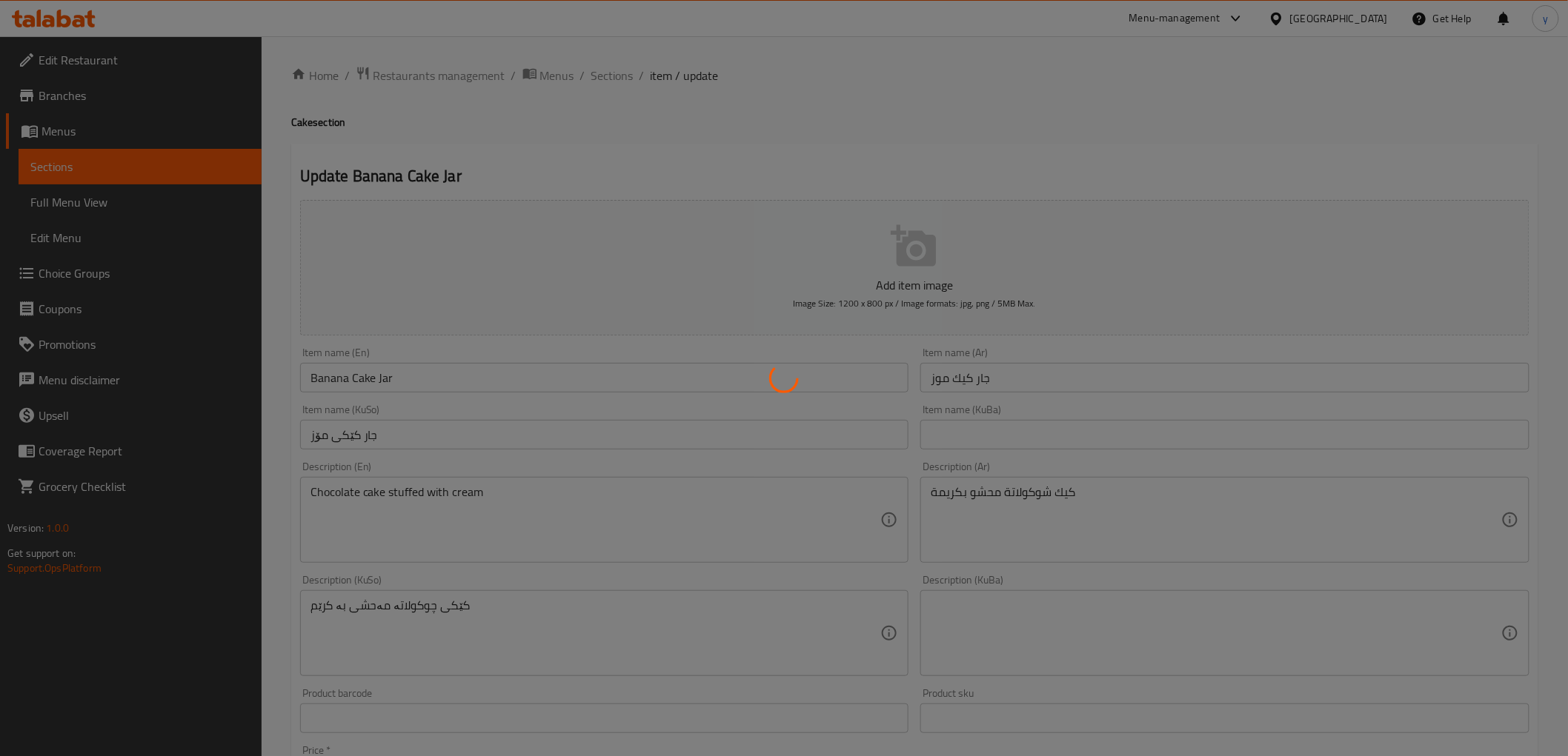
click at [598, 77] on div at bounding box center [784, 378] width 1568 height 756
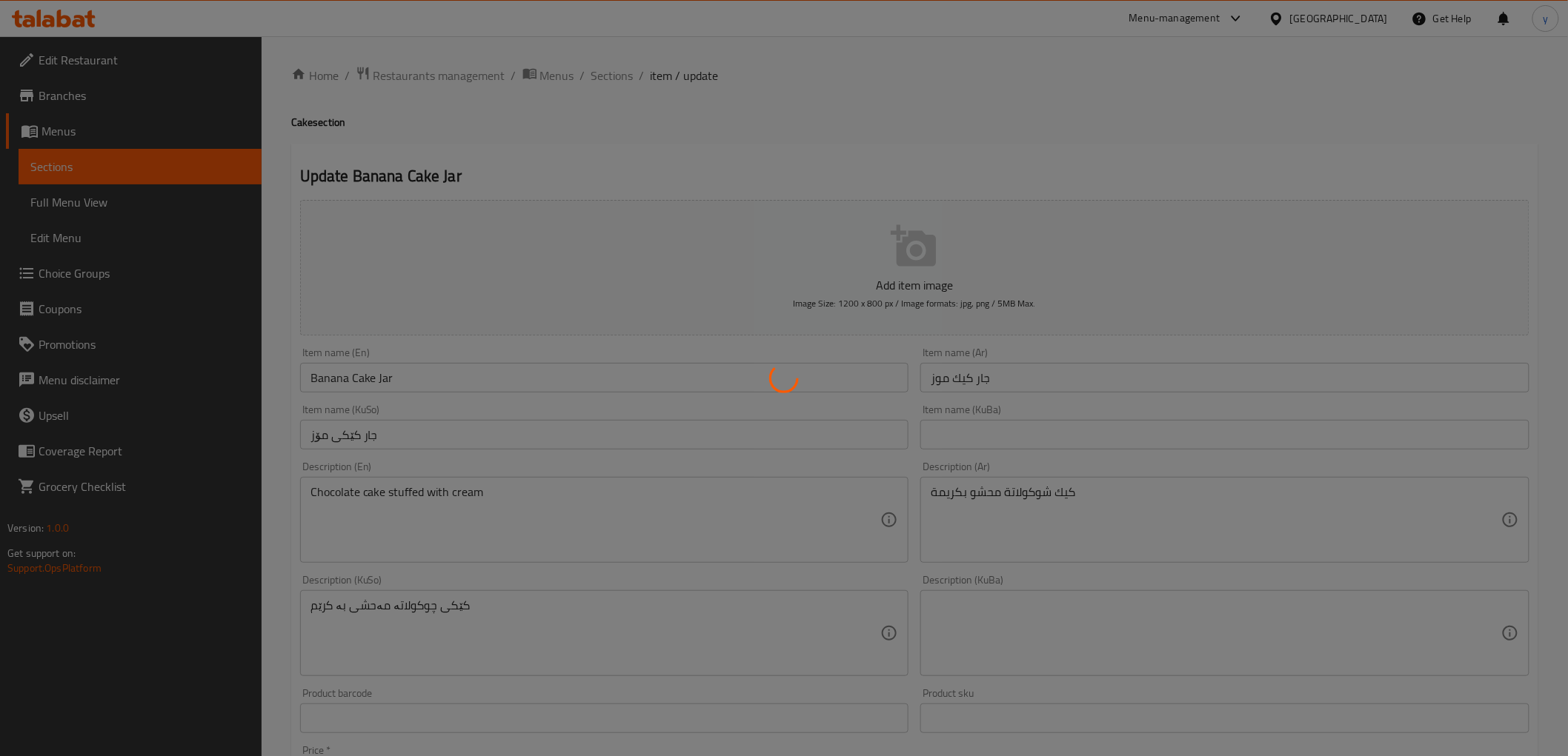
click at [598, 77] on div at bounding box center [784, 378] width 1568 height 756
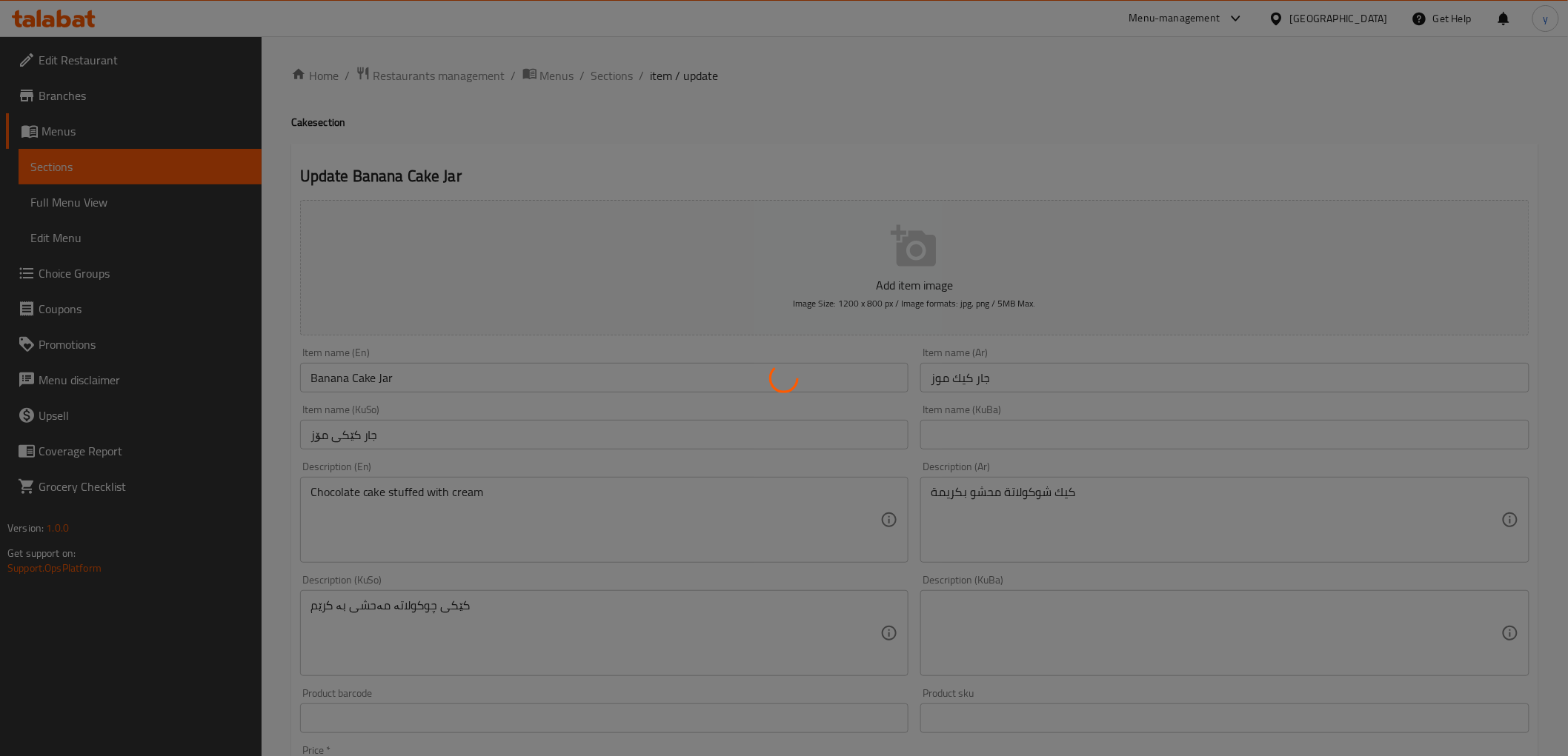
click at [598, 77] on div at bounding box center [784, 378] width 1568 height 756
click at [621, 67] on div at bounding box center [784, 378] width 1568 height 756
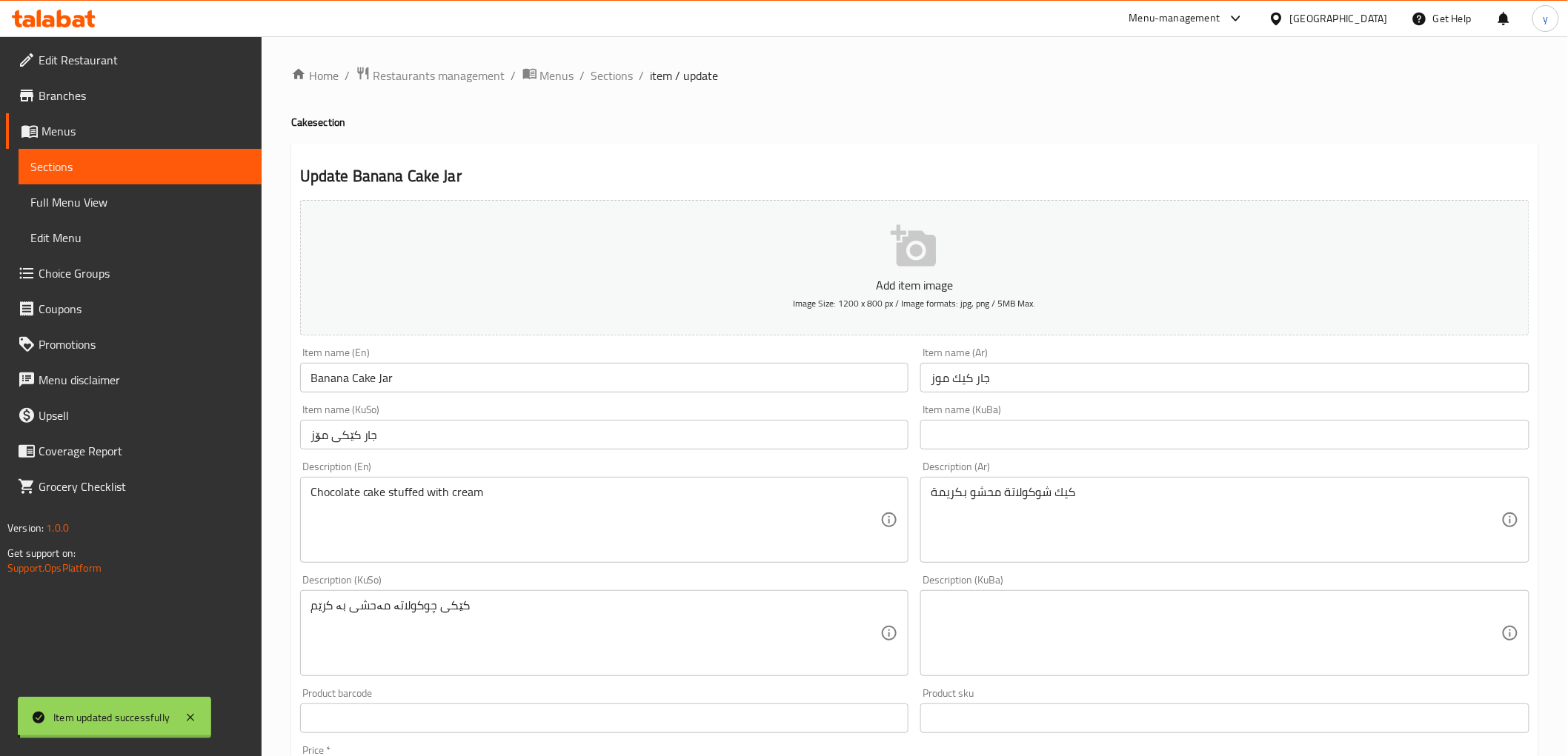
click at [621, 67] on div at bounding box center [784, 378] width 1568 height 756
click at [621, 67] on span "Sections" at bounding box center [612, 75] width 42 height 18
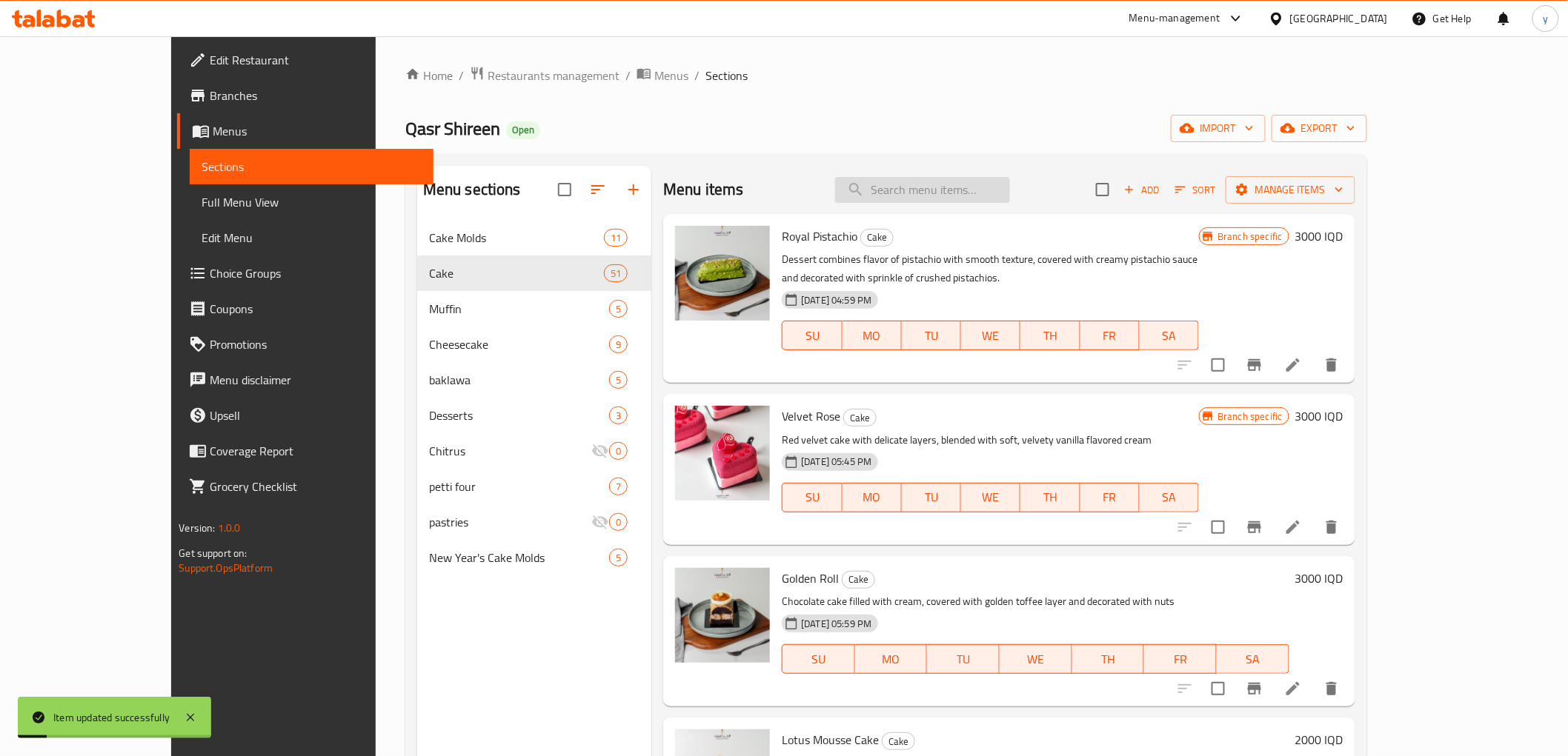
click at [954, 198] on input "search" at bounding box center [922, 190] width 175 height 26
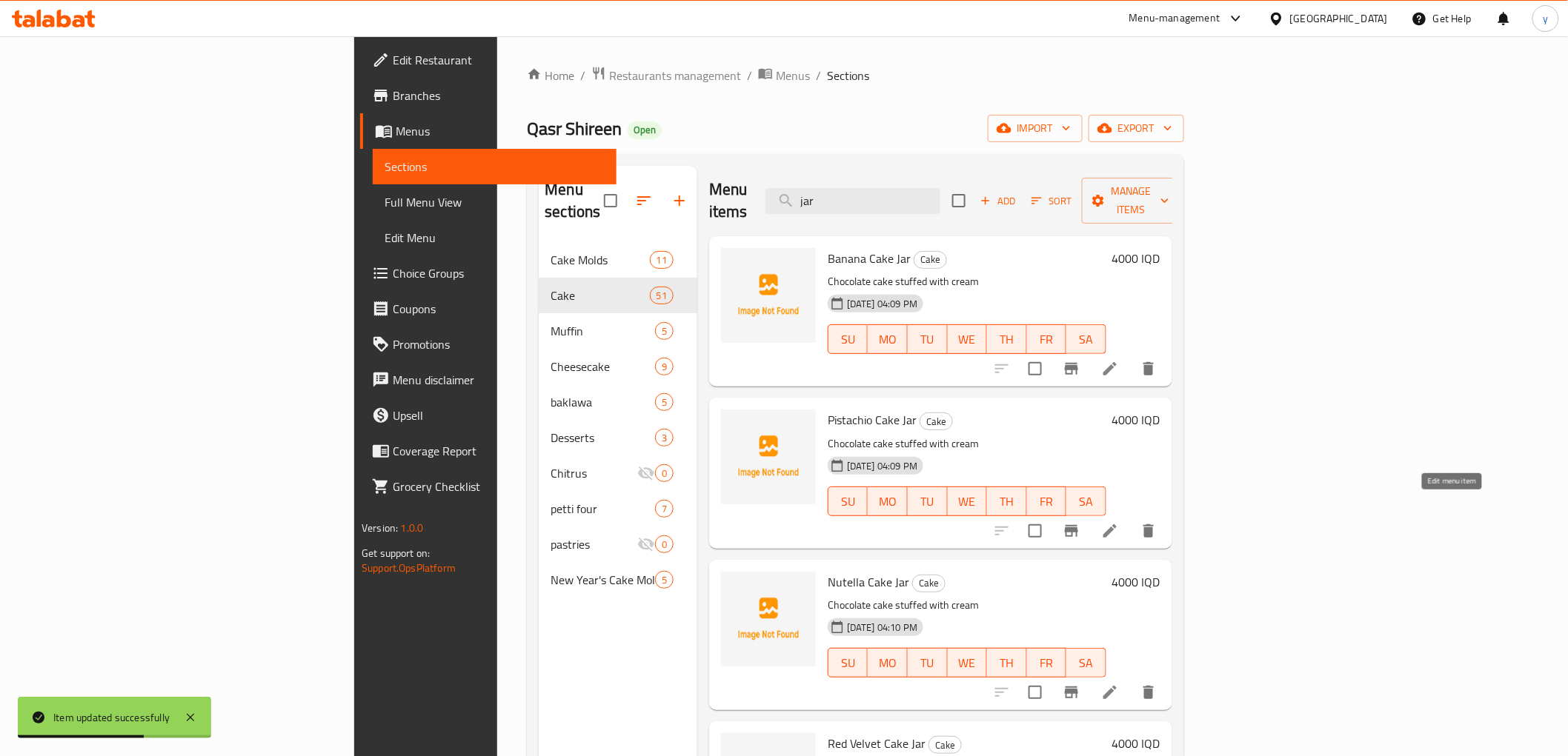
type input "jar"
click at [1119, 522] on icon at bounding box center [1109, 531] width 18 height 18
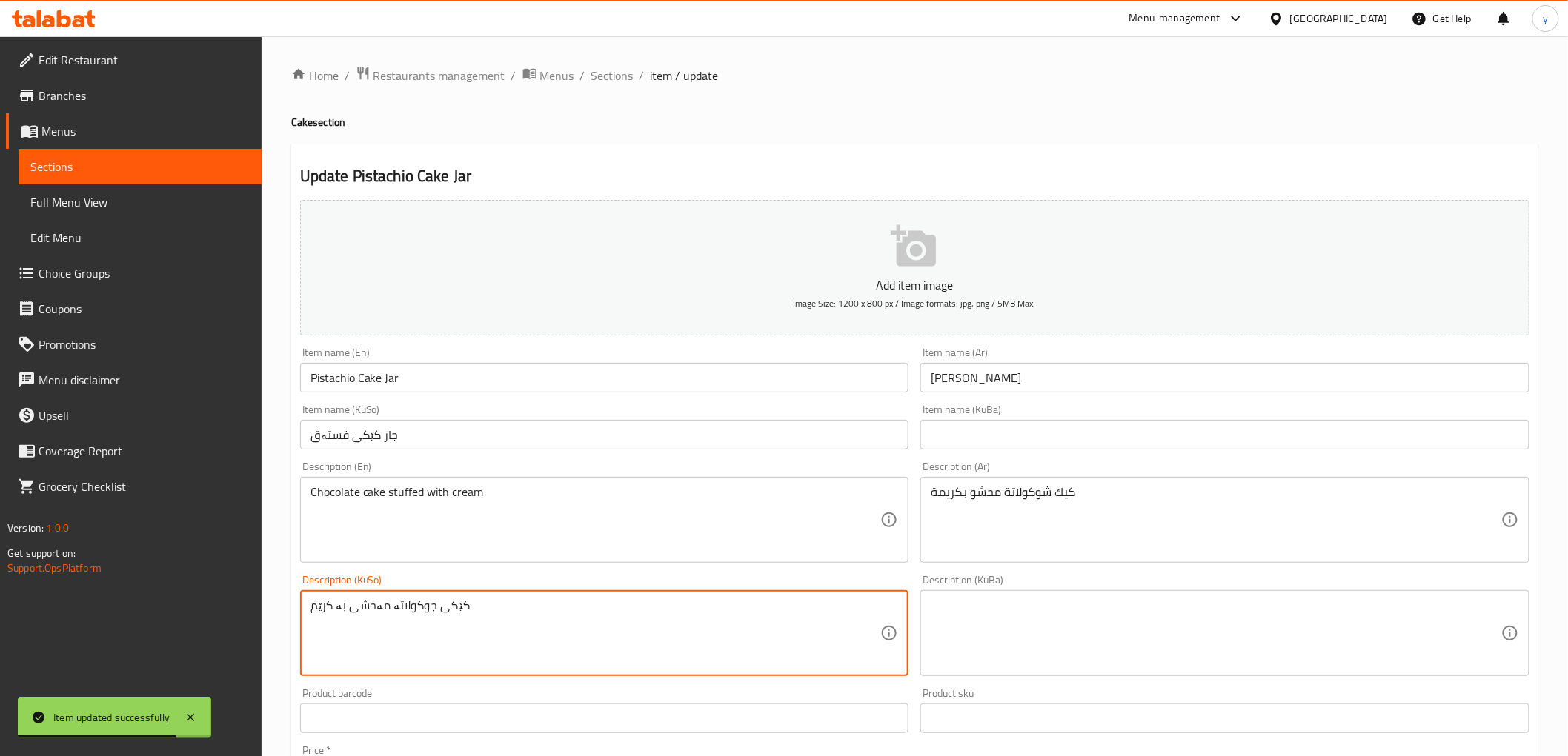
click at [398, 598] on textarea "کێکی جوکولاتە مەحشی بە کرێم" at bounding box center [596, 633] width 571 height 70
paste textarea "چ"
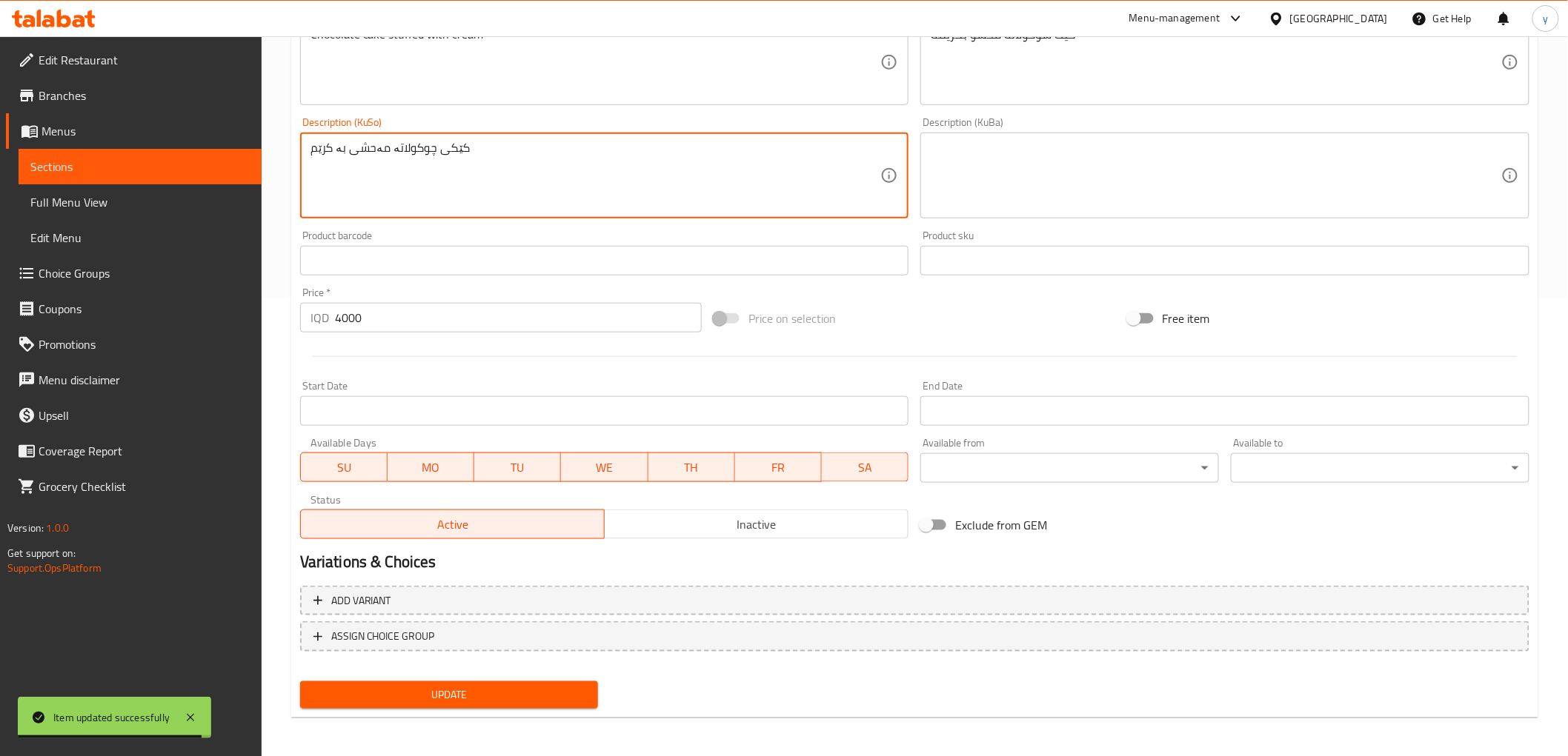
type textarea "کێکی چوکولاتە مەحشی بە کرێم"
click at [344, 690] on span "Update" at bounding box center [450, 695] width 275 height 18
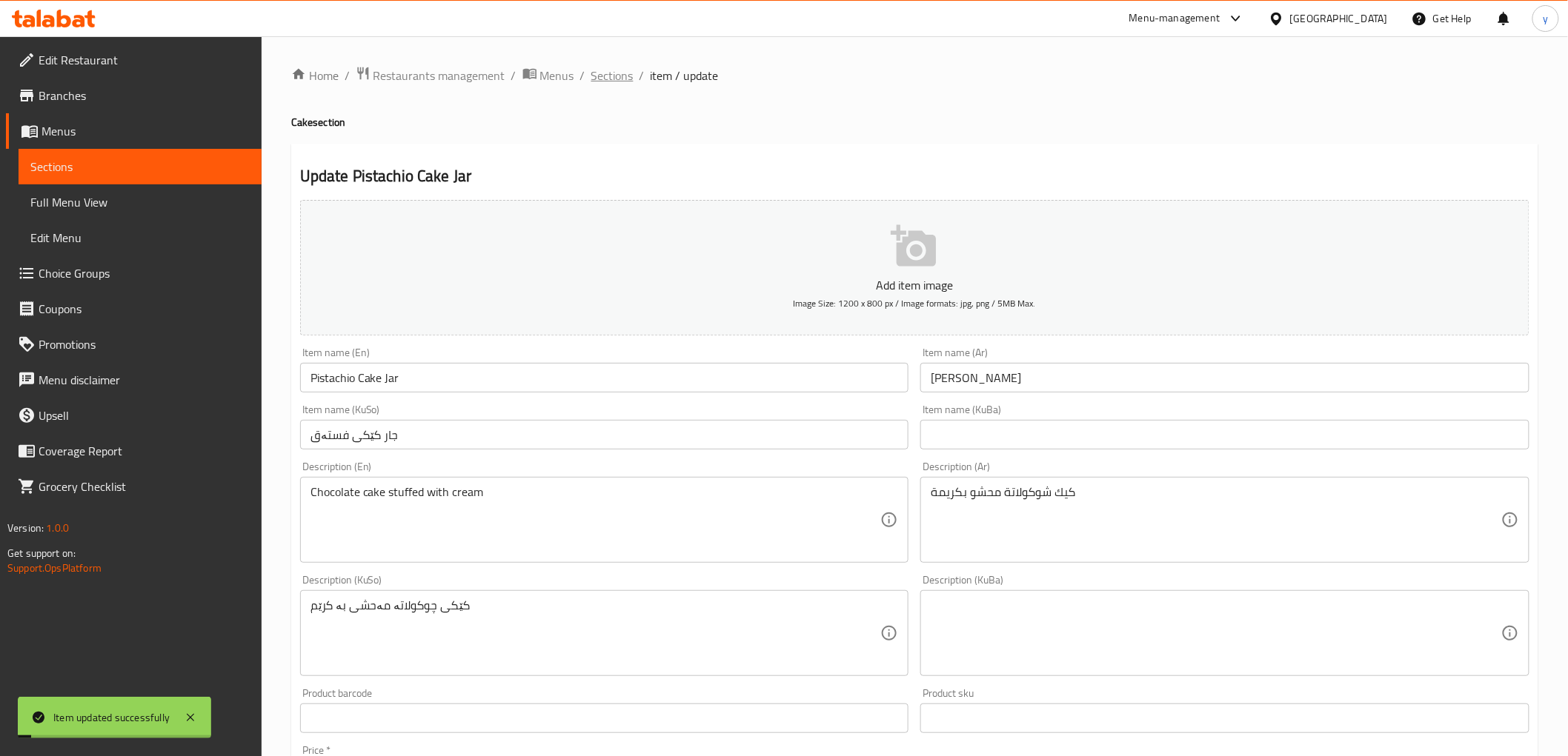
click at [610, 84] on span "Sections" at bounding box center [612, 75] width 42 height 18
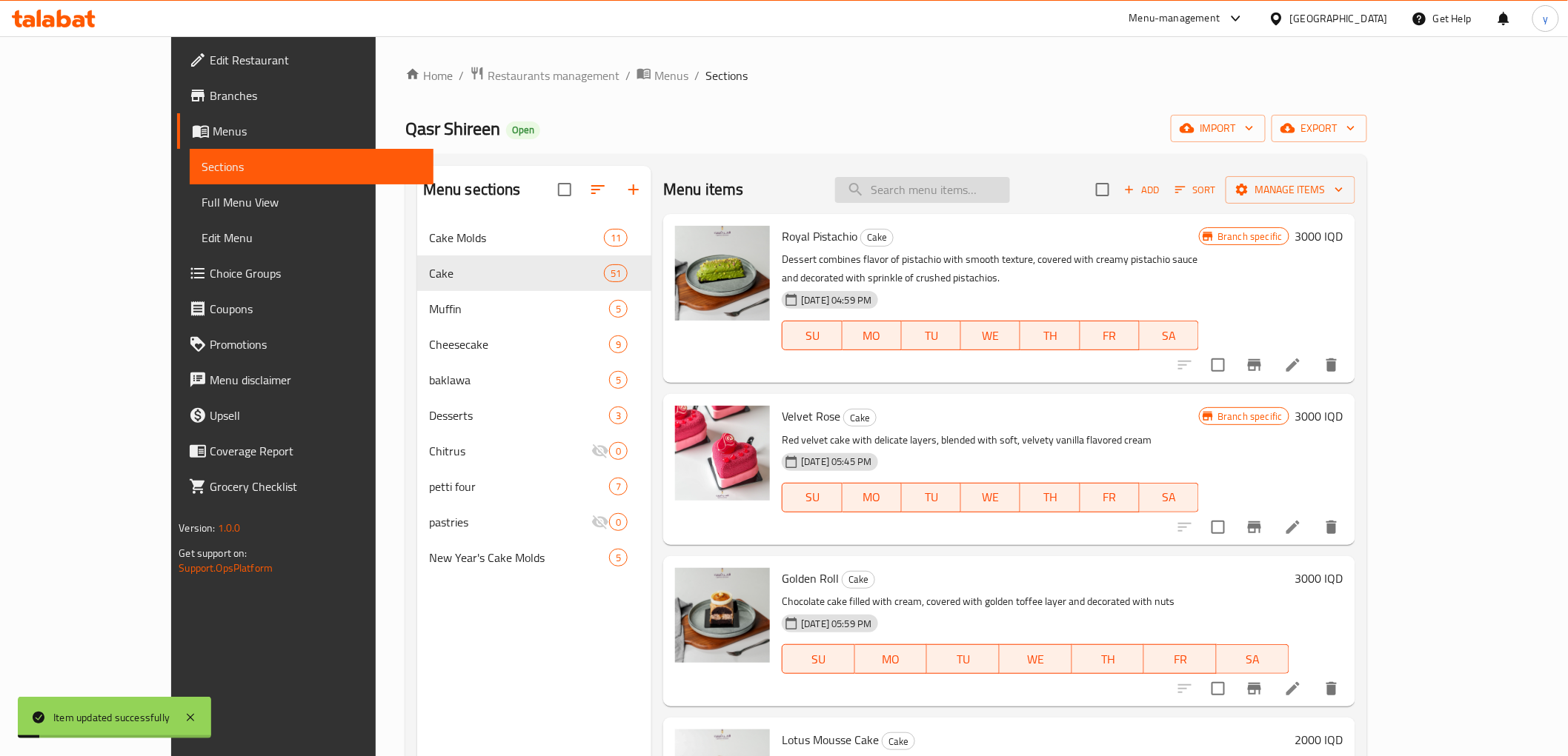
click at [953, 181] on input "search" at bounding box center [922, 190] width 175 height 26
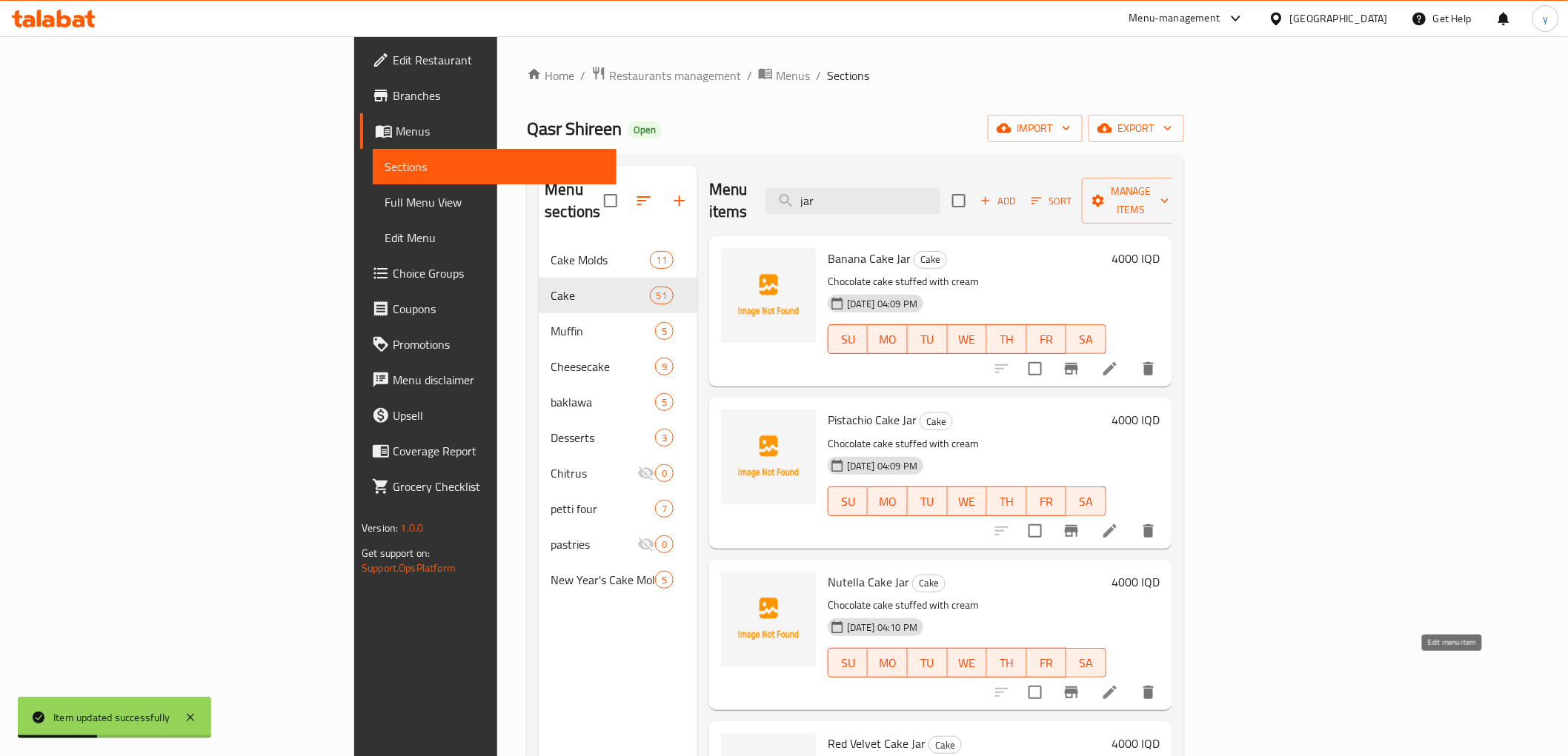
type input "jar"
click at [1119, 684] on icon at bounding box center [1109, 692] width 18 height 18
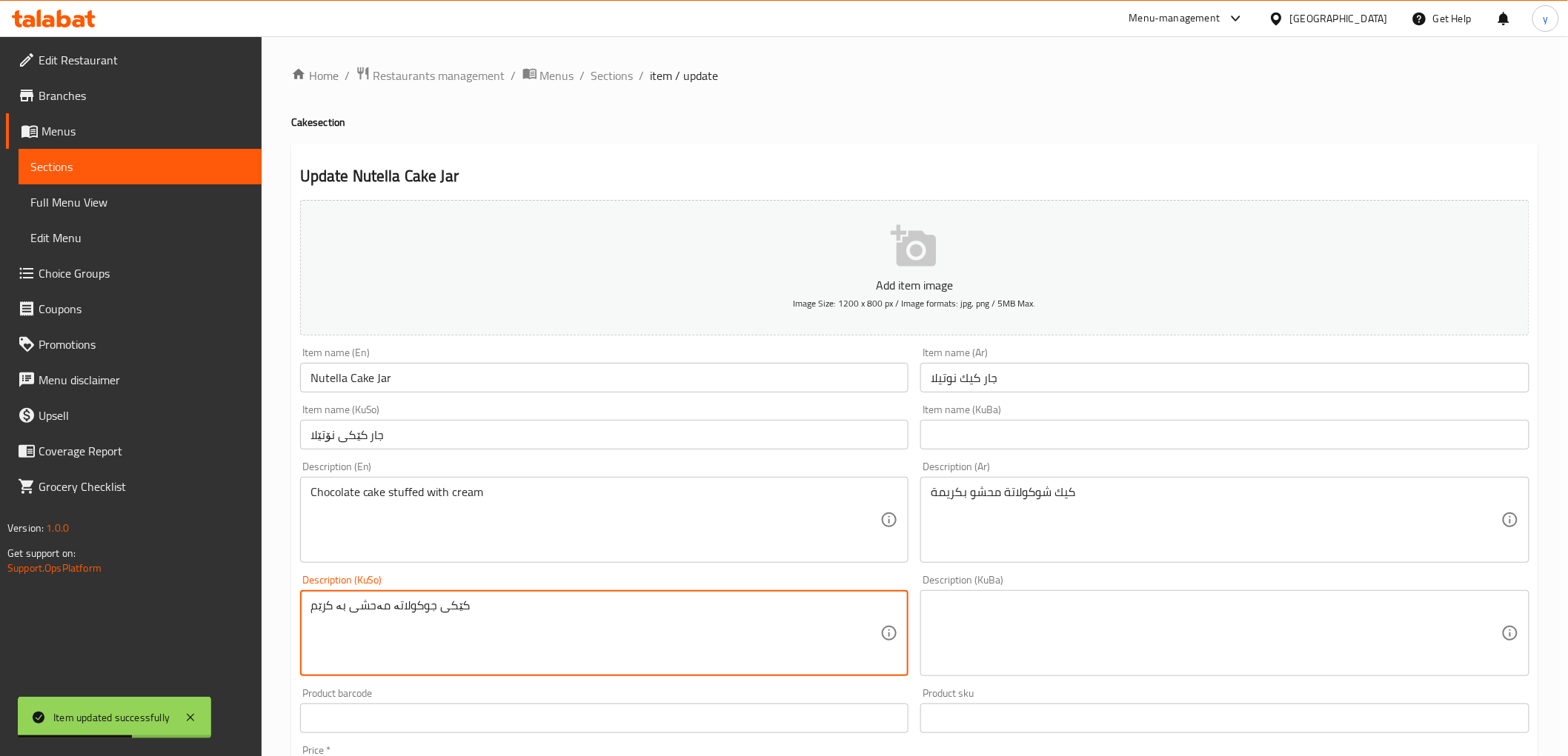
click at [416, 601] on textarea "کێکی جوکولاتە مەحشی بە کرێم" at bounding box center [596, 633] width 571 height 70
paste textarea "چ"
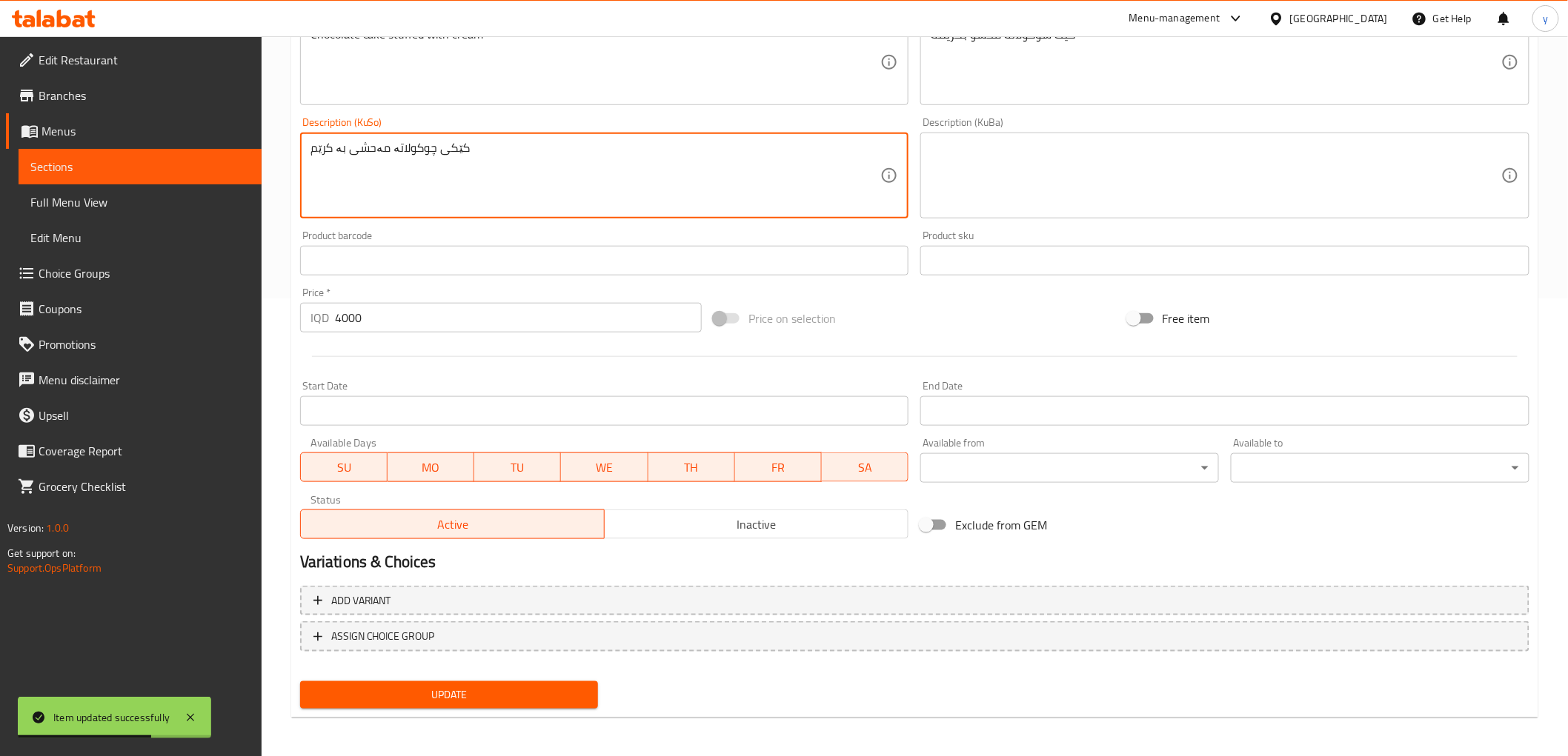
type textarea "کێکی چوکولاتە مەحشی بە کرێم"
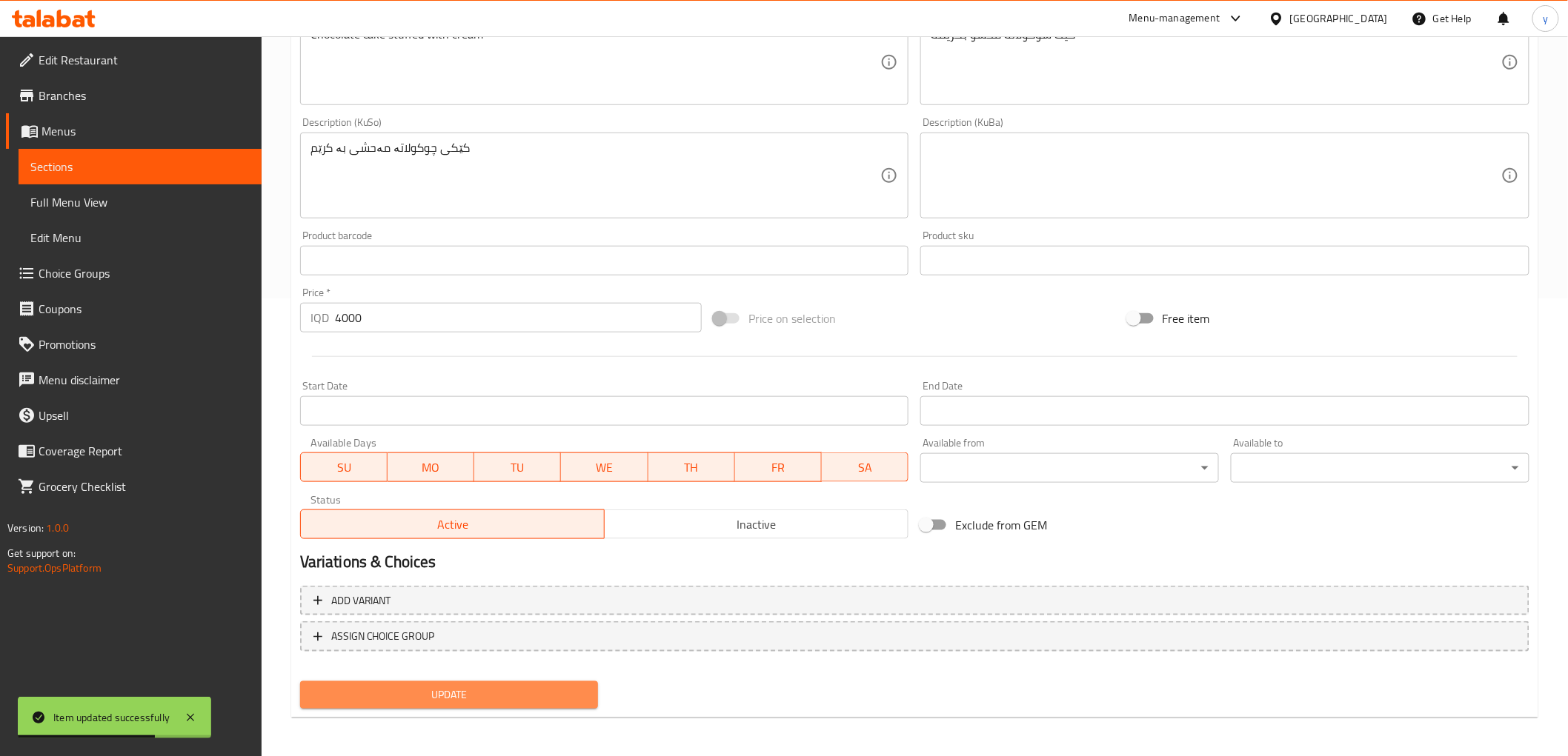
click at [382, 692] on span "Update" at bounding box center [450, 695] width 275 height 18
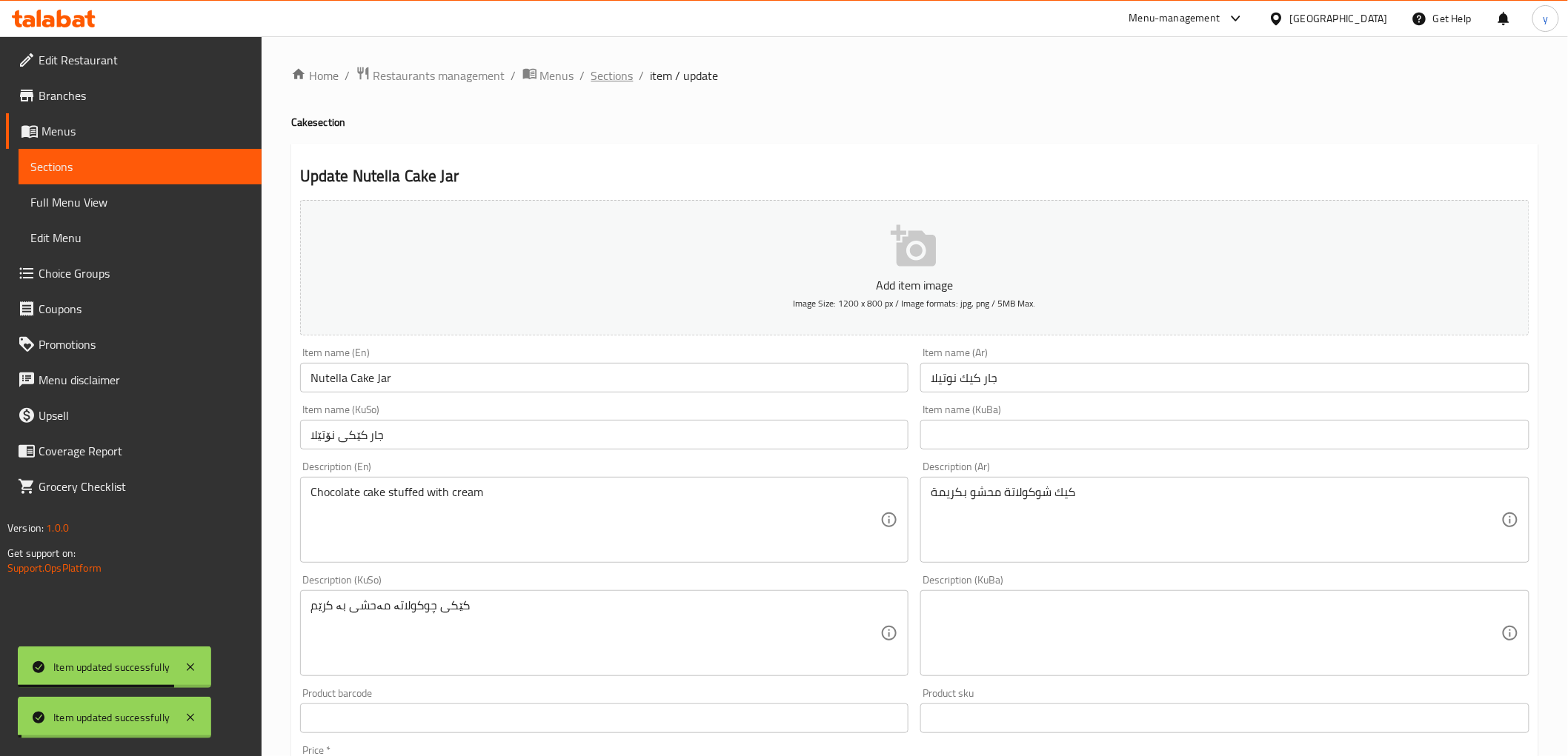
click at [613, 74] on span "Sections" at bounding box center [612, 75] width 42 height 18
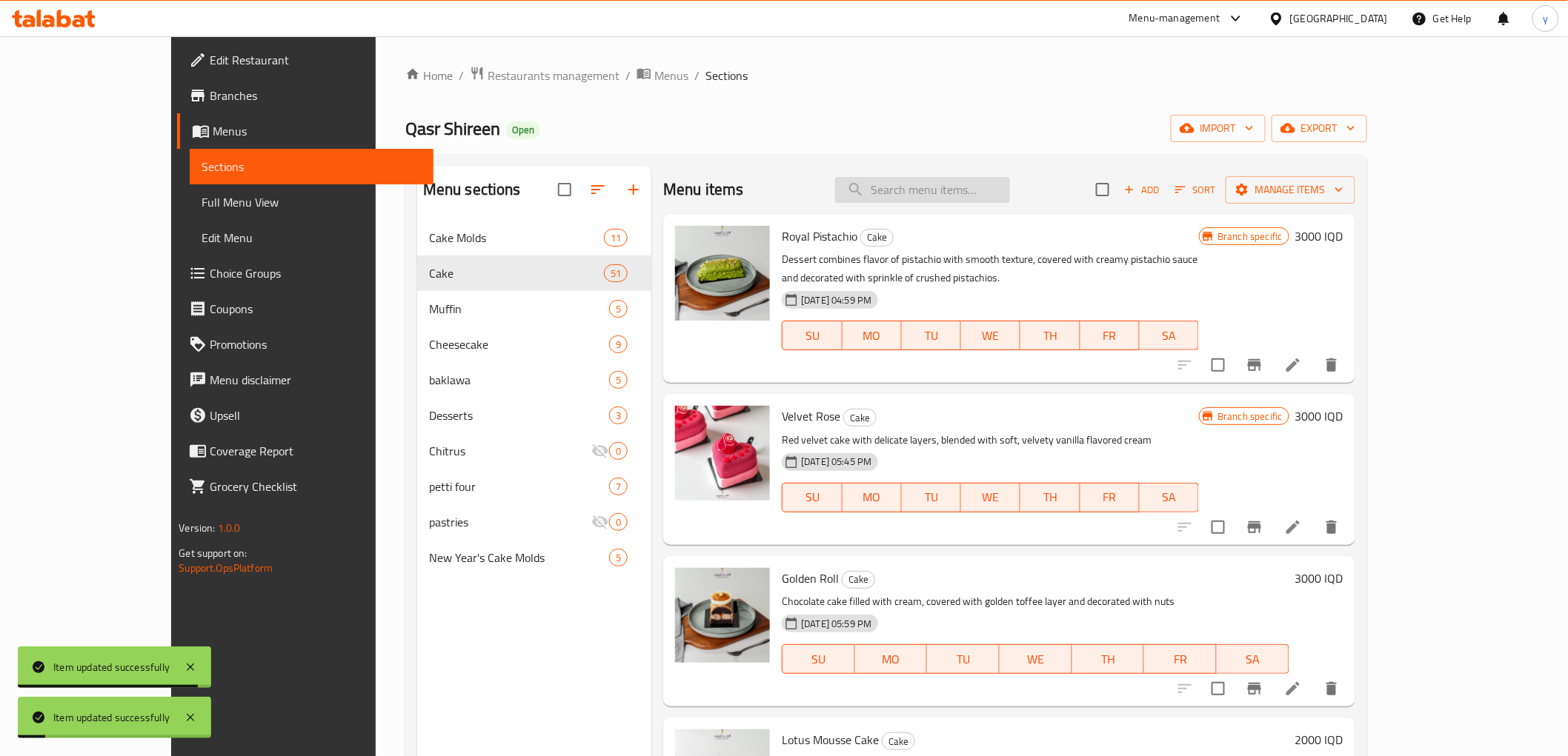
click at [989, 189] on input "search" at bounding box center [922, 190] width 175 height 26
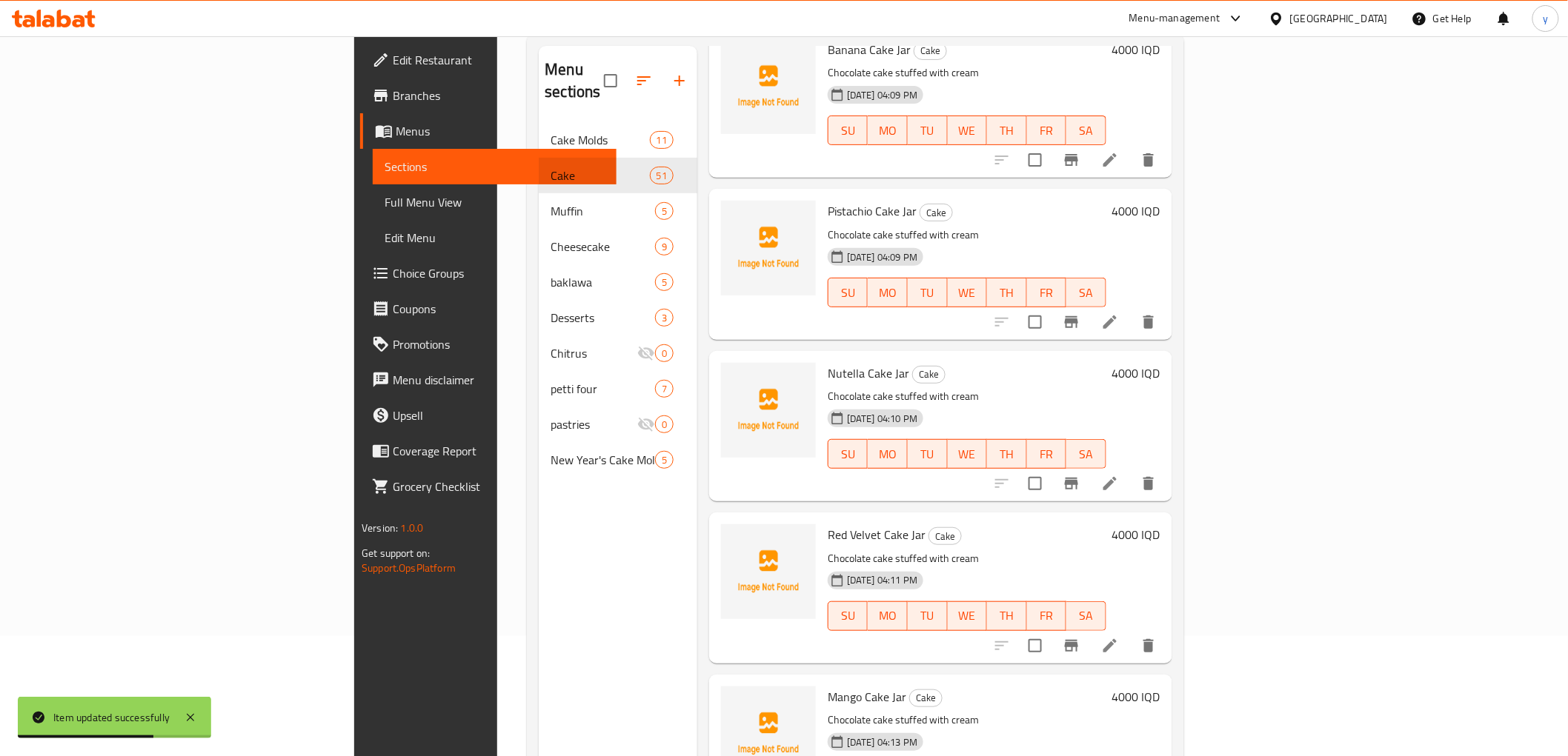
scroll to position [208, 0]
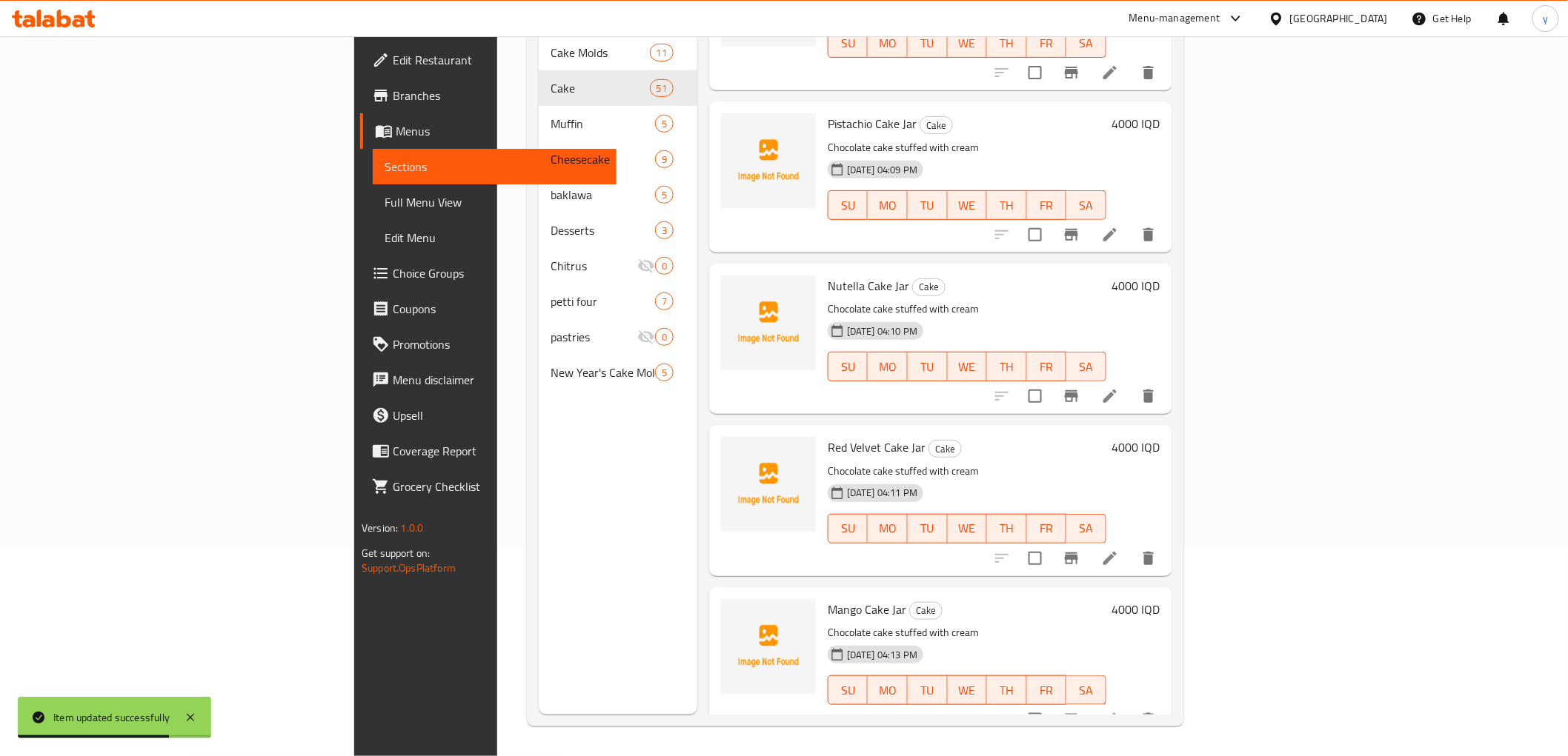
type input "jar"
click at [1131, 546] on li at bounding box center [1110, 558] width 42 height 27
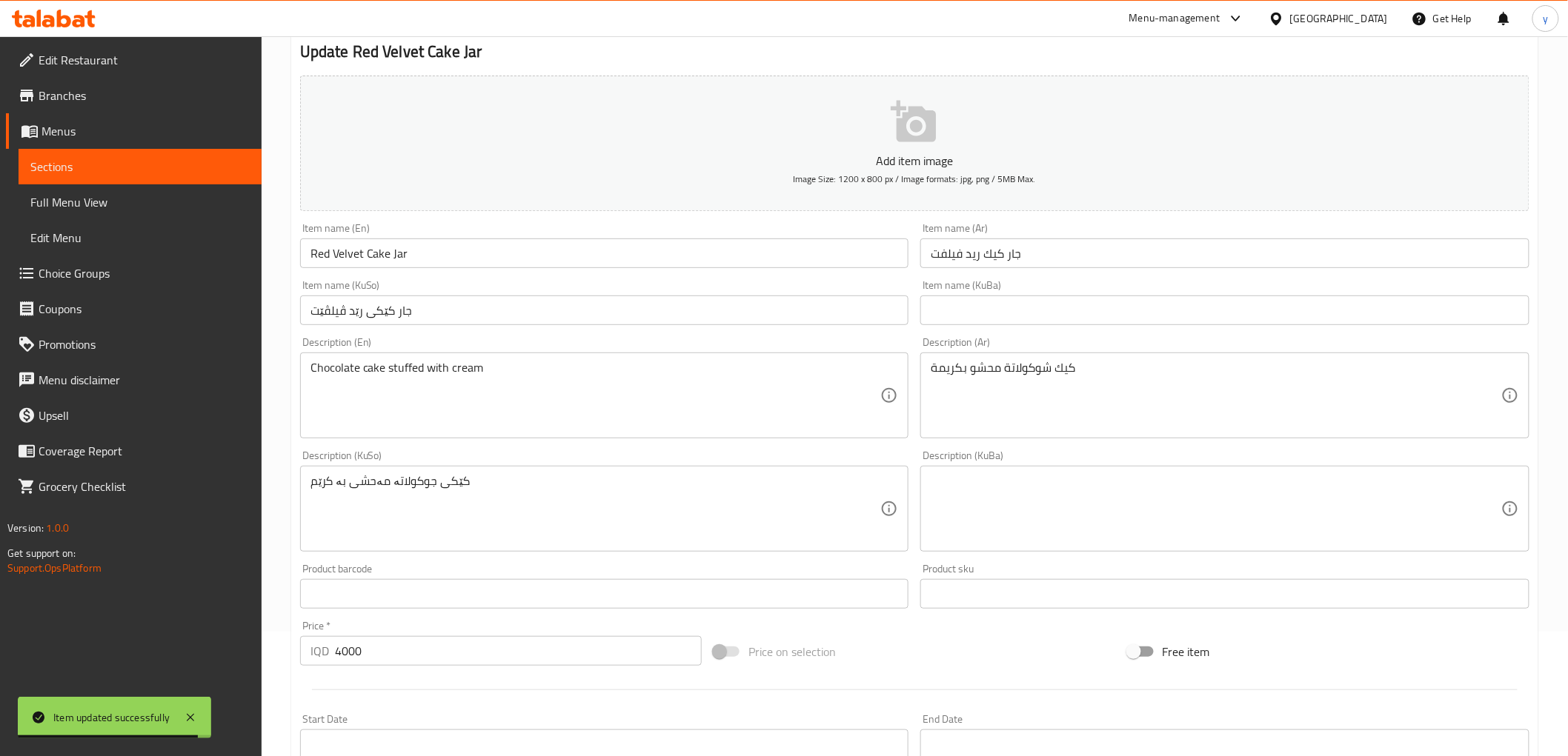
scroll to position [164, 0]
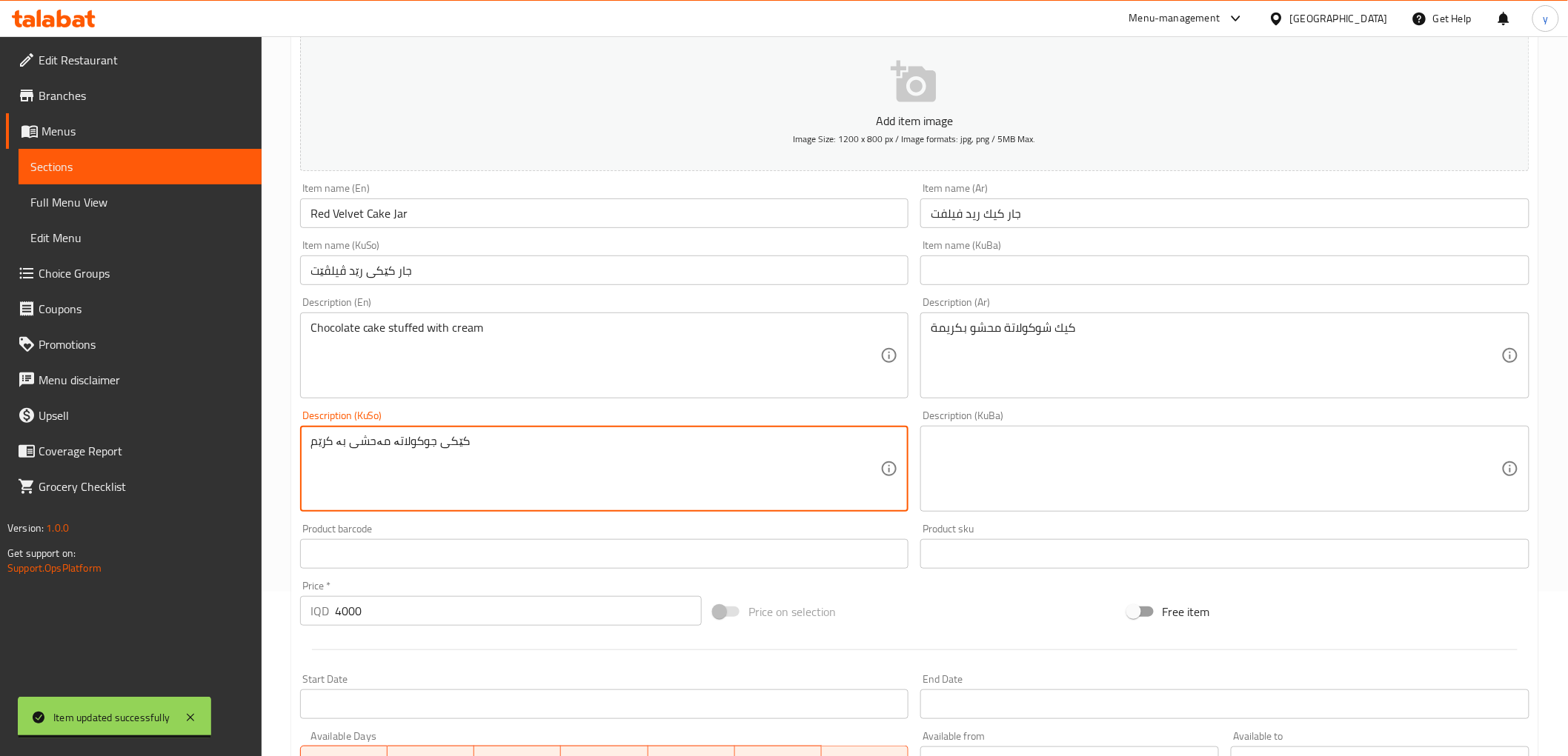
click at [423, 451] on textarea "کێکی جوکولاتە مەحشی بە کرێم" at bounding box center [596, 469] width 571 height 70
paste textarea "چ"
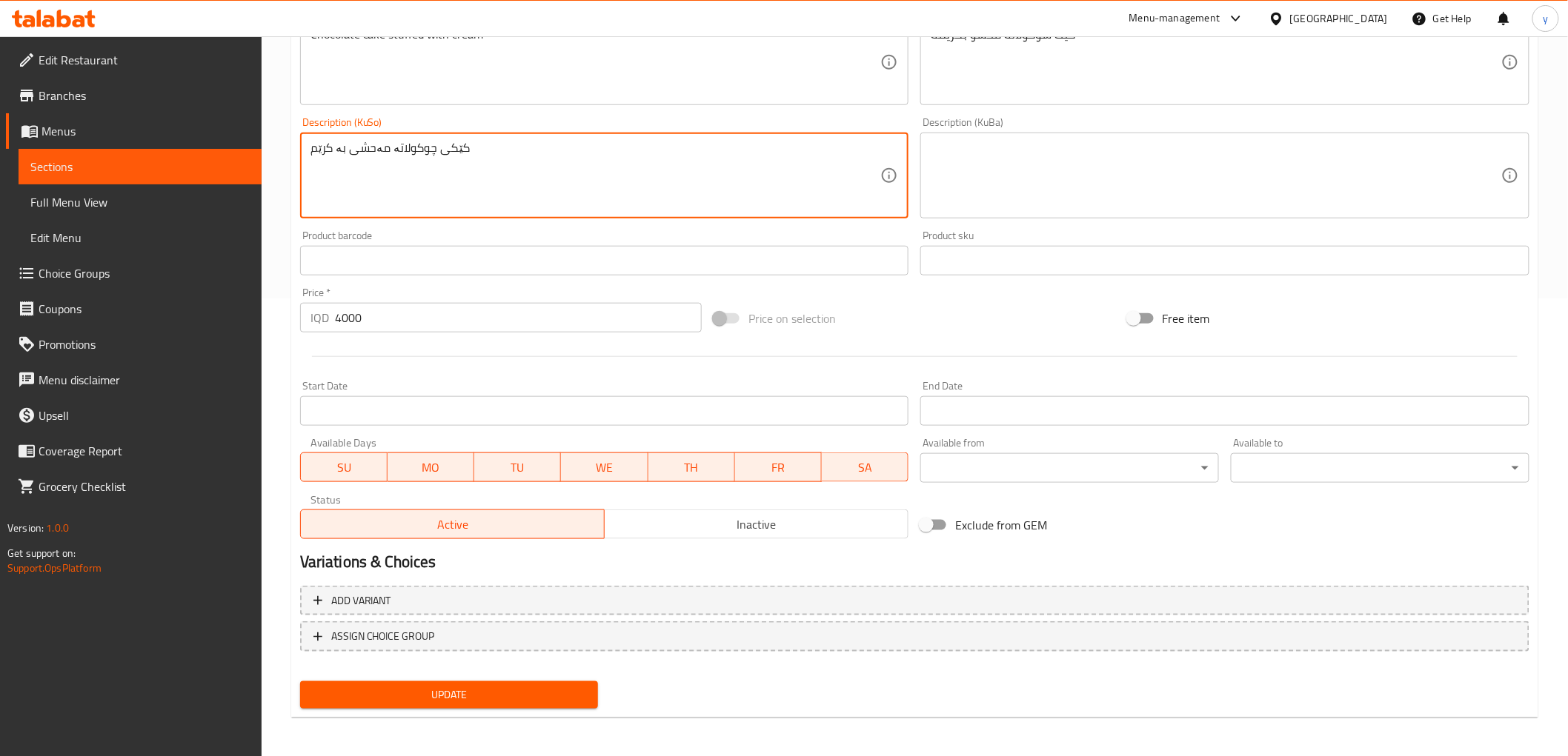
type textarea "کێکی چوکولاتە مەحشی بە کرێم"
click at [427, 677] on div "Update" at bounding box center [450, 695] width 310 height 40
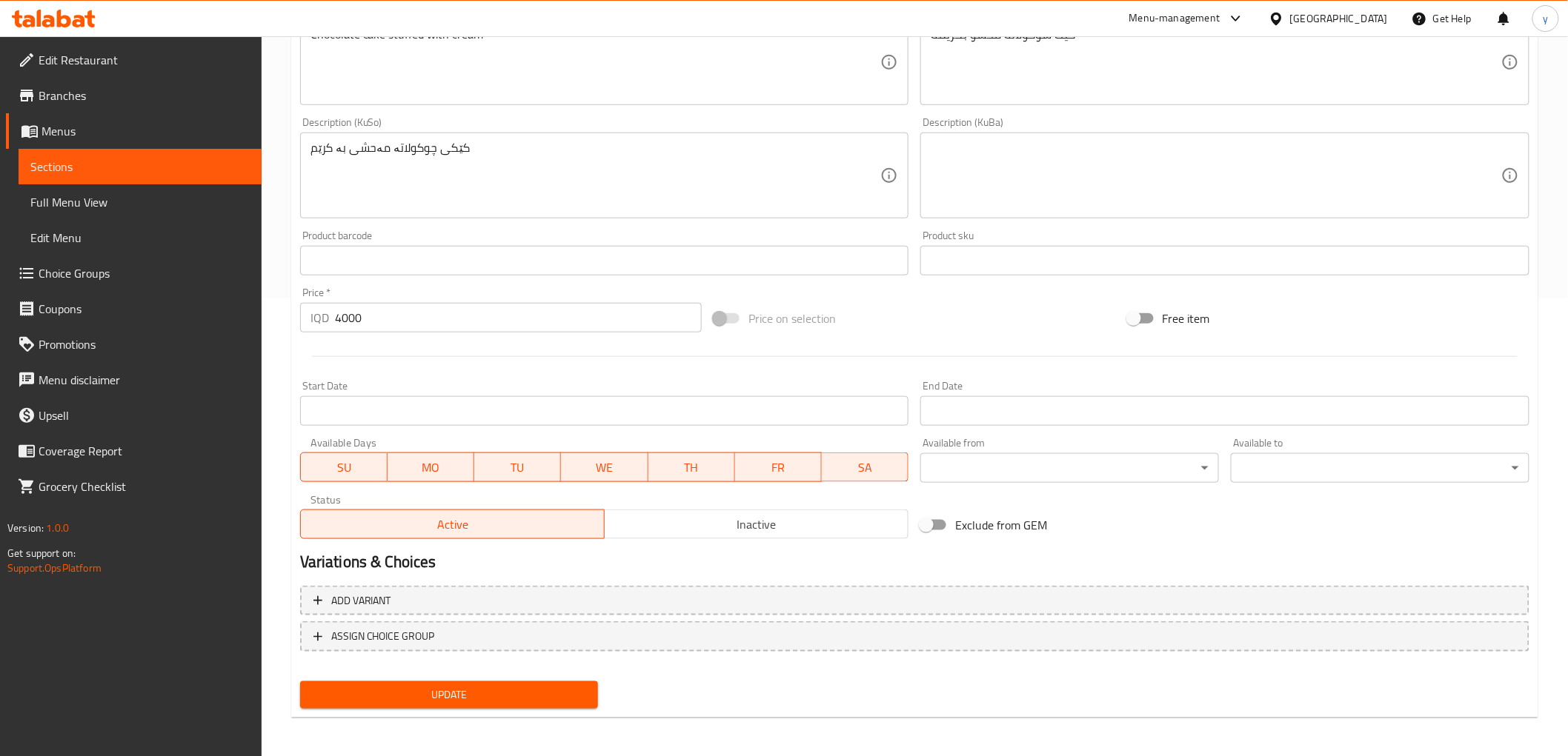
click at [431, 681] on button "Update" at bounding box center [449, 695] width 298 height 28
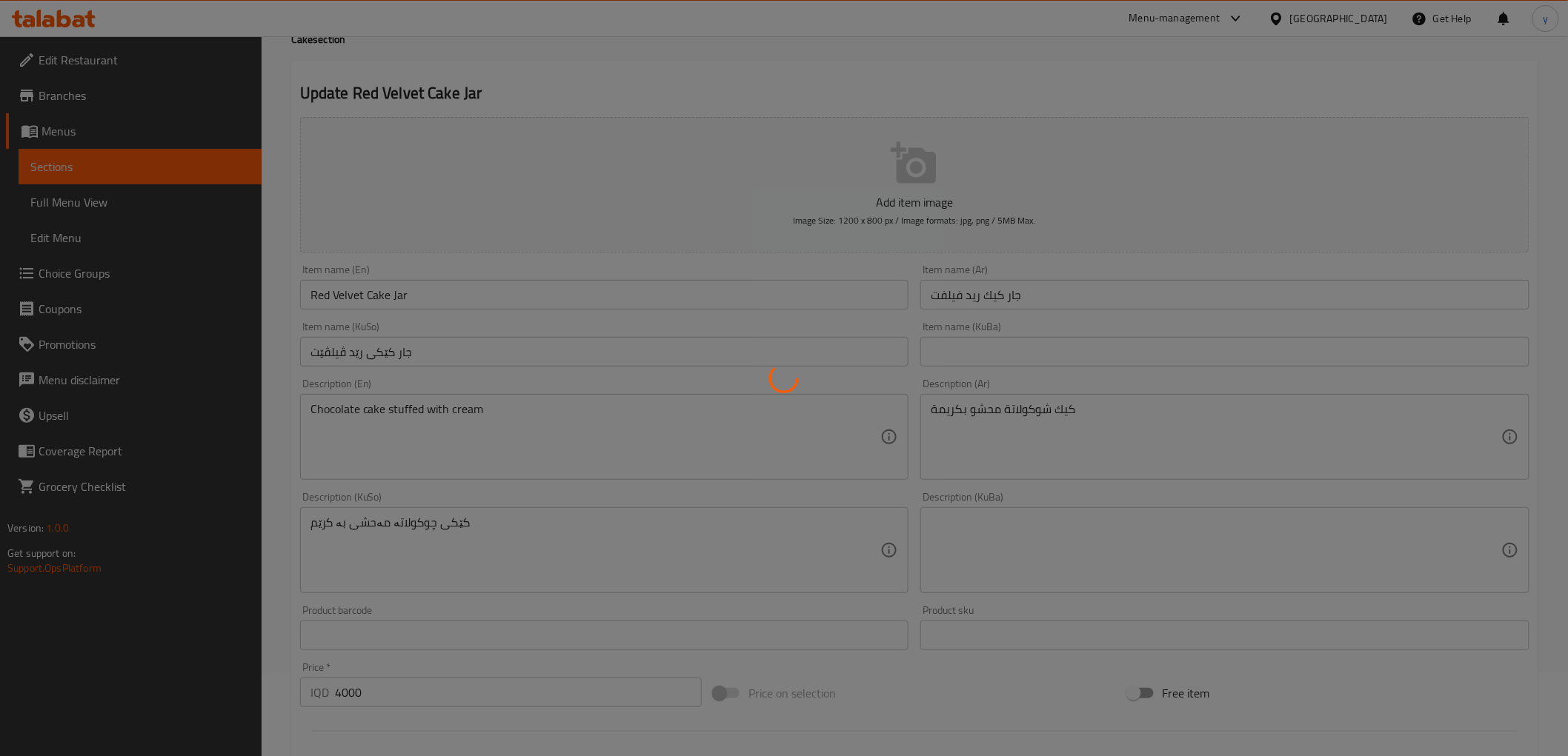
scroll to position [0, 0]
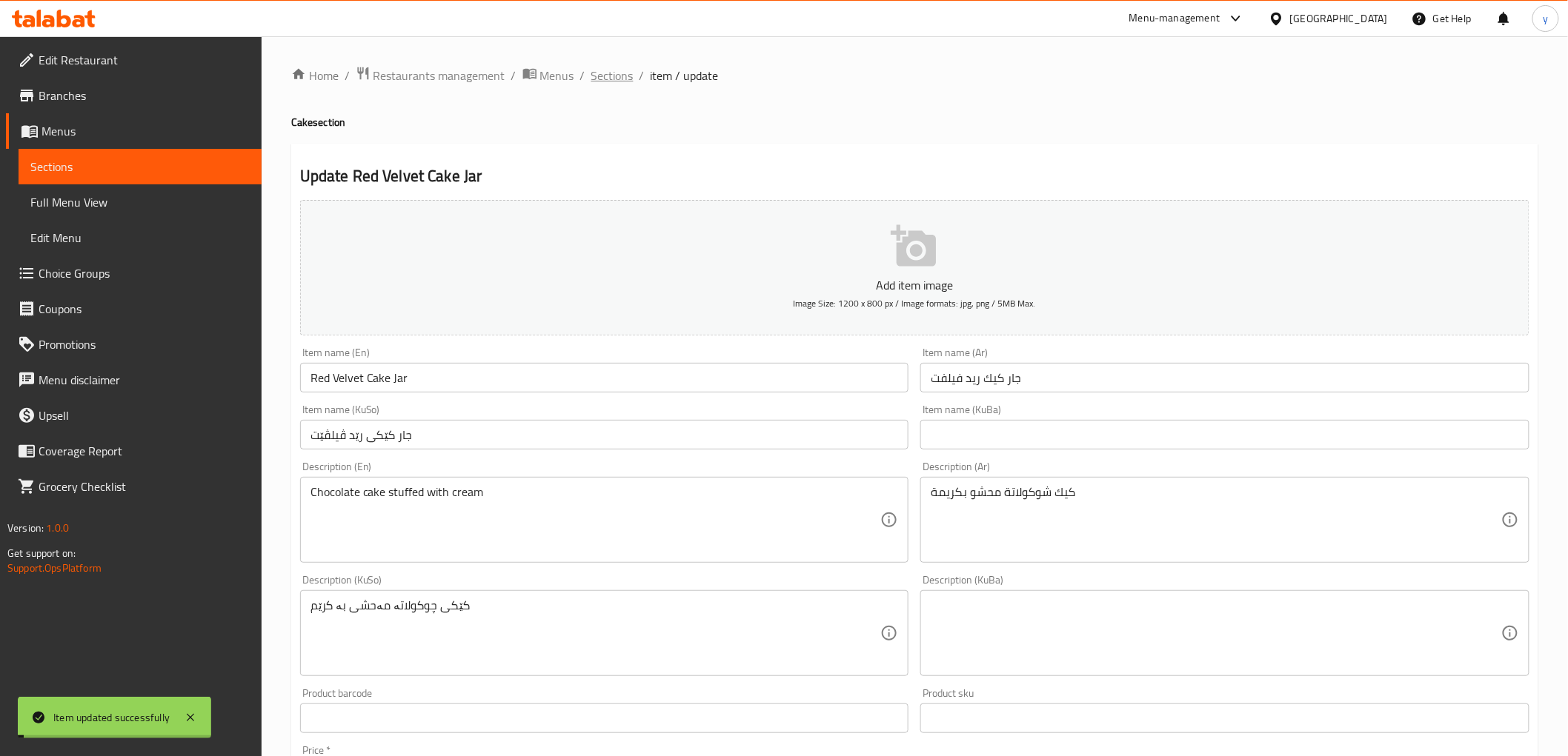
click at [609, 69] on span "Sections" at bounding box center [612, 75] width 42 height 18
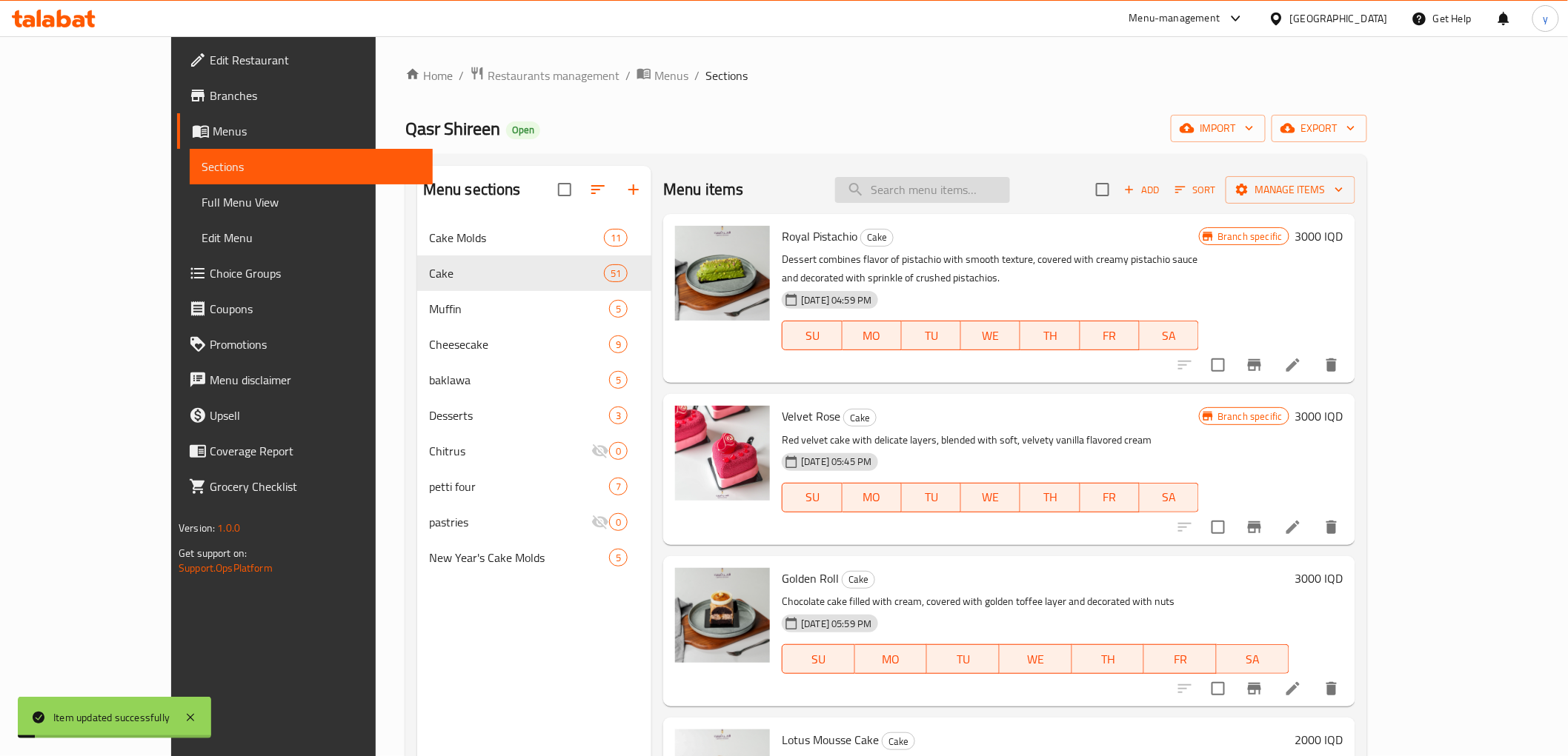
click at [949, 196] on input "search" at bounding box center [922, 190] width 175 height 26
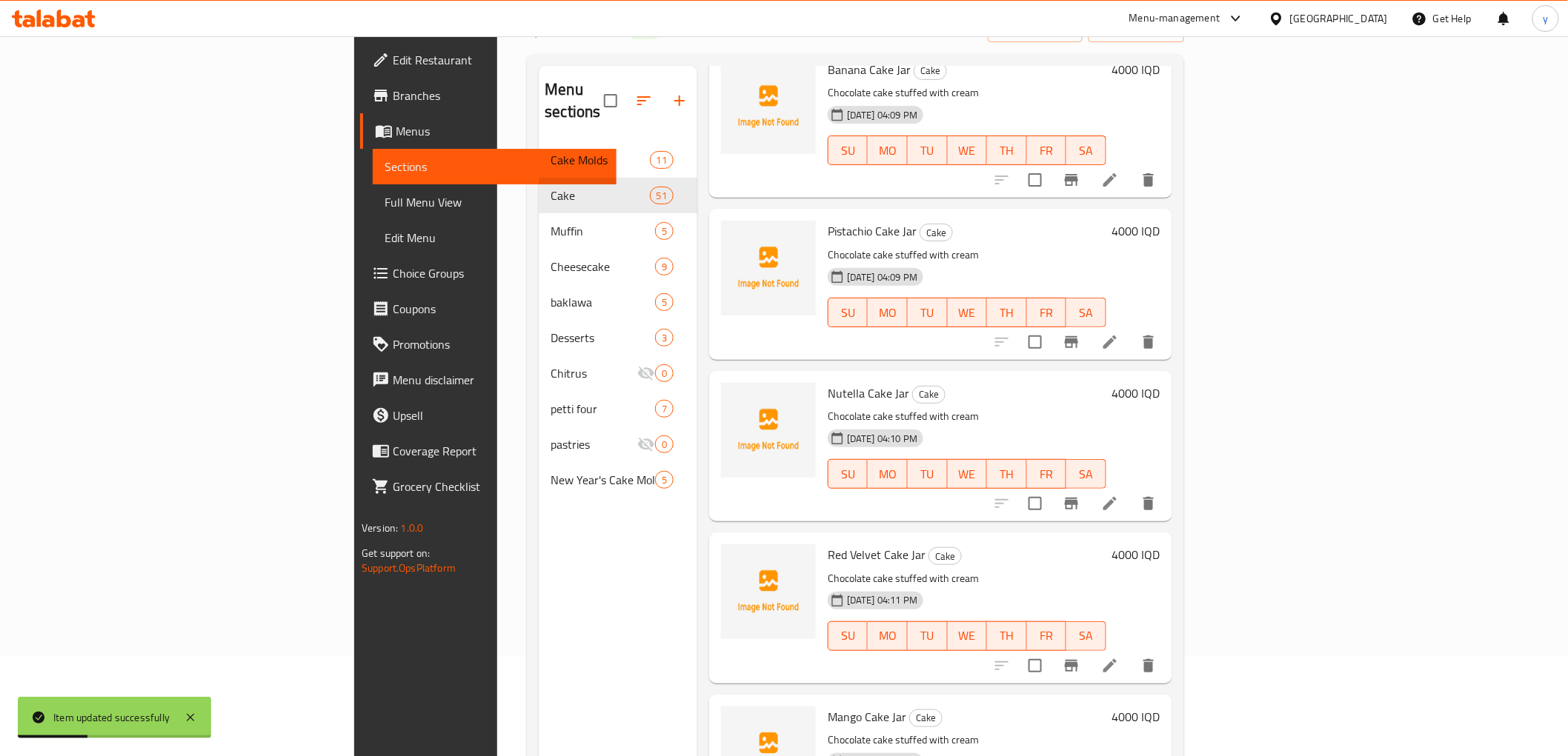
scroll to position [208, 0]
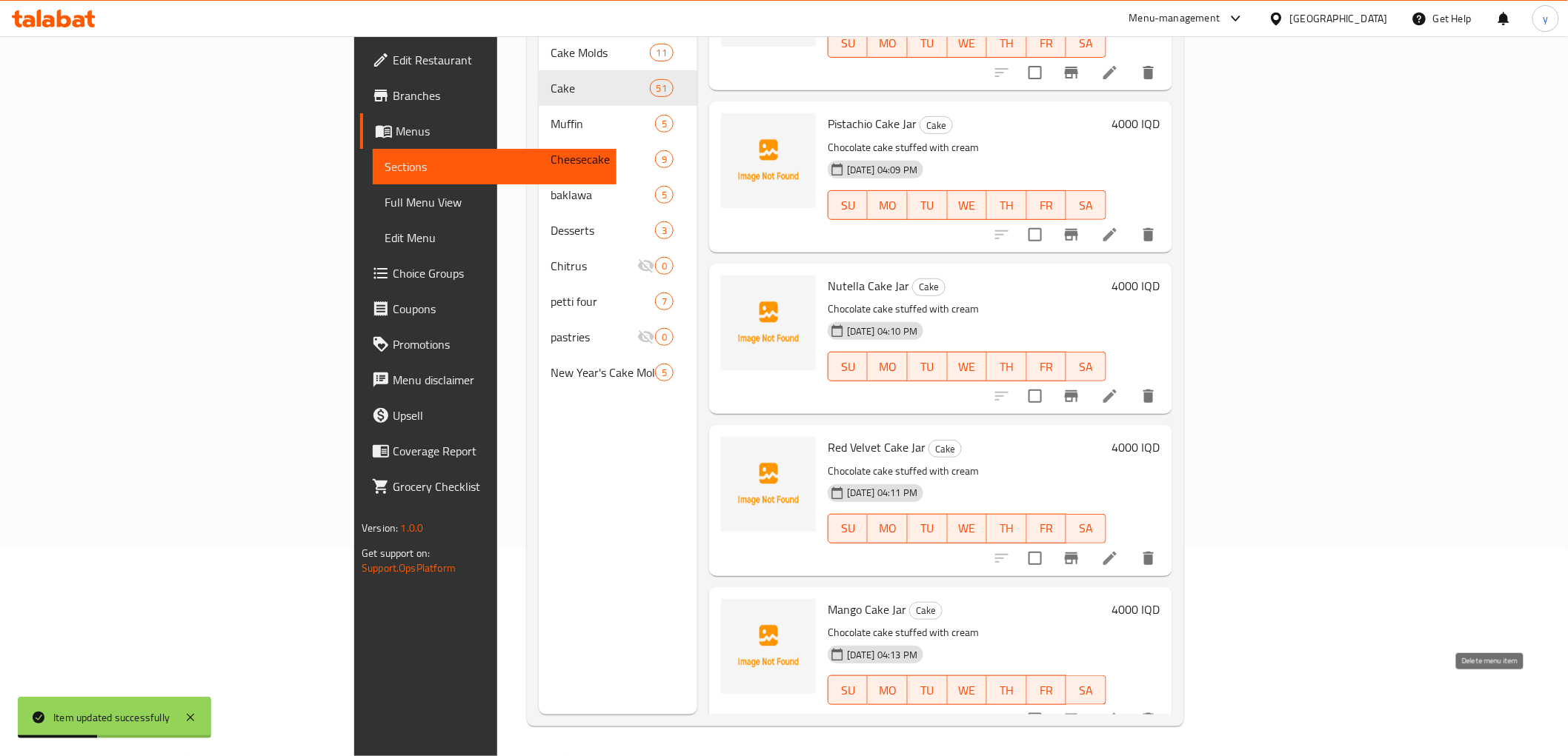
type input "jar"
click at [1119, 711] on icon at bounding box center [1109, 719] width 18 height 18
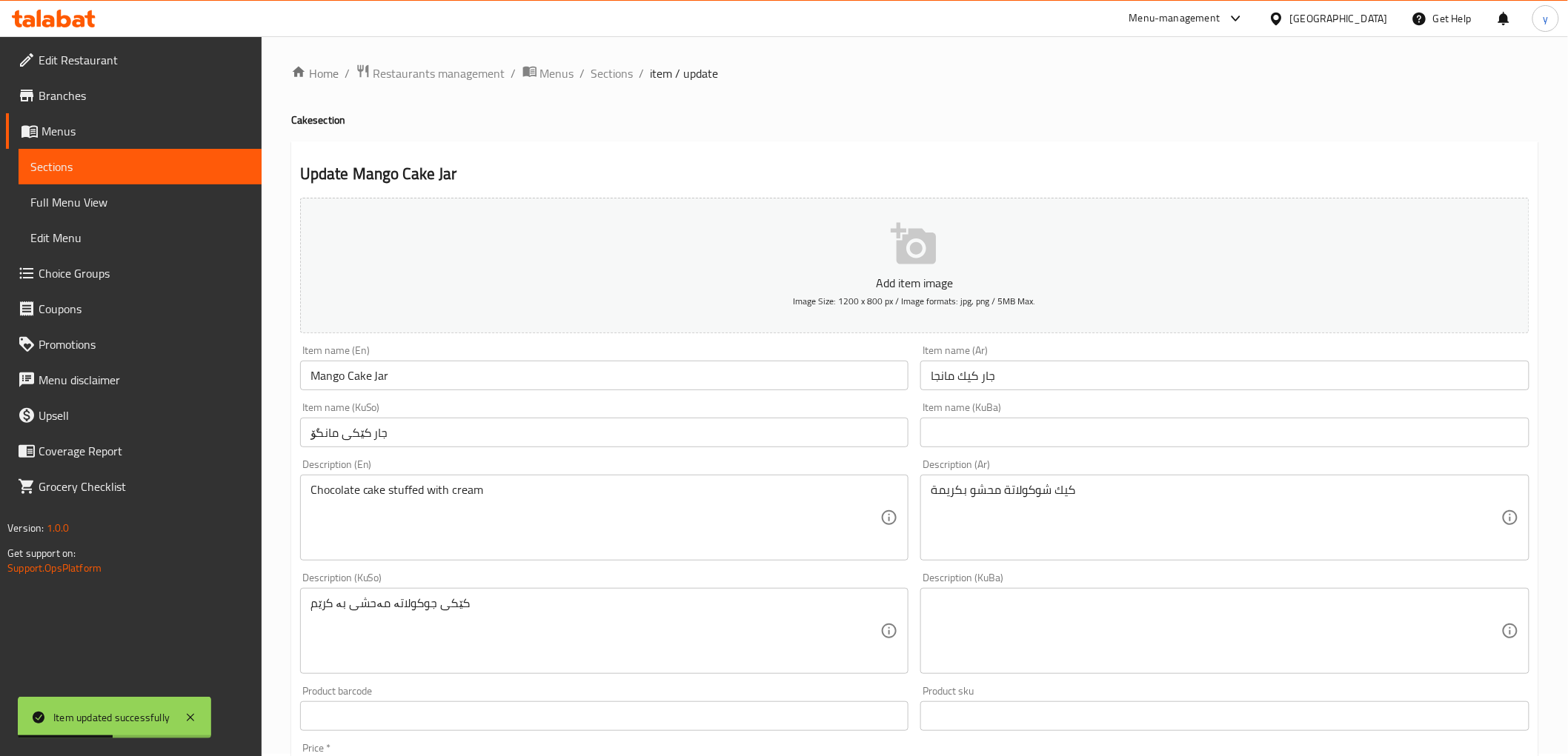
scroll to position [164, 0]
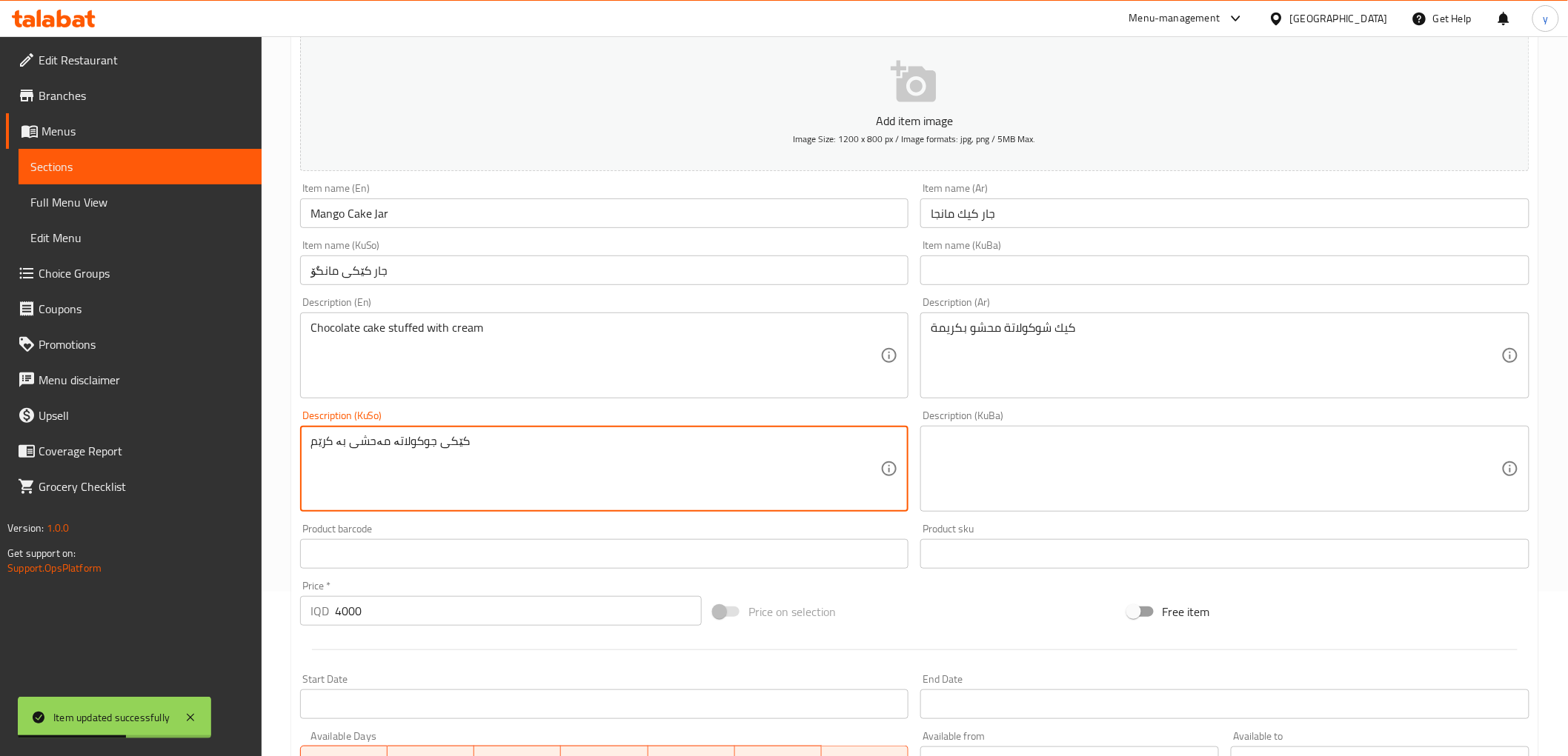
click at [411, 445] on textarea "کێکی جوکولاتە مەحشی بە کرێم" at bounding box center [596, 469] width 571 height 70
paste textarea "چ"
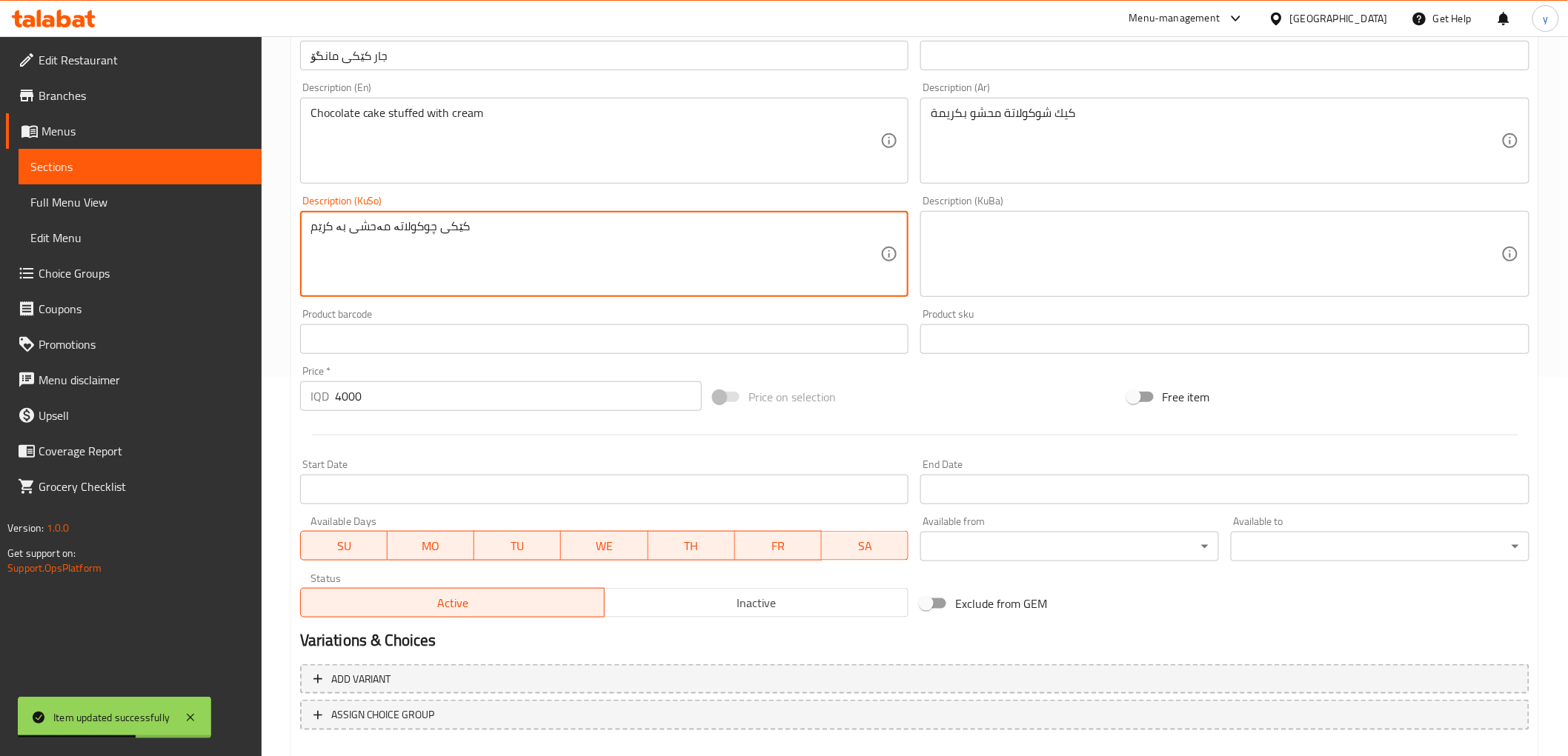
scroll to position [458, 0]
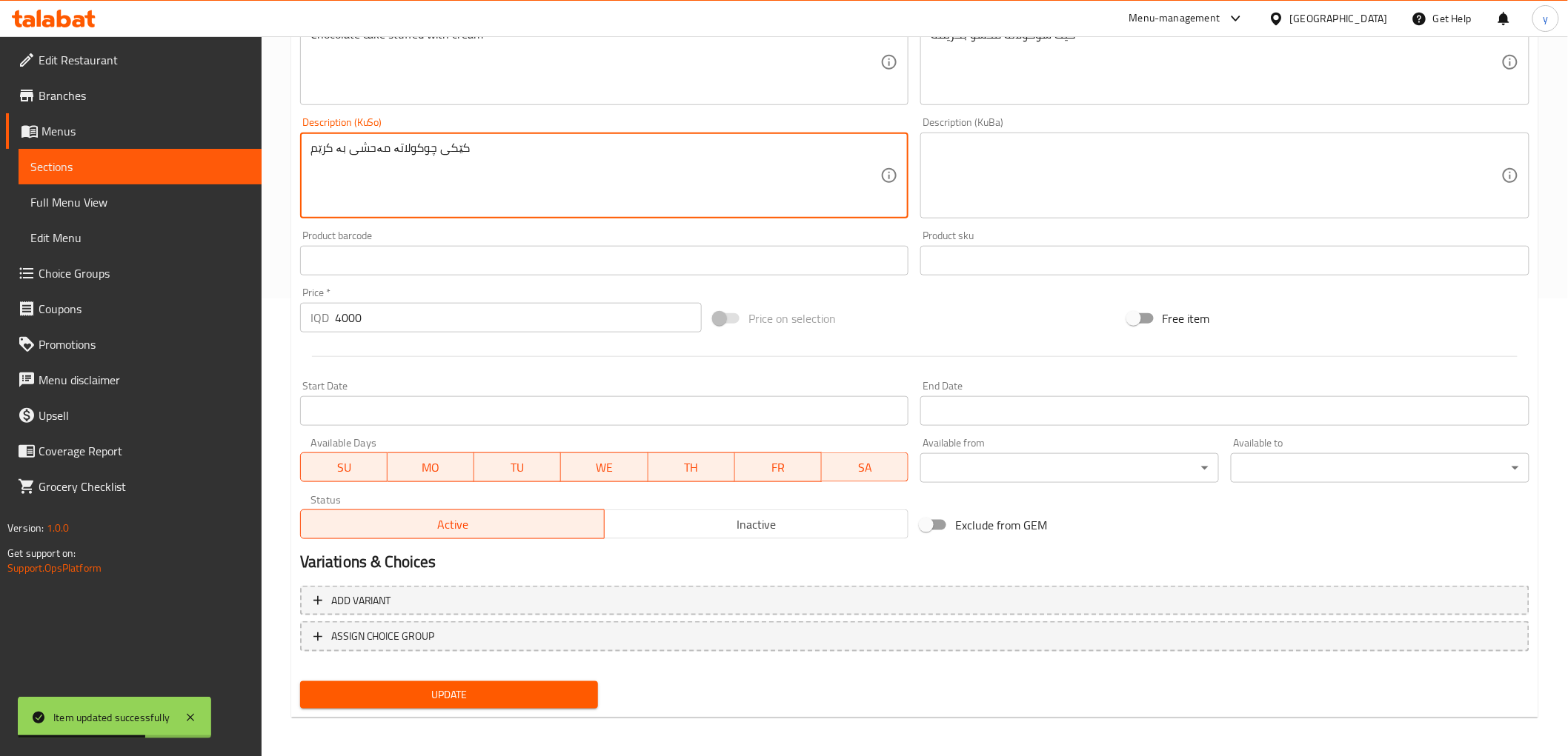
type textarea "کێکی چوکولاتە مەحشی بە کرێم"
click at [424, 689] on span "Update" at bounding box center [450, 695] width 275 height 18
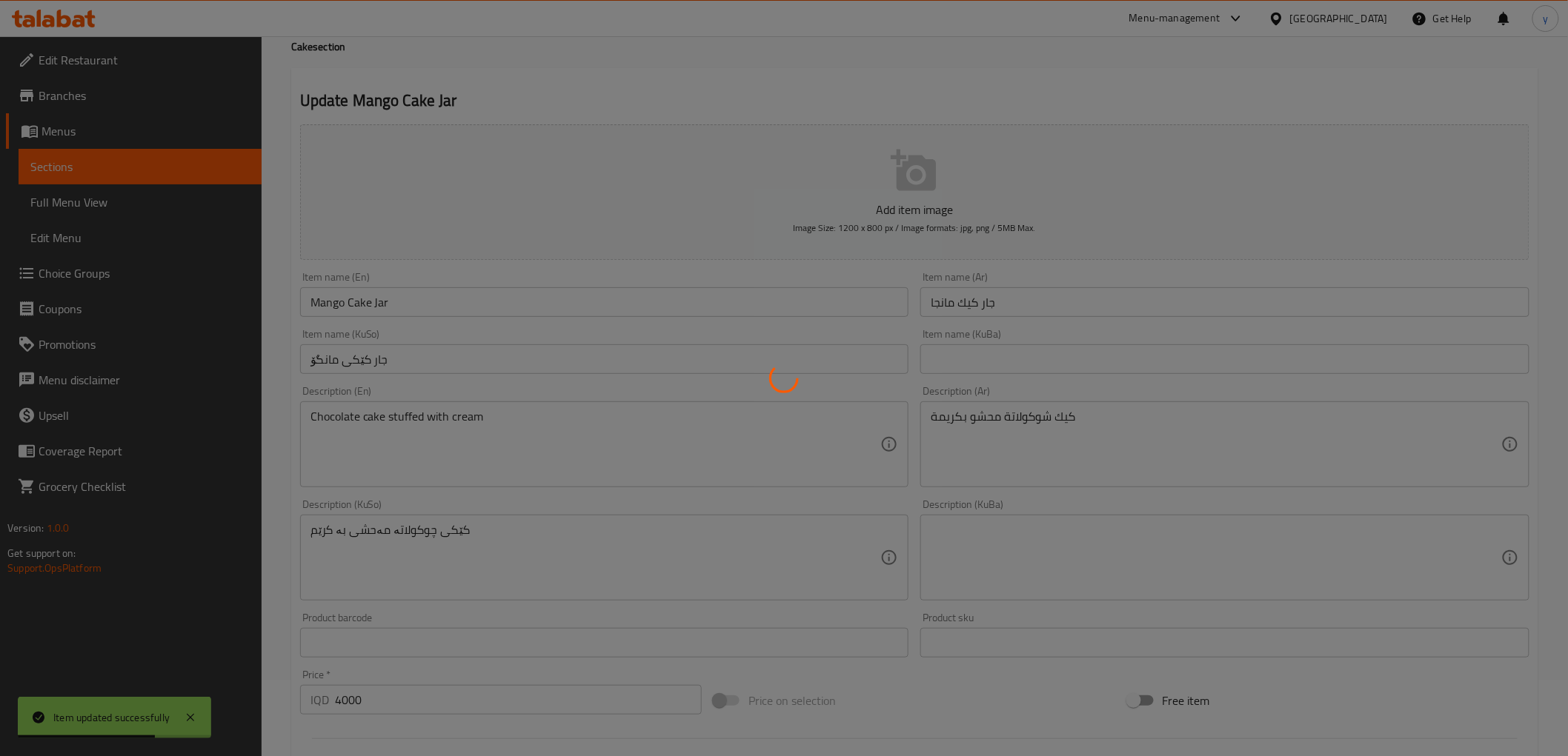
scroll to position [0, 0]
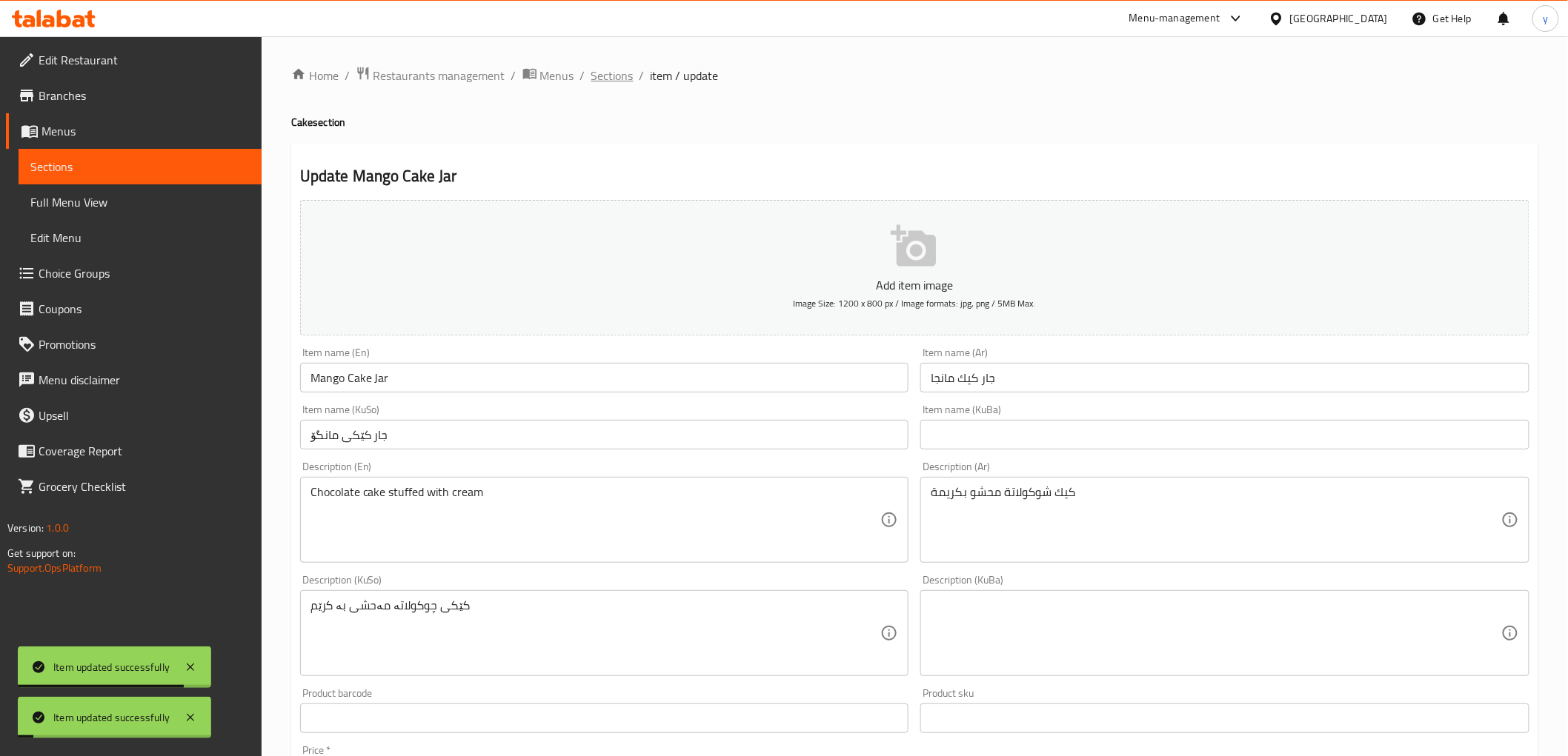
click at [609, 79] on span "Sections" at bounding box center [612, 75] width 42 height 18
click at [89, 200] on span "Full Menu View" at bounding box center [140, 201] width 220 height 18
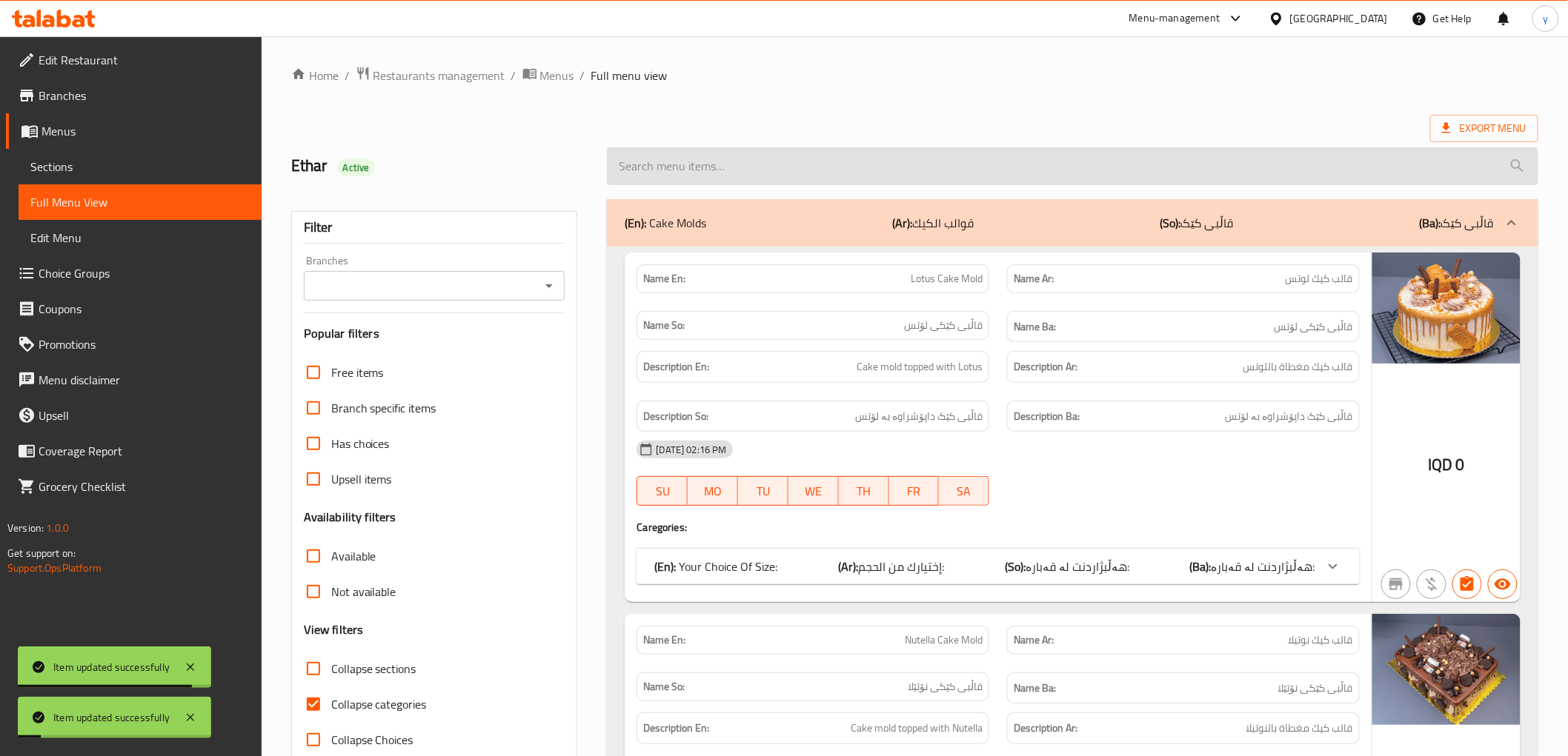
click at [749, 167] on input "search" at bounding box center [1072, 166] width 931 height 38
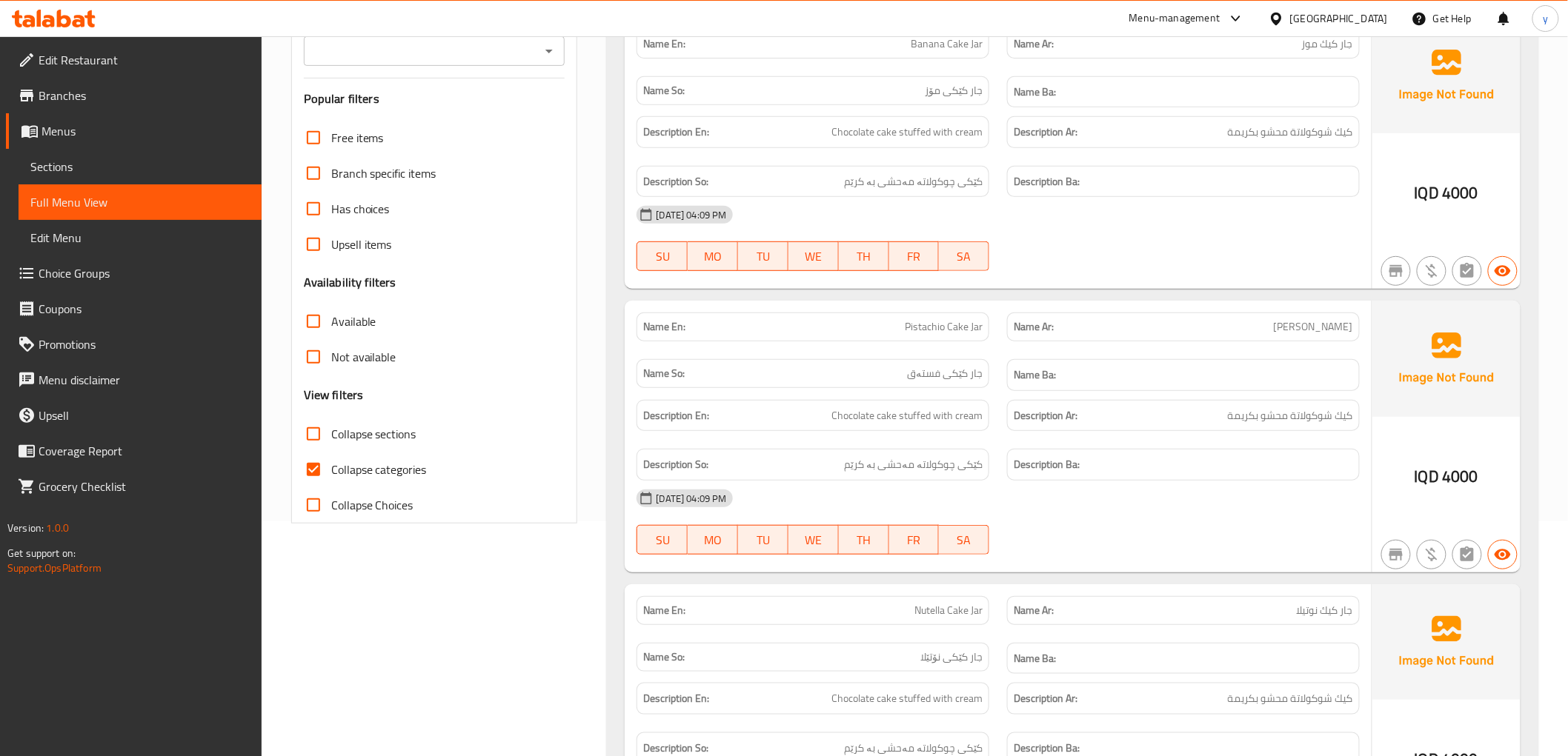
scroll to position [139, 0]
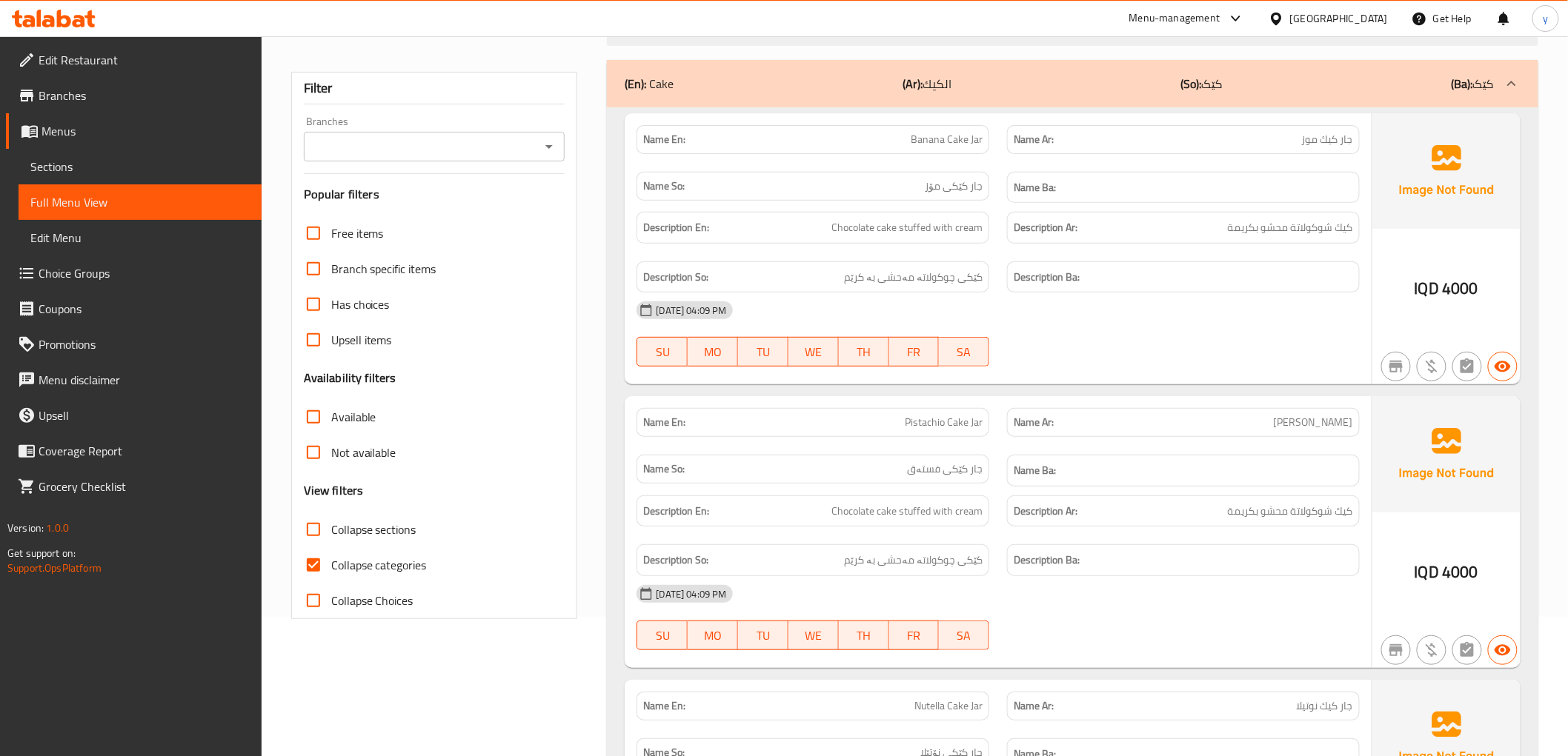
type input "Cake Jar"
click at [311, 564] on input "Collapse categories" at bounding box center [313, 565] width 36 height 36
checkbox input "false"
click at [556, 145] on icon "Open" at bounding box center [549, 146] width 18 height 18
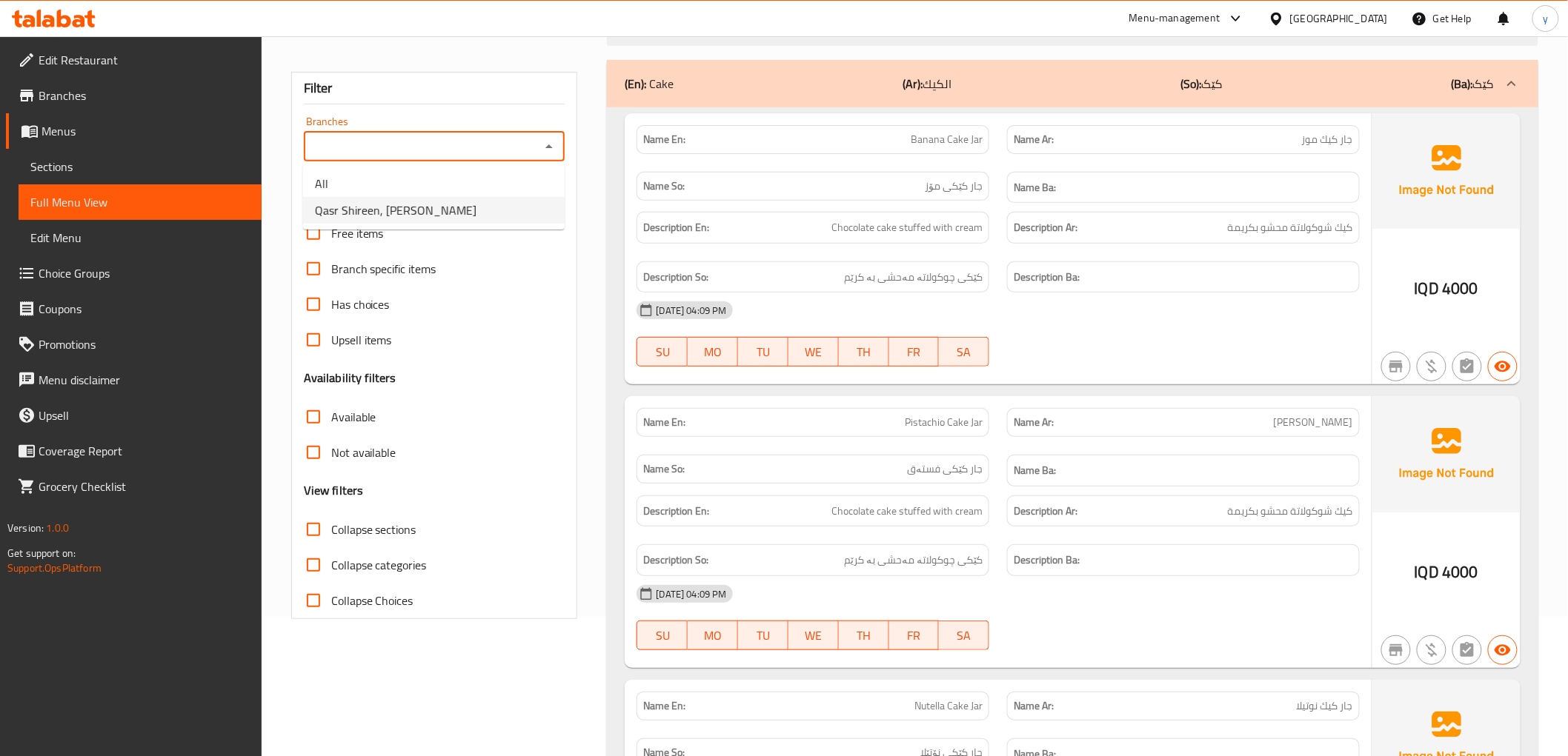
click at [471, 210] on li "Qasr Shireen, Al Fursi Aljazaer" at bounding box center [433, 210] width 261 height 27
type input "Qasr Shireen, Al Fursi Aljazaer"
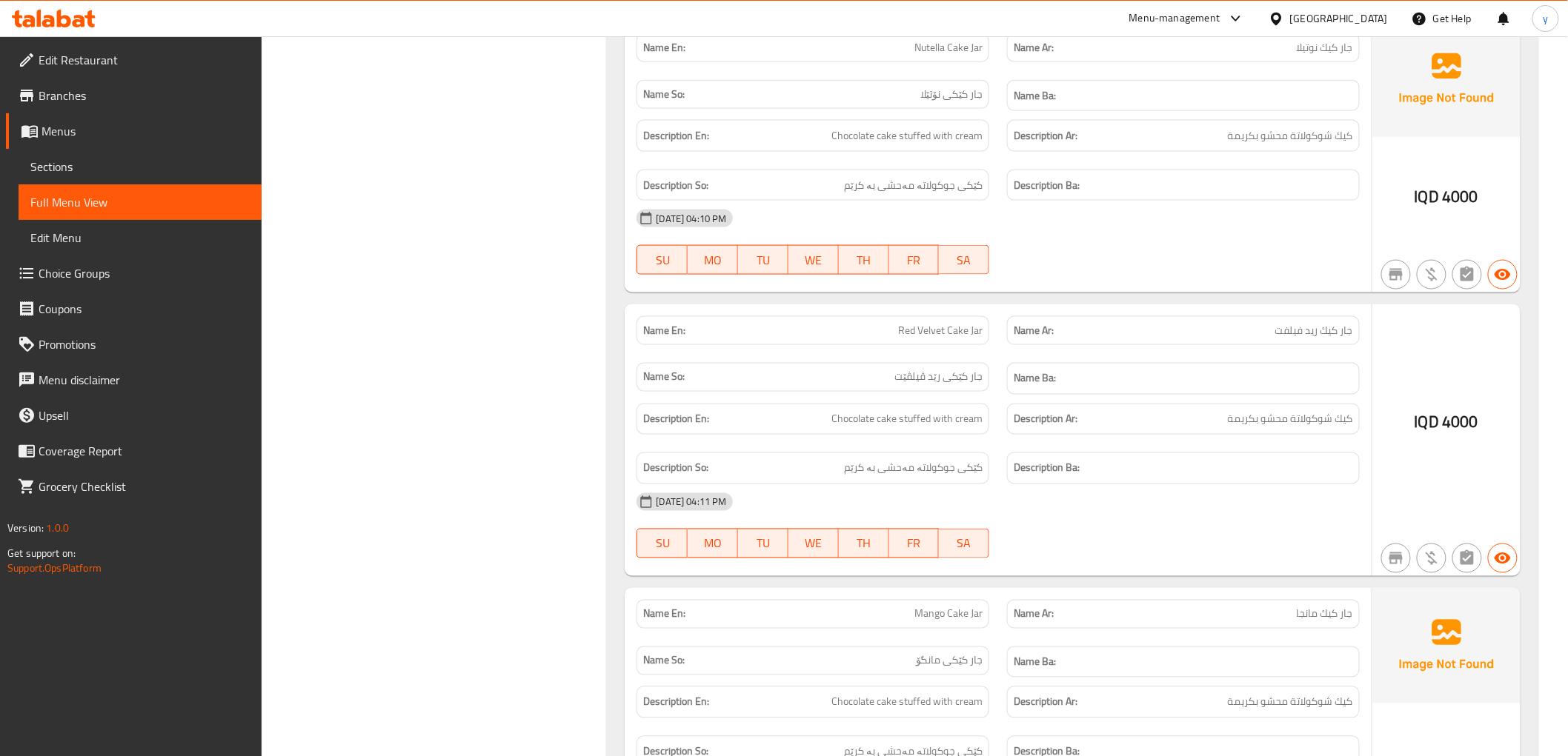
click at [1417, 436] on span "IQD" at bounding box center [1427, 422] width 24 height 29
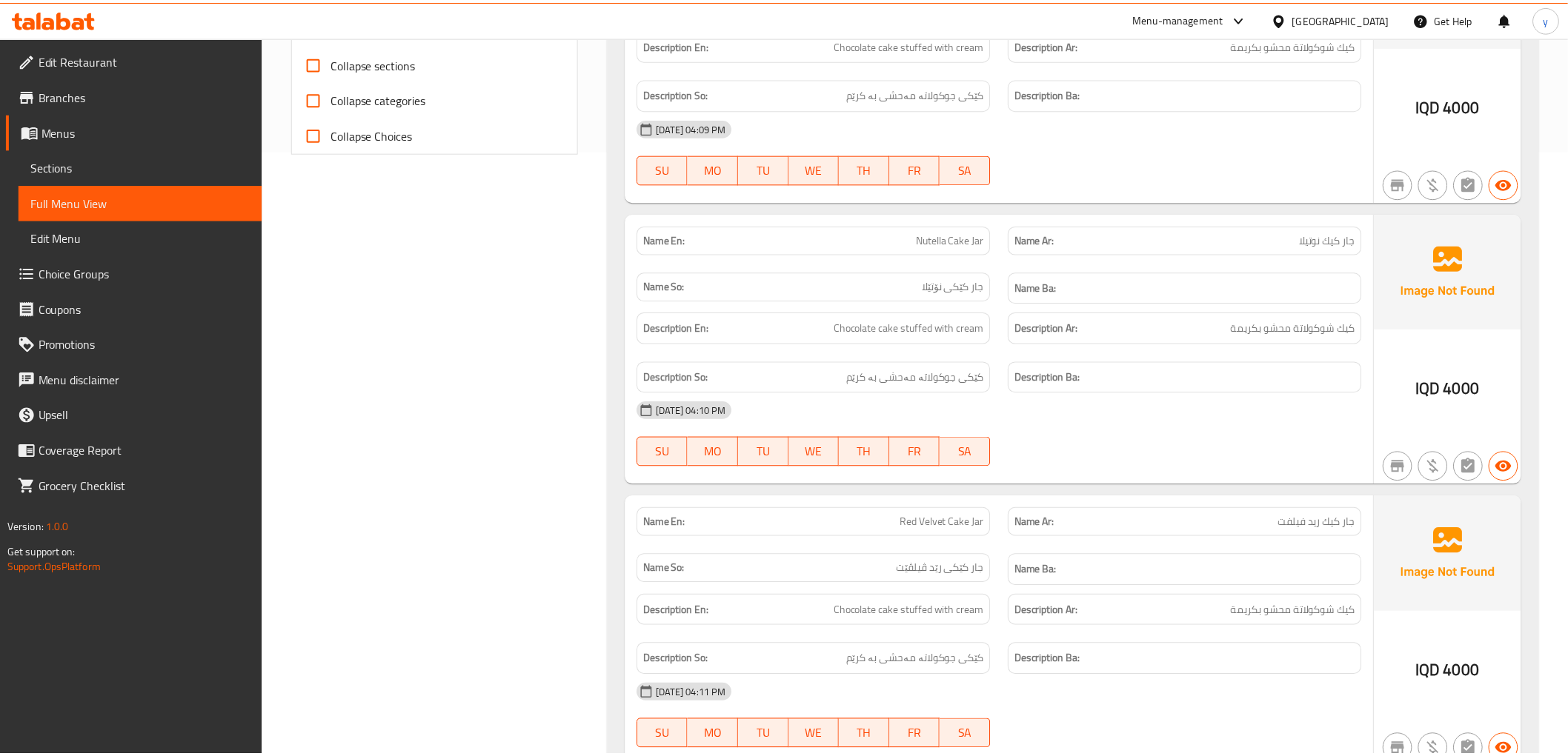
scroll to position [963, 0]
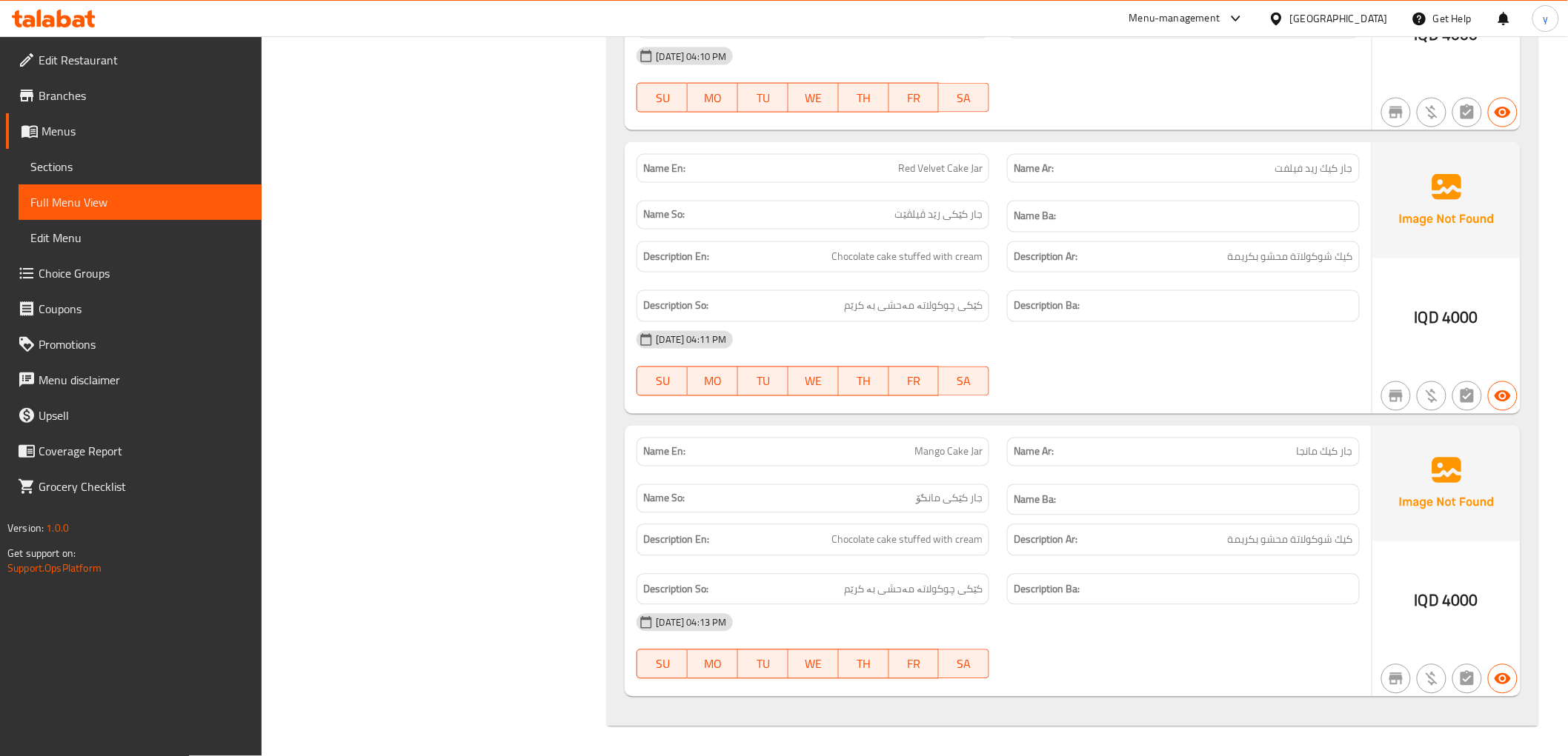
click at [103, 97] on span "Branches" at bounding box center [144, 95] width 211 height 18
